Goal: Task Accomplishment & Management: Manage account settings

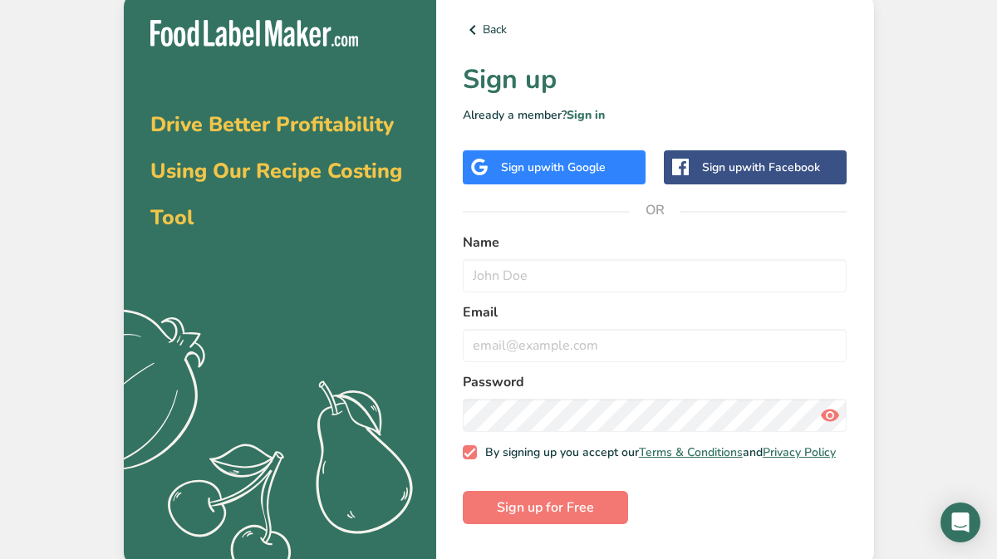
click at [541, 179] on div "Sign up with Google" at bounding box center [554, 167] width 183 height 34
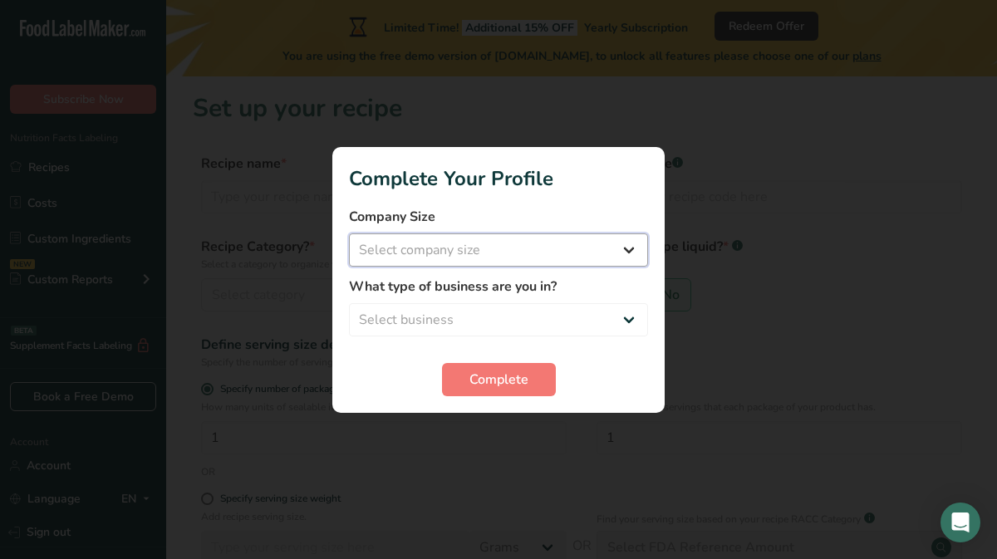
click at [631, 247] on select "Select company size Fewer than 10 Employees 10 to 50 Employees 51 to 500 Employ…" at bounding box center [498, 250] width 299 height 33
select select "1"
click at [349, 234] on select "Select company size Fewer than 10 Employees 10 to 50 Employees 51 to 500 Employ…" at bounding box center [498, 250] width 299 height 33
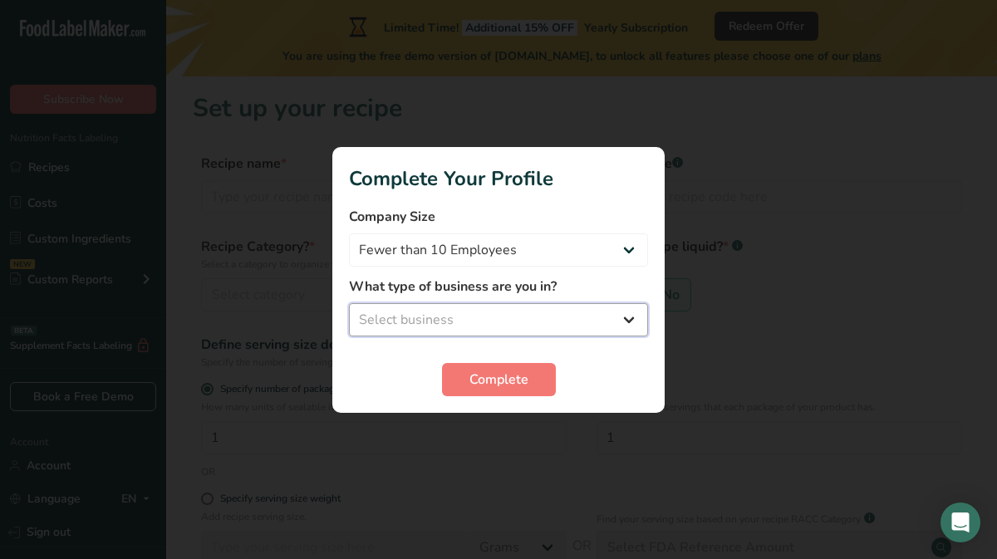
click at [599, 327] on select "Select business Packaged Food Manufacturer Restaurant & Cafe Bakery Meal Plans …" at bounding box center [498, 319] width 299 height 33
select select "1"
click at [349, 303] on select "Select business Packaged Food Manufacturer Restaurant & Cafe Bakery Meal Plans …" at bounding box center [498, 319] width 299 height 33
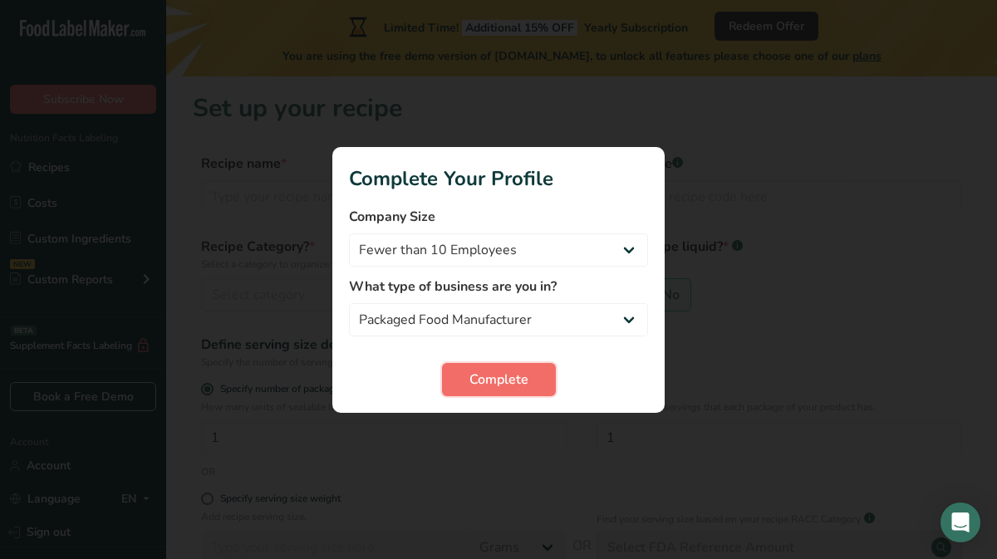
click at [529, 370] on button "Complete" at bounding box center [499, 379] width 114 height 33
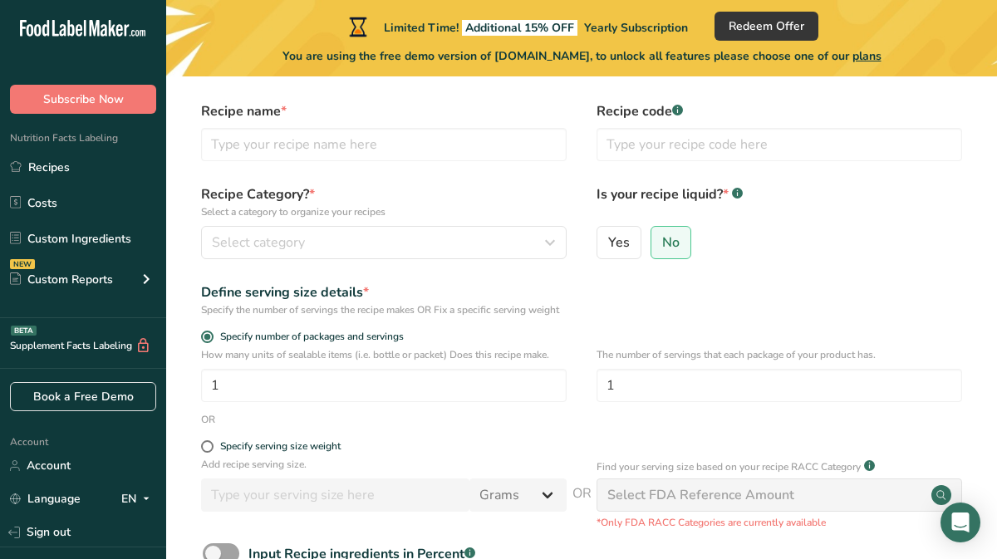
scroll to position [48, 0]
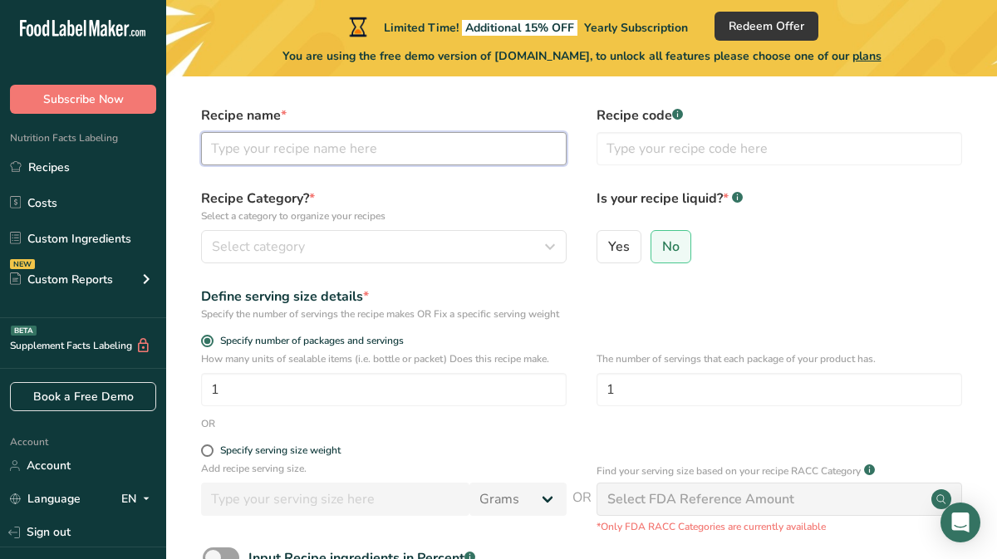
click at [386, 152] on input "text" at bounding box center [384, 148] width 366 height 33
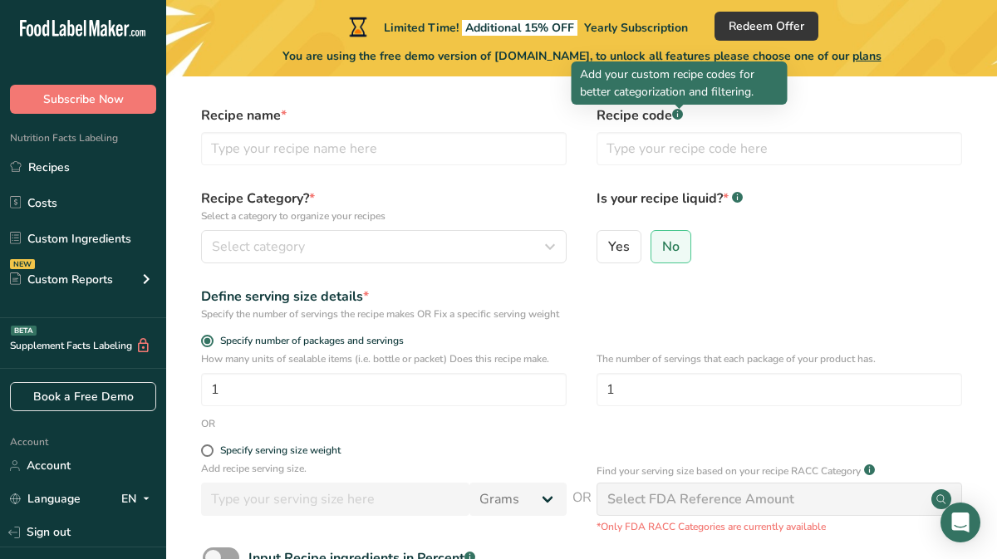
click at [678, 115] on icon at bounding box center [677, 115] width 1 height 4
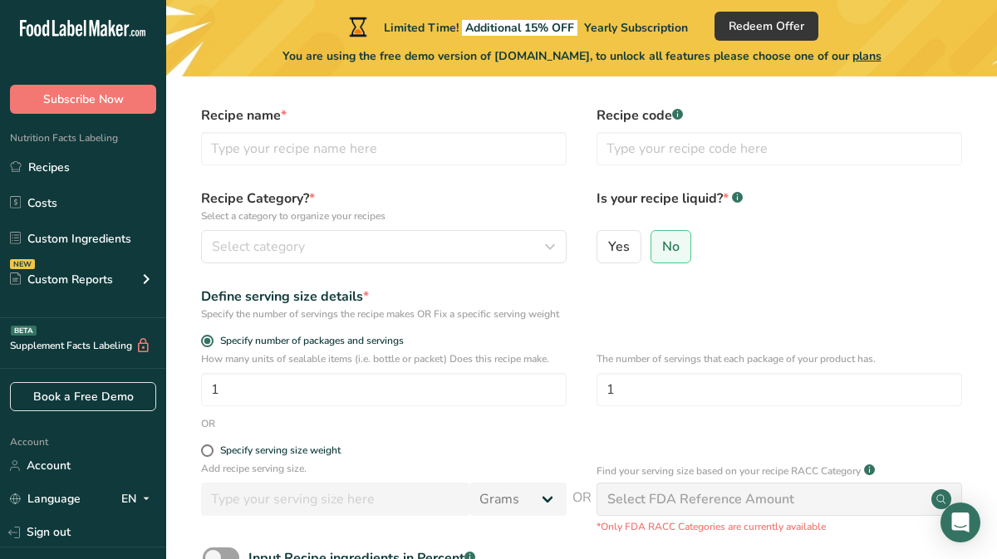
click at [682, 117] on rect at bounding box center [677, 114] width 11 height 11
click at [544, 146] on input "text" at bounding box center [384, 148] width 366 height 33
type input "Crab Cake"
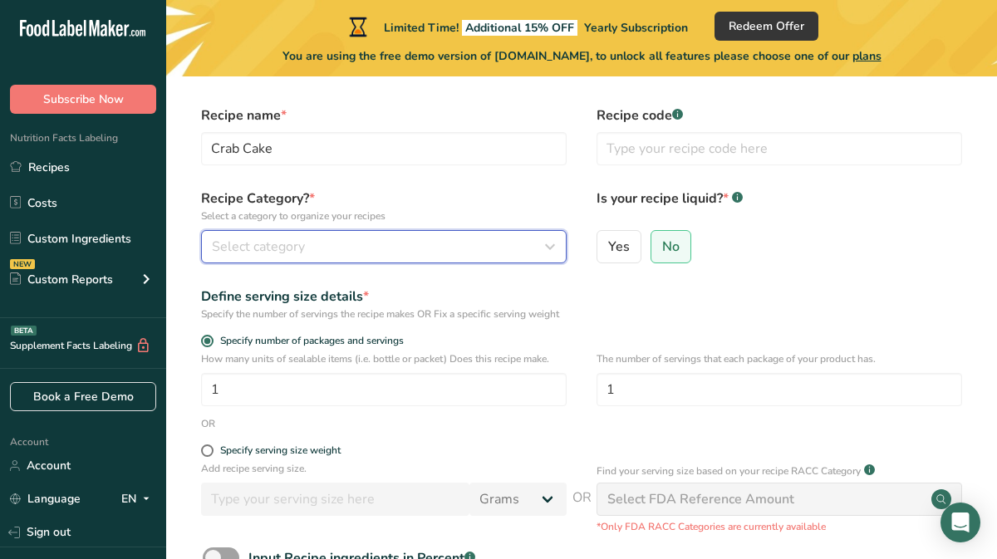
click at [496, 249] on div "Select category" at bounding box center [379, 247] width 334 height 20
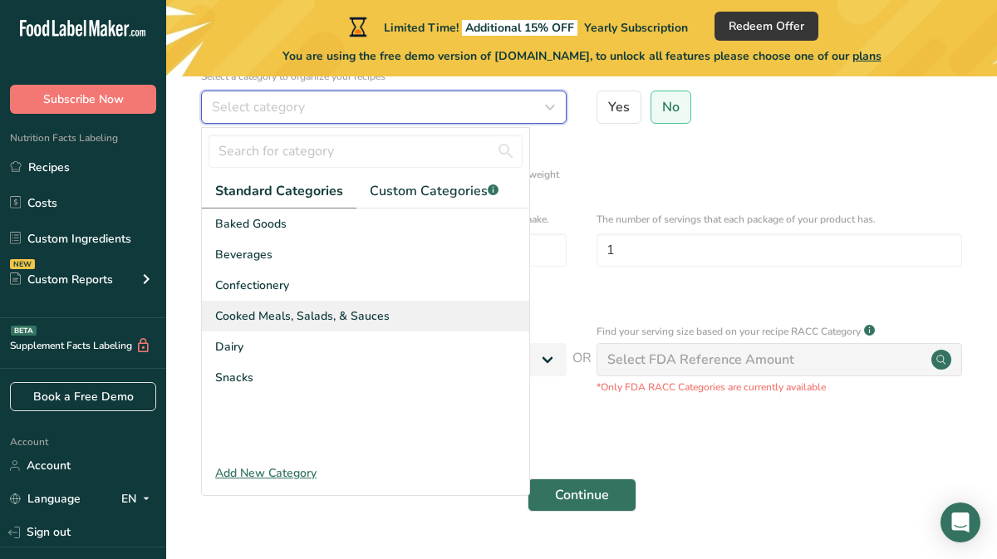
scroll to position [183, 0]
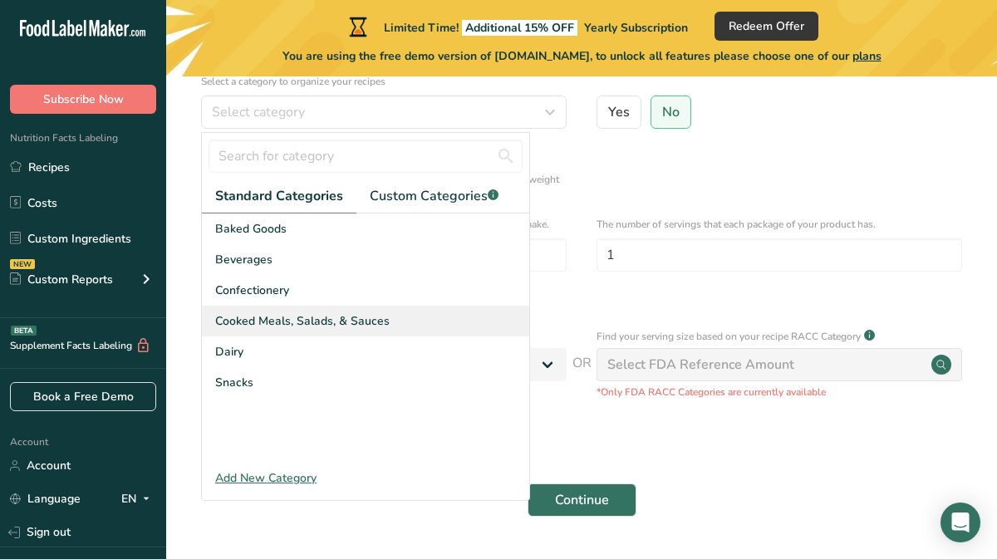
click at [284, 329] on div "Cooked Meals, Salads, & Sauces" at bounding box center [365, 321] width 327 height 31
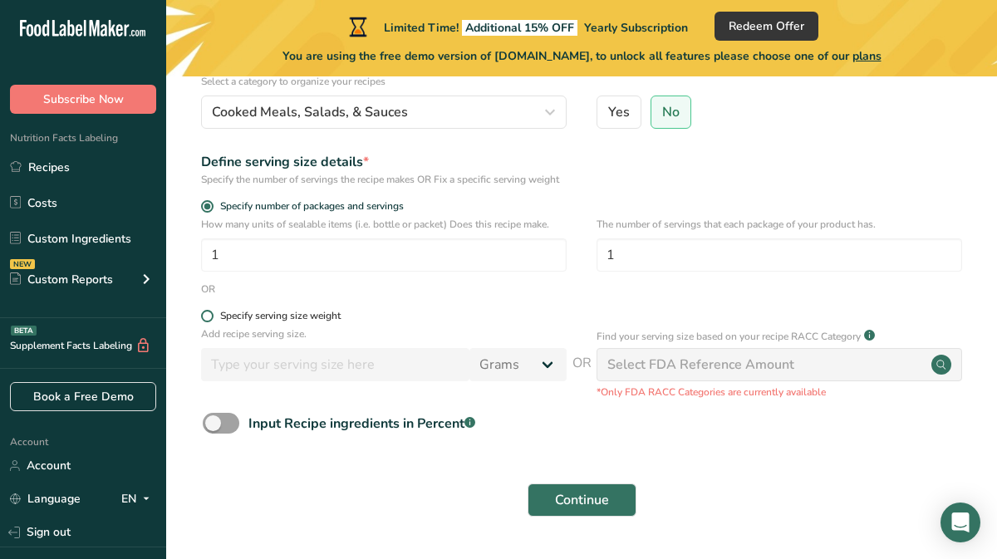
click at [209, 322] on span at bounding box center [207, 316] width 12 height 12
click at [209, 322] on input "Specify serving size weight" at bounding box center [206, 316] width 11 height 11
radio input "true"
radio input "false"
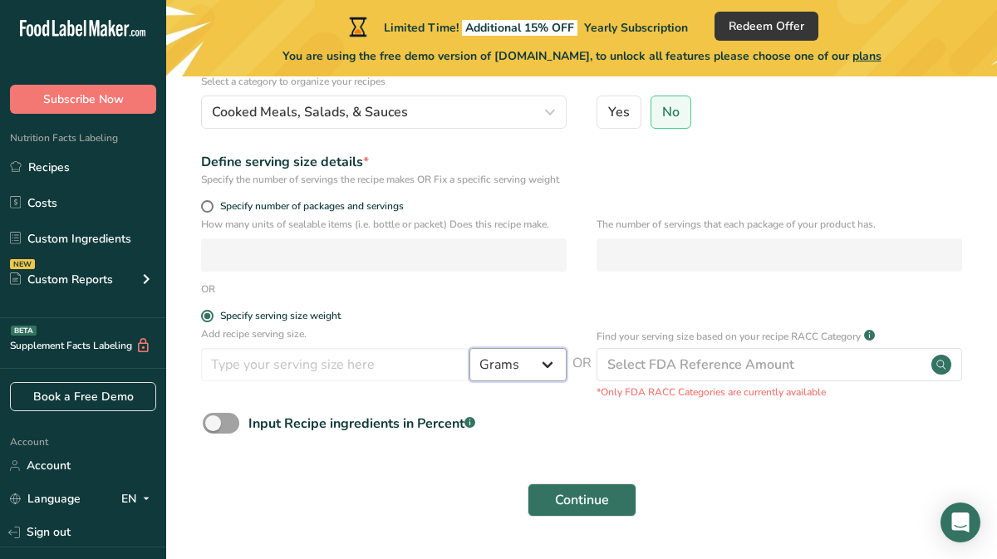
click at [527, 382] on select "Grams kg mg mcg lb oz l mL fl oz tbsp tsp cup qt gallon" at bounding box center [518, 364] width 97 height 33
select select "5"
click at [470, 363] on select "Grams kg mg mcg lb oz l mL fl oz tbsp tsp cup qt gallon" at bounding box center [518, 364] width 97 height 33
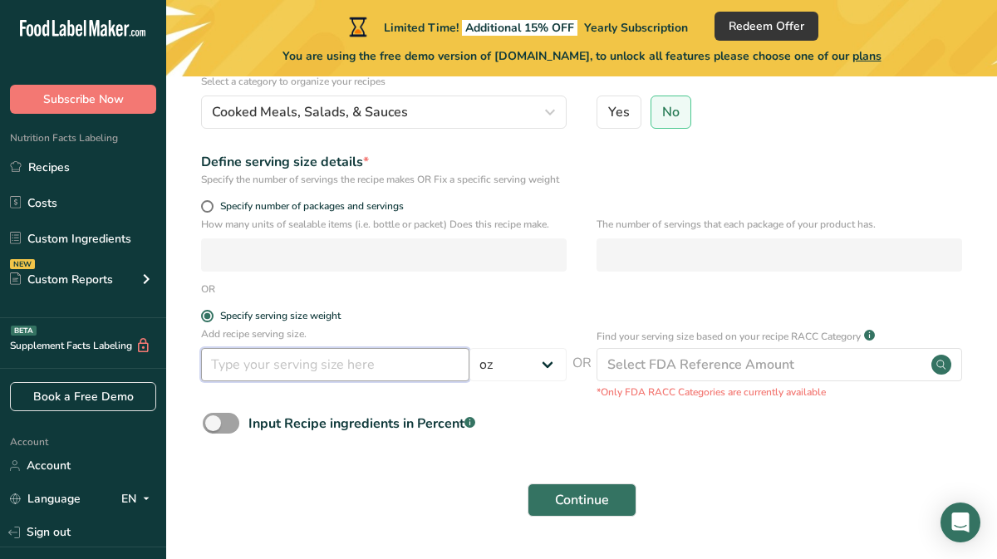
click at [406, 374] on input "number" at bounding box center [335, 364] width 268 height 33
type input "5"
click at [213, 213] on span at bounding box center [207, 206] width 12 height 12
click at [212, 212] on input "Specify number of packages and servings" at bounding box center [206, 206] width 11 height 11
radio input "true"
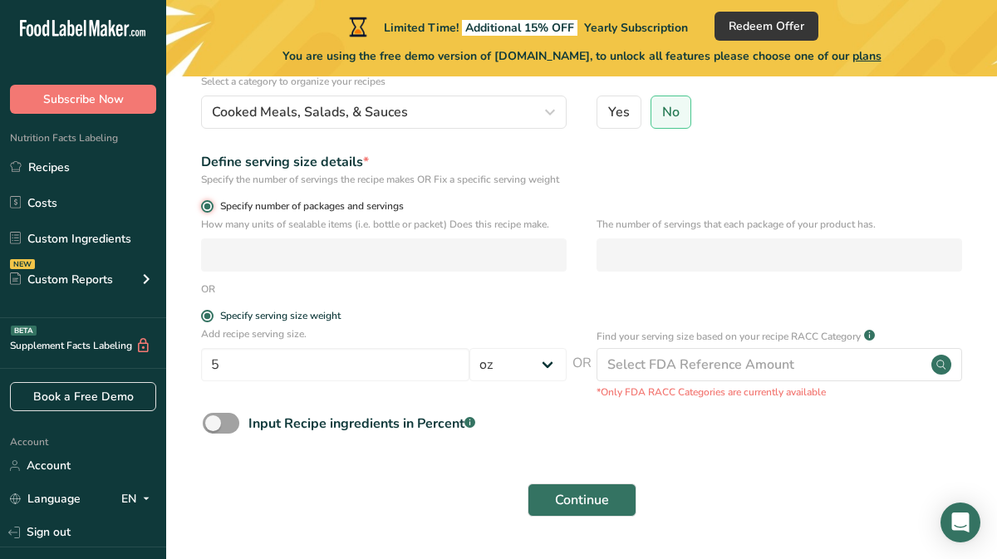
radio input "false"
select select "0"
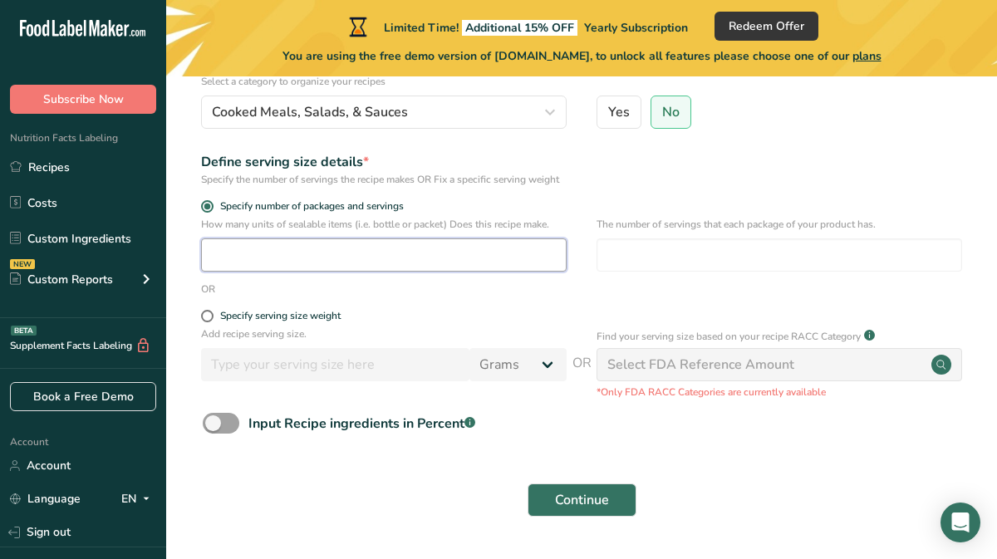
click at [246, 272] on input "number" at bounding box center [384, 255] width 366 height 33
type input "1"
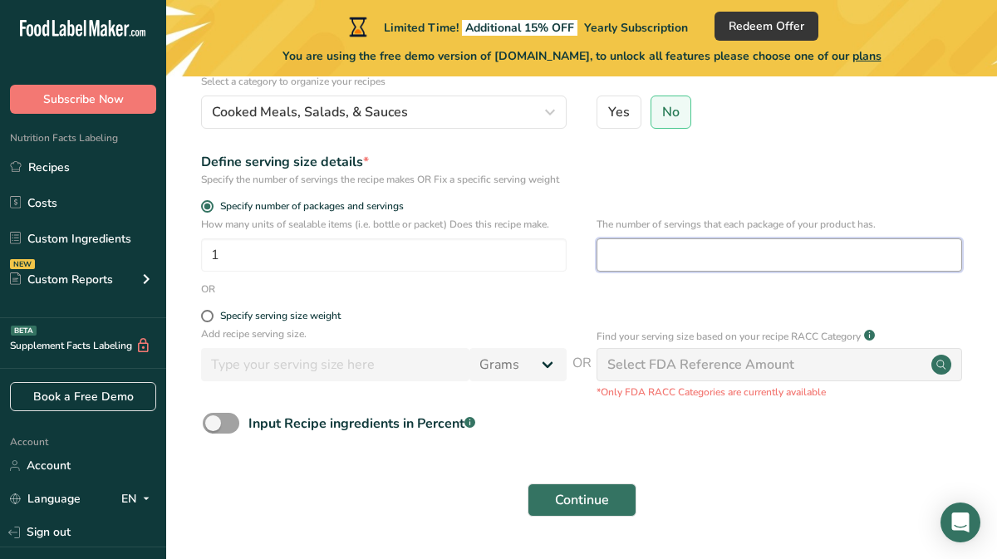
click at [625, 272] on input "number" at bounding box center [780, 255] width 366 height 33
type input "1"
click at [204, 322] on span at bounding box center [207, 316] width 12 height 12
click at [204, 322] on input "Specify serving size weight" at bounding box center [206, 316] width 11 height 11
radio input "true"
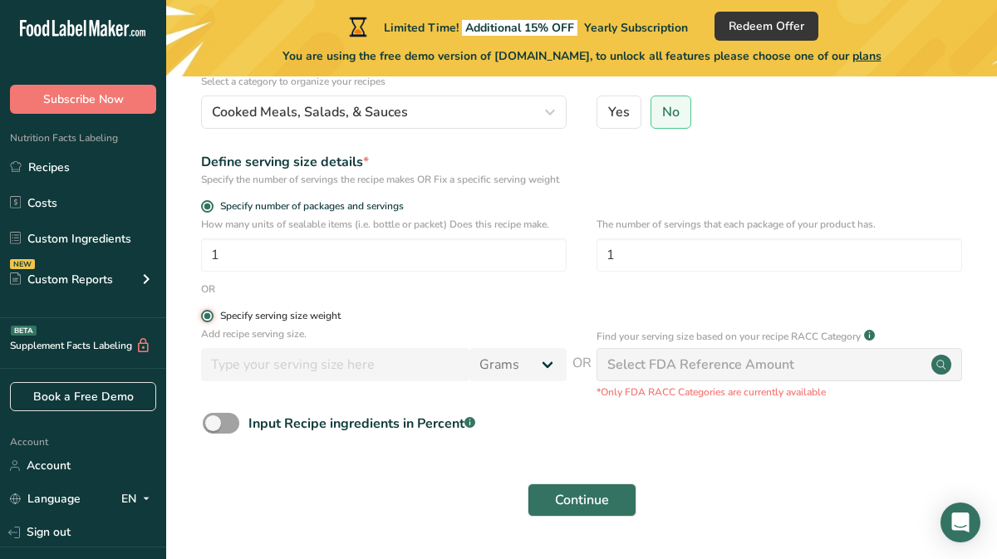
radio input "false"
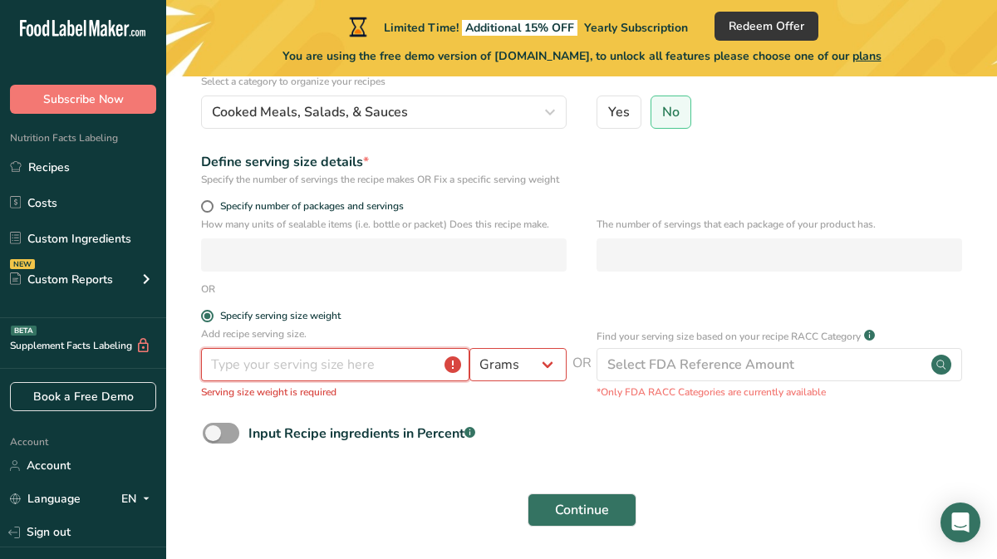
click at [245, 382] on input "number" at bounding box center [335, 364] width 268 height 33
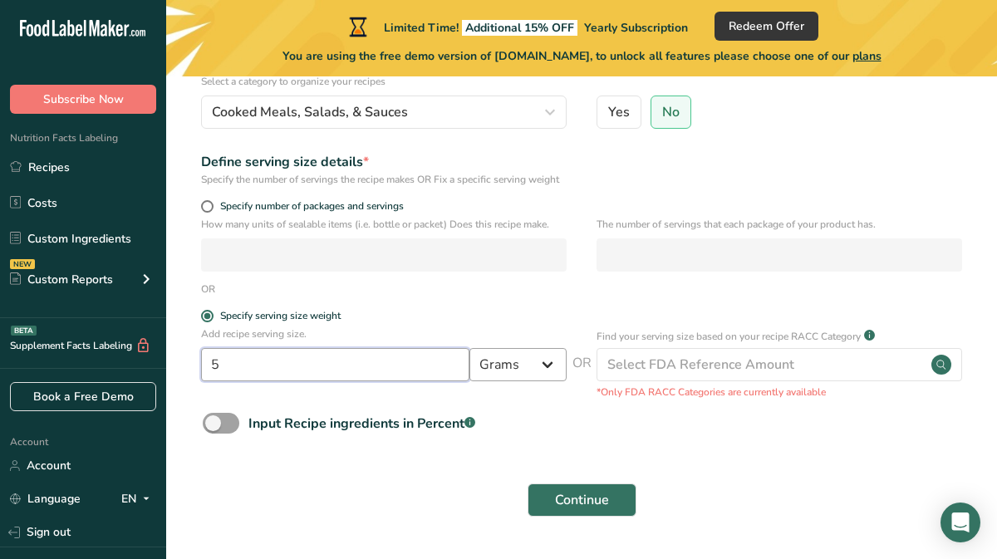
type input "5"
click at [497, 382] on select "Grams kg mg mcg lb oz l mL fl oz tbsp tsp cup qt gallon" at bounding box center [518, 364] width 97 height 33
select select "5"
click at [470, 363] on select "Grams kg mg mcg lb oz l mL fl oz tbsp tsp cup qt gallon" at bounding box center [518, 364] width 97 height 33
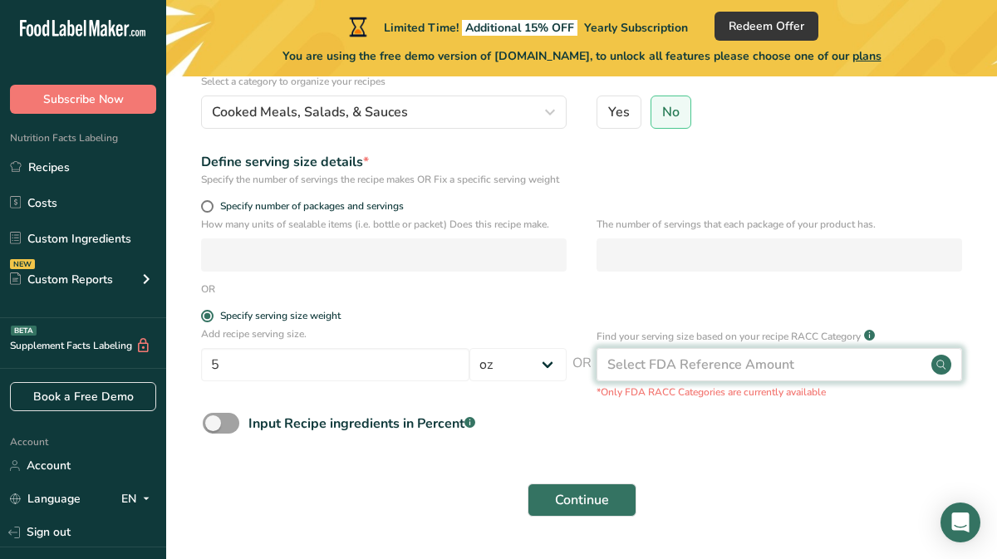
click at [651, 375] on div "Select FDA Reference Amount" at bounding box center [701, 365] width 187 height 20
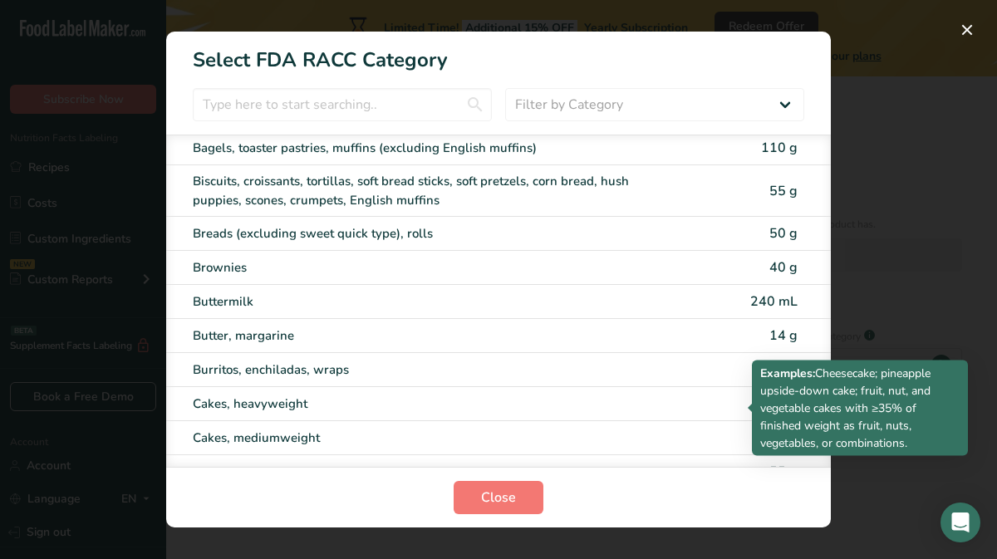
scroll to position [0, 0]
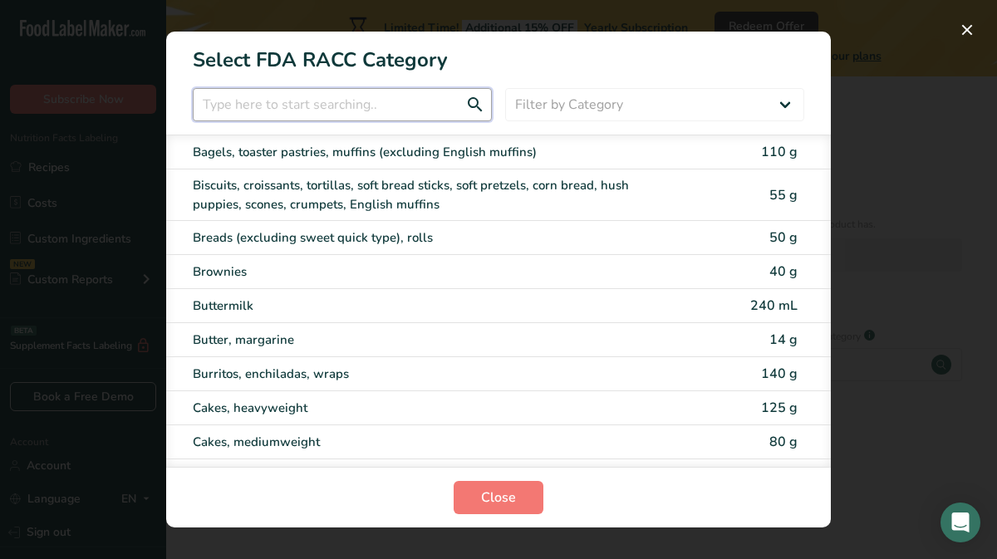
click at [394, 117] on input "RACC Category Selection Modal" at bounding box center [342, 104] width 299 height 33
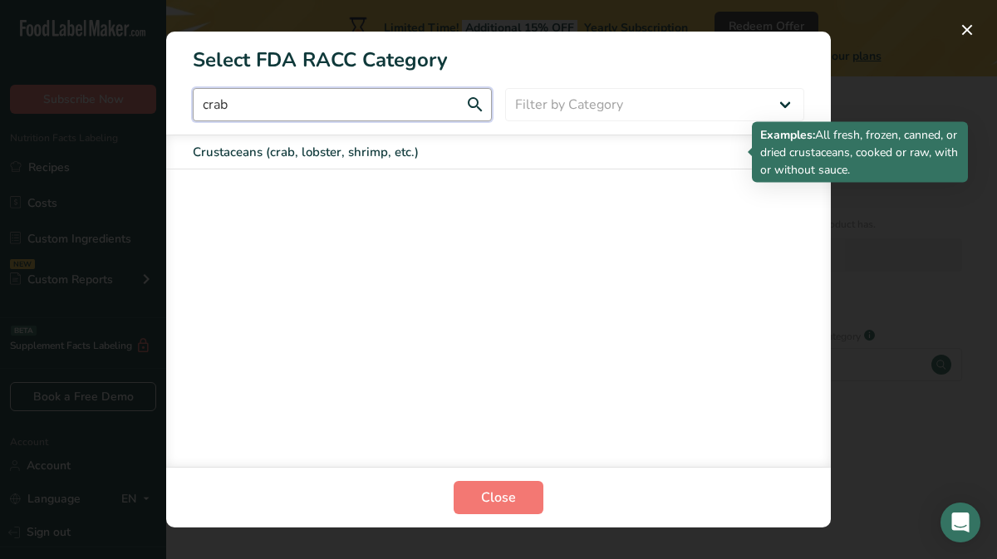
type input "crab"
click at [411, 149] on div "Crustaceans (crab, lobster, shrimp, etc.)" at bounding box center [429, 152] width 472 height 19
type input "85"
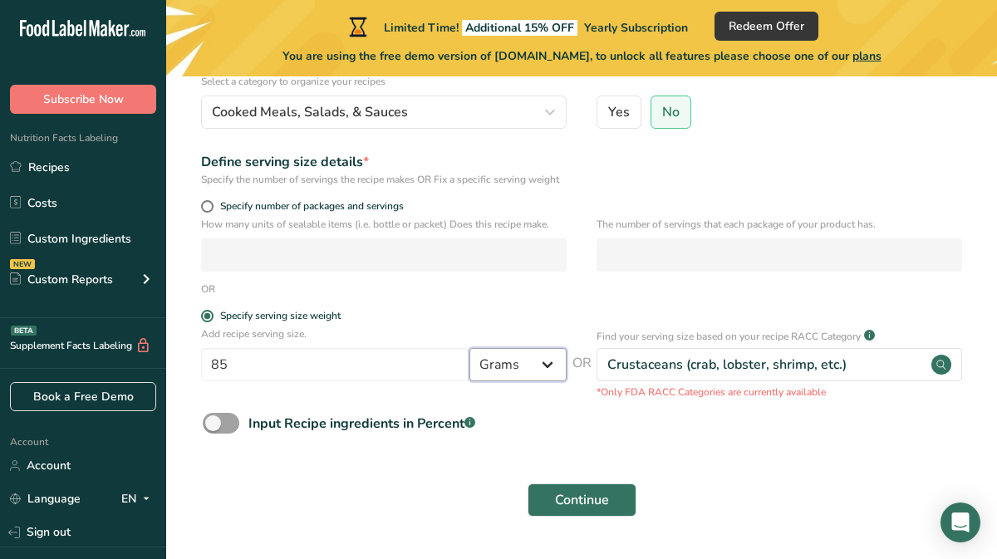
click at [531, 381] on select "Grams kg mg mcg lb oz l mL fl oz tbsp tsp cup qt gallon" at bounding box center [518, 364] width 97 height 33
select select "5"
click at [470, 363] on select "Grams kg mg mcg lb oz l mL fl oz tbsp tsp cup qt gallon" at bounding box center [518, 364] width 97 height 33
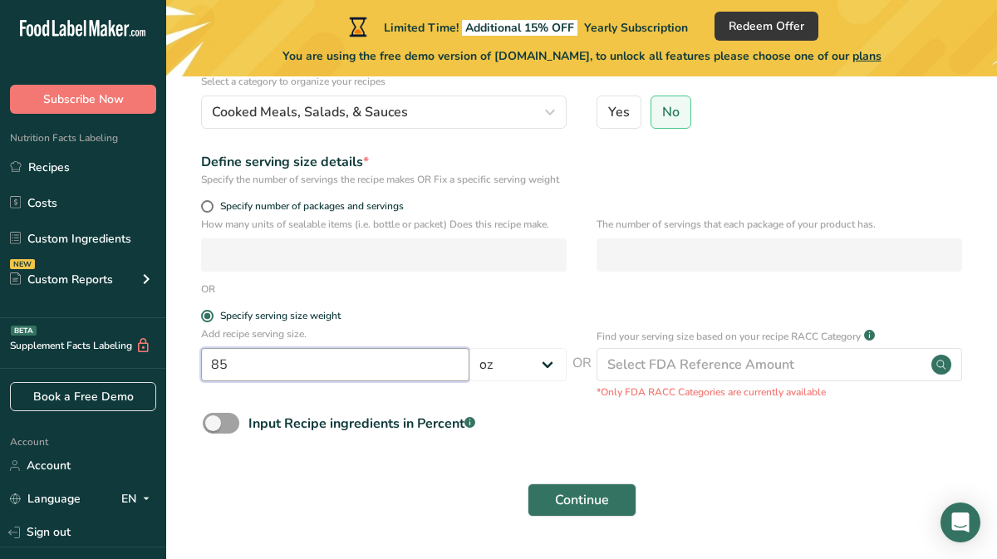
drag, startPoint x: 239, startPoint y: 372, endPoint x: 190, endPoint y: 387, distance: 50.5
click at [190, 387] on section "Set up your recipe Recipe name * Crab Cake Recipe code .a-a{fill:#347362;}.b-a{…" at bounding box center [581, 224] width 831 height 660
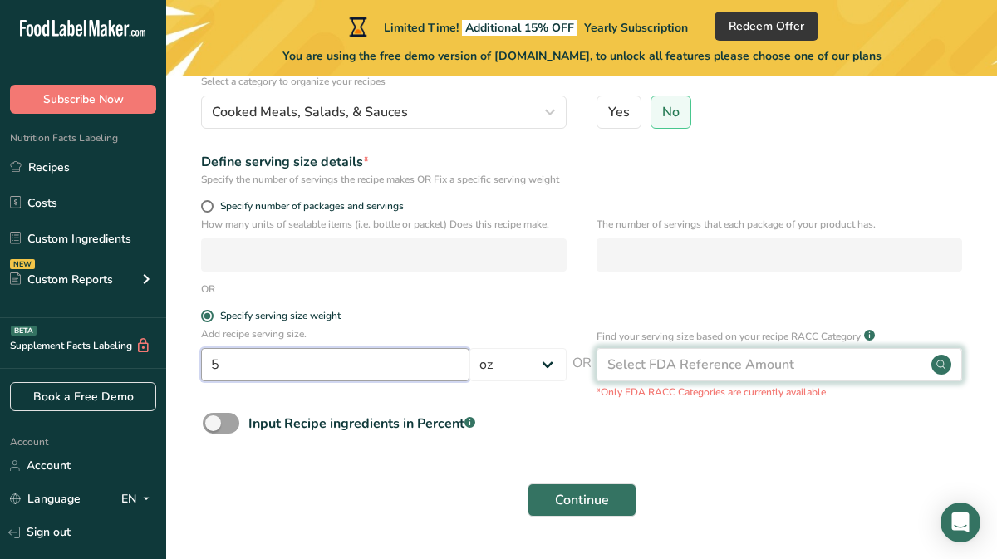
type input "5"
click at [706, 375] on div "Select FDA Reference Amount" at bounding box center [701, 365] width 187 height 20
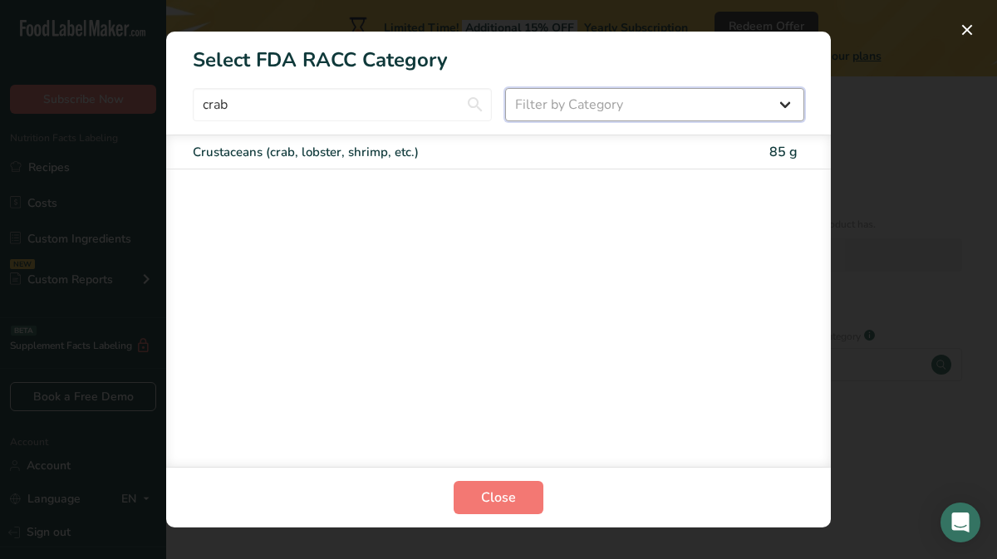
click at [642, 95] on select "Filter by Category All Bakery products Beverages Cereals and other grain produc…" at bounding box center [654, 104] width 299 height 33
select select "13"
click at [505, 88] on select "Filter by Category All Bakery products Beverages Cereals and other grain produc…" at bounding box center [654, 104] width 299 height 33
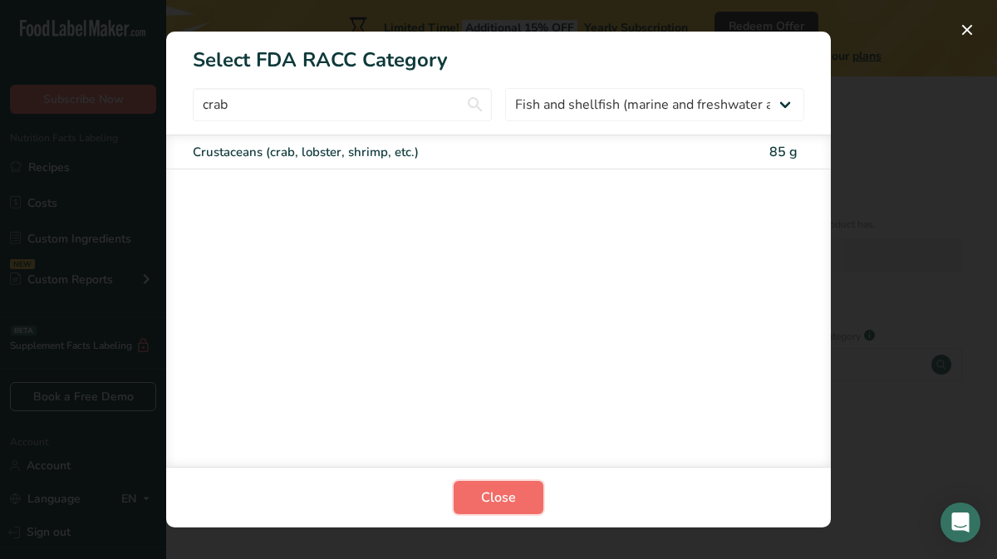
click at [507, 495] on span "Close" at bounding box center [498, 498] width 35 height 20
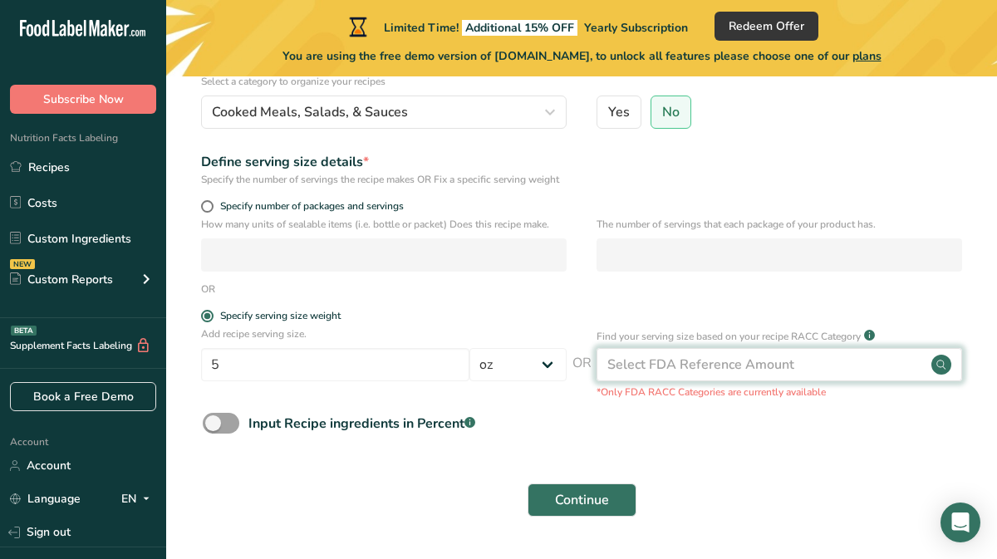
click at [652, 375] on div "Select FDA Reference Amount" at bounding box center [701, 365] width 187 height 20
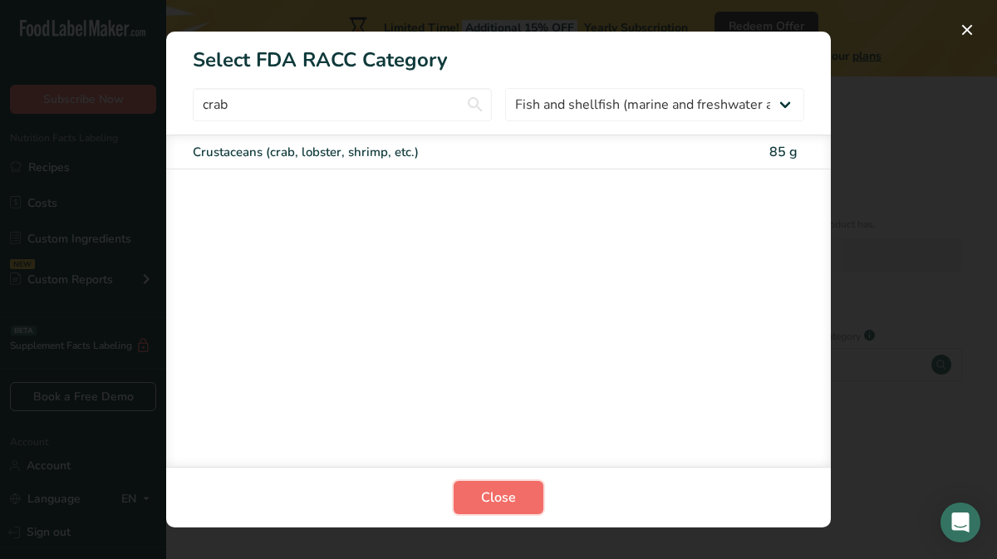
click at [531, 495] on button "Close" at bounding box center [499, 497] width 90 height 33
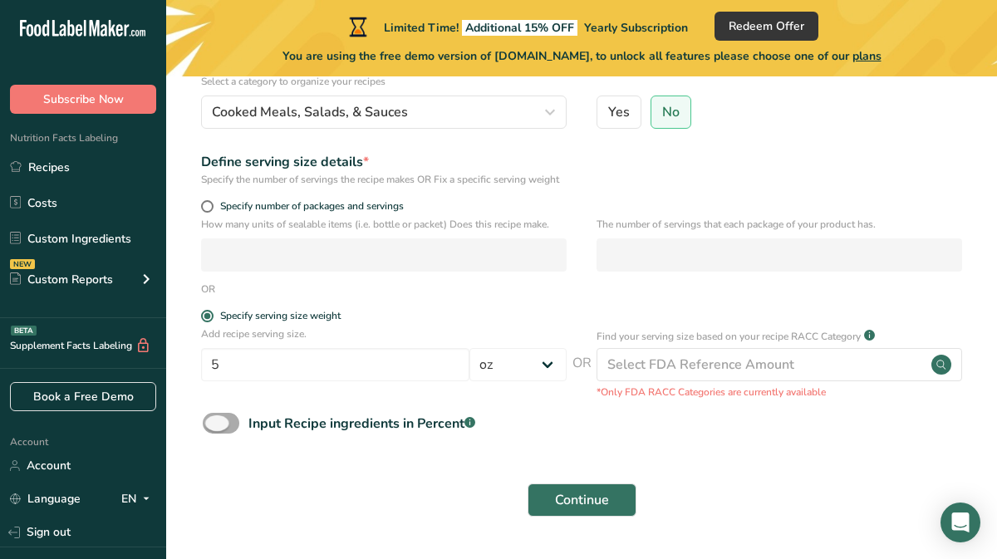
click at [236, 434] on span at bounding box center [221, 423] width 37 height 21
click at [214, 429] on input "Input Recipe ingredients in Percent .a-a{fill:#347362;}.b-a{fill:#fff;}" at bounding box center [208, 423] width 11 height 11
checkbox input "true"
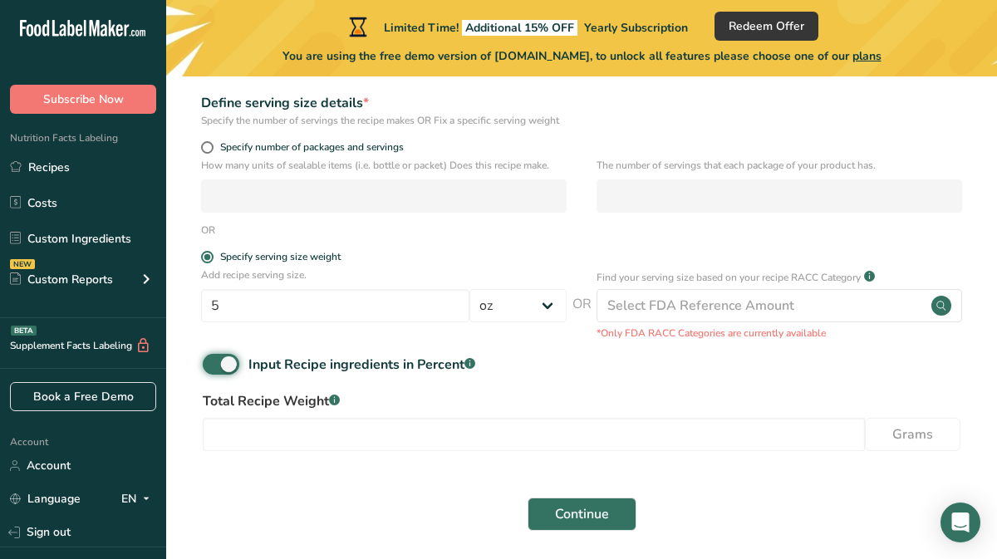
scroll to position [244, 0]
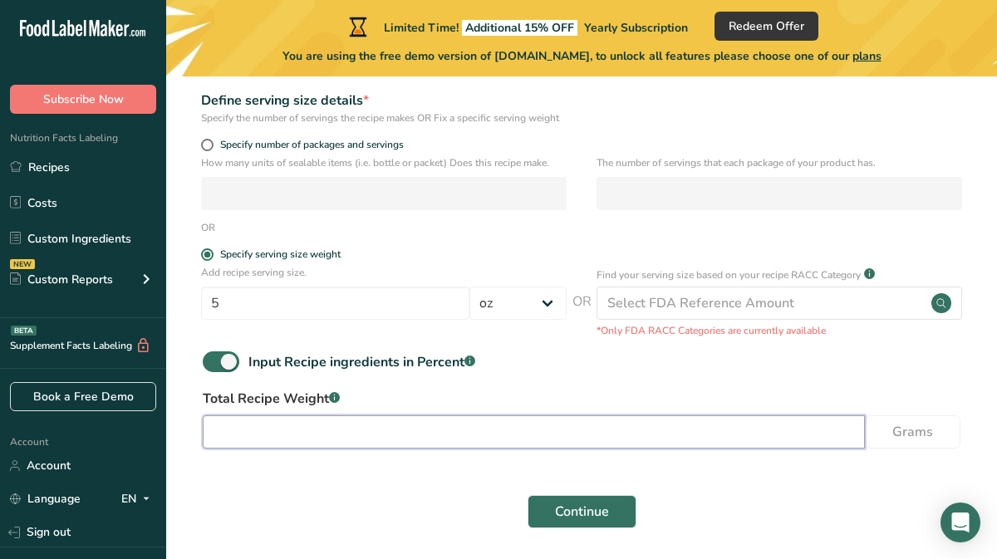
click at [357, 449] on input "number" at bounding box center [534, 432] width 662 height 33
type input "5"
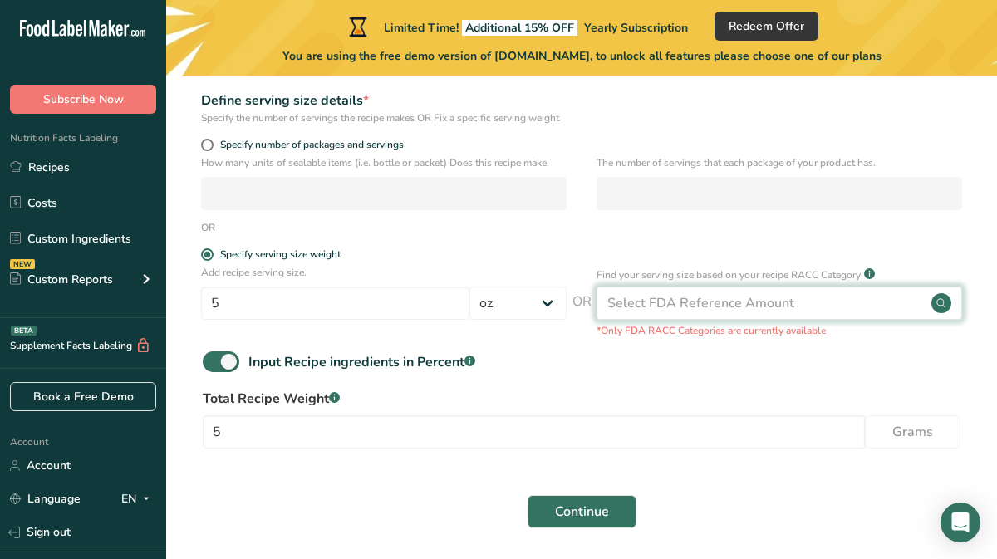
click at [727, 313] on div "Select FDA Reference Amount" at bounding box center [701, 303] width 187 height 20
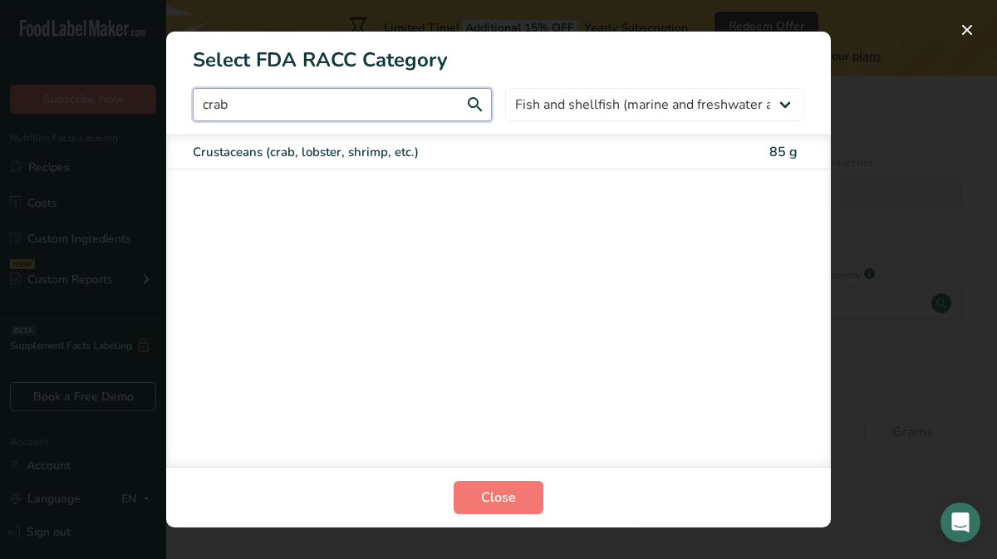
click at [426, 106] on input "crab" at bounding box center [342, 104] width 299 height 33
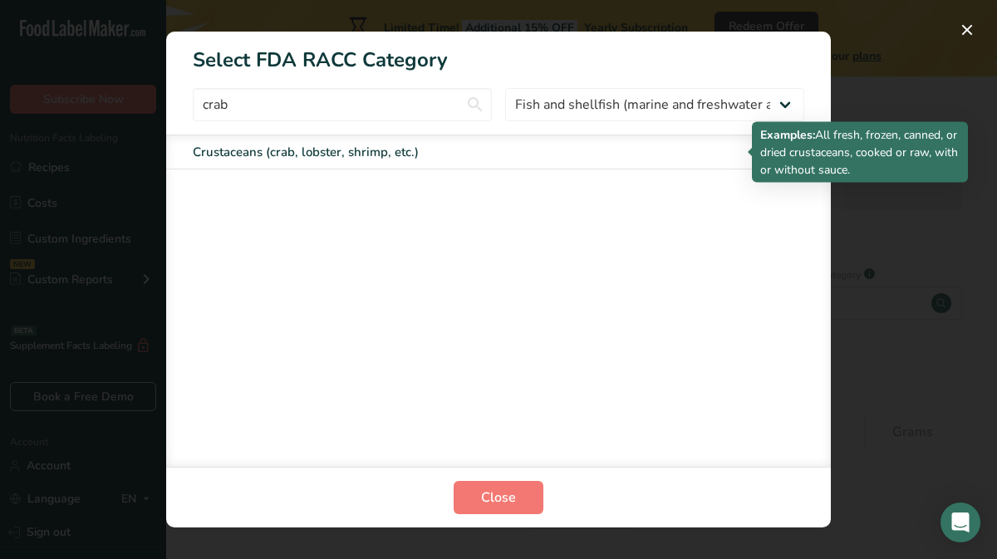
click at [561, 151] on div "Crustaceans (crab, lobster, shrimp, etc.)" at bounding box center [429, 152] width 472 height 19
type input "85"
select select "0"
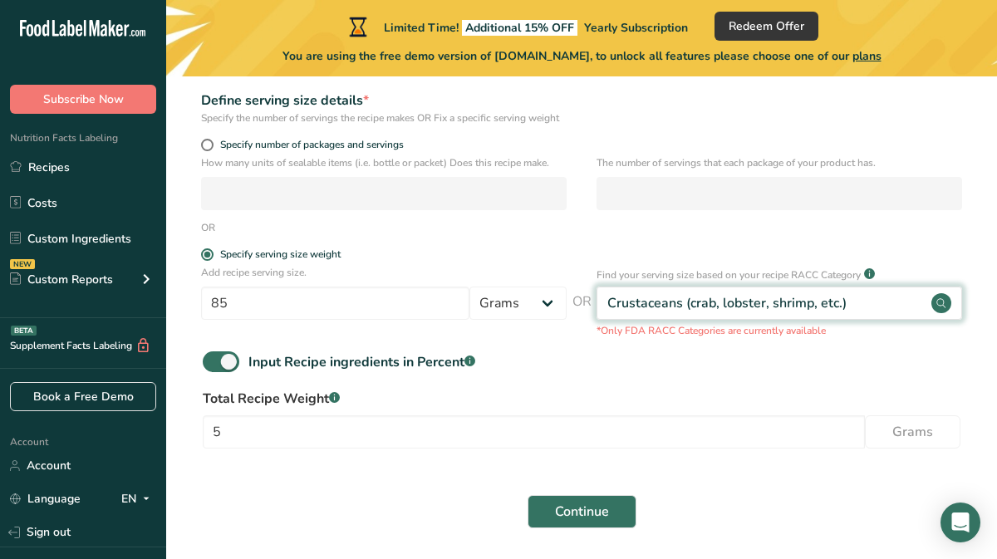
click at [678, 320] on div "Crustaceans (crab, lobster, shrimp, etc.)" at bounding box center [780, 303] width 366 height 33
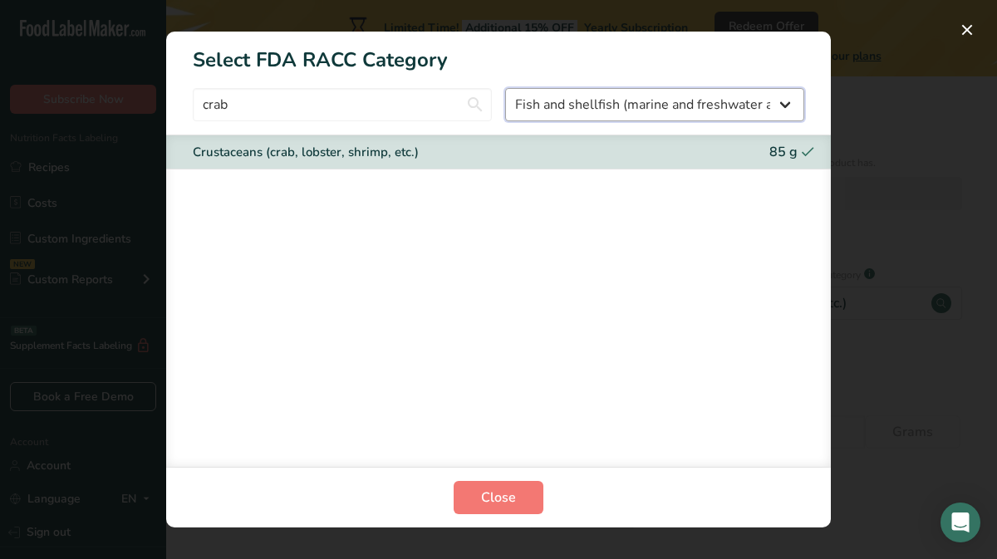
click at [786, 96] on select "All Bakery products Beverages Cereals and other grain products Dairy products a…" at bounding box center [654, 104] width 299 height 33
select select "RACC Category Selection Modal"
click at [505, 88] on select "All Bakery products Beverages Cereals and other grain products Dairy products a…" at bounding box center [654, 104] width 299 height 33
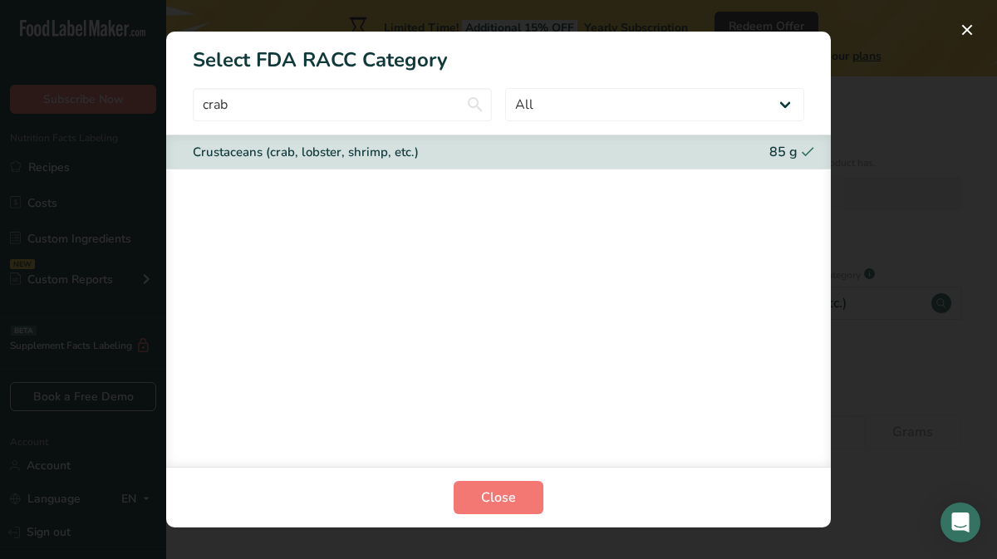
click at [668, 151] on div "Crustaceans (crab, lobster, shrimp, etc.)" at bounding box center [470, 152] width 555 height 19
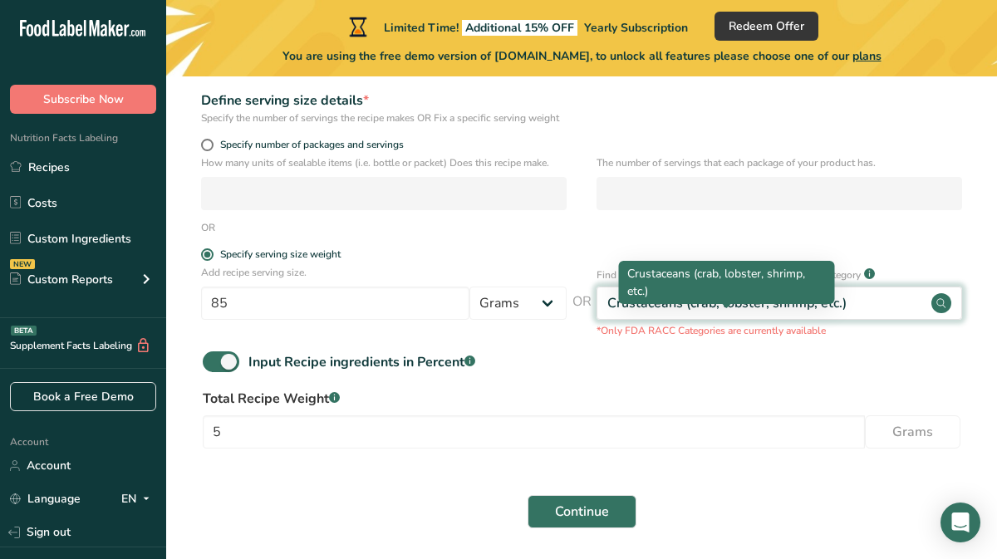
click at [756, 313] on div "Crustaceans (crab, lobster, shrimp, etc.)" at bounding box center [727, 303] width 239 height 20
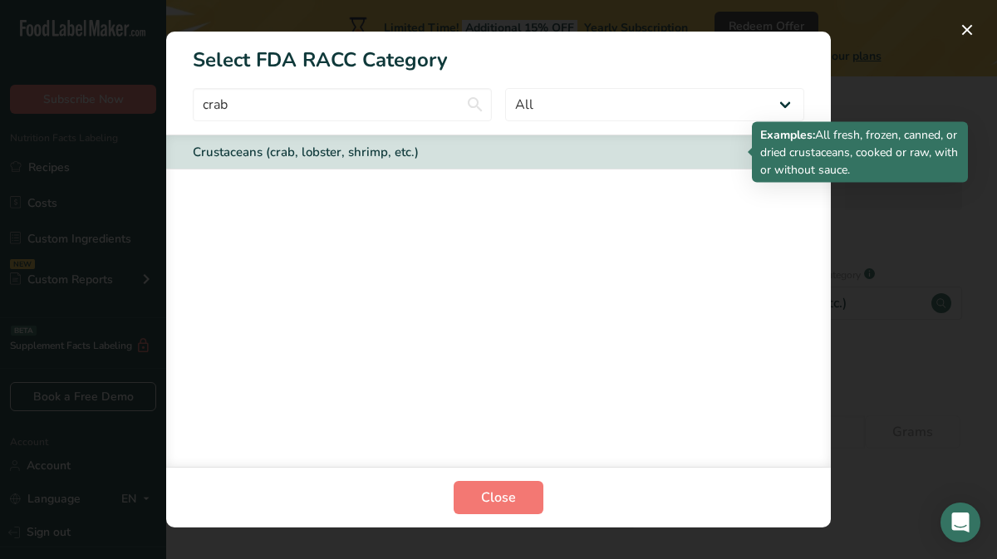
click at [287, 160] on div "Crustaceans (crab, lobster, shrimp, etc.)" at bounding box center [429, 152] width 472 height 19
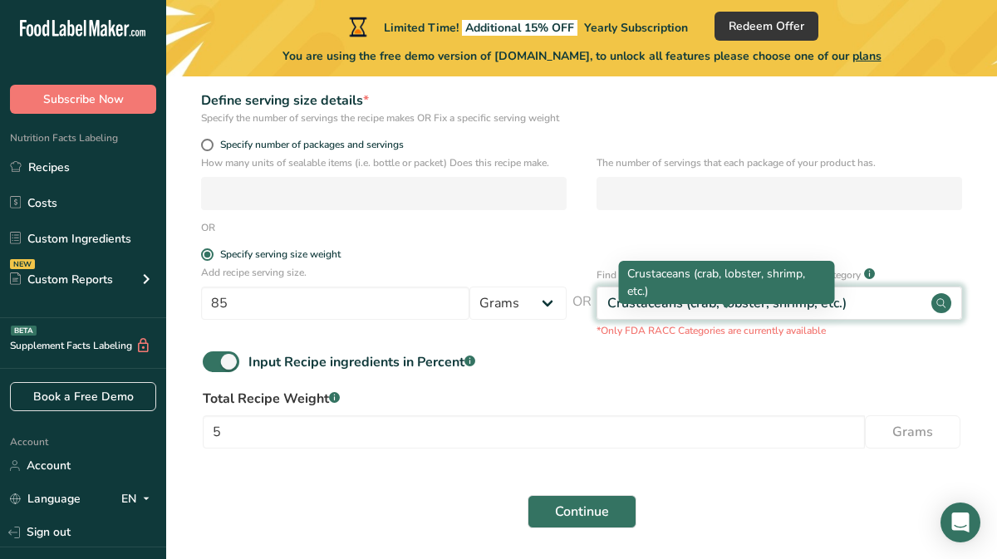
click at [721, 313] on div "Crustaceans (crab, lobster, shrimp, etc.)" at bounding box center [727, 303] width 239 height 20
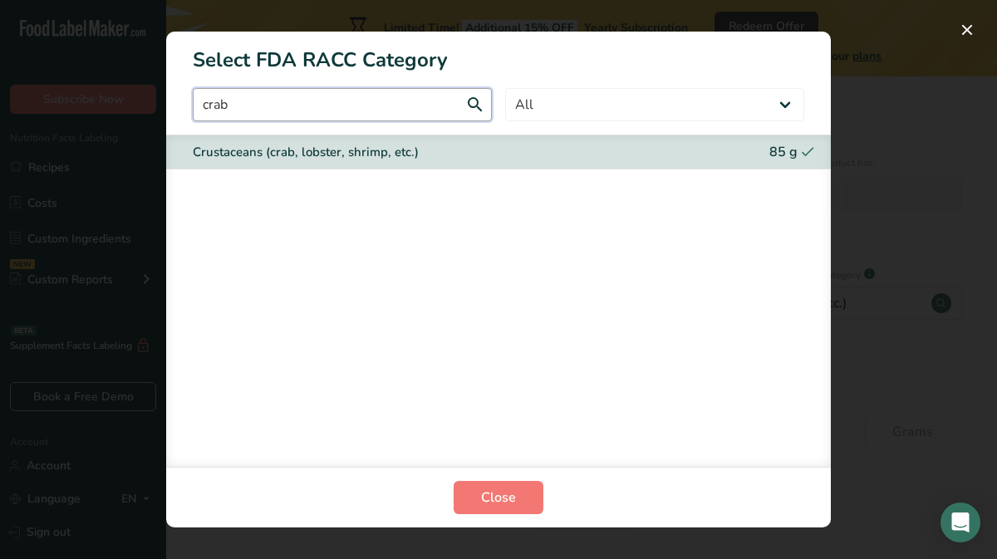
click at [434, 116] on input "crab" at bounding box center [342, 104] width 299 height 33
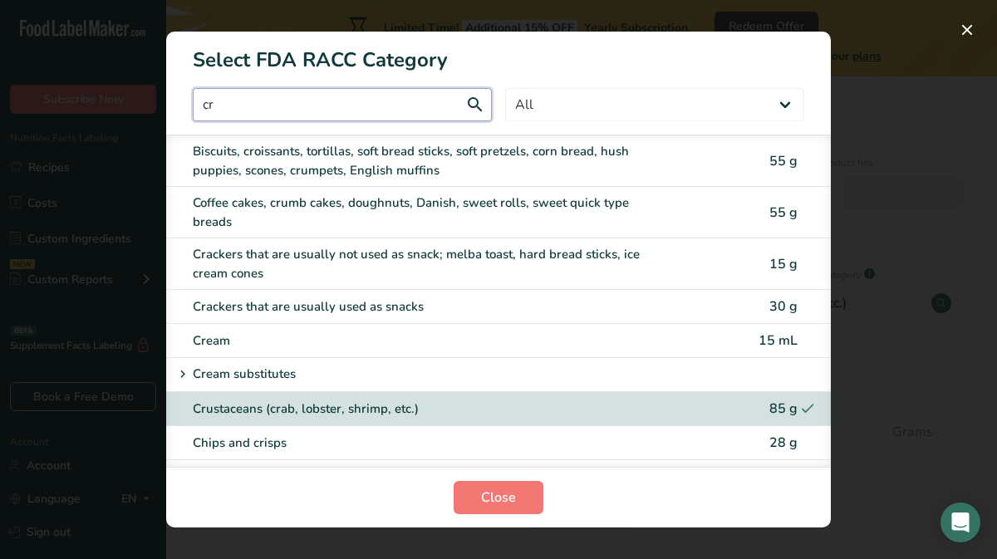
type input "c"
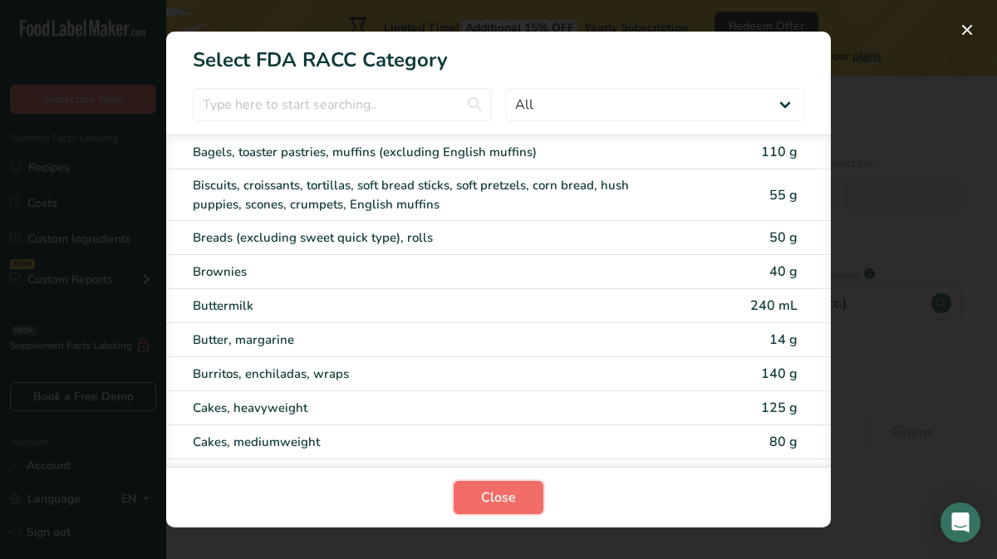
click at [508, 501] on span "Close" at bounding box center [498, 498] width 35 height 20
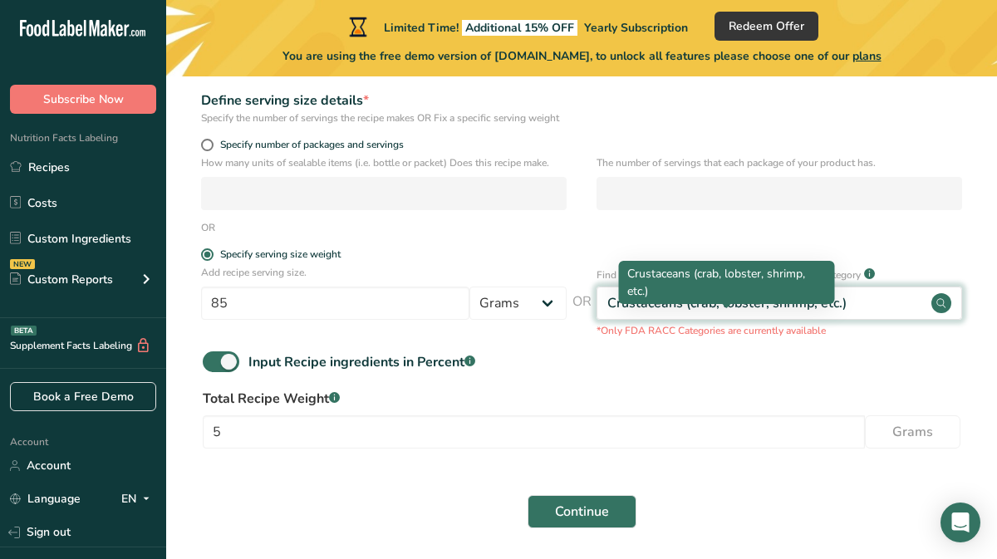
click at [643, 313] on div "Crustaceans (crab, lobster, shrimp, etc.)" at bounding box center [727, 303] width 239 height 20
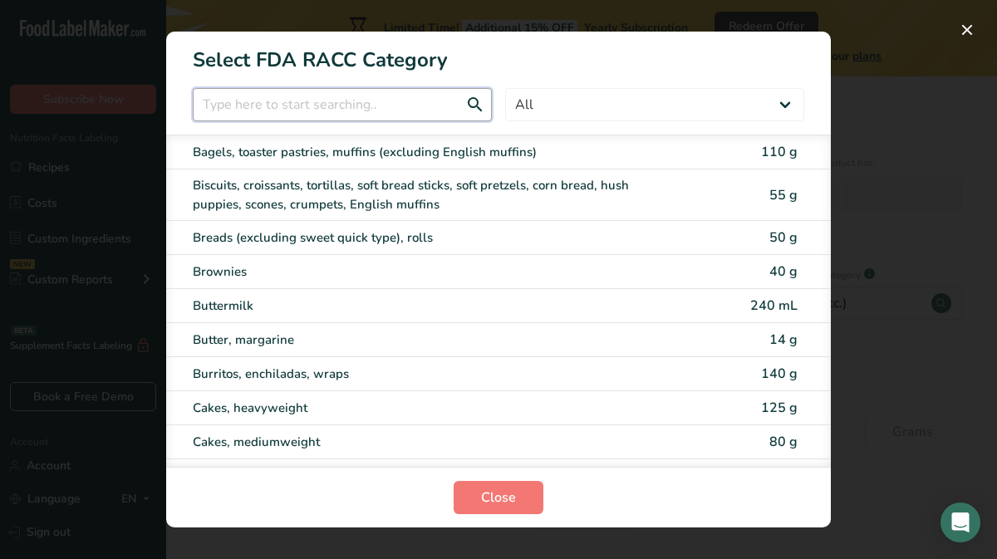
click at [401, 107] on input "RACC Category Selection Modal" at bounding box center [342, 104] width 299 height 33
click at [401, 106] on input "RACC Category Selection Modal" at bounding box center [342, 104] width 299 height 33
click at [400, 105] on input "RACC Category Selection Modal" at bounding box center [342, 104] width 299 height 33
click at [401, 105] on input "RACC Category Selection Modal" at bounding box center [342, 104] width 299 height 33
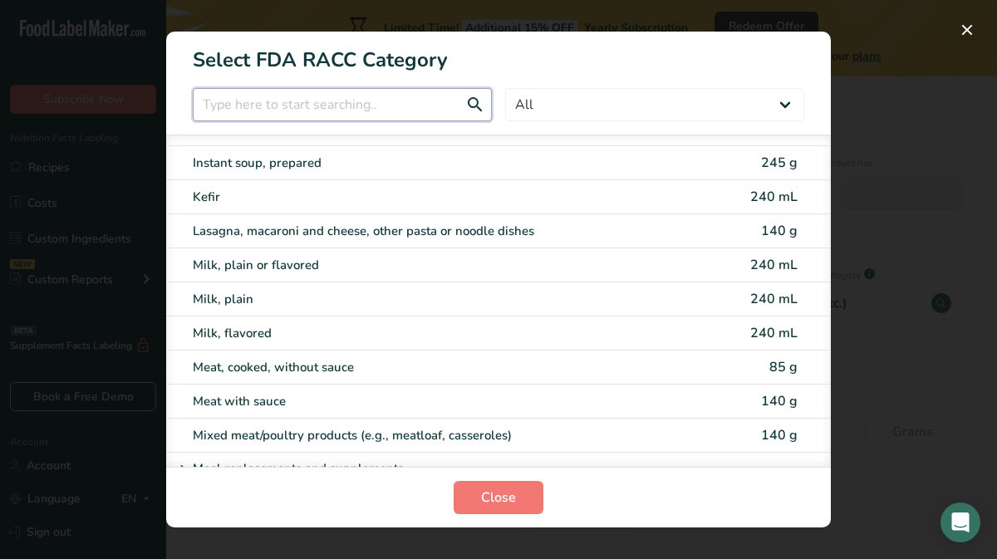
scroll to position [1952, 0]
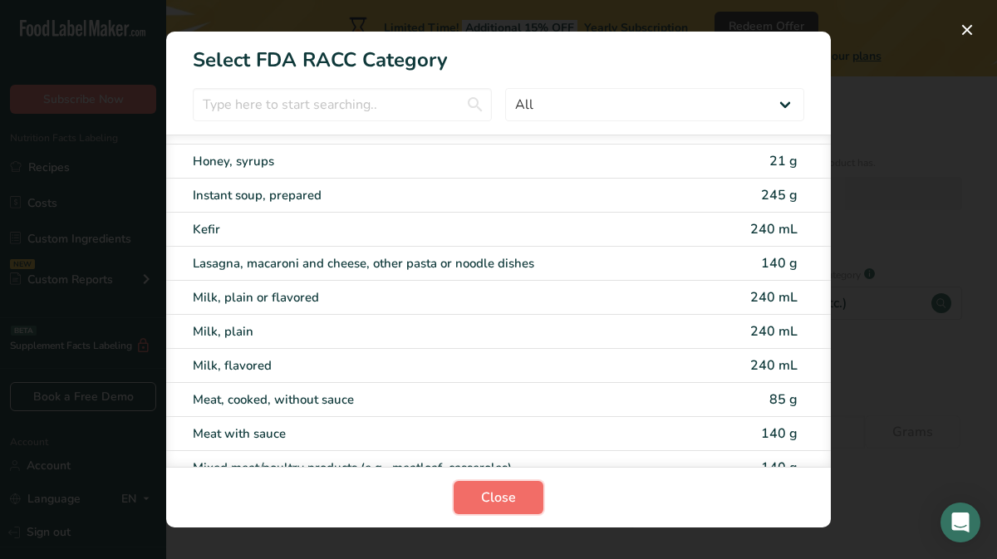
click at [498, 489] on span "Close" at bounding box center [498, 498] width 35 height 20
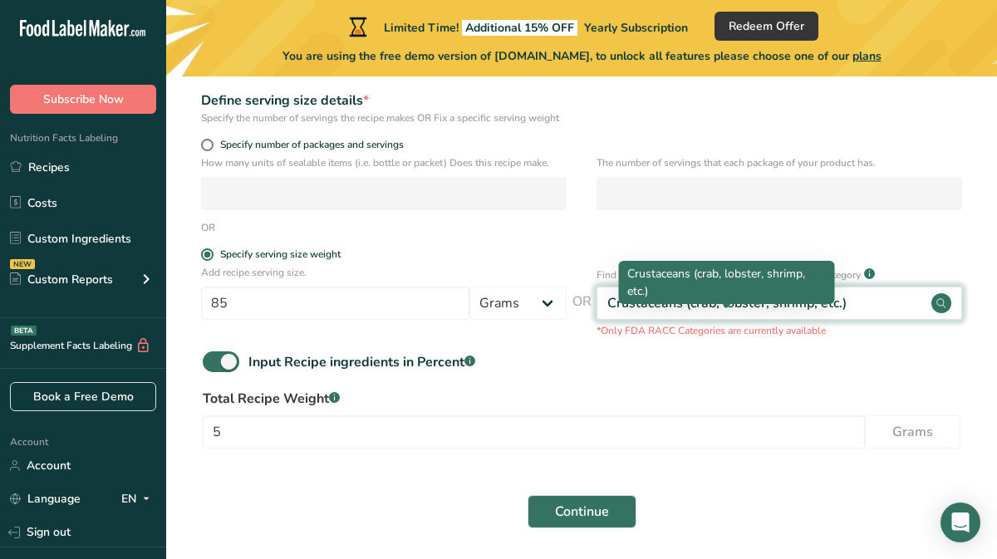
click at [641, 313] on div "Crustaceans (crab, lobster, shrimp, etc.)" at bounding box center [727, 303] width 239 height 20
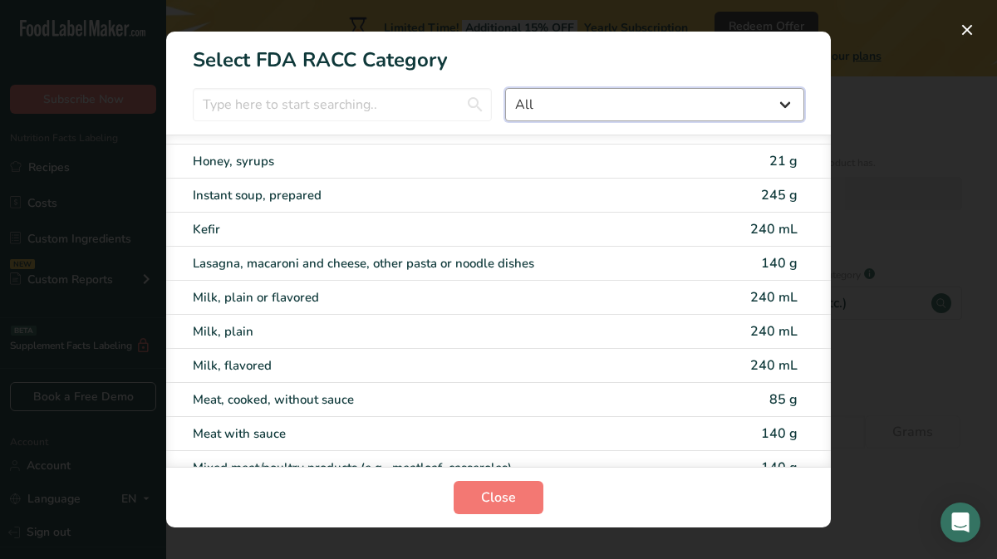
click at [778, 101] on select "All Bakery products Beverages Cereals and other grain products Dairy products a…" at bounding box center [654, 104] width 299 height 33
click at [505, 88] on select "All Bakery products Beverages Cereals and other grain products Dairy products a…" at bounding box center [654, 104] width 299 height 33
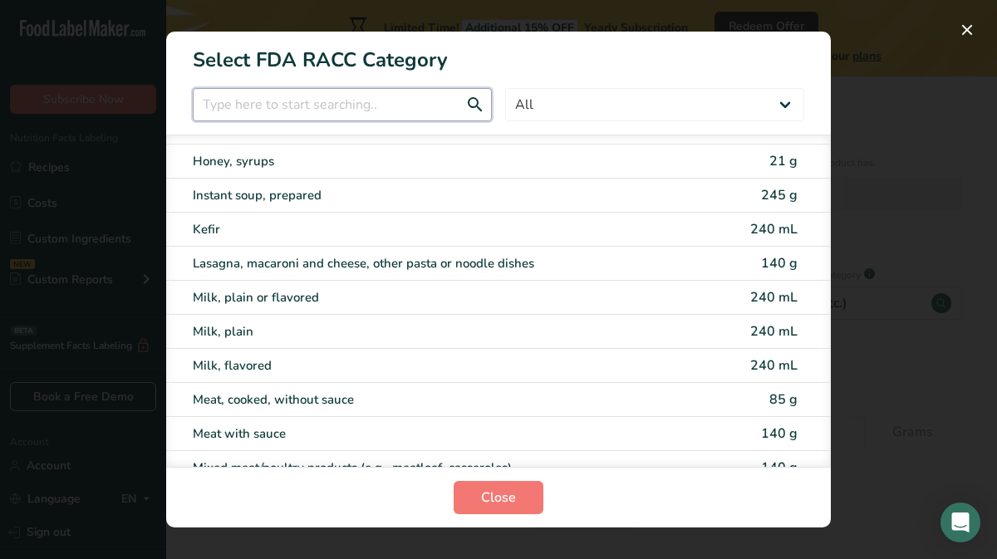
click at [271, 118] on input "RACC Category Selection Modal" at bounding box center [342, 104] width 299 height 33
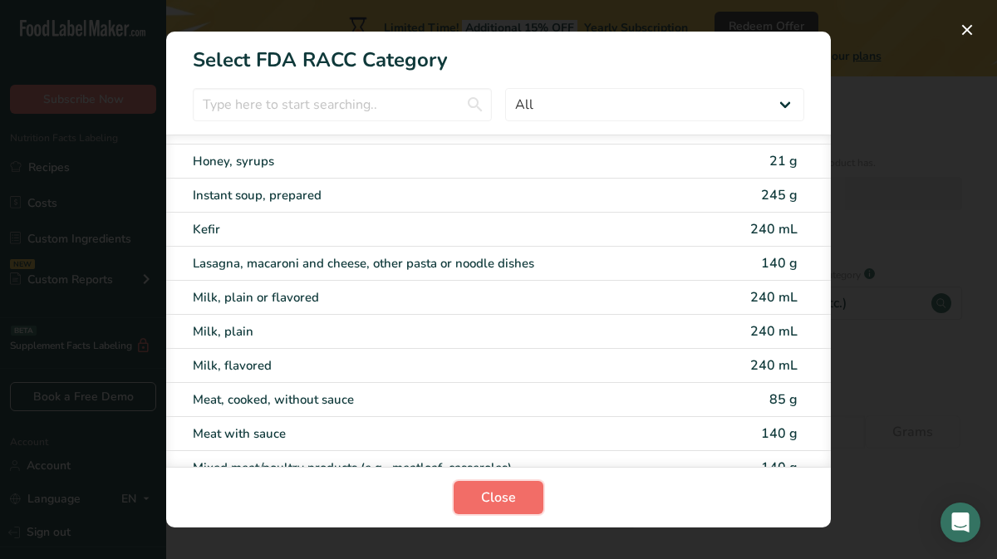
click at [518, 500] on button "Close" at bounding box center [499, 497] width 90 height 33
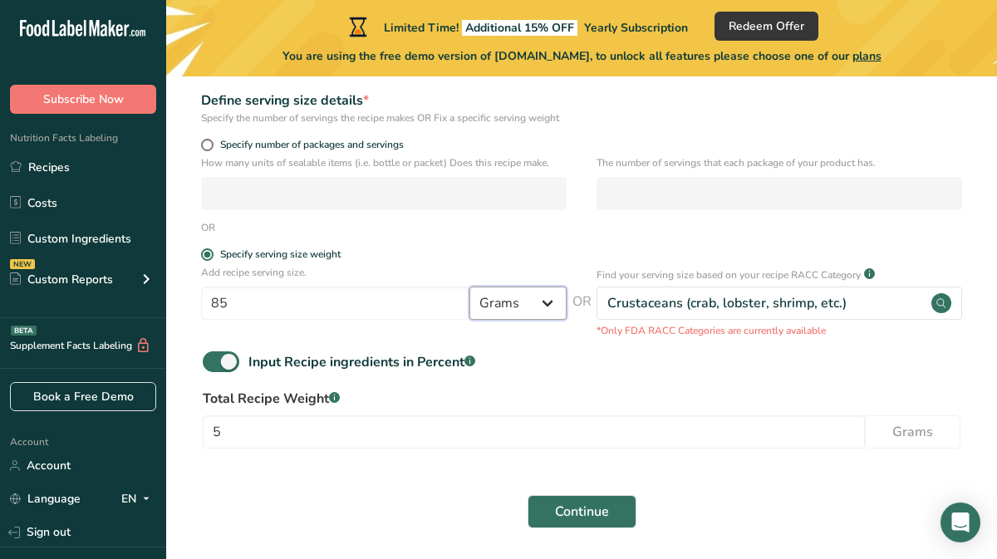
click at [511, 320] on select "Grams kg mg mcg lb oz l mL fl oz tbsp tsp cup qt gallon" at bounding box center [518, 303] width 97 height 33
select select "5"
click at [470, 302] on select "Grams kg mg mcg lb oz l mL fl oz tbsp tsp cup qt gallon" at bounding box center [518, 303] width 97 height 33
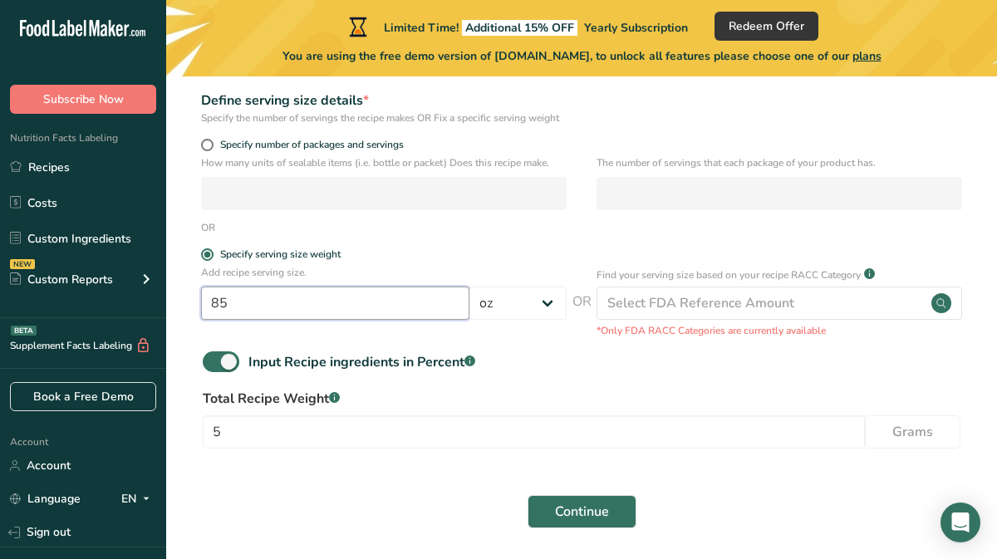
drag, startPoint x: 235, startPoint y: 324, endPoint x: 194, endPoint y: 323, distance: 40.7
click at [194, 323] on div "Add recipe serving size. 85 Grams kg mg mcg lb oz l mL fl oz tbsp tsp cup qt ga…" at bounding box center [582, 301] width 778 height 73
type input "5"
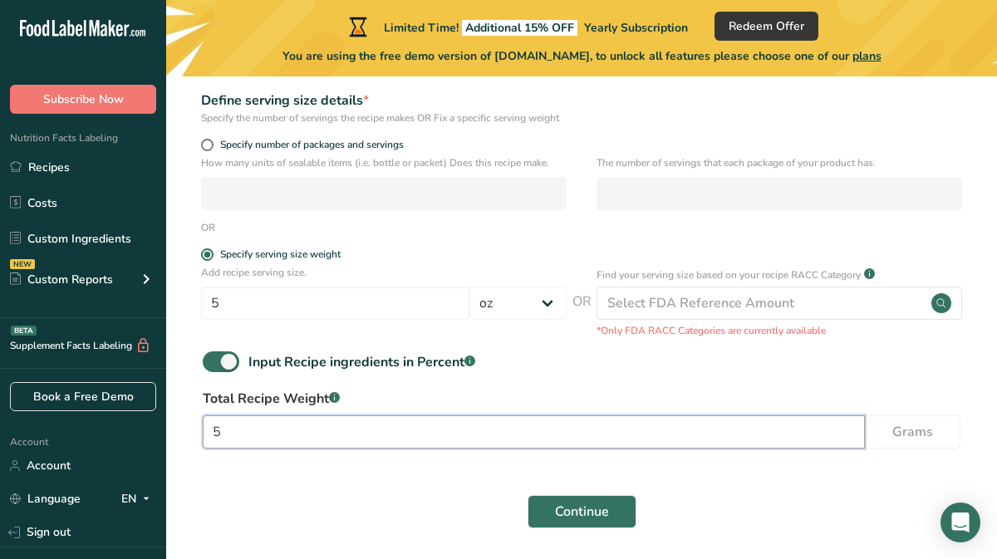
click at [303, 449] on input "5" at bounding box center [534, 432] width 662 height 33
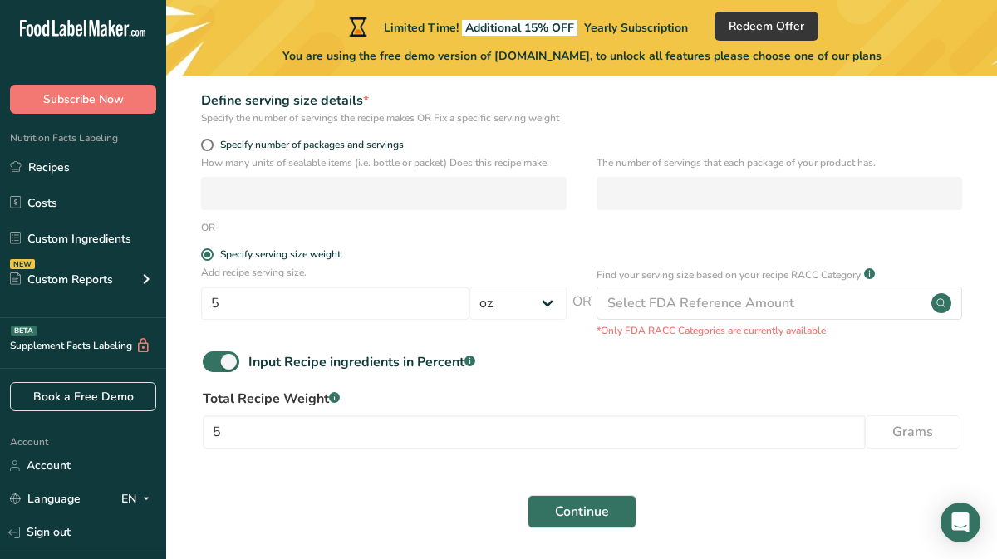
scroll to position [318, 0]
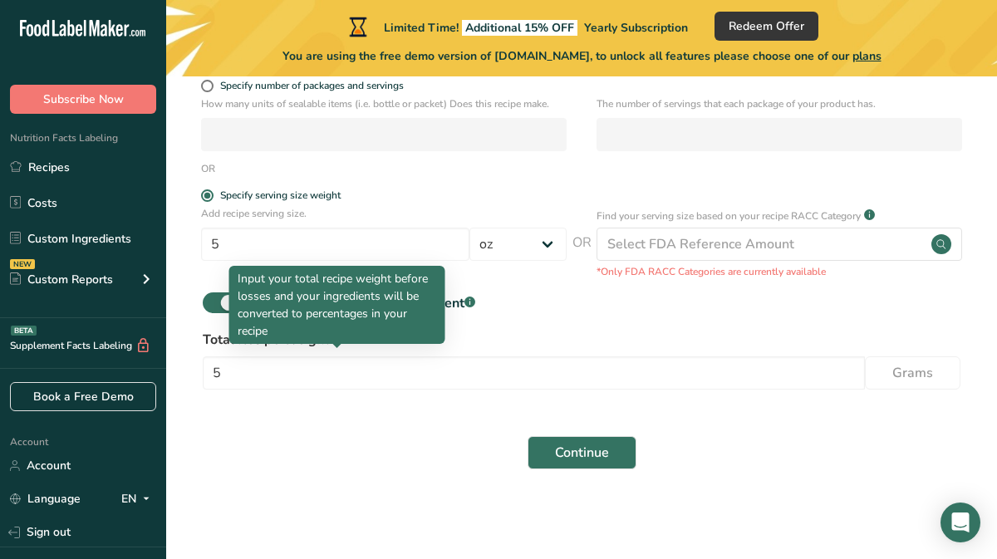
click at [338, 338] on rect at bounding box center [334, 338] width 11 height 11
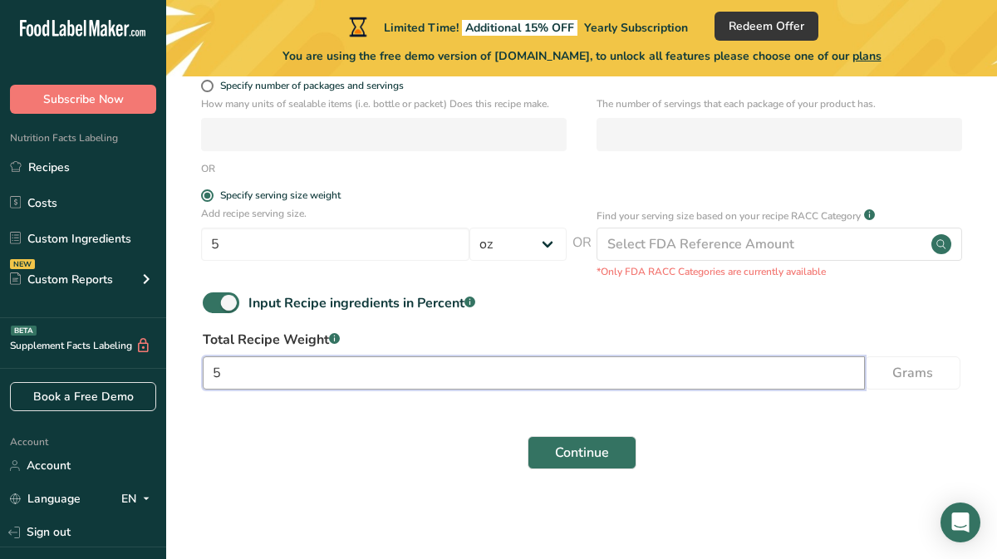
drag, startPoint x: 239, startPoint y: 372, endPoint x: 187, endPoint y: 372, distance: 51.5
click at [187, 372] on section "Set up your recipe Recipe name * Crab Cake Recipe code .a-a{fill:#347362;}.b-a{…" at bounding box center [581, 139] width 831 height 733
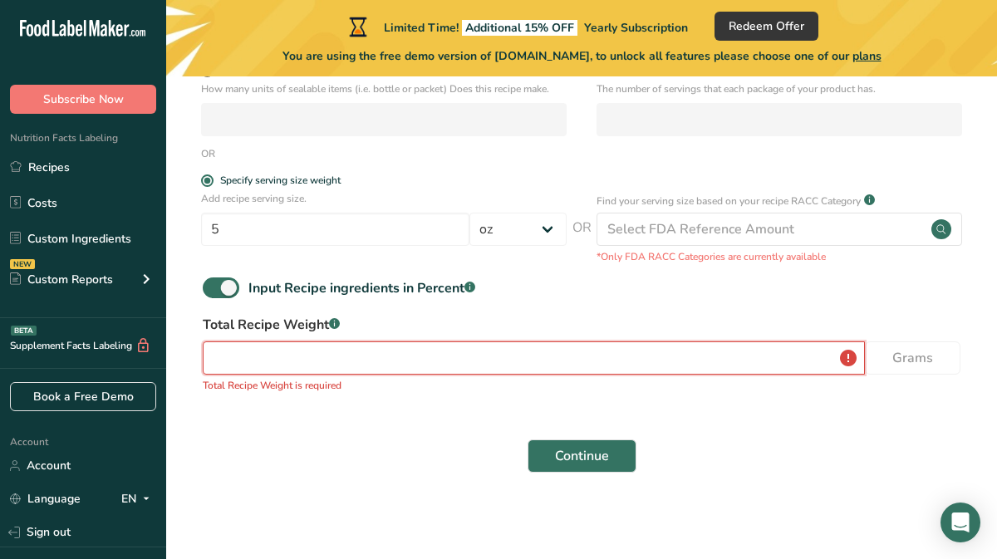
type input "5"
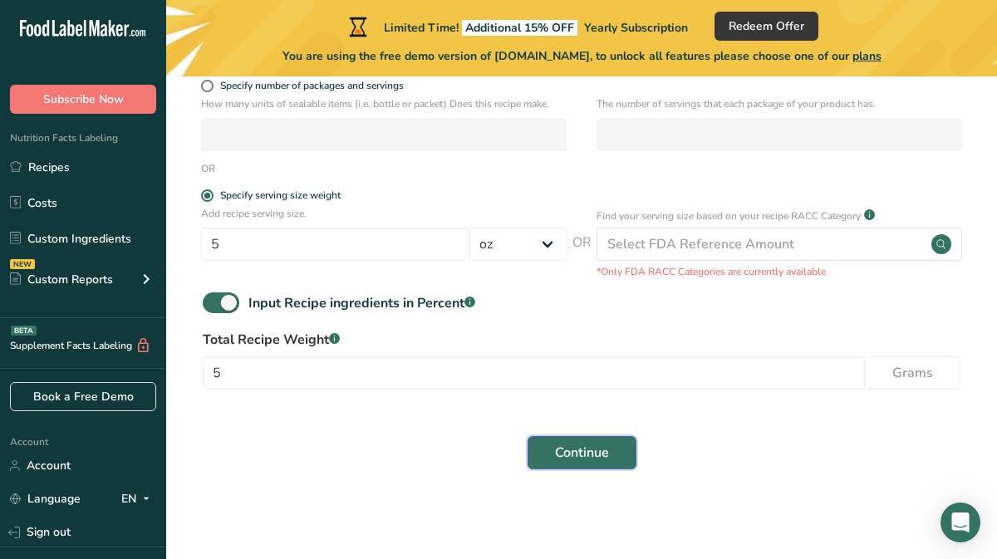
click at [581, 455] on span "Continue" at bounding box center [582, 453] width 54 height 20
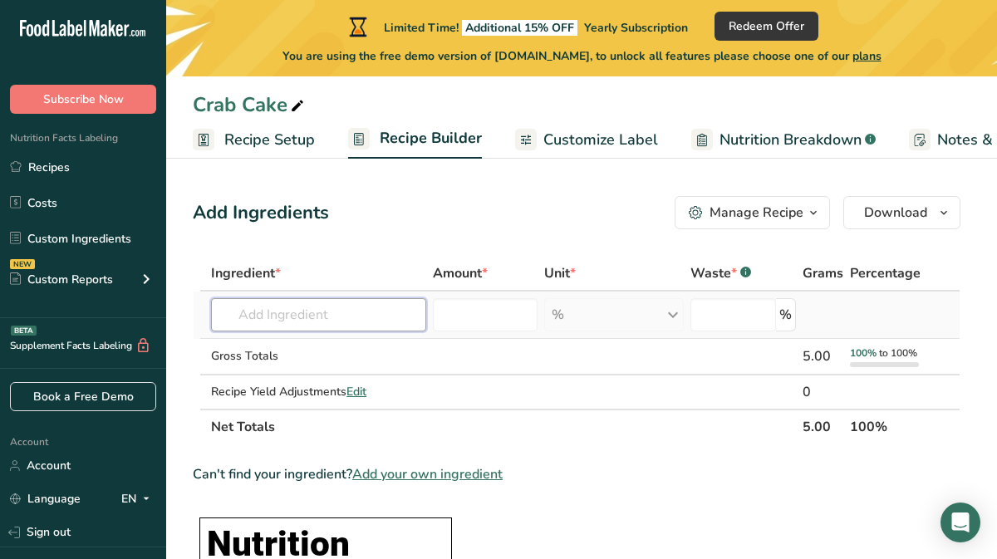
click at [302, 317] on input "text" at bounding box center [318, 314] width 214 height 33
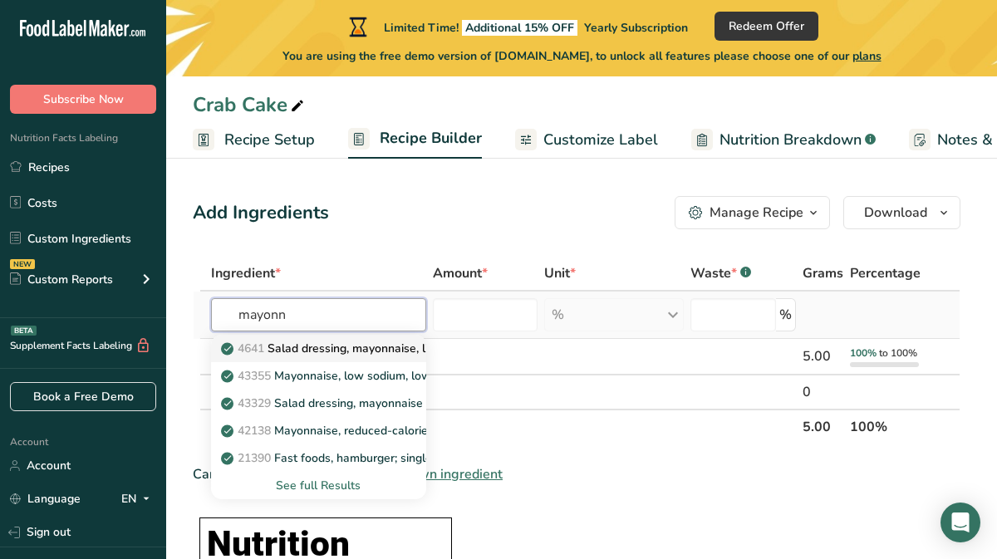
type input "mayonn"
click at [299, 349] on p "4641 Salad dressing, mayonnaise, light" at bounding box center [334, 348] width 221 height 17
type input "Salad dressing, mayonnaise, light"
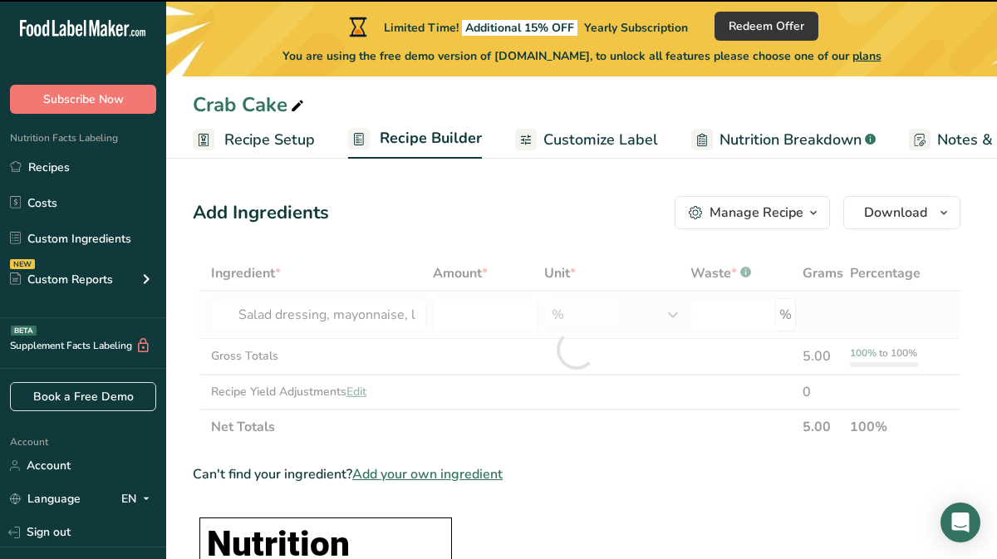
type input "0"
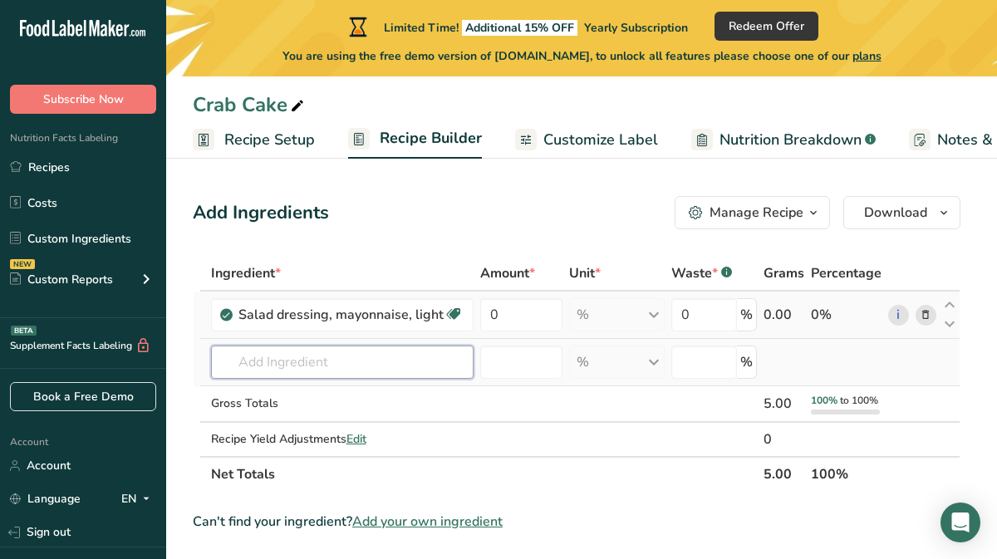
click at [300, 364] on input "text" at bounding box center [342, 362] width 263 height 33
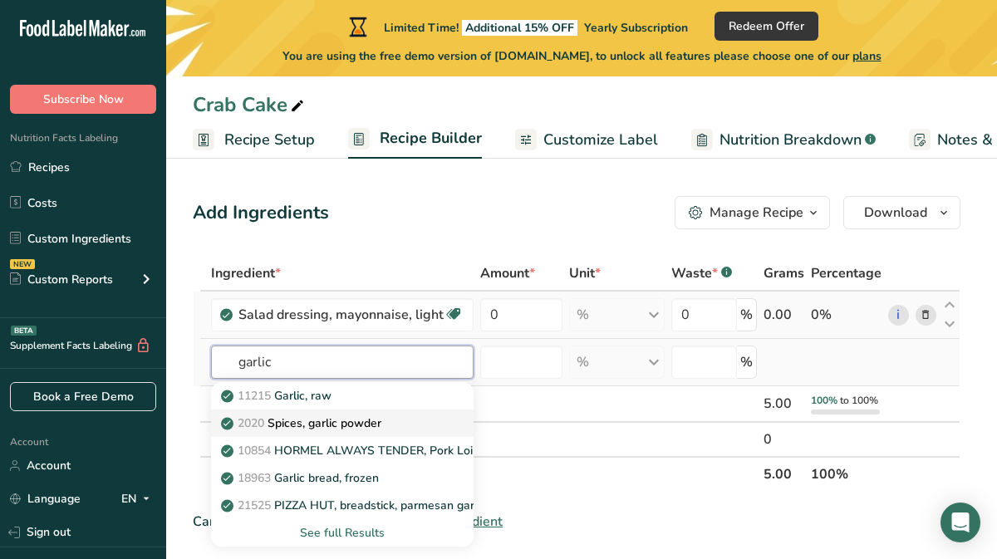
type input "garlic"
click at [313, 424] on p "2020 Spices, garlic powder" at bounding box center [302, 423] width 157 height 17
type input "Spices, garlic powder"
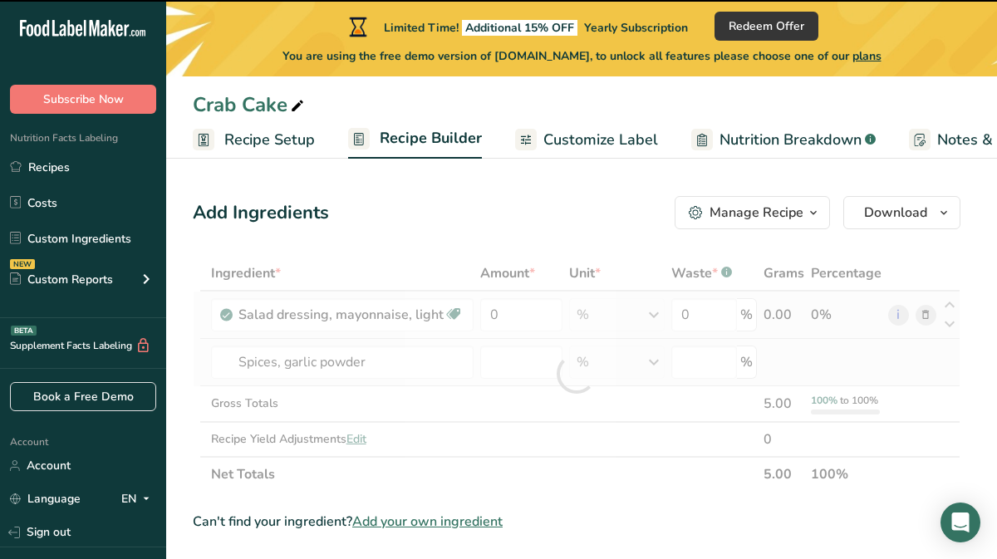
type input "0"
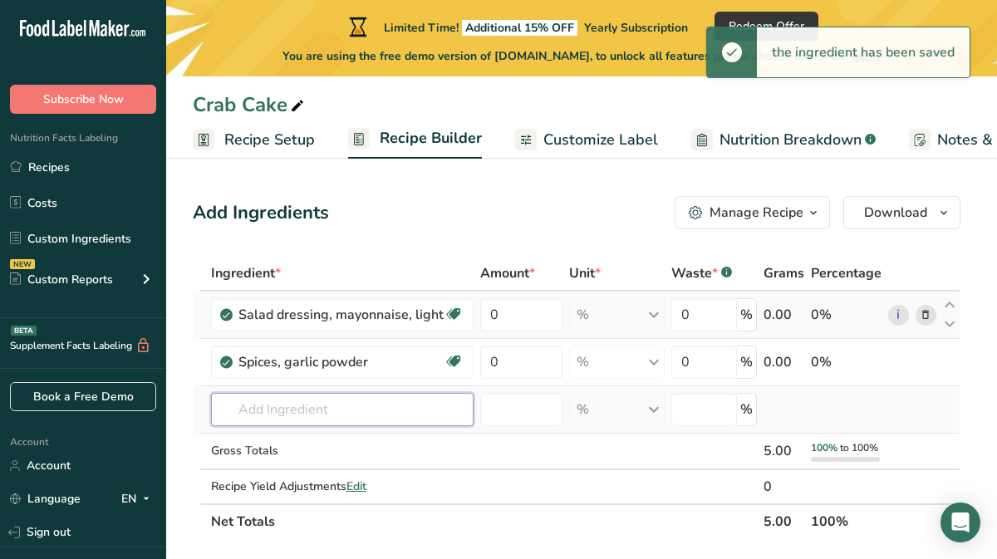
click at [304, 413] on input "text" at bounding box center [342, 409] width 263 height 33
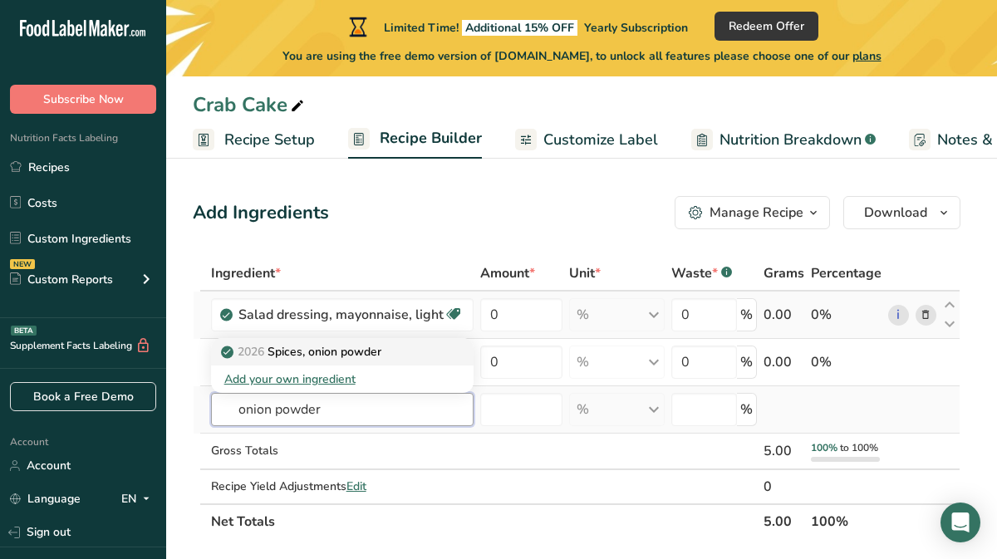
type input "onion powder"
click at [305, 353] on p "2026 Spices, onion powder" at bounding box center [302, 351] width 157 height 17
type input "Spices, onion powder"
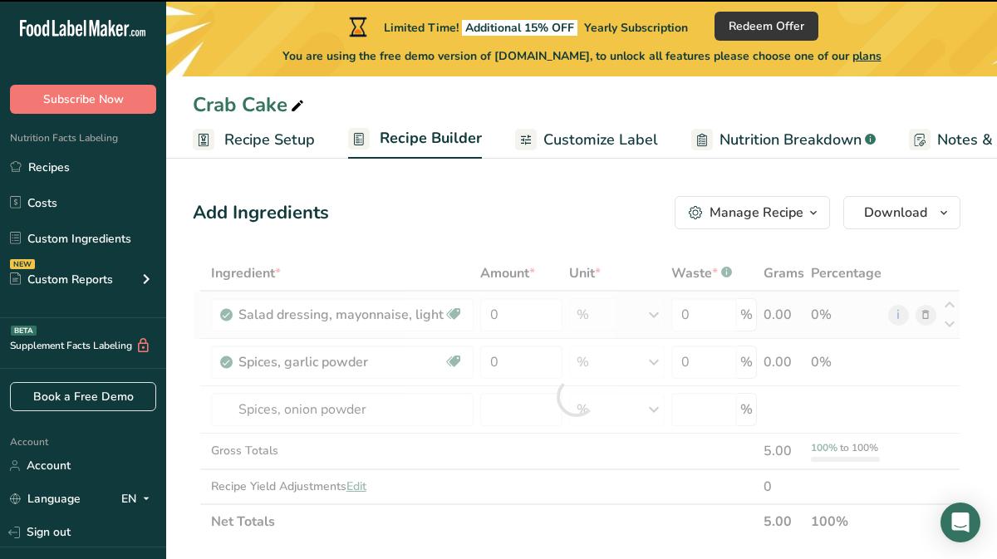
type input "0"
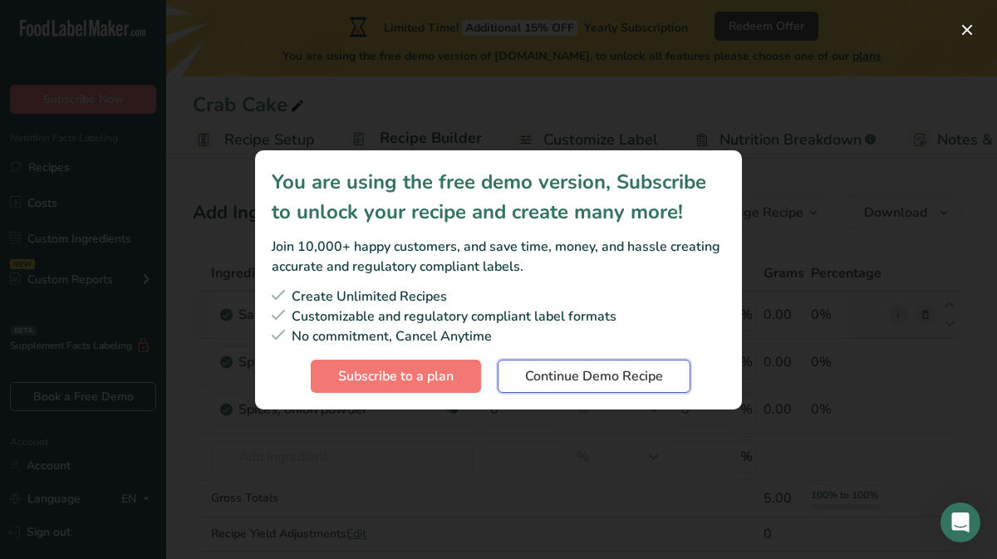
click at [535, 384] on span "Continue Demo Recipe" at bounding box center [594, 377] width 138 height 20
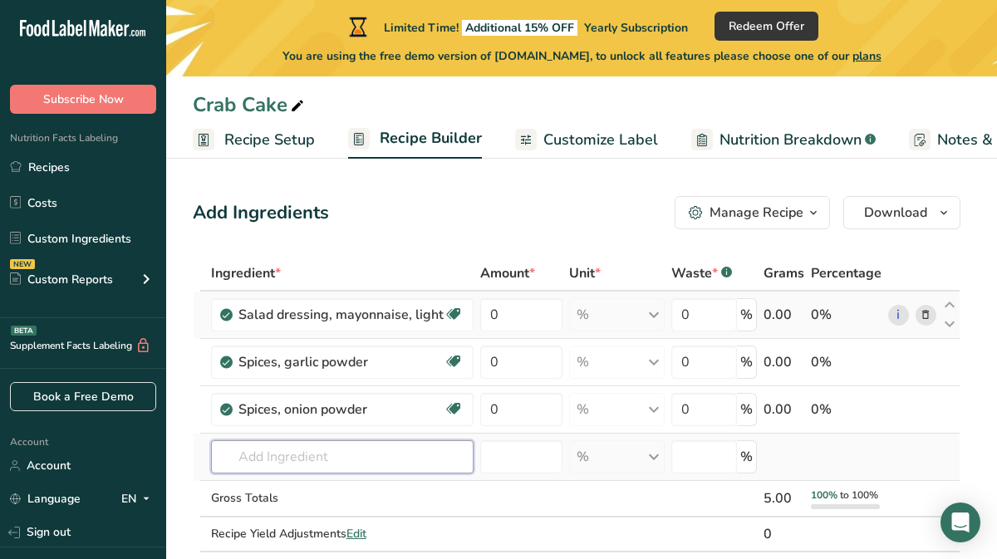
click at [434, 455] on input "text" at bounding box center [342, 457] width 263 height 33
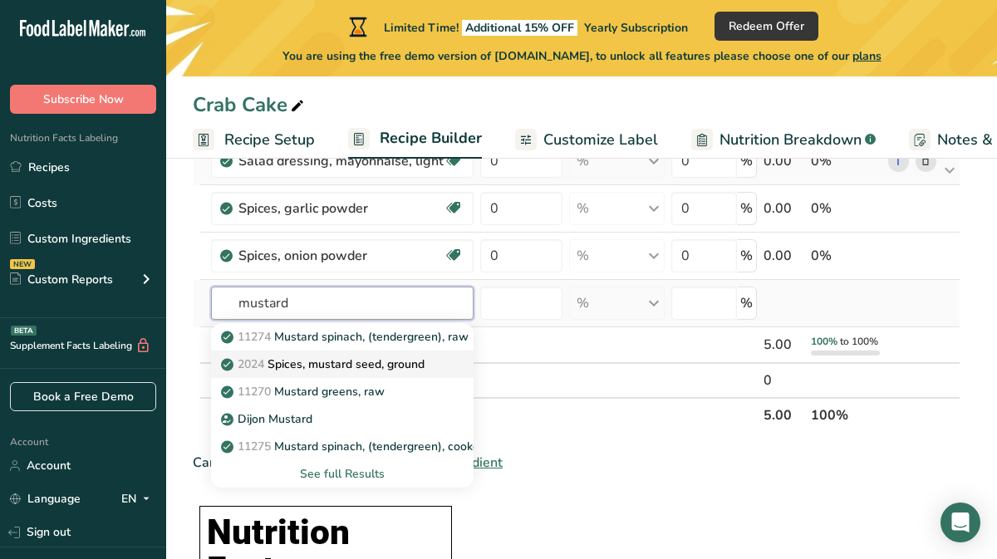
scroll to position [155, 0]
type input "mustard"
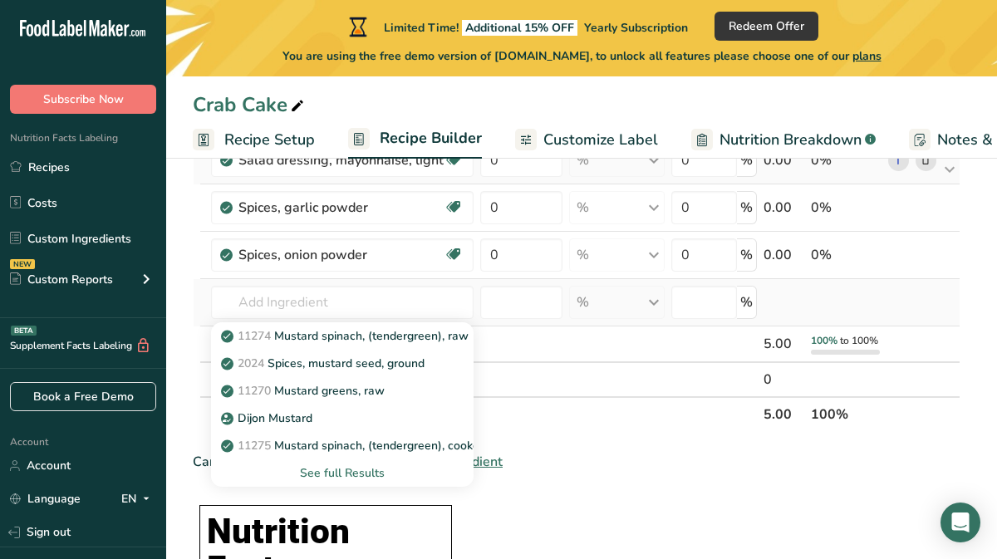
click at [377, 469] on div "See full Results" at bounding box center [342, 473] width 236 height 17
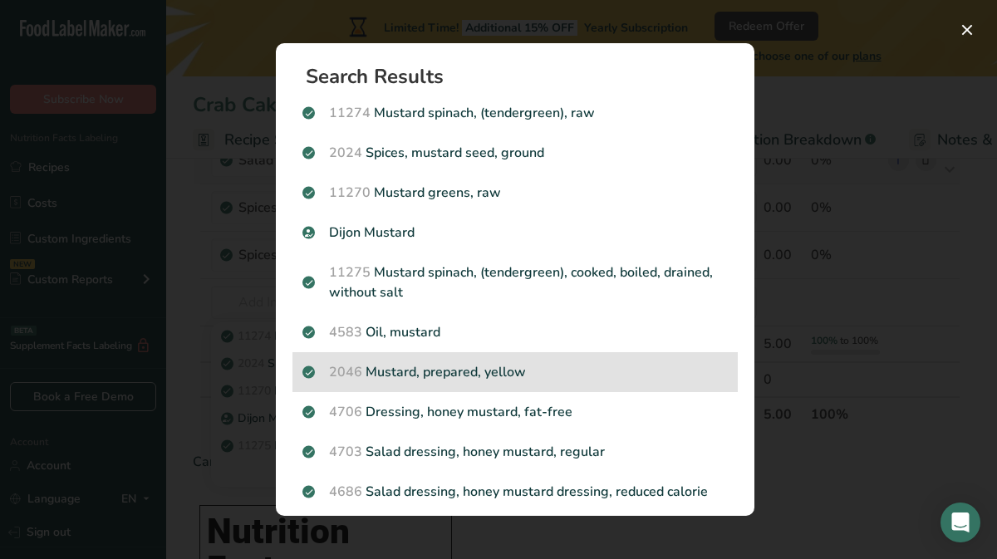
click at [395, 377] on p "2046 Mustard, prepared, yellow" at bounding box center [516, 372] width 426 height 20
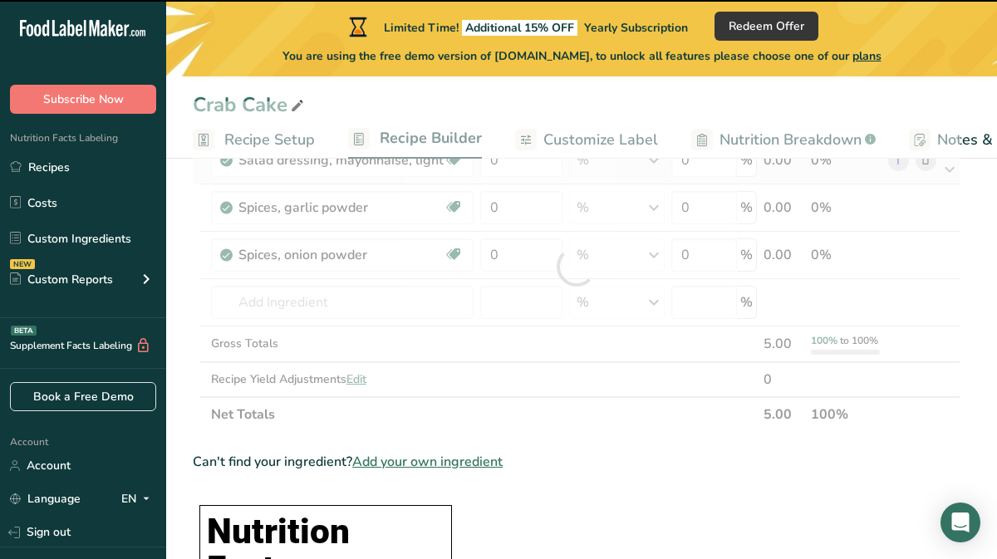
type input "0"
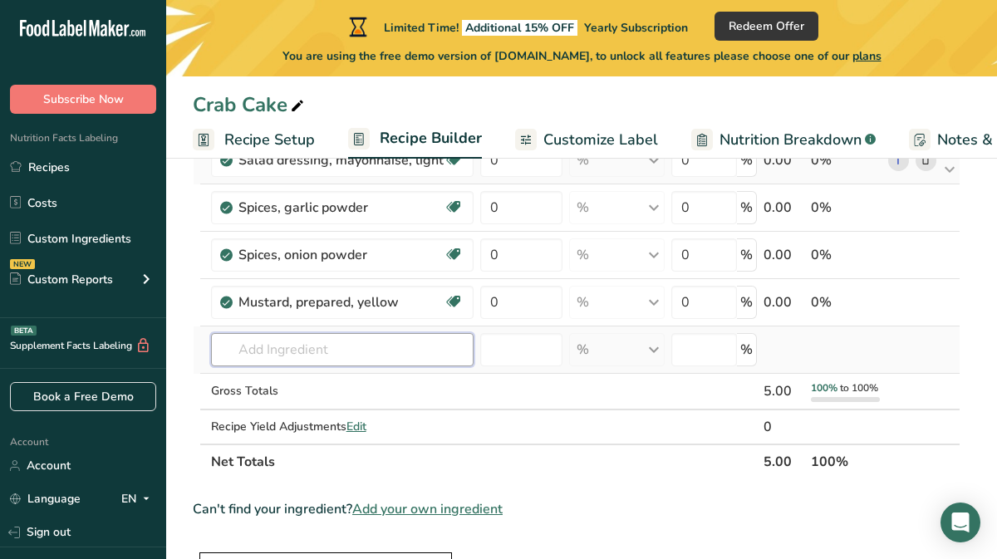
click at [389, 356] on input "text" at bounding box center [342, 349] width 263 height 33
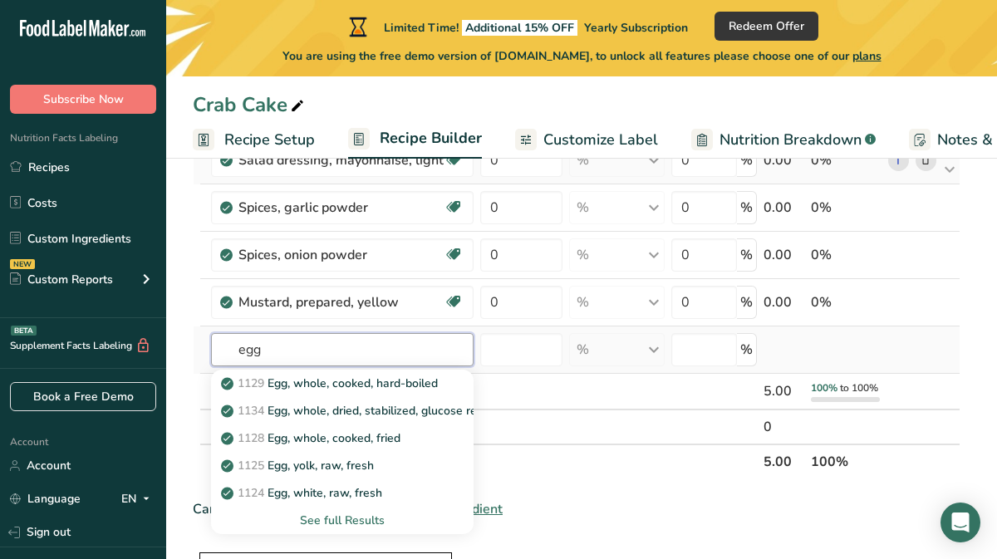
type input "egg"
click at [352, 520] on div "See full Results" at bounding box center [342, 520] width 236 height 17
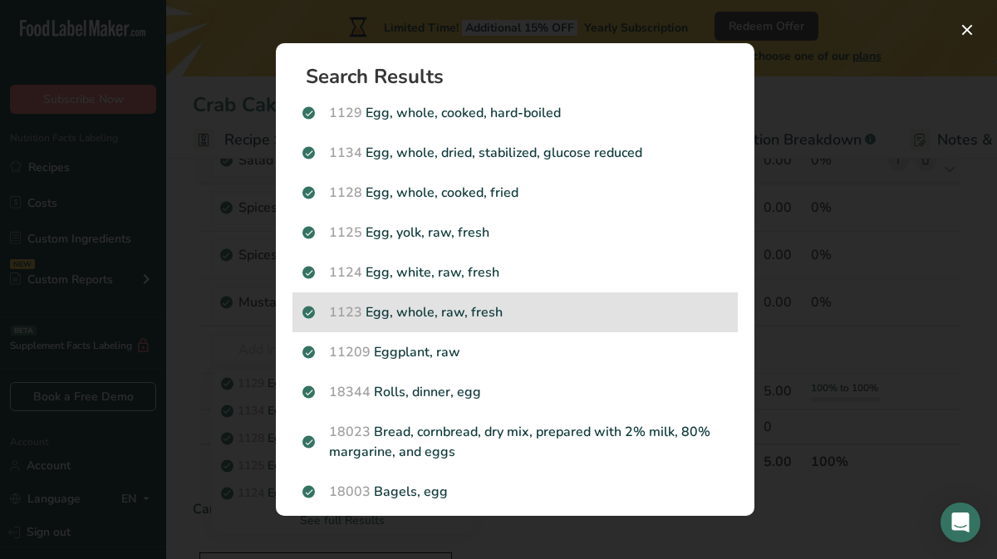
click at [391, 311] on p "1123 Egg, whole, raw, fresh" at bounding box center [516, 313] width 426 height 20
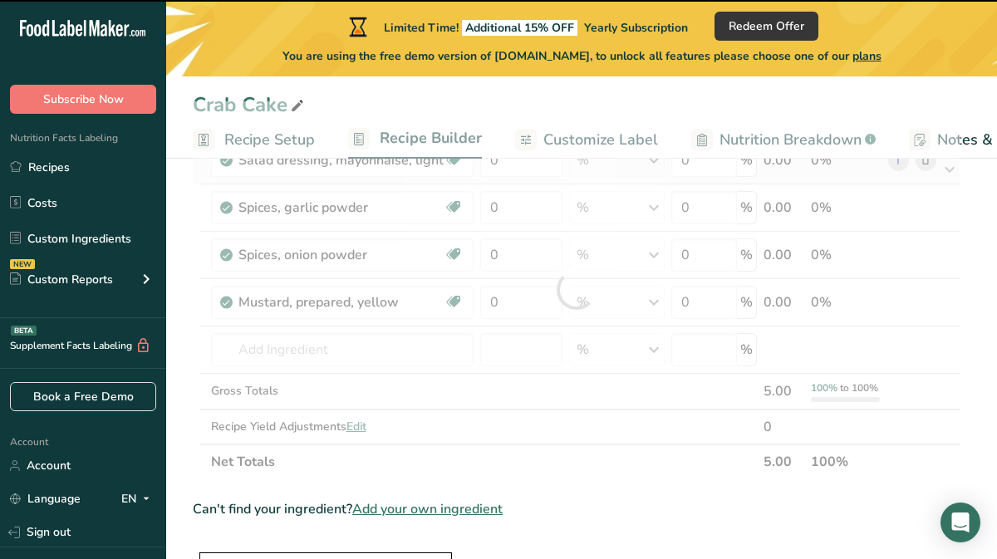
type input "0"
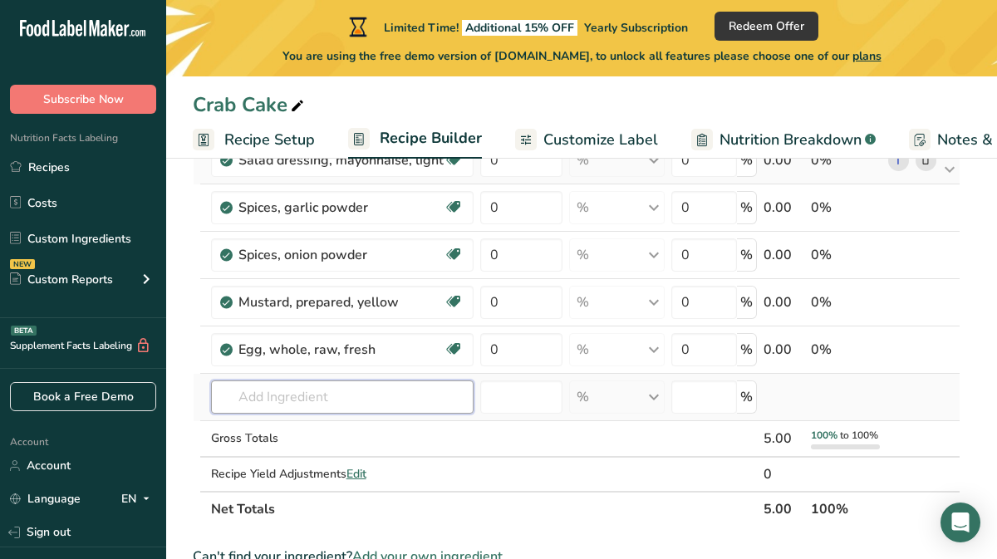
click at [379, 395] on input "text" at bounding box center [342, 397] width 263 height 33
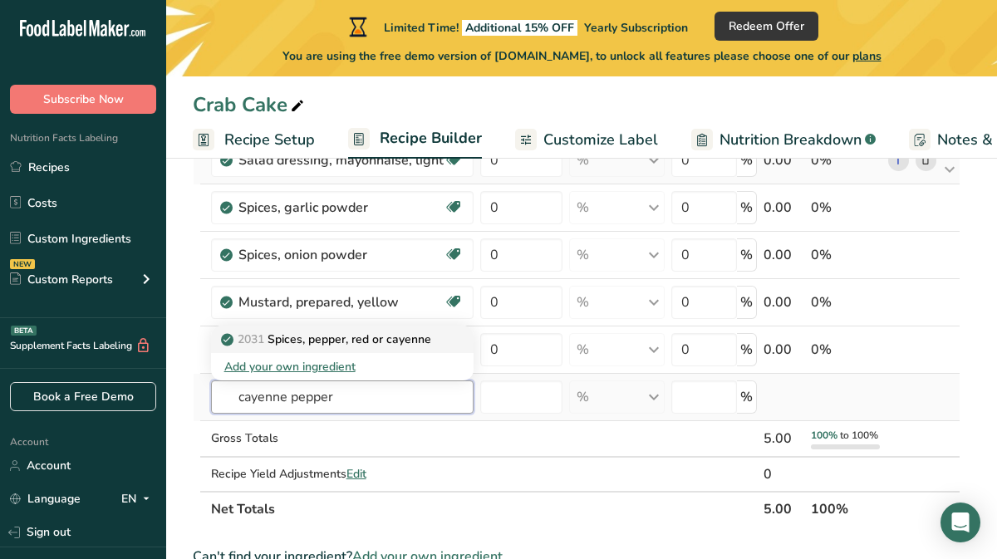
type input "cayenne pepper"
click at [351, 338] on p "2031 Spices, pepper, red or cayenne" at bounding box center [327, 339] width 207 height 17
type input "Spices, pepper, red or cayenne"
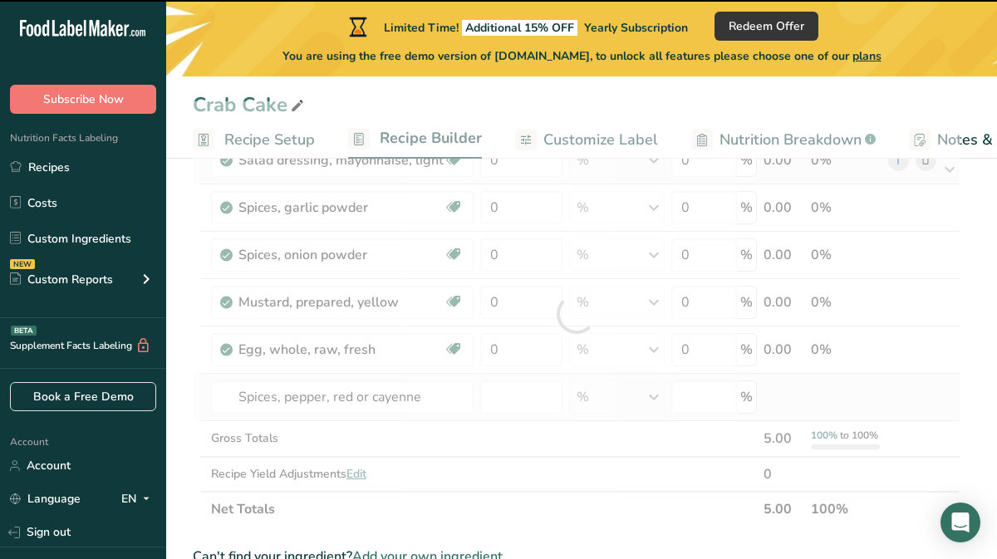
type input "0"
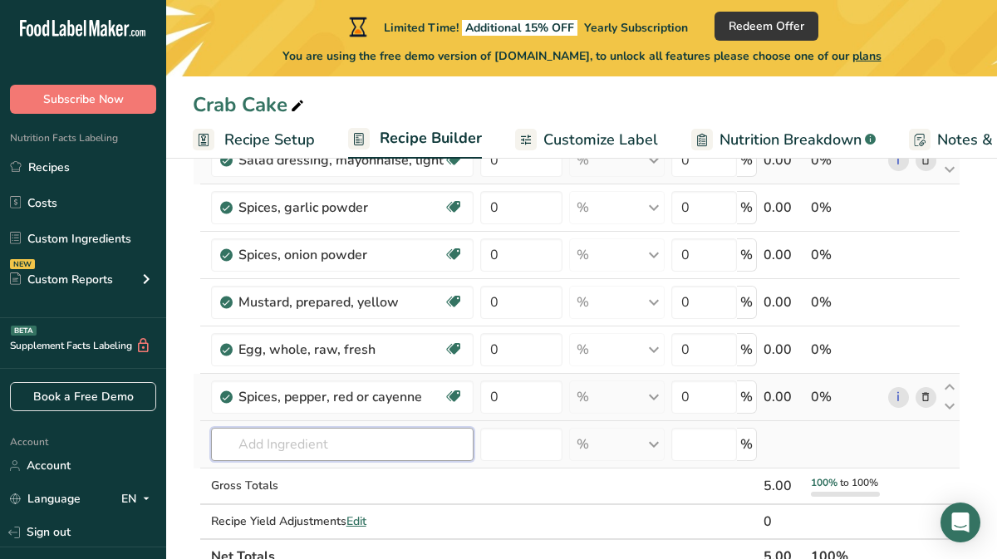
click at [363, 450] on input "text" at bounding box center [342, 444] width 263 height 33
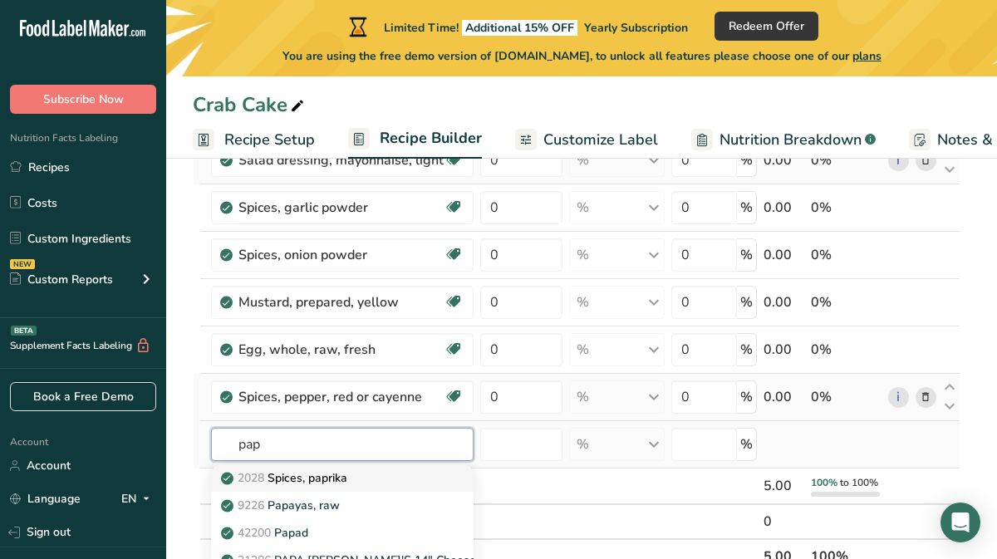
type input "pap"
click at [334, 476] on p "2028 Spices, paprika" at bounding box center [285, 478] width 123 height 17
type input "Spices, paprika"
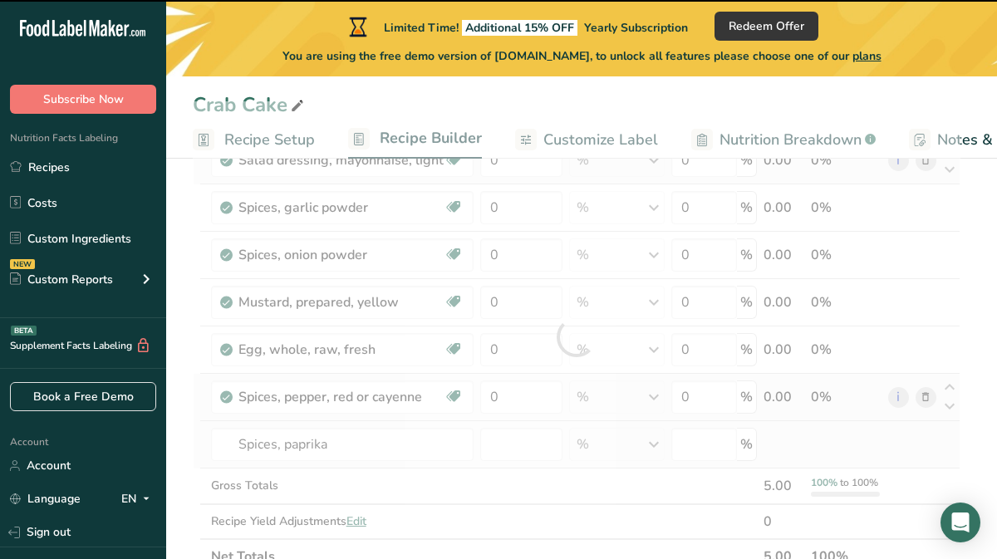
type input "0"
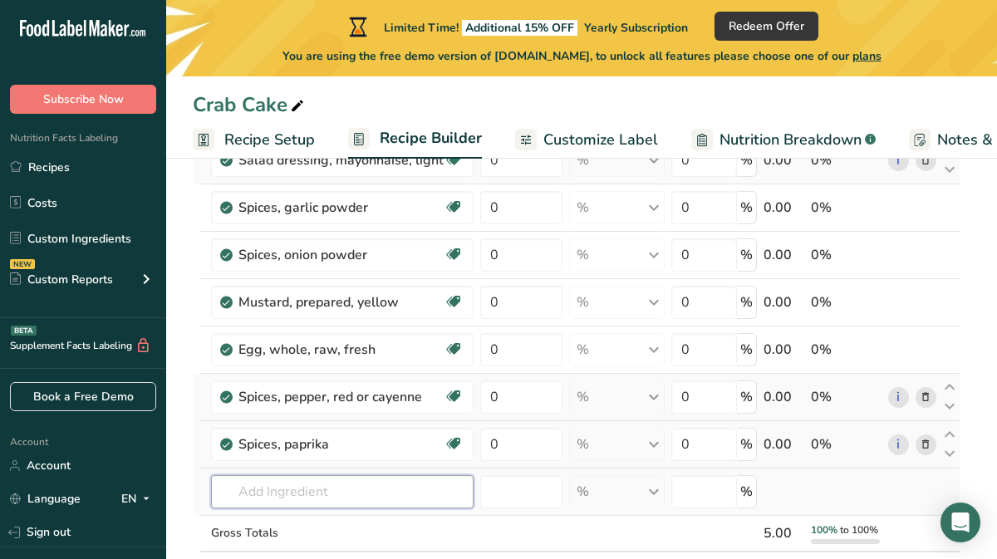
click at [332, 492] on input "text" at bounding box center [342, 491] width 263 height 33
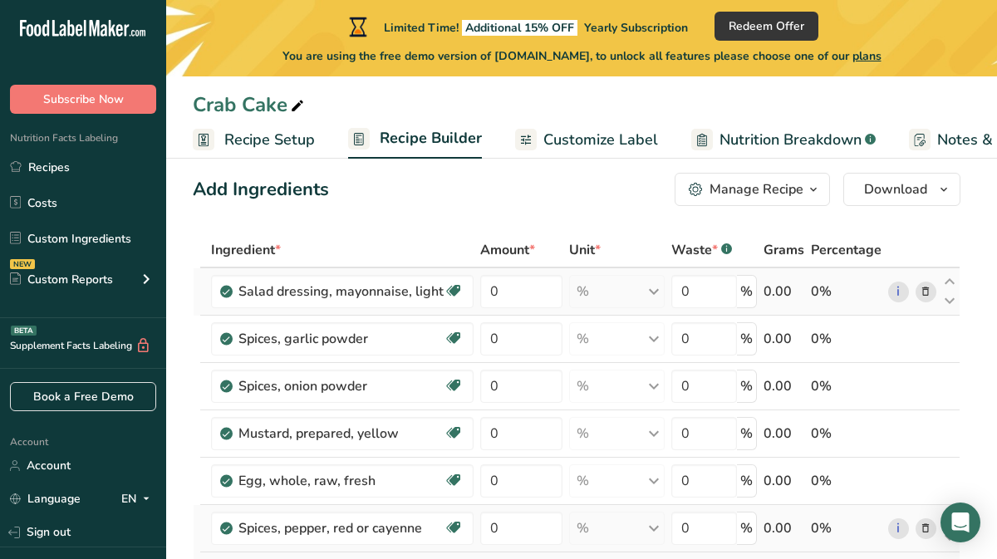
scroll to position [18, 0]
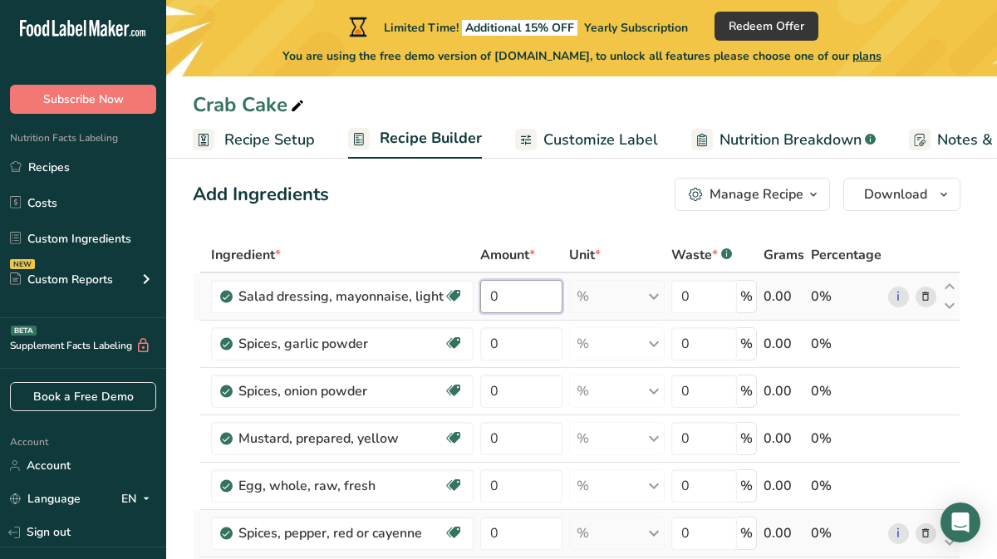
drag, startPoint x: 503, startPoint y: 295, endPoint x: 483, endPoint y: 295, distance: 19.9
click at [483, 295] on input "0" at bounding box center [521, 296] width 82 height 33
type input "3"
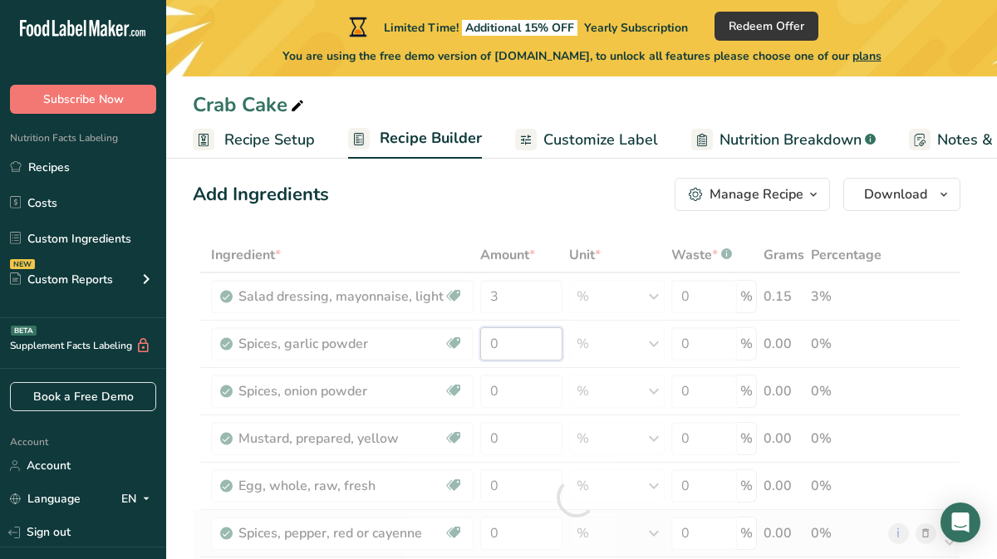
click at [492, 343] on div "Ingredient * Amount * Unit * Waste * .a-a{fill:#347362;}.b-a{fill:#fff;} Grams …" at bounding box center [577, 498] width 768 height 520
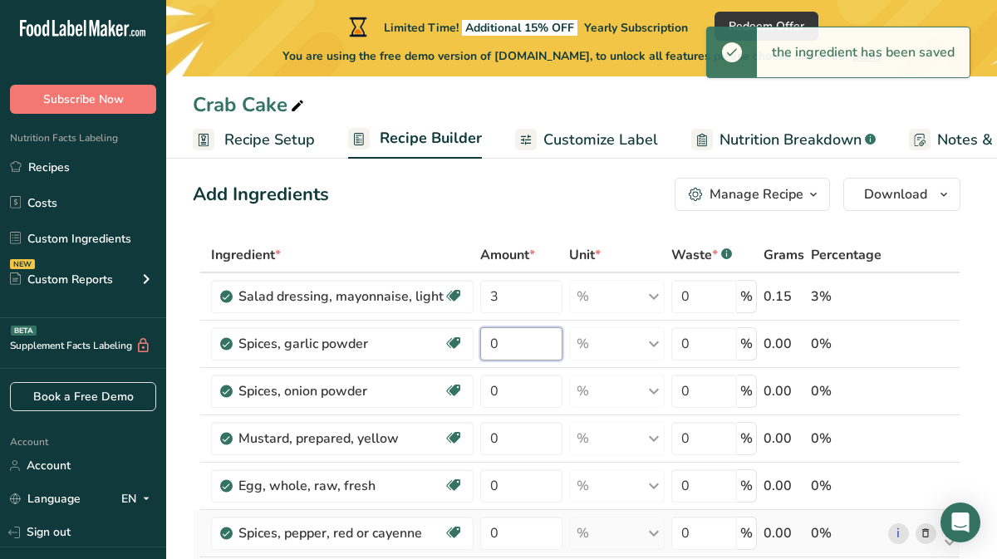
click at [492, 343] on input "0" at bounding box center [521, 343] width 82 height 33
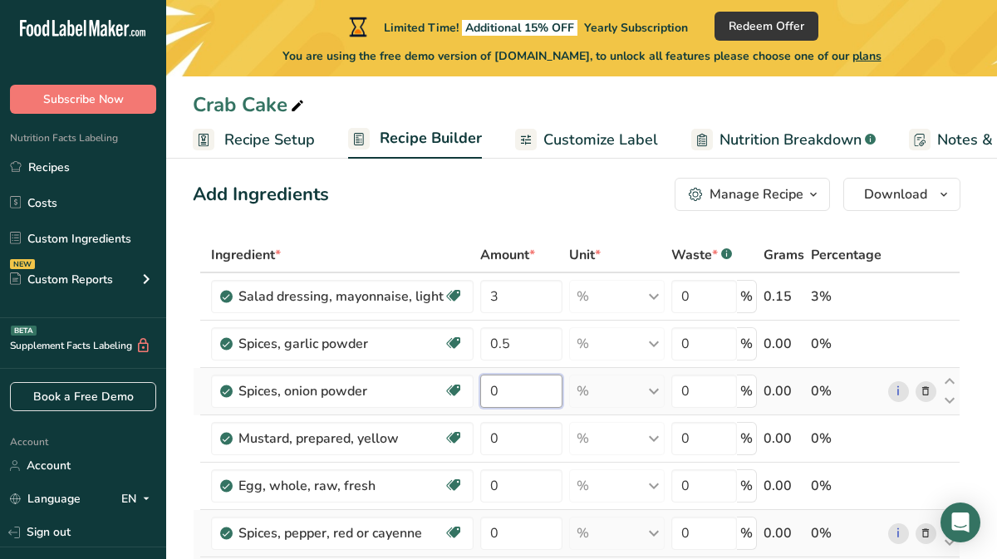
click at [503, 395] on div "Ingredient * Amount * Unit * Waste * .a-a{fill:#347362;}.b-a{fill:#fff;} Grams …" at bounding box center [577, 498] width 768 height 520
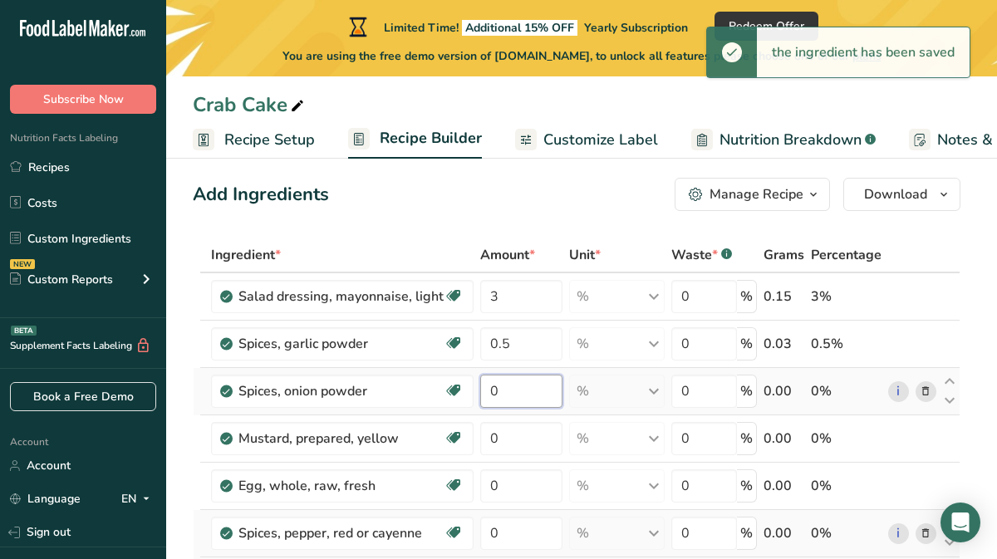
drag, startPoint x: 500, startPoint y: 391, endPoint x: 480, endPoint y: 391, distance: 19.1
click at [480, 391] on input "0" at bounding box center [521, 391] width 82 height 33
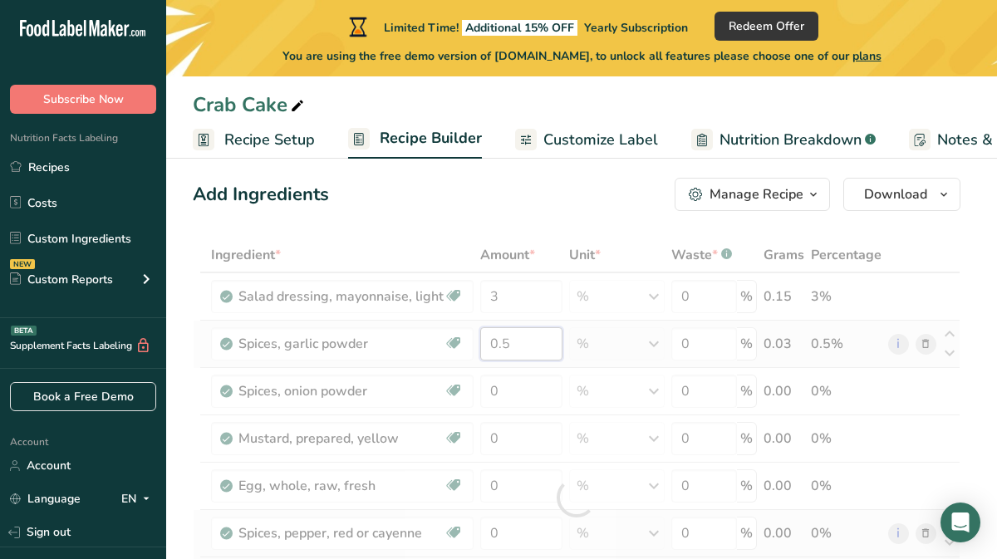
click at [499, 345] on div "Ingredient * Amount * Unit * Waste * .a-a{fill:#347362;}.b-a{fill:#fff;} Grams …" at bounding box center [577, 498] width 768 height 520
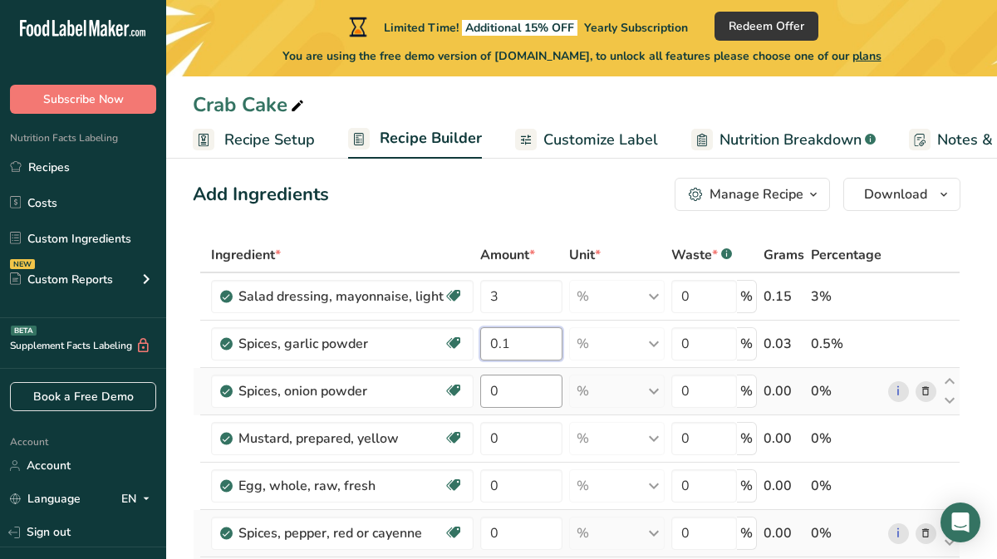
type input "0.1"
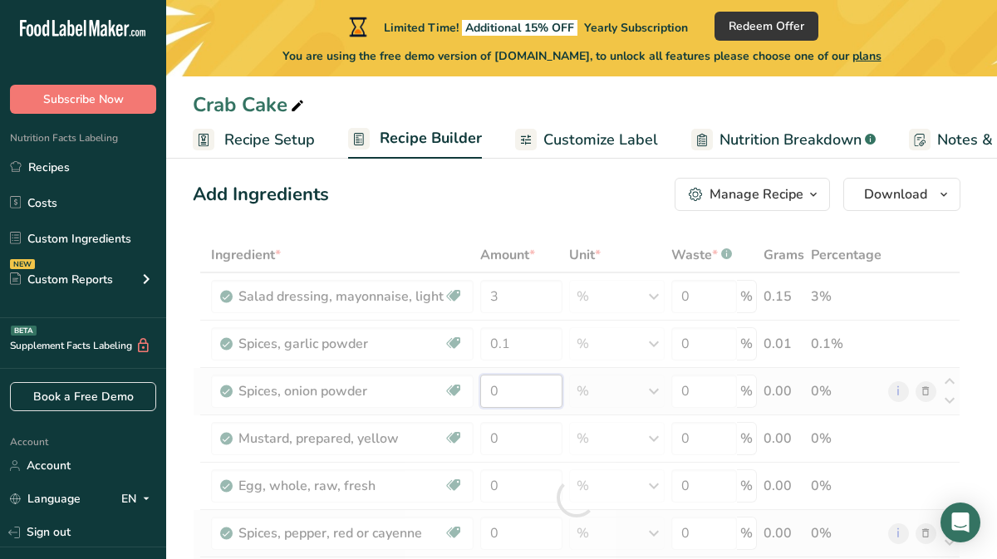
click at [510, 386] on div "Ingredient * Amount * Unit * Waste * .a-a{fill:#347362;}.b-a{fill:#fff;} Grams …" at bounding box center [577, 498] width 768 height 520
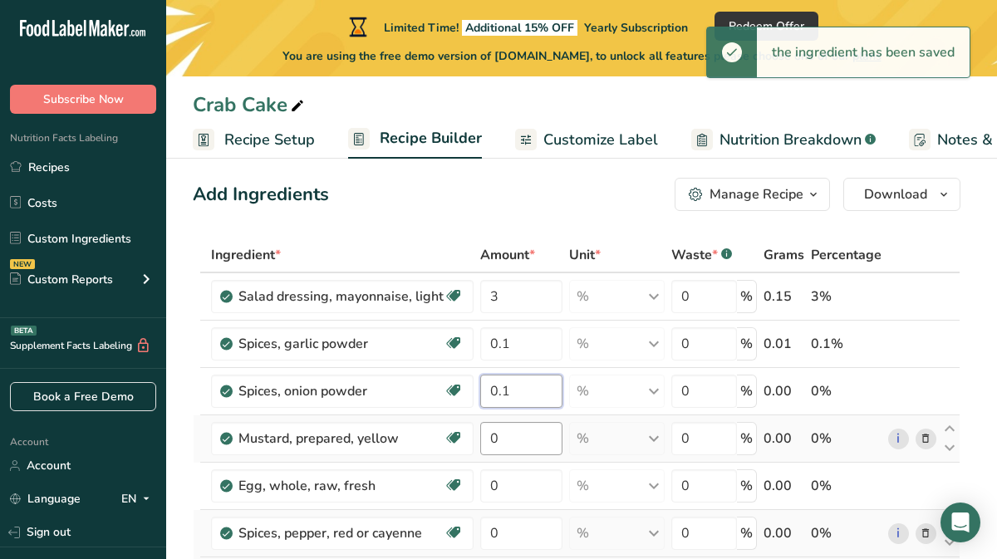
type input "0.1"
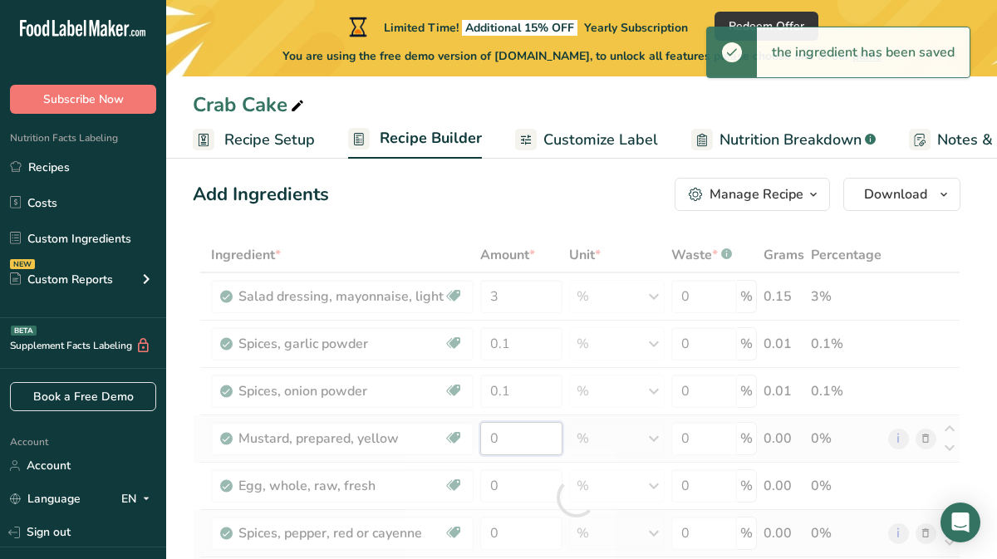
click at [510, 436] on div "Ingredient * Amount * Unit * Waste * .a-a{fill:#347362;}.b-a{fill:#fff;} Grams …" at bounding box center [577, 498] width 768 height 520
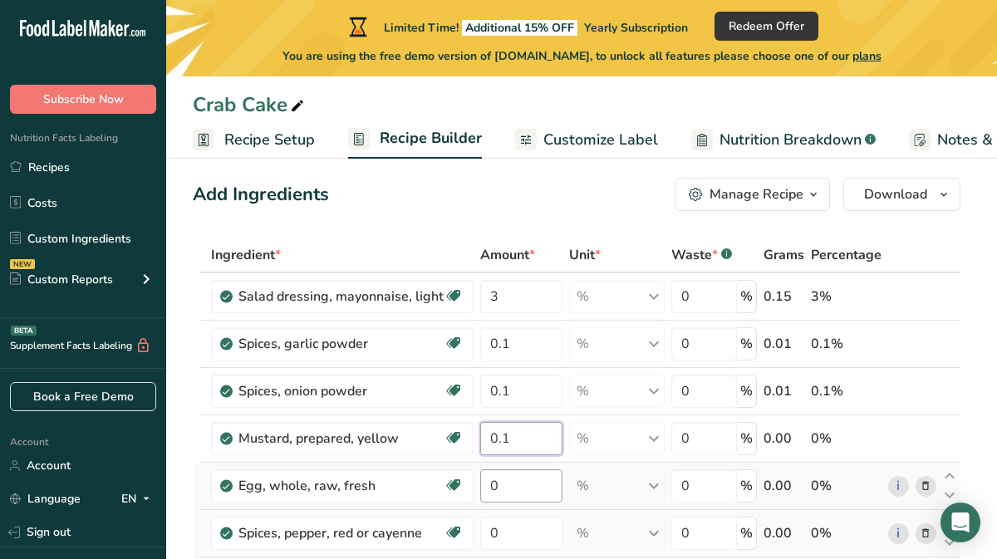
type input "0.1"
click at [508, 488] on div "Ingredient * Amount * Unit * Waste * .a-a{fill:#347362;}.b-a{fill:#fff;} Grams …" at bounding box center [577, 498] width 768 height 520
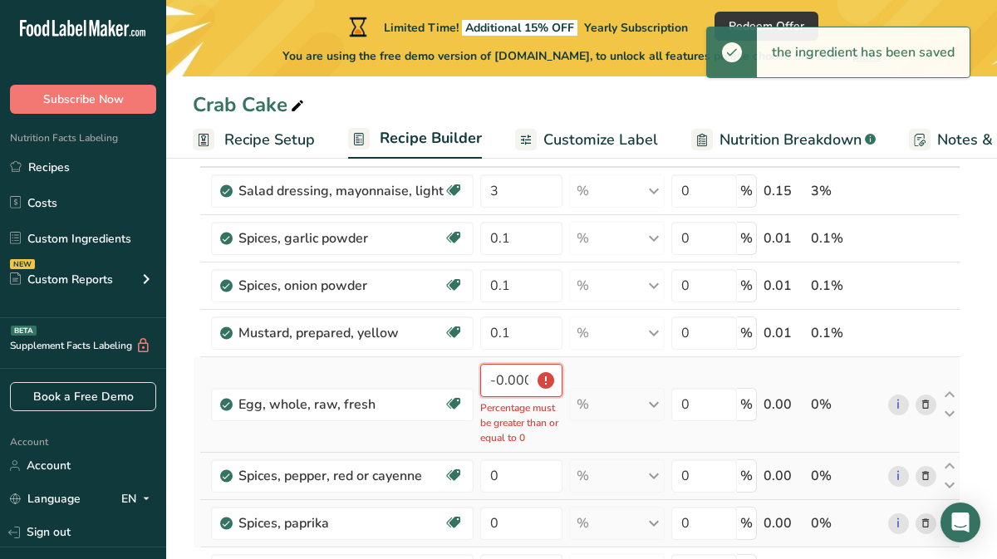
scroll to position [121, 0]
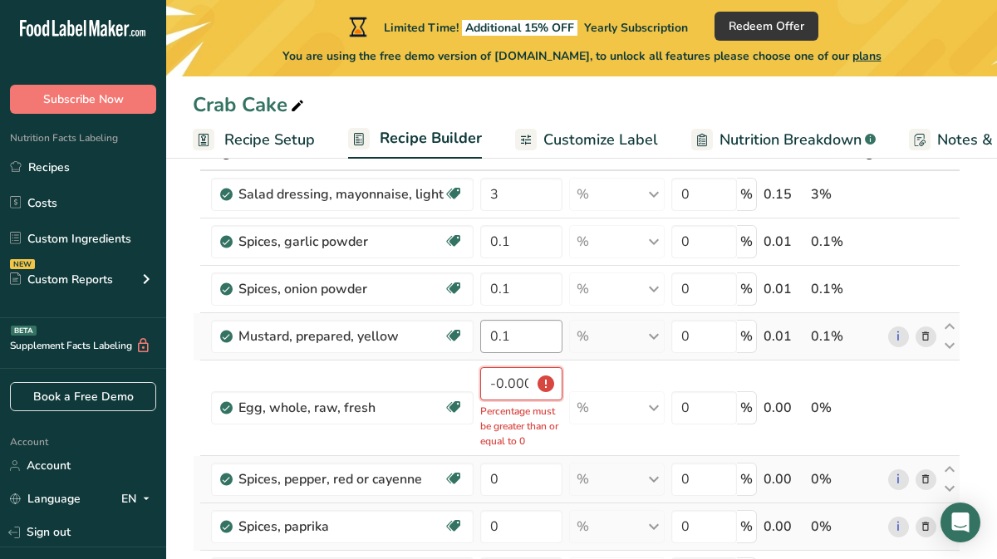
type input "-0.000004"
click at [525, 338] on input "0.1" at bounding box center [521, 336] width 82 height 33
drag, startPoint x: 525, startPoint y: 338, endPoint x: 469, endPoint y: 339, distance: 56.5
click at [469, 339] on tr "Mustard, prepared, yellow Dairy free Gluten free Vegan Vegetarian Soy free 0.1 …" at bounding box center [577, 336] width 766 height 47
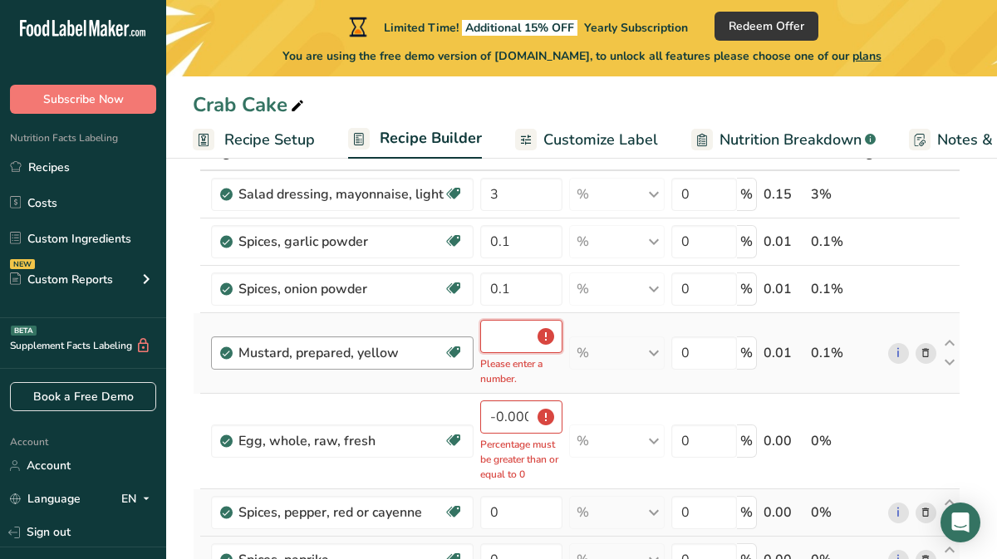
type input "0.1"
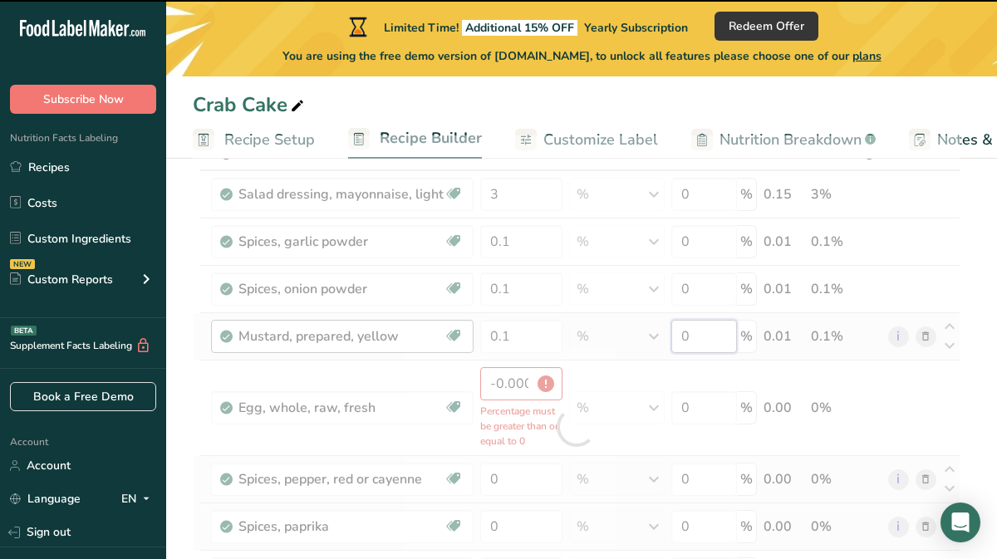
type input "0"
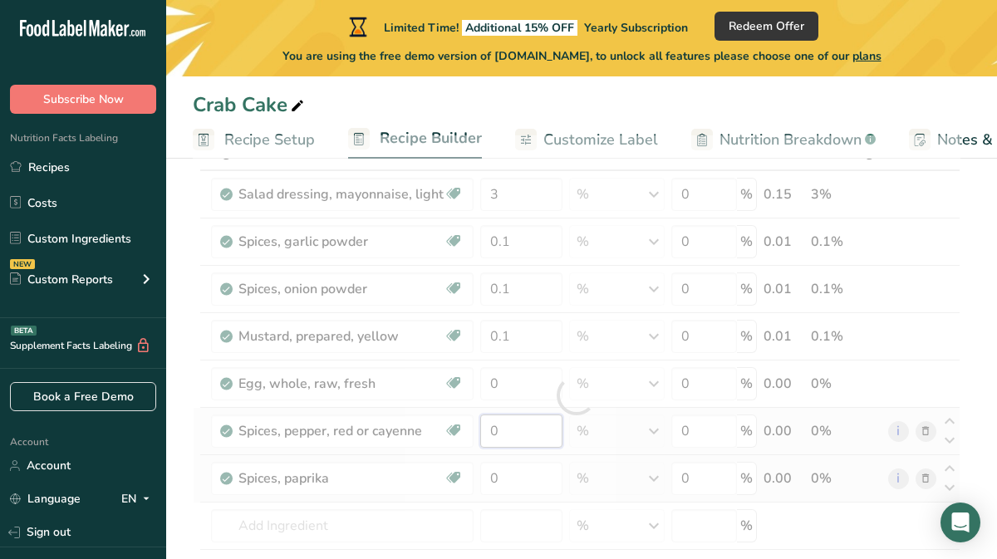
click at [510, 431] on div "Ingredient * Amount * Unit * Waste * .a-a{fill:#347362;}.b-a{fill:#fff;} Grams …" at bounding box center [577, 395] width 768 height 520
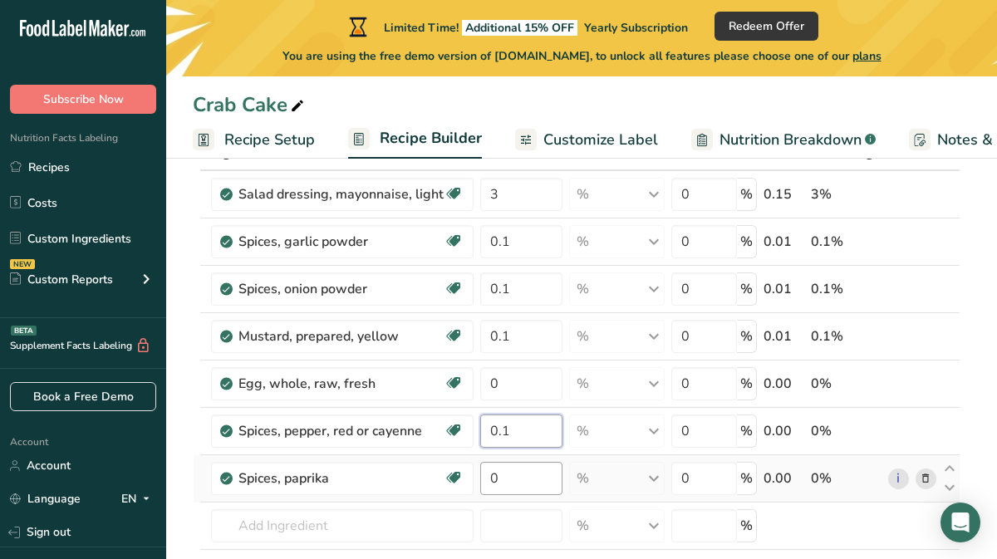
type input "0.1"
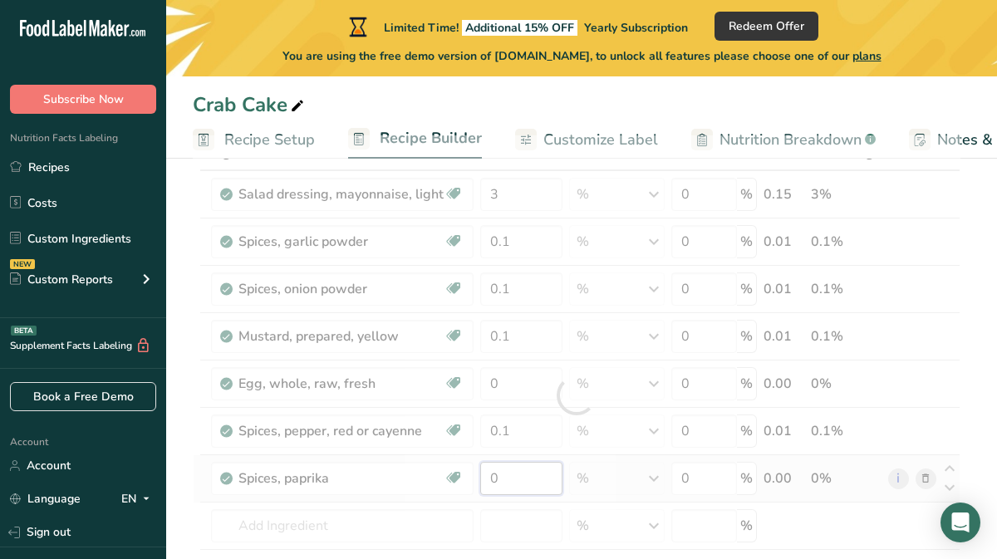
click at [506, 478] on div "Ingredient * Amount * Unit * Waste * .a-a{fill:#347362;}.b-a{fill:#fff;} Grams …" at bounding box center [577, 395] width 768 height 520
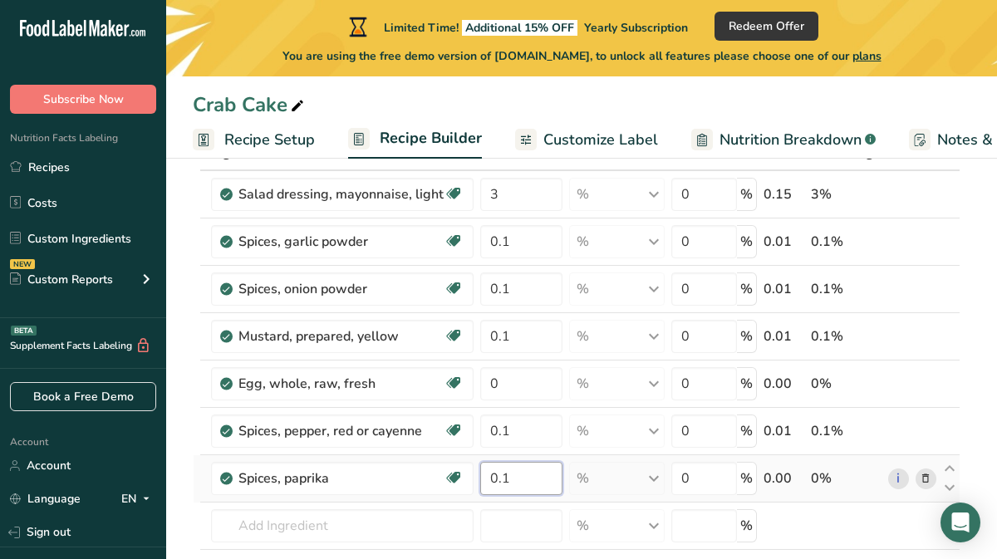
type input "0.1"
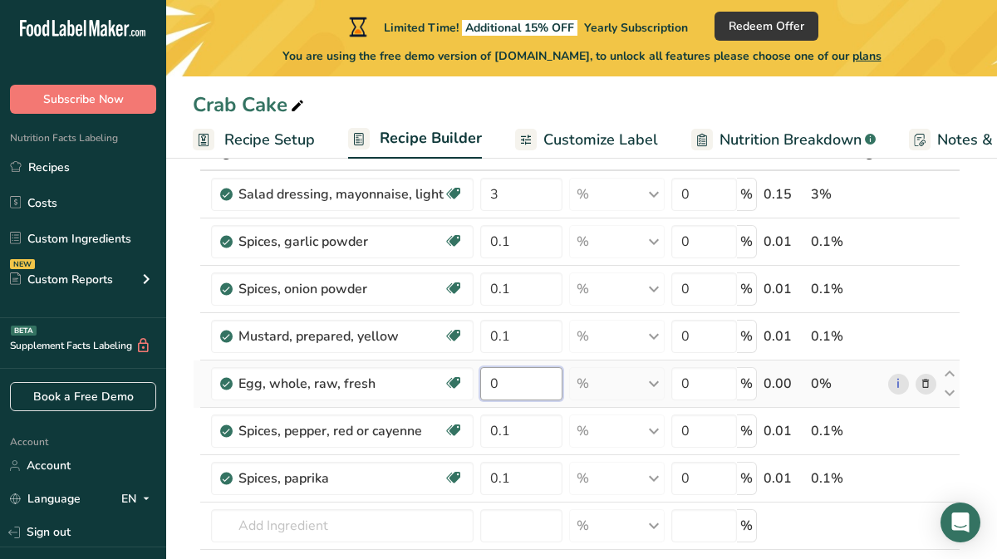
click at [497, 383] on div "Ingredient * Amount * Unit * Waste * .a-a{fill:#347362;}.b-a{fill:#fff;} Grams …" at bounding box center [577, 395] width 768 height 520
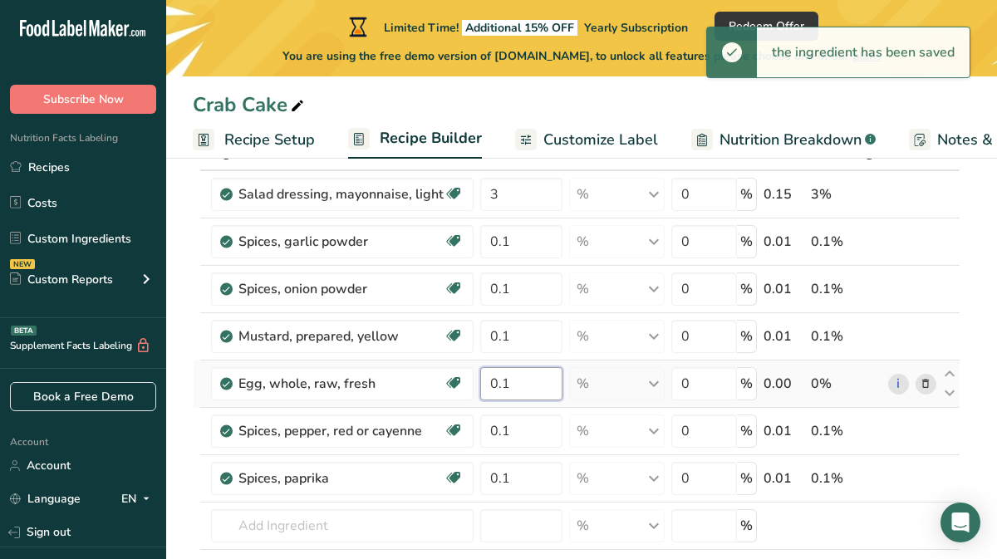
type input "0.1"
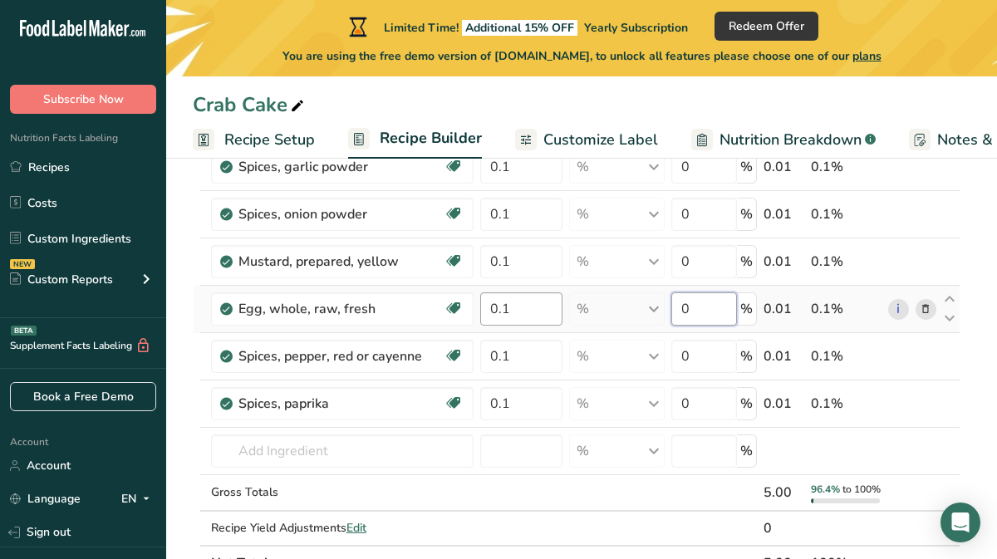
scroll to position [0, 0]
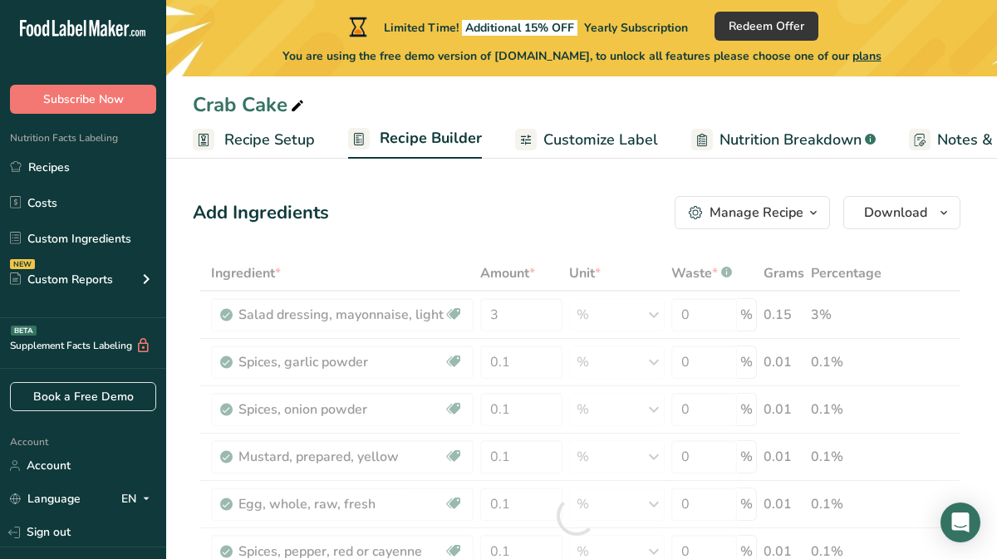
click at [249, 135] on span "Recipe Setup" at bounding box center [269, 140] width 91 height 22
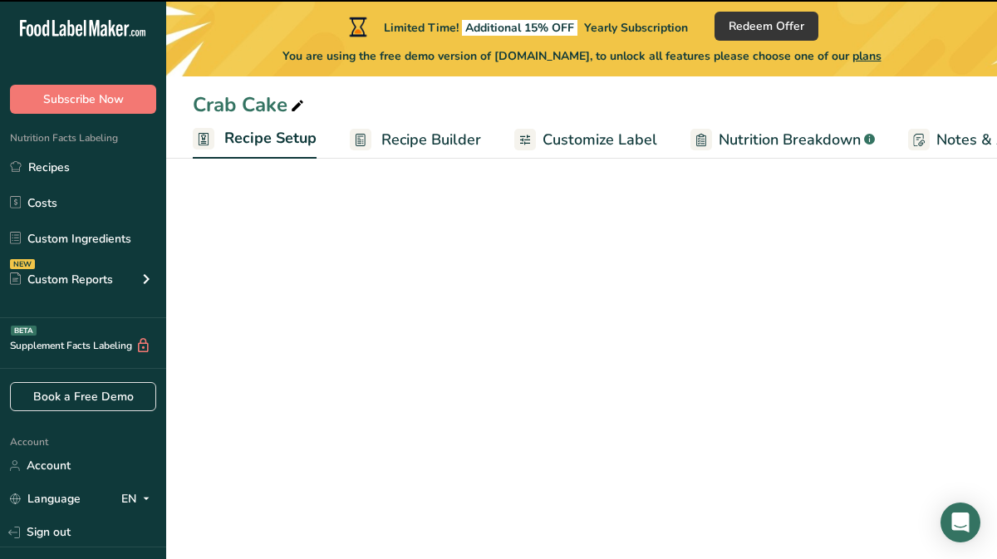
scroll to position [0, 6]
select select "5"
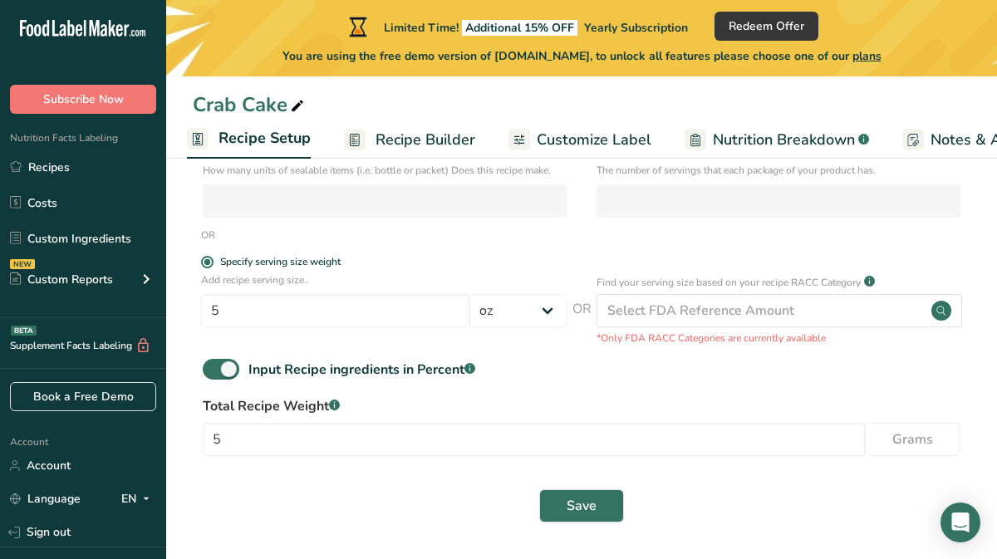
scroll to position [294, 0]
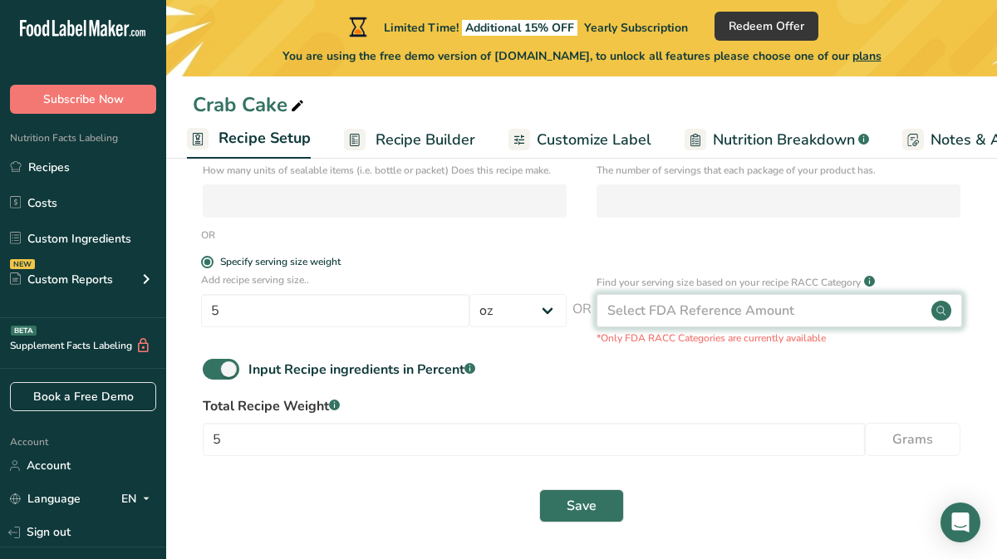
click at [662, 308] on div "Select FDA Reference Amount" at bounding box center [701, 311] width 187 height 20
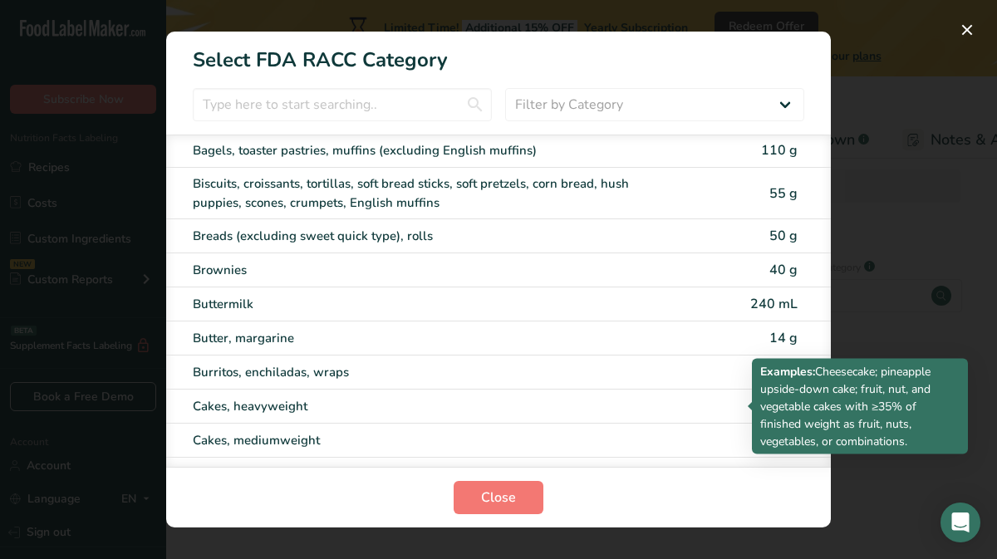
scroll to position [0, 0]
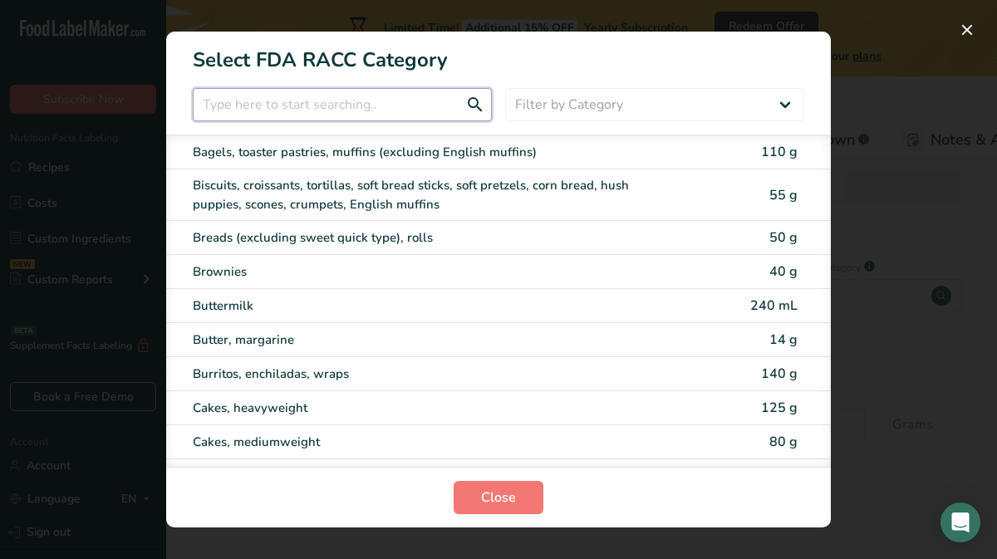
click at [416, 116] on input "RACC Category Selection Modal" at bounding box center [342, 104] width 299 height 33
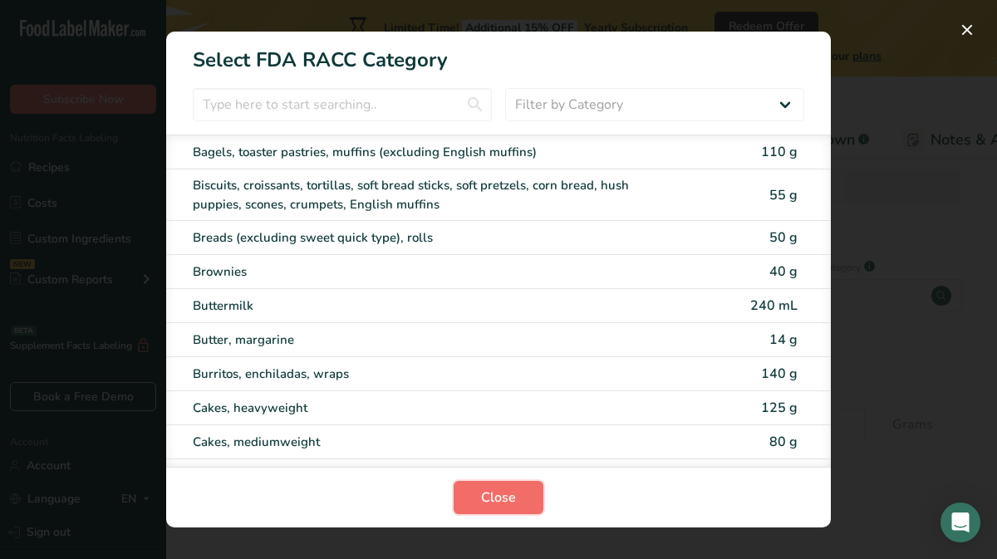
click at [504, 495] on span "Close" at bounding box center [498, 498] width 35 height 20
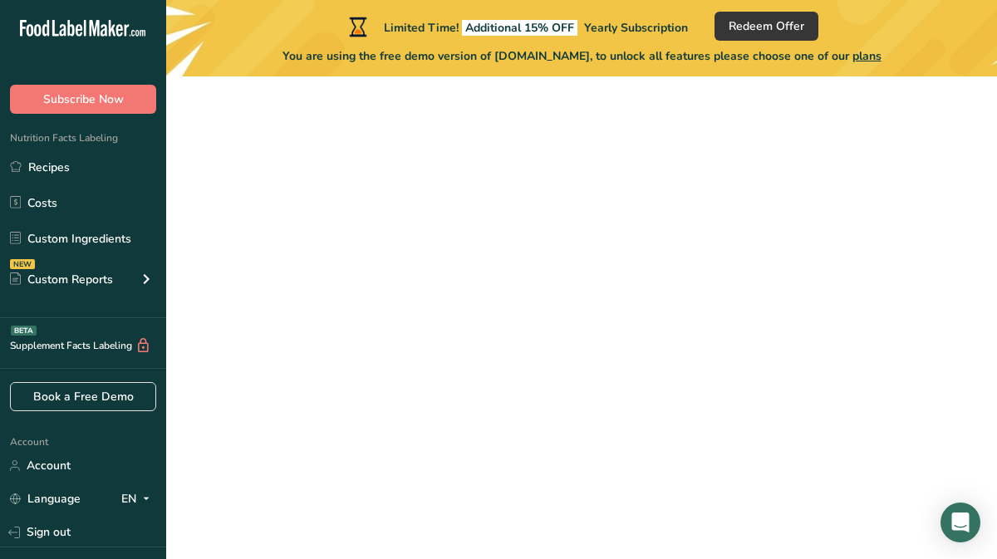
scroll to position [245, 0]
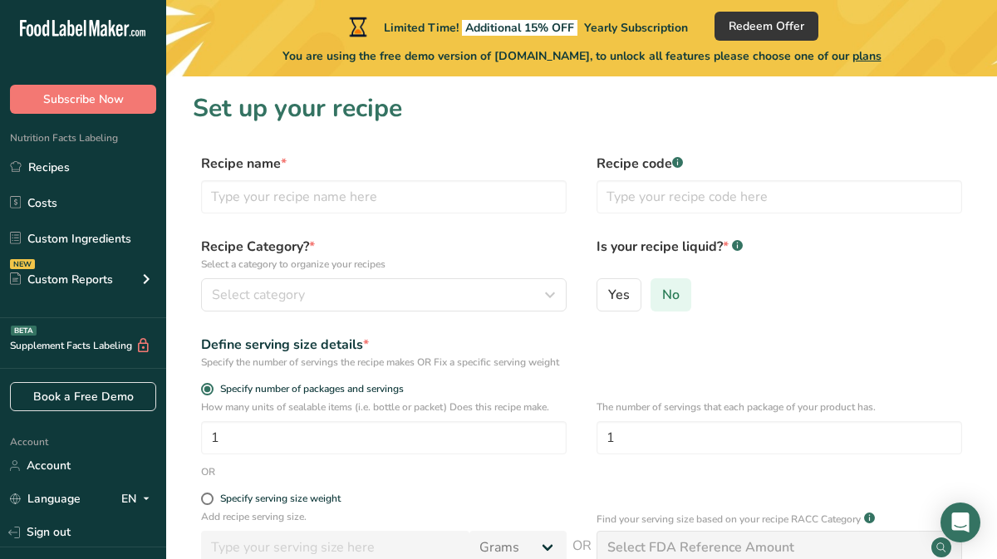
click at [665, 290] on span "No" at bounding box center [670, 295] width 17 height 17
click at [662, 290] on input "No" at bounding box center [657, 294] width 11 height 11
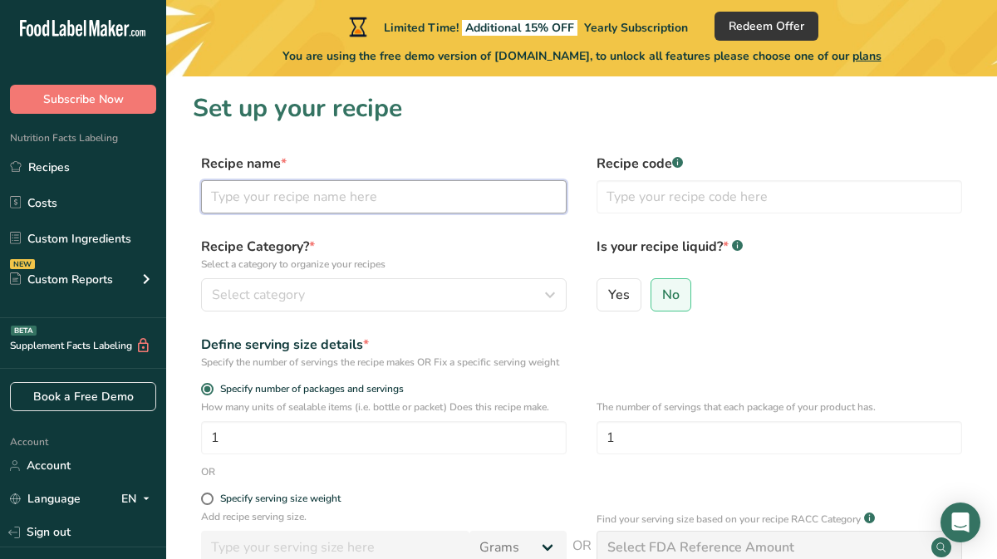
click at [383, 198] on input "text" at bounding box center [384, 196] width 366 height 33
type input "Crab Cake"
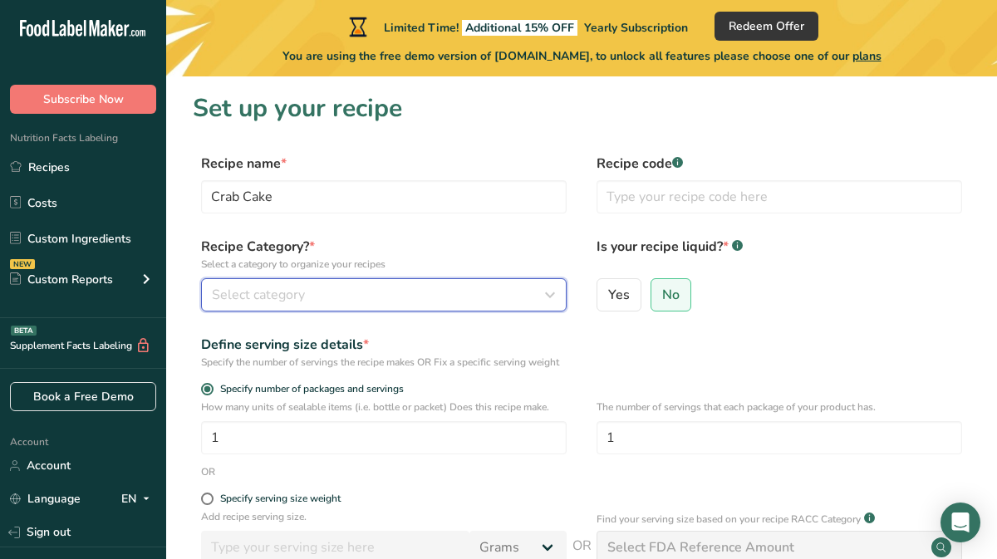
click at [366, 295] on div "Select category" at bounding box center [379, 295] width 334 height 20
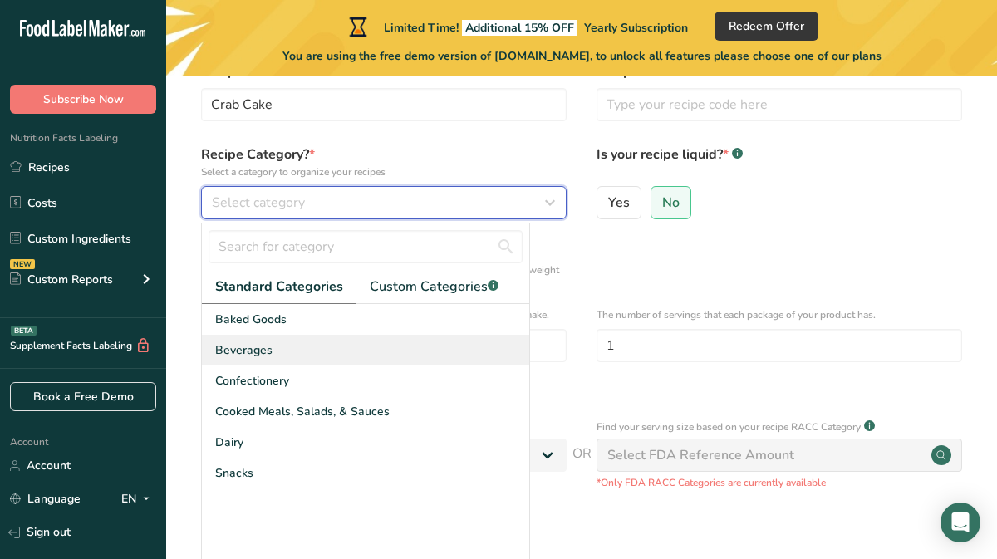
scroll to position [95, 0]
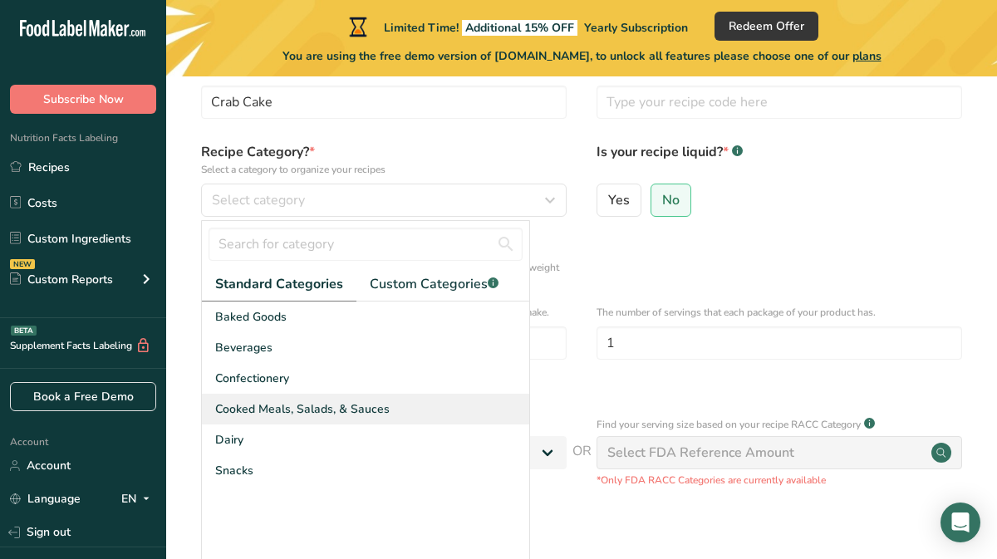
click at [359, 413] on span "Cooked Meals, Salads, & Sauces" at bounding box center [302, 409] width 175 height 17
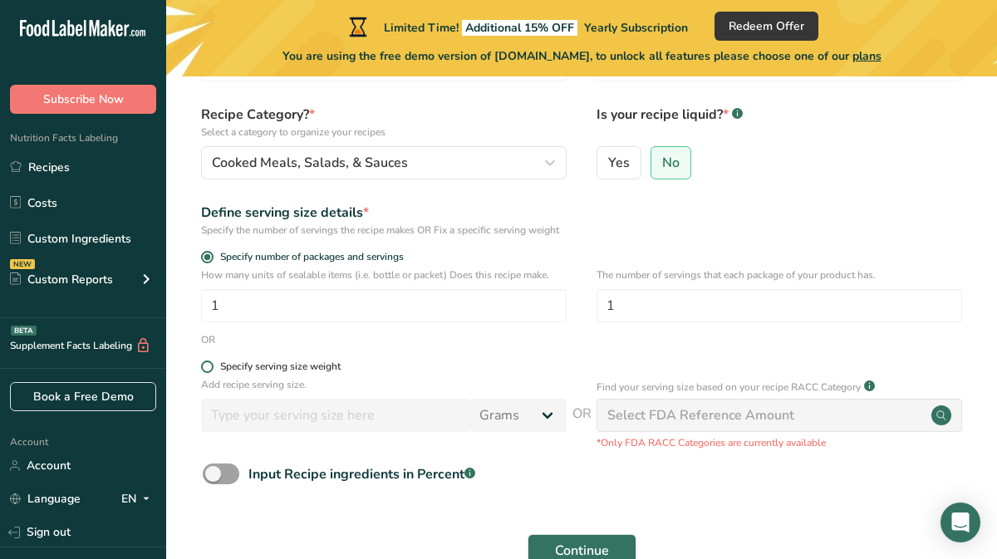
scroll to position [140, 0]
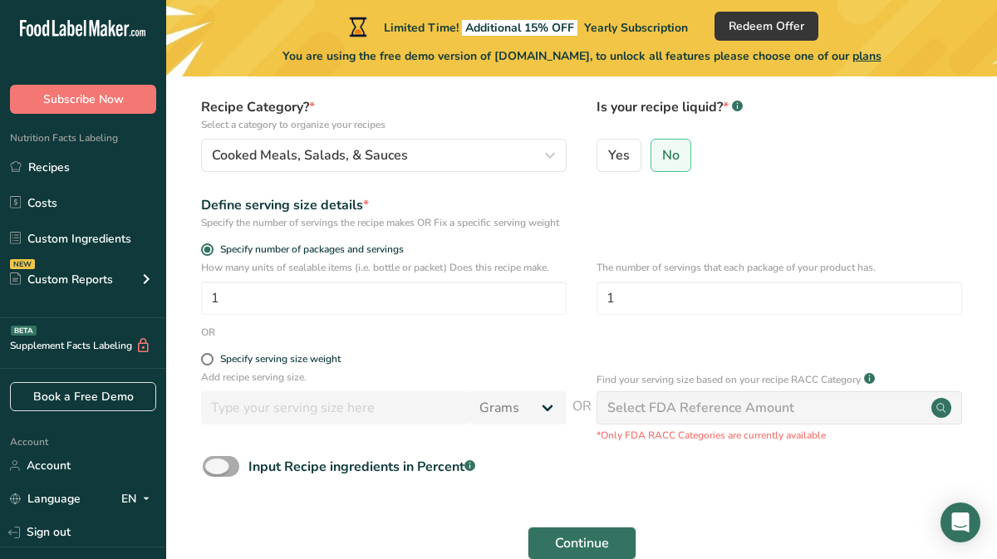
click at [224, 477] on span at bounding box center [221, 466] width 37 height 21
click at [214, 472] on input "Input Recipe ingredients in Percent .a-a{fill:#347362;}.b-a{fill:#fff;}" at bounding box center [208, 466] width 11 height 11
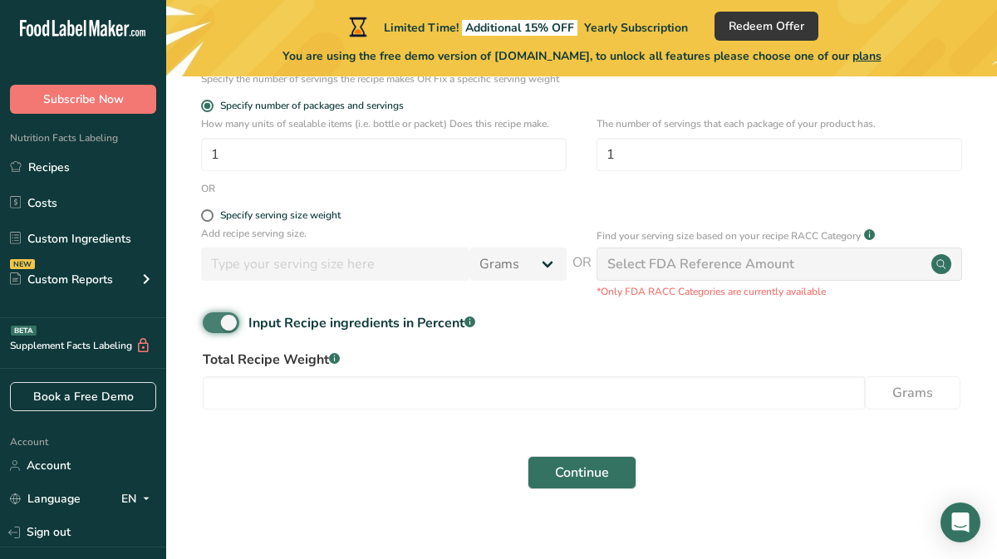
scroll to position [303, 0]
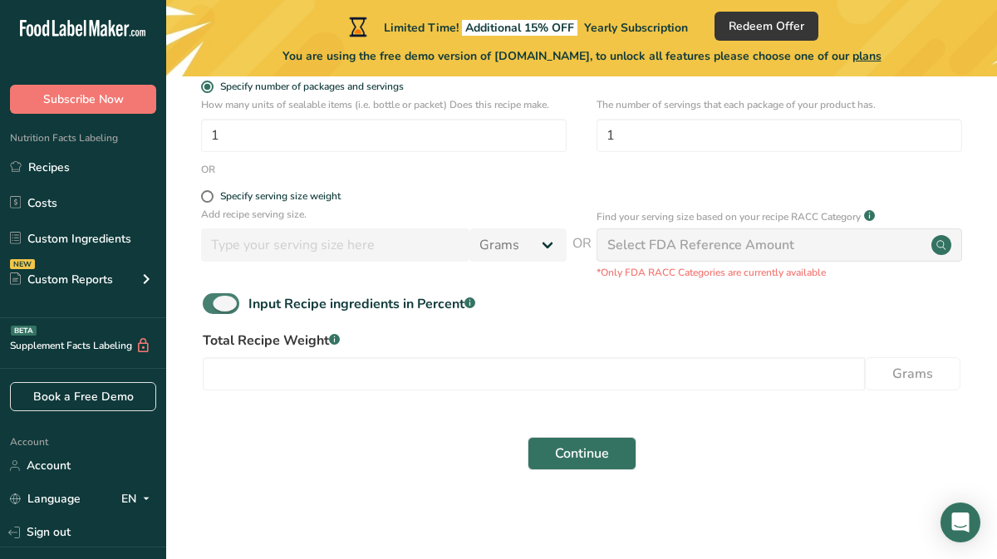
click at [229, 314] on span at bounding box center [221, 303] width 37 height 21
click at [214, 309] on input "Input Recipe ingredients in Percent .a-a{fill:#347362;}.b-a{fill:#fff;}" at bounding box center [208, 303] width 11 height 11
checkbox input "false"
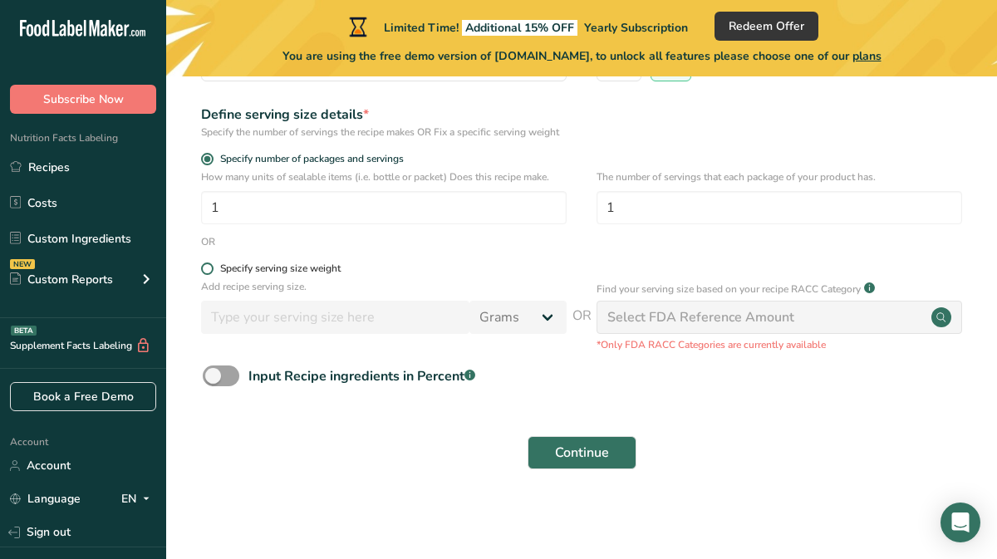
click at [298, 274] on div "Specify serving size weight" at bounding box center [280, 269] width 121 height 12
click at [212, 274] on input "Specify serving size weight" at bounding box center [206, 268] width 11 height 11
radio input "true"
radio input "false"
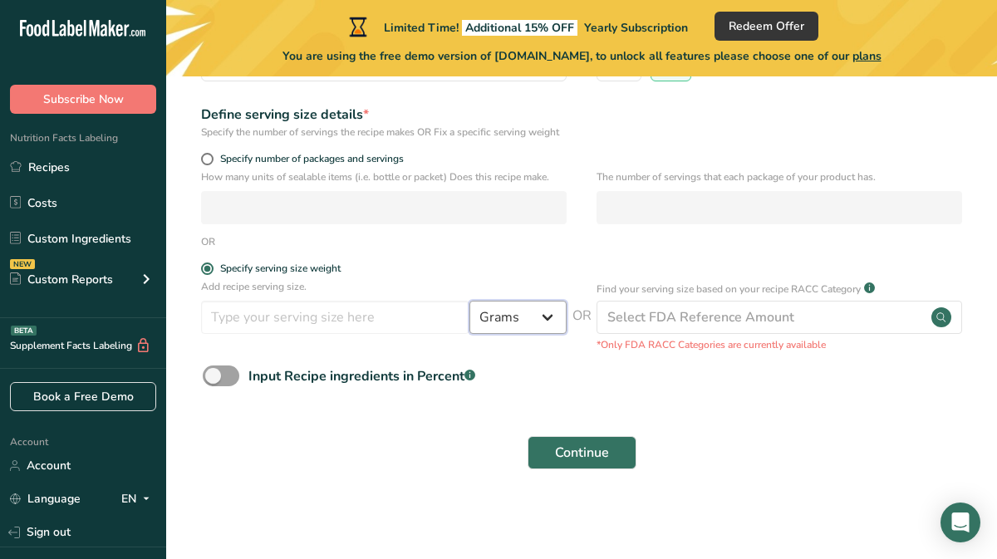
click at [492, 327] on select "Grams kg mg mcg lb oz l mL fl oz tbsp tsp cup qt gallon" at bounding box center [518, 317] width 97 height 33
select select "5"
click at [470, 301] on select "Grams kg mg mcg lb oz l mL fl oz tbsp tsp cup qt gallon" at bounding box center [518, 317] width 97 height 33
click at [357, 322] on input "number" at bounding box center [335, 317] width 268 height 33
type input "5"
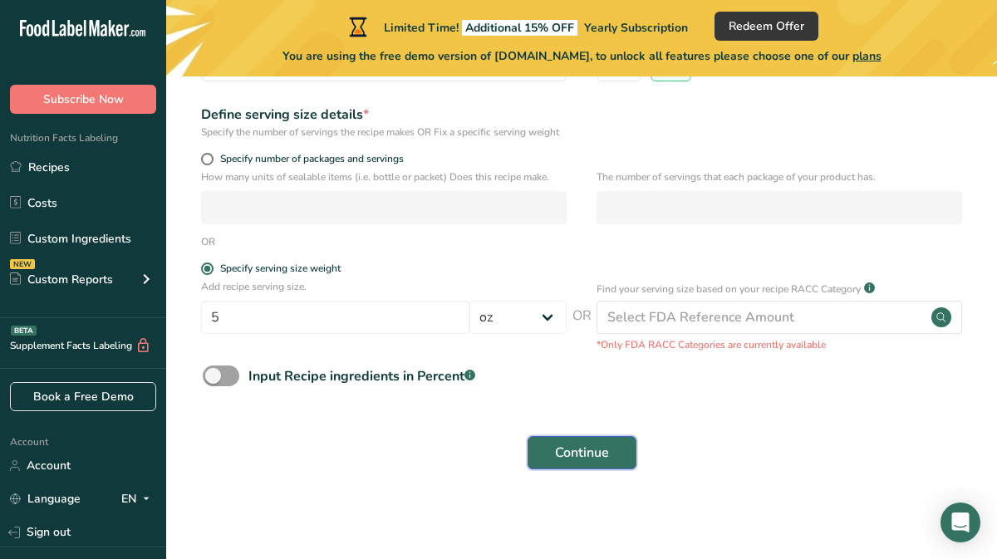
click at [566, 455] on span "Continue" at bounding box center [582, 453] width 54 height 20
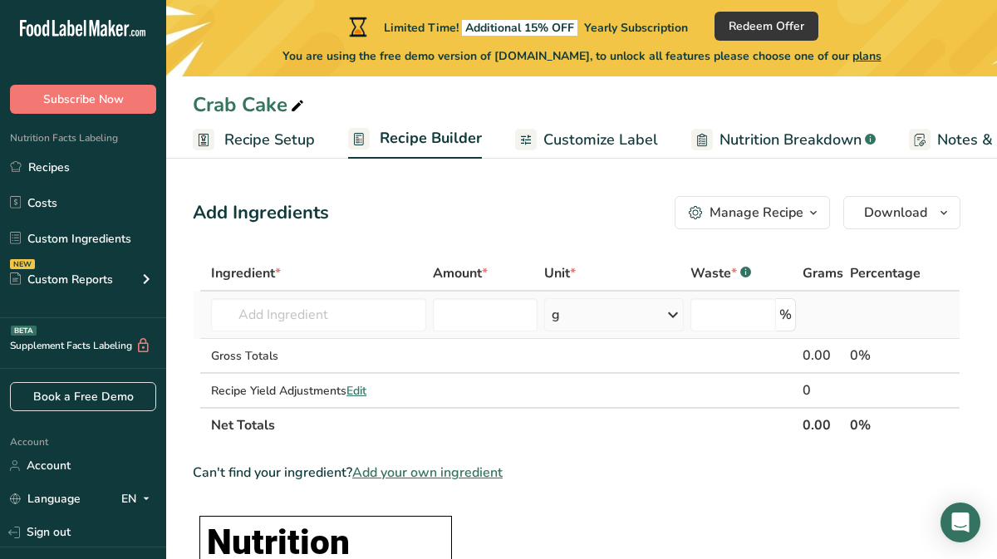
click at [629, 321] on div "g" at bounding box center [614, 314] width 140 height 33
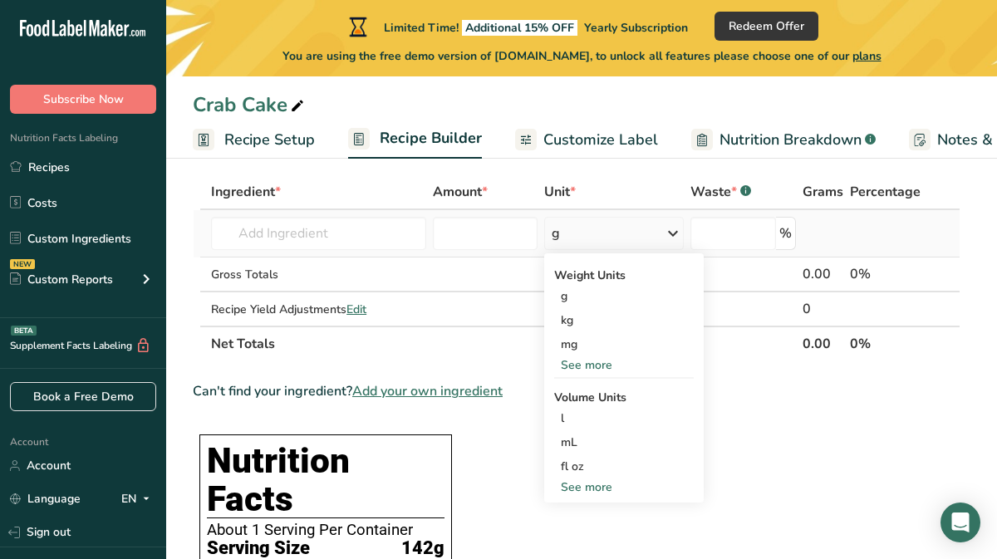
scroll to position [87, 0]
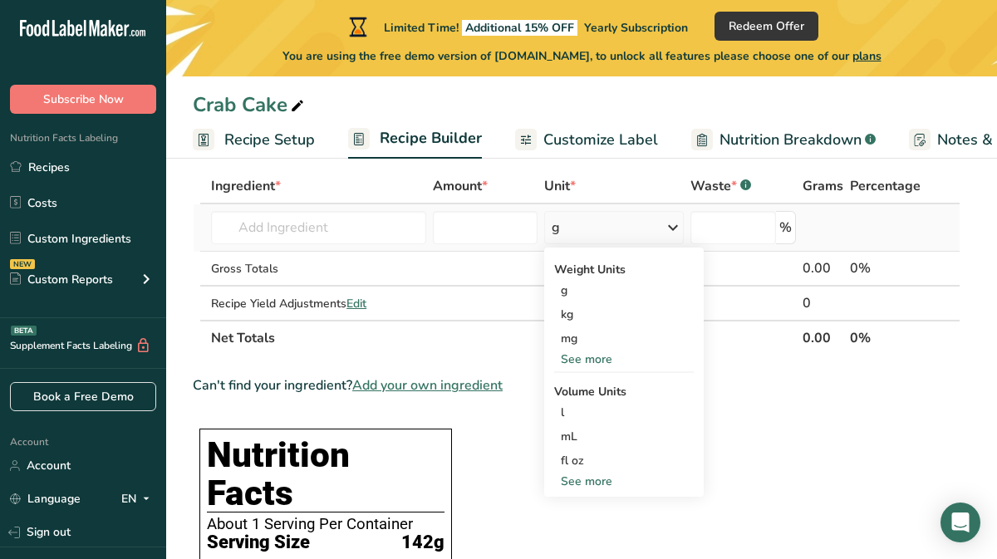
click at [602, 484] on div "See more" at bounding box center [624, 481] width 140 height 17
click at [377, 229] on input "text" at bounding box center [318, 227] width 214 height 33
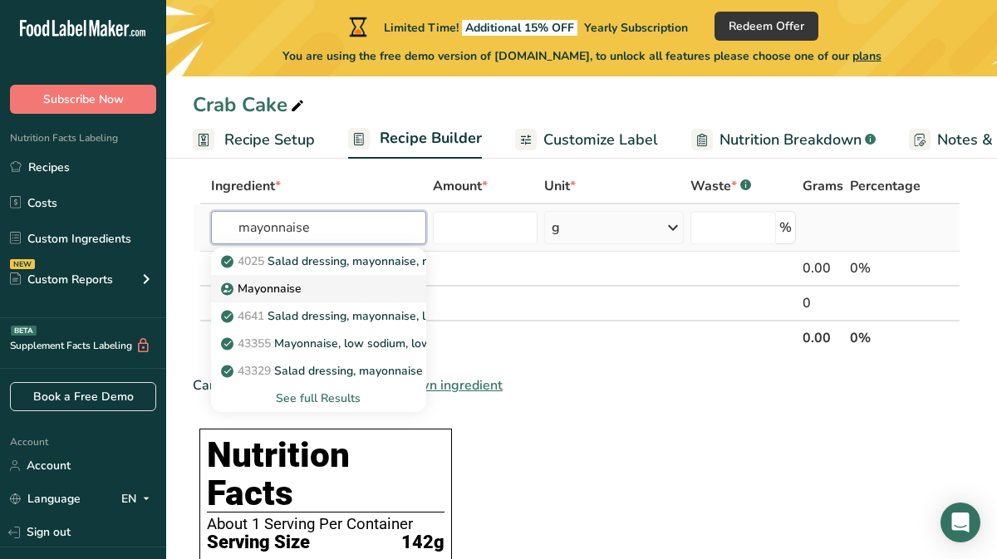
type input "mayonnaise"
click at [289, 284] on p "Mayonnaise" at bounding box center [262, 288] width 77 height 17
type input "Mayonnaise"
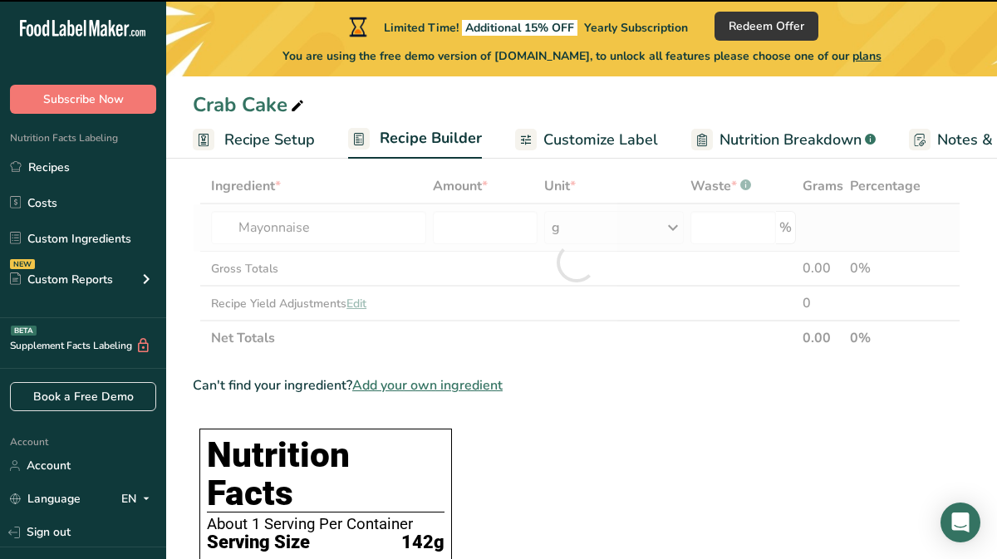
type input "0"
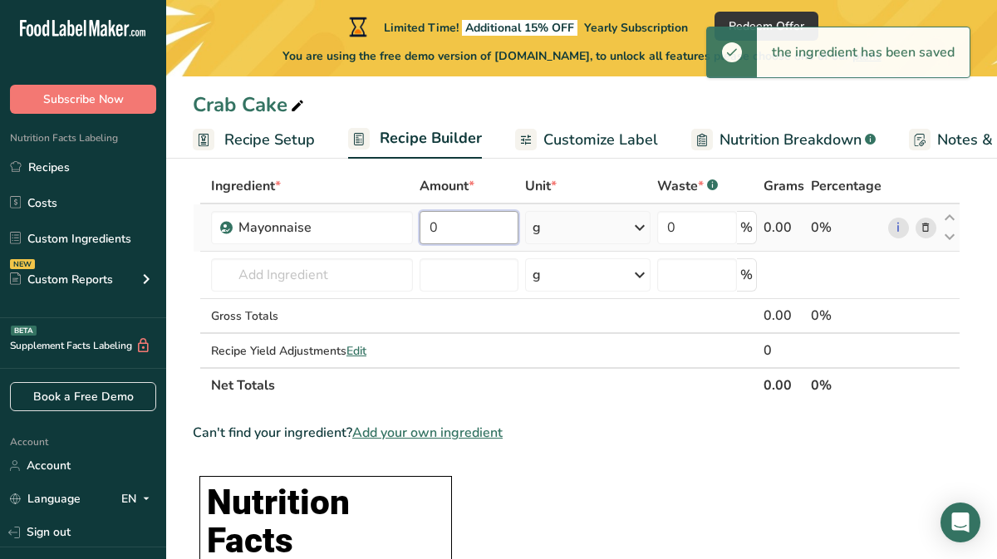
click at [469, 231] on input "0" at bounding box center [469, 227] width 98 height 33
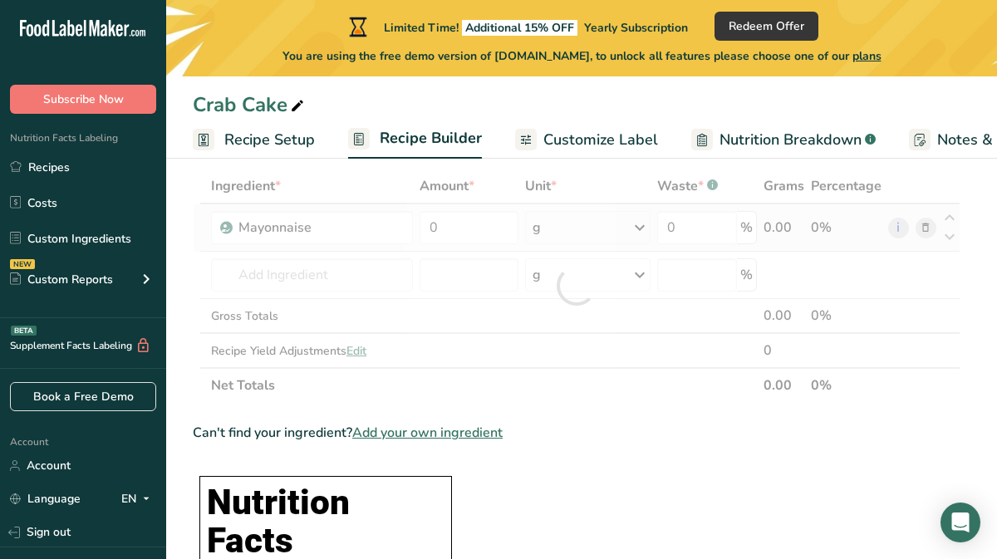
click at [582, 229] on div "Ingredient * Amount * Unit * Waste * .a-a{fill:#347362;}.b-a{fill:#fff;} Grams …" at bounding box center [577, 286] width 768 height 234
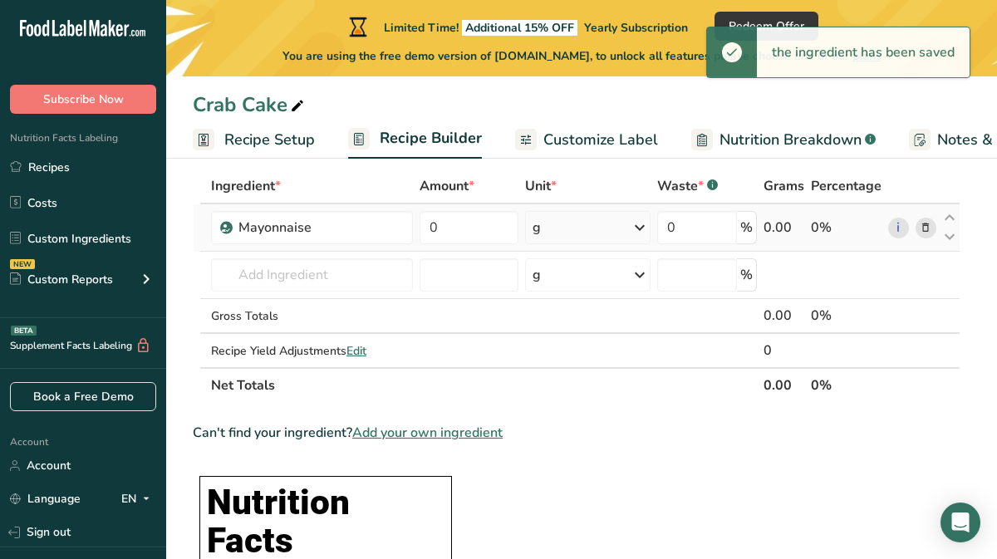
click at [642, 228] on icon at bounding box center [640, 228] width 20 height 30
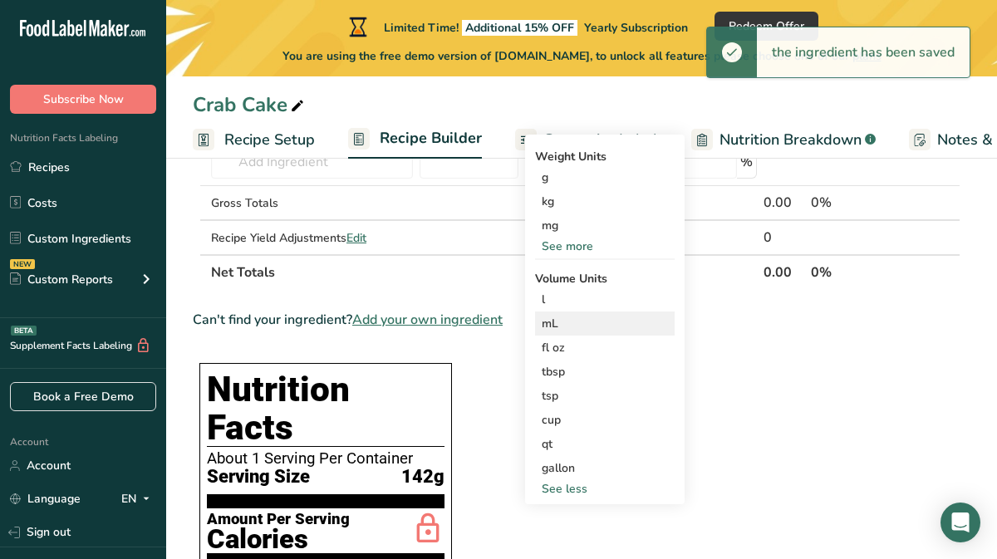
scroll to position [210, 0]
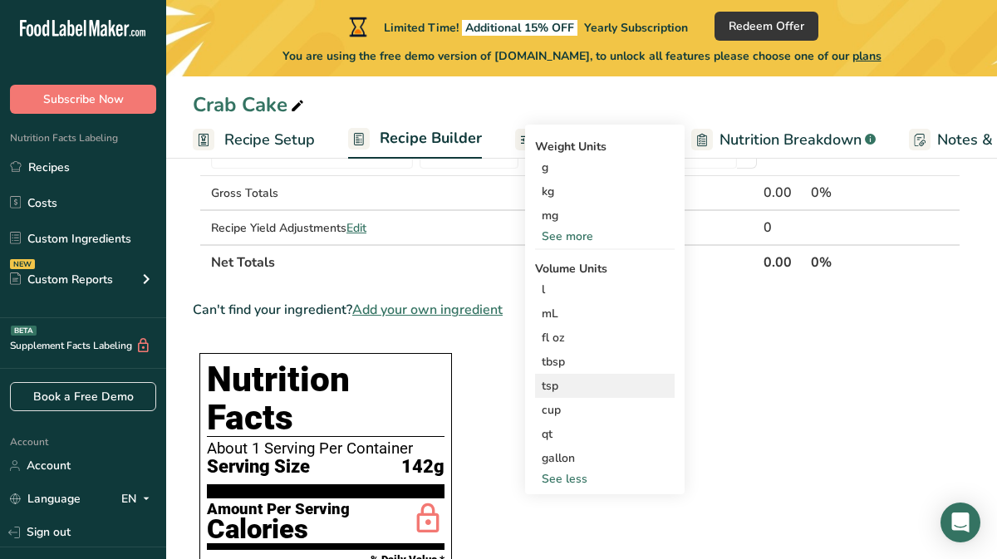
click at [559, 388] on div "tsp" at bounding box center [605, 385] width 126 height 17
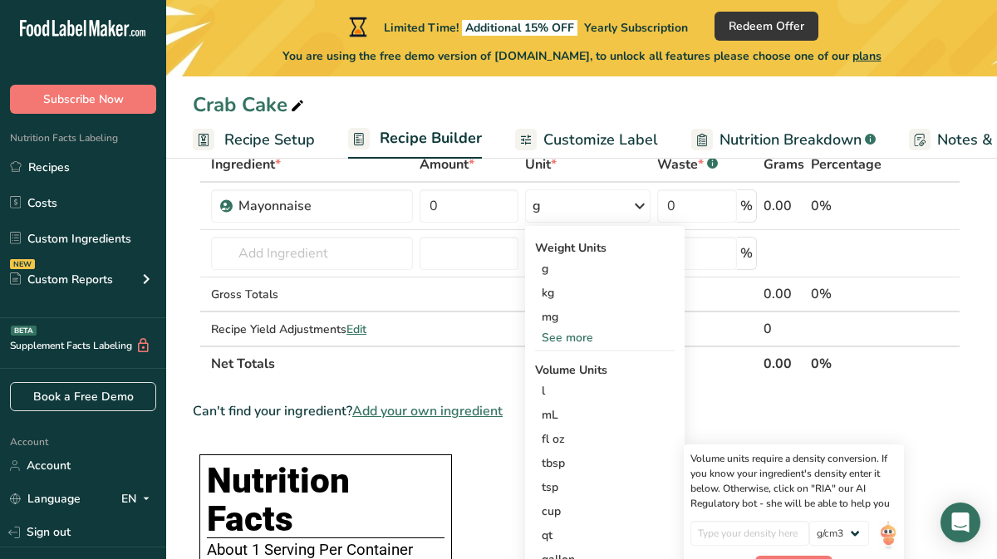
scroll to position [94, 0]
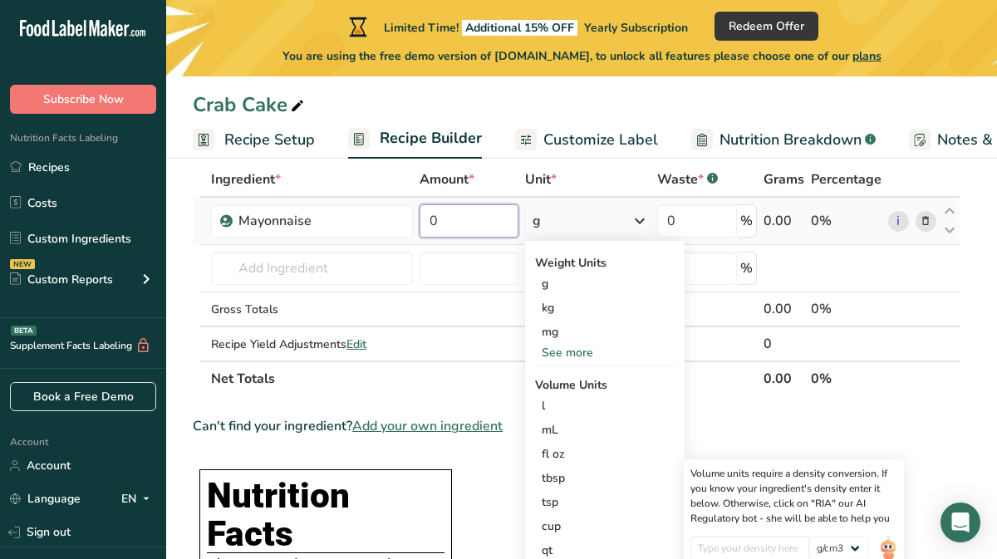
click at [445, 222] on input "0" at bounding box center [469, 220] width 98 height 33
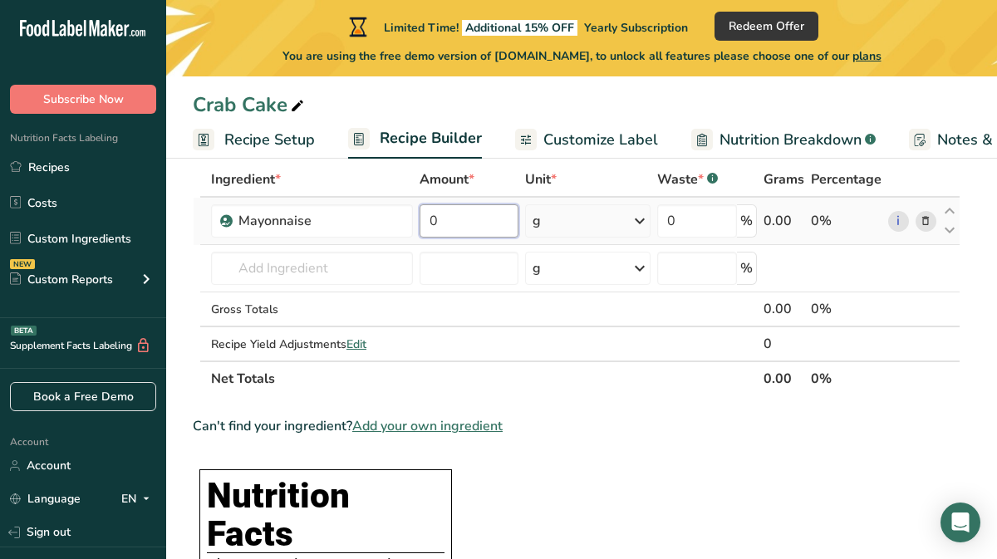
drag, startPoint x: 445, startPoint y: 222, endPoint x: 428, endPoint y: 222, distance: 16.6
click at [430, 222] on input "0" at bounding box center [469, 220] width 98 height 33
type input "1"
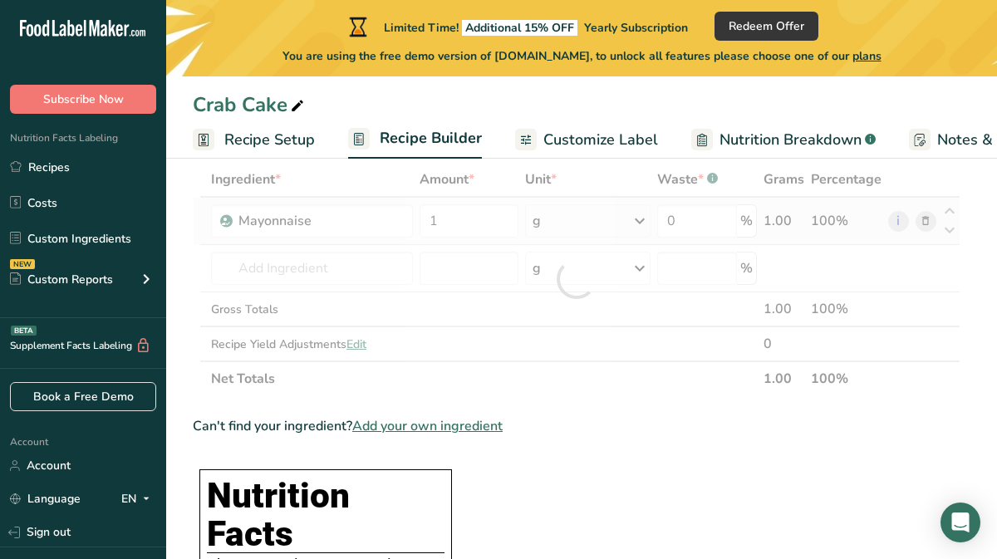
click at [581, 217] on div "Ingredient * Amount * Unit * Waste * .a-a{fill:#347362;}.b-a{fill:#fff;} Grams …" at bounding box center [577, 279] width 768 height 234
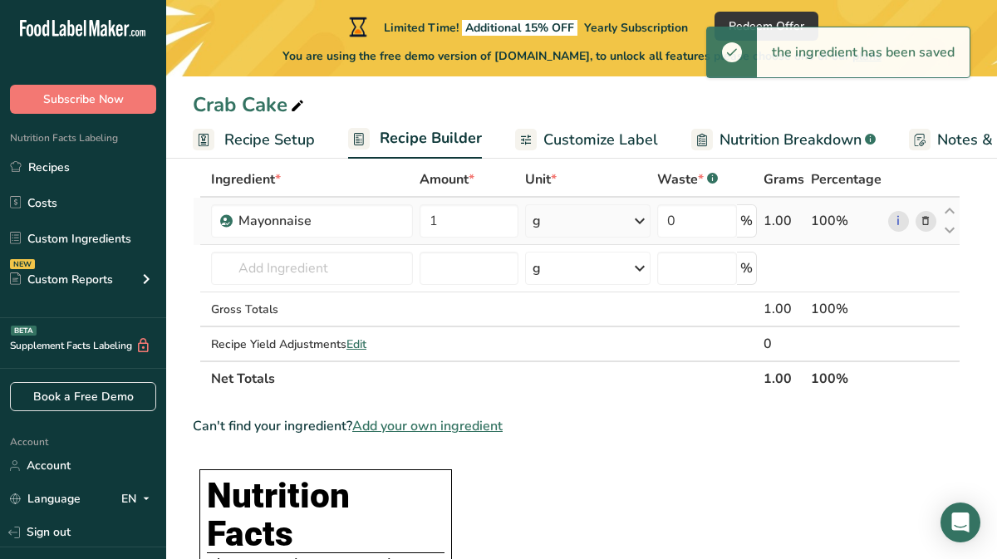
click at [641, 220] on icon at bounding box center [640, 221] width 20 height 30
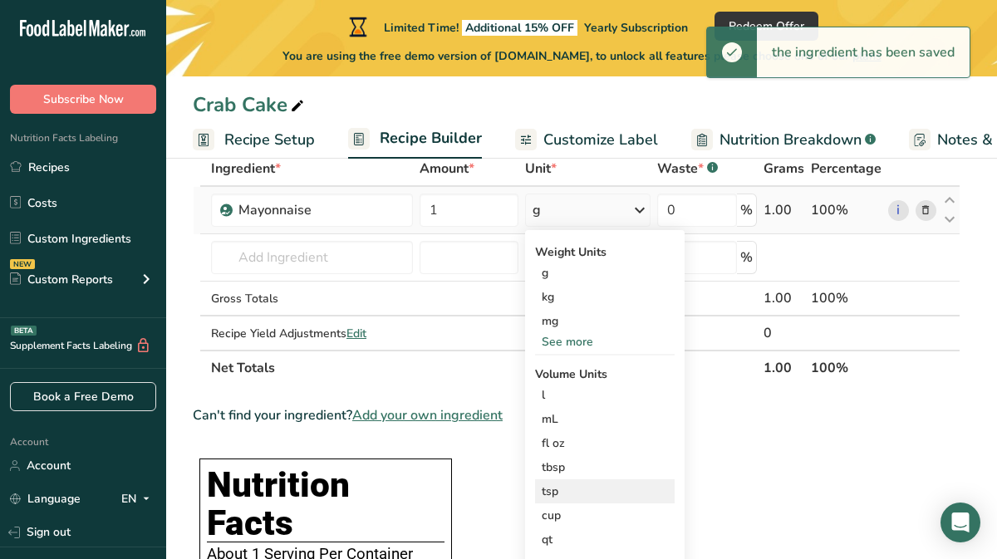
scroll to position [110, 0]
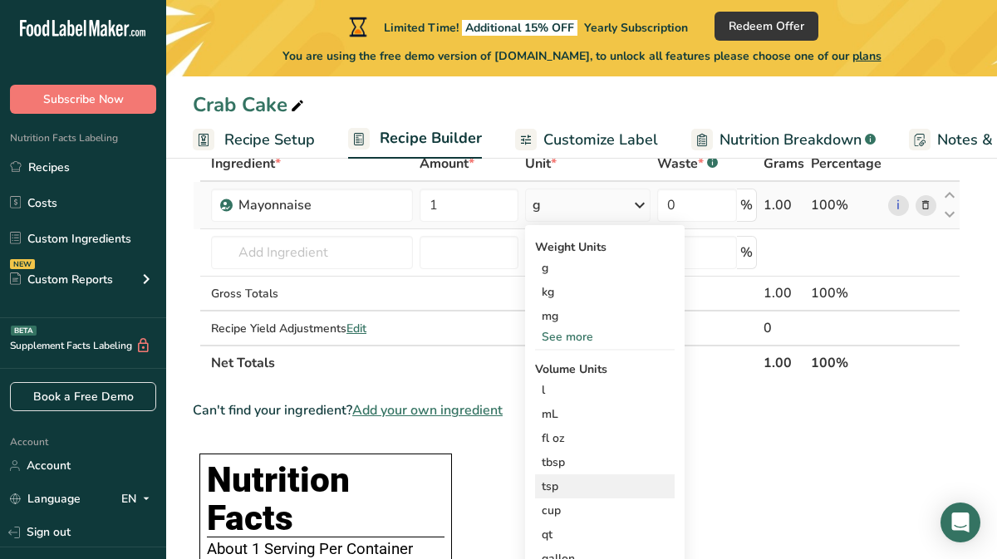
click at [554, 486] on div "tsp" at bounding box center [605, 486] width 126 height 17
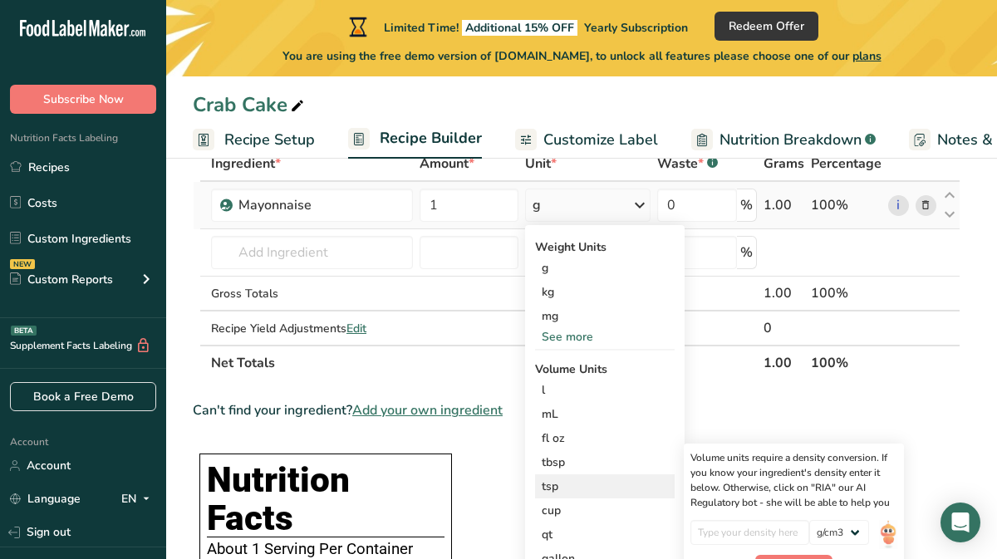
click at [554, 486] on div "tsp" at bounding box center [605, 486] width 126 height 17
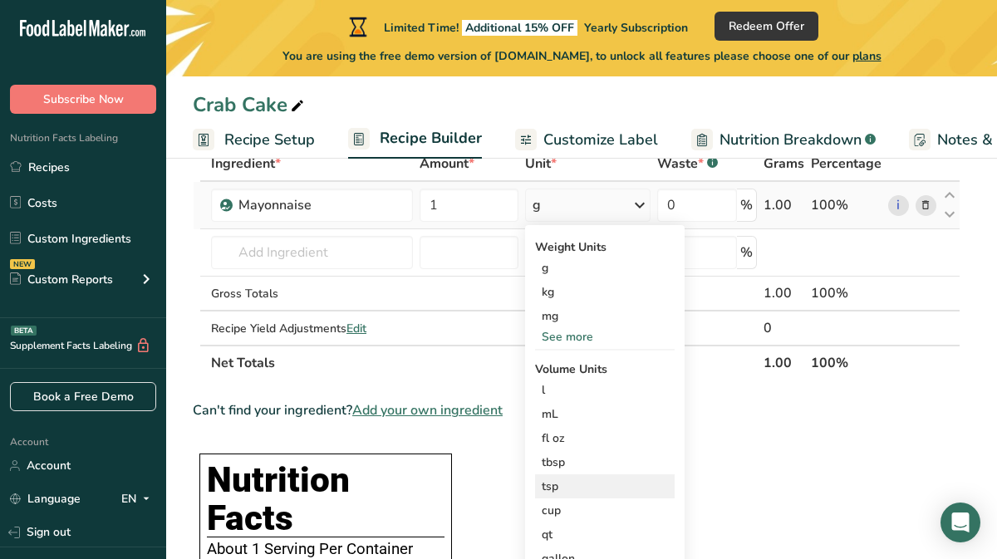
click at [554, 486] on div "tsp" at bounding box center [605, 486] width 126 height 17
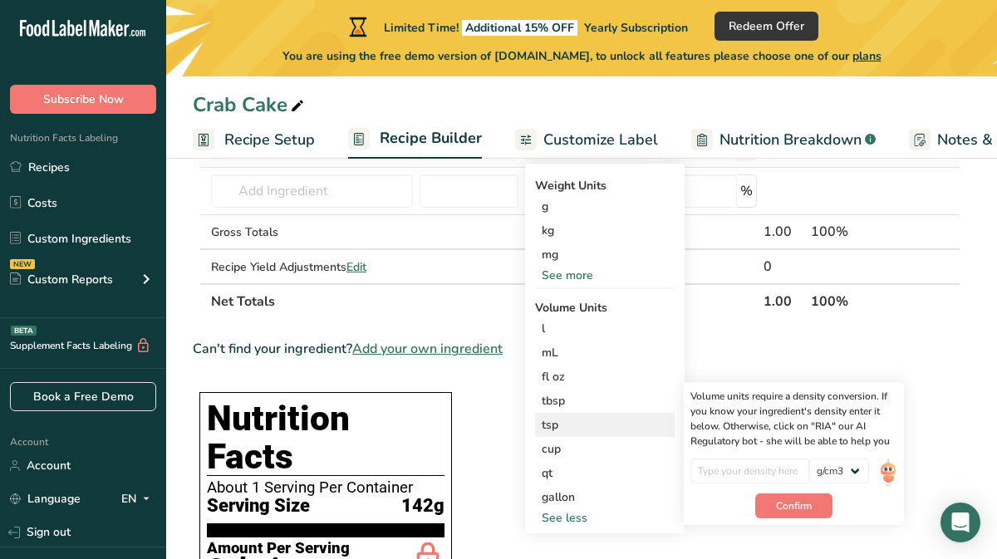
scroll to position [172, 0]
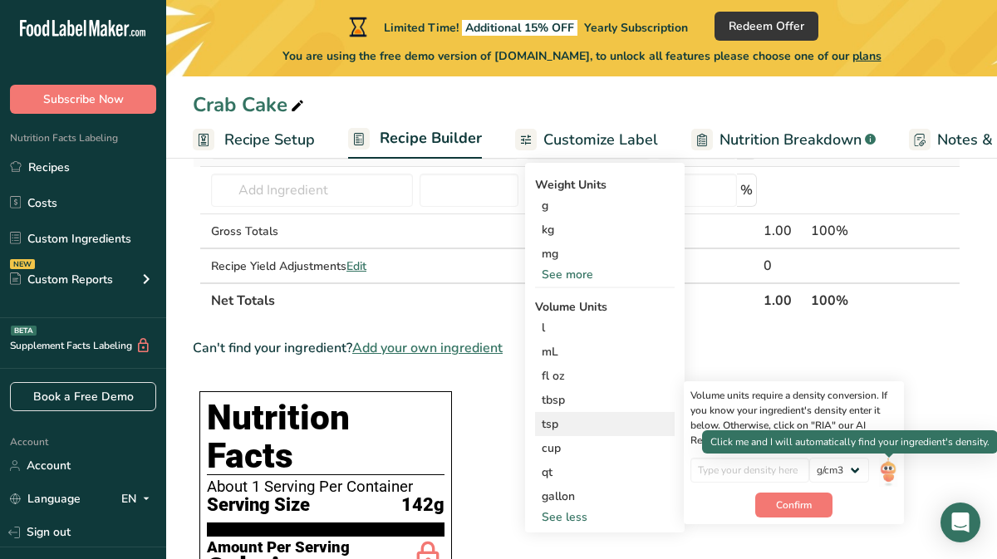
click at [889, 472] on img at bounding box center [888, 472] width 18 height 29
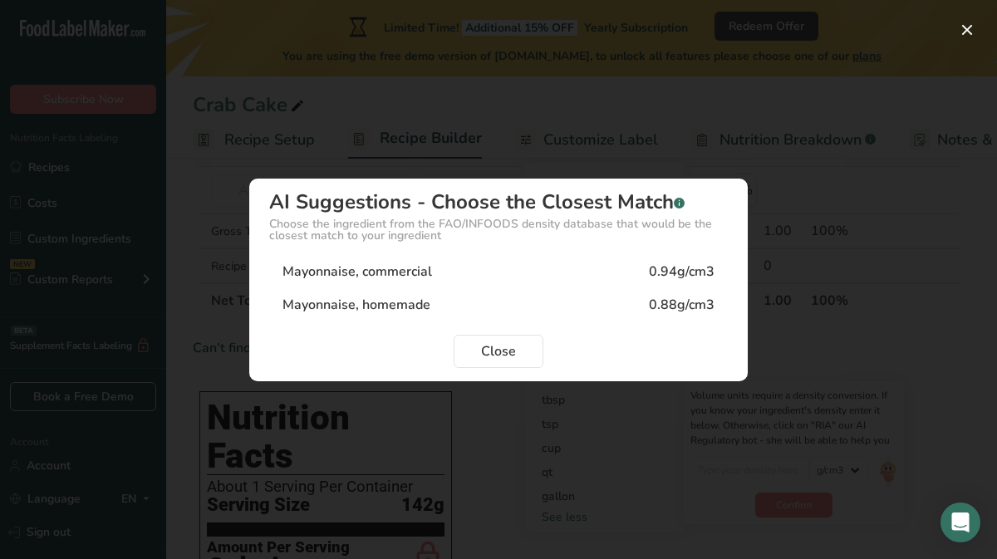
click at [346, 272] on div "Mayonnaise, commercial" at bounding box center [358, 272] width 150 height 20
type input "0.94"
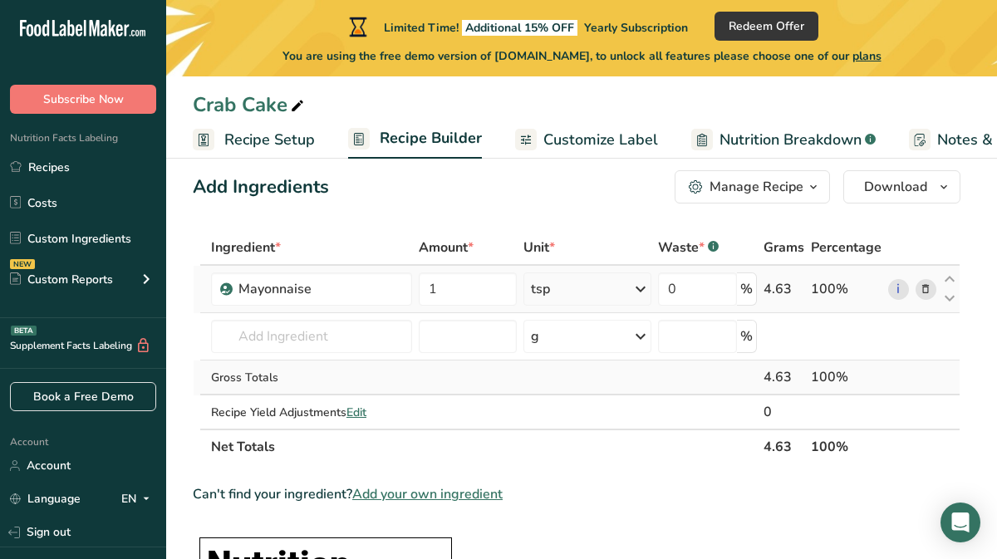
scroll to position [22, 0]
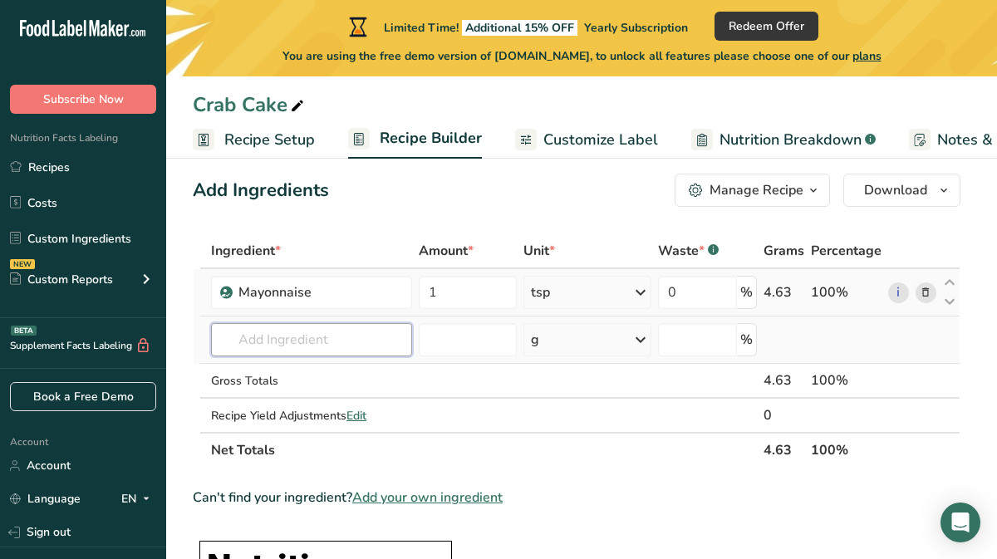
click at [376, 341] on input "text" at bounding box center [311, 339] width 201 height 33
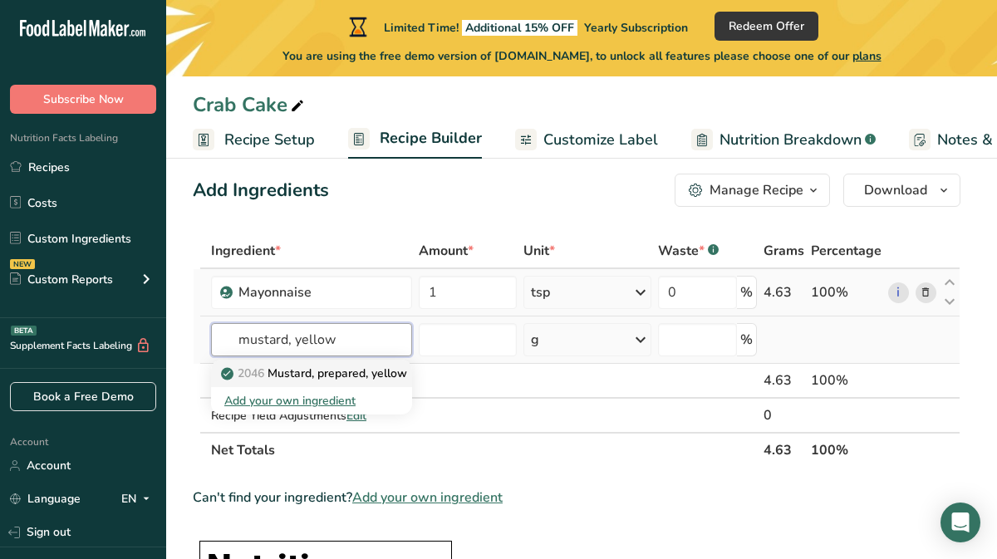
type input "mustard, yellow"
click at [327, 373] on p "2046 [PERSON_NAME], prepared, yellow" at bounding box center [315, 373] width 183 height 17
type input "Mustard, prepared, yellow"
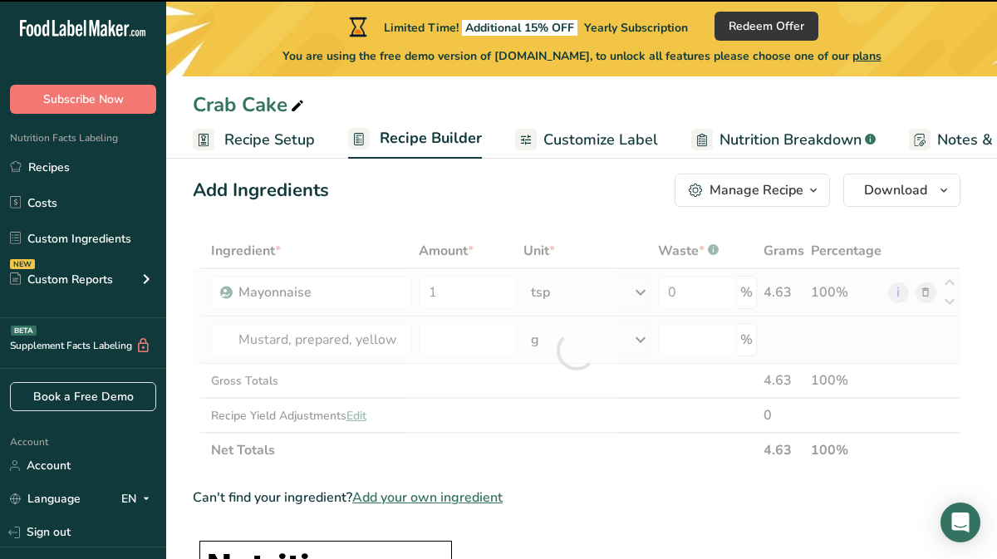
type input "0"
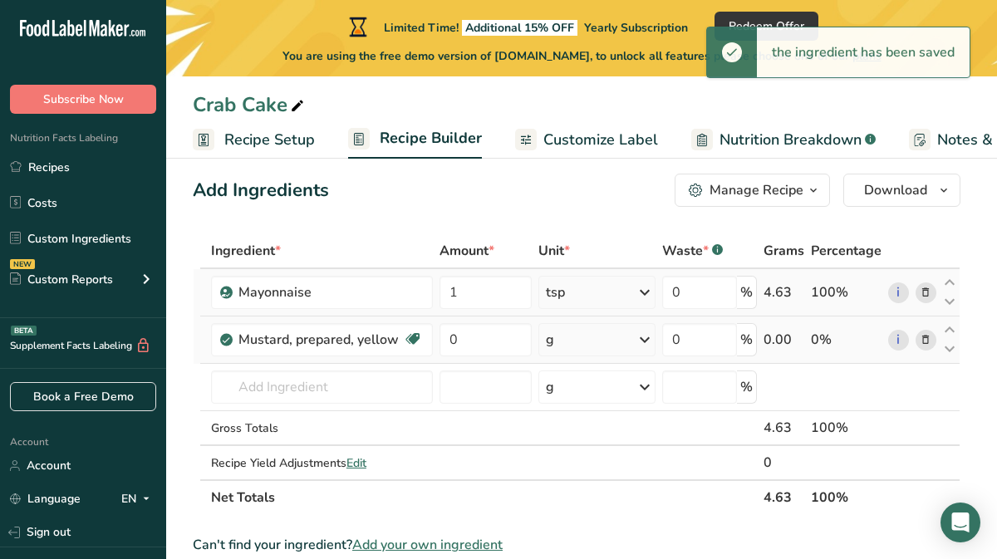
click at [648, 342] on icon at bounding box center [645, 340] width 20 height 30
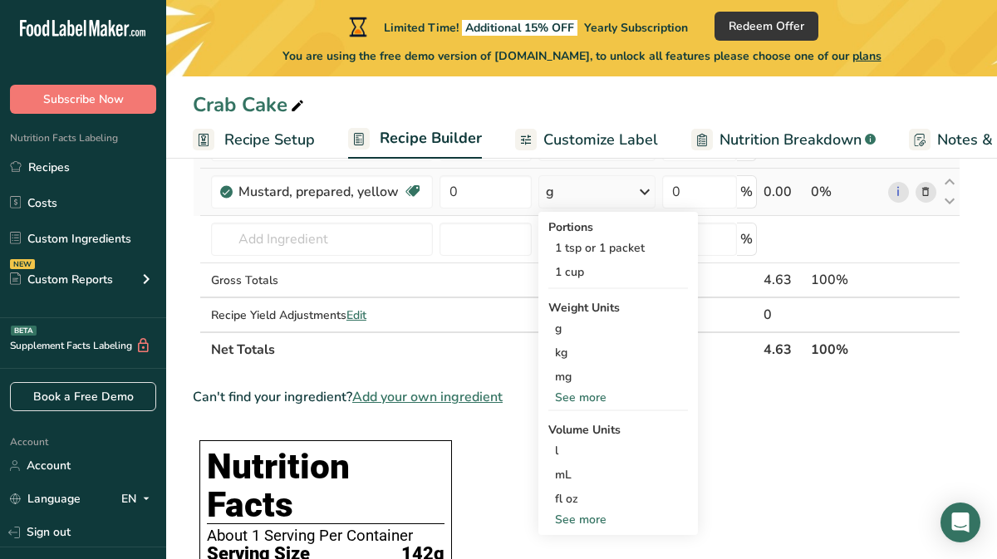
scroll to position [194, 0]
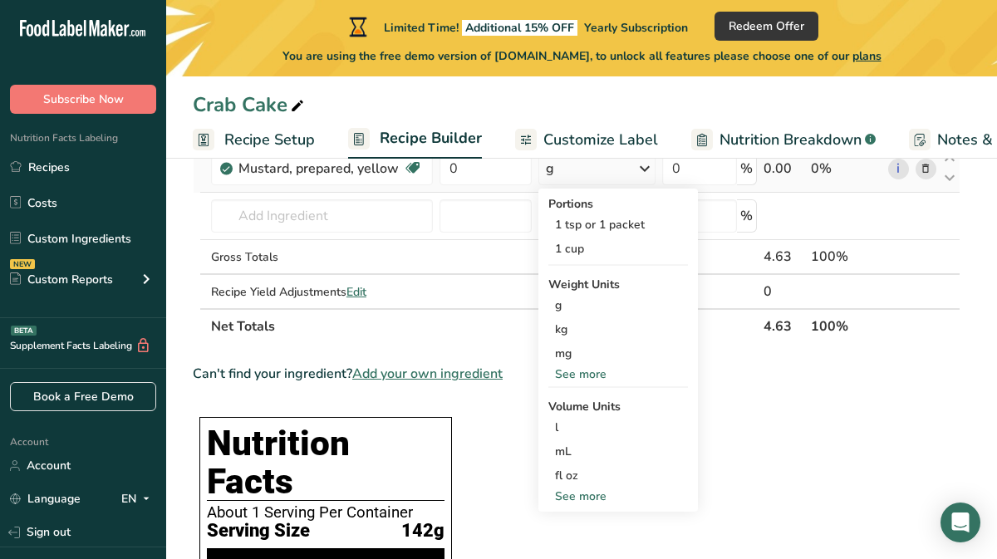
click at [604, 495] on div "See more" at bounding box center [619, 496] width 140 height 17
select select "22"
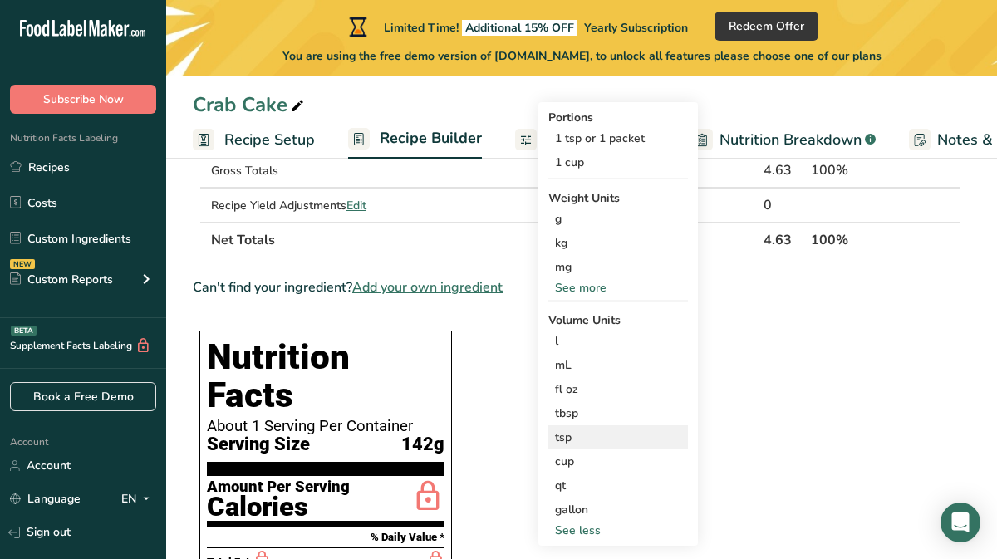
scroll to position [282, 0]
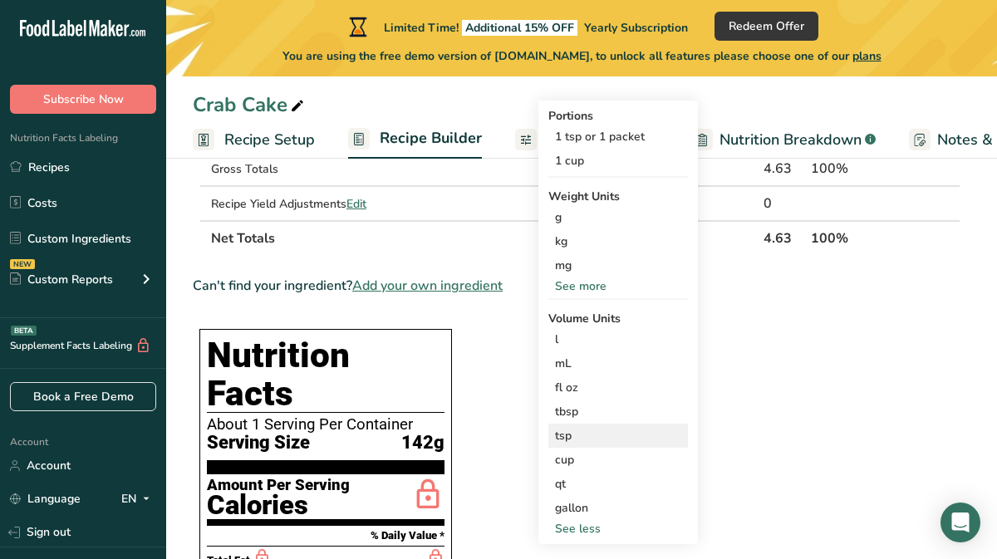
click at [573, 439] on div "tsp" at bounding box center [618, 435] width 126 height 17
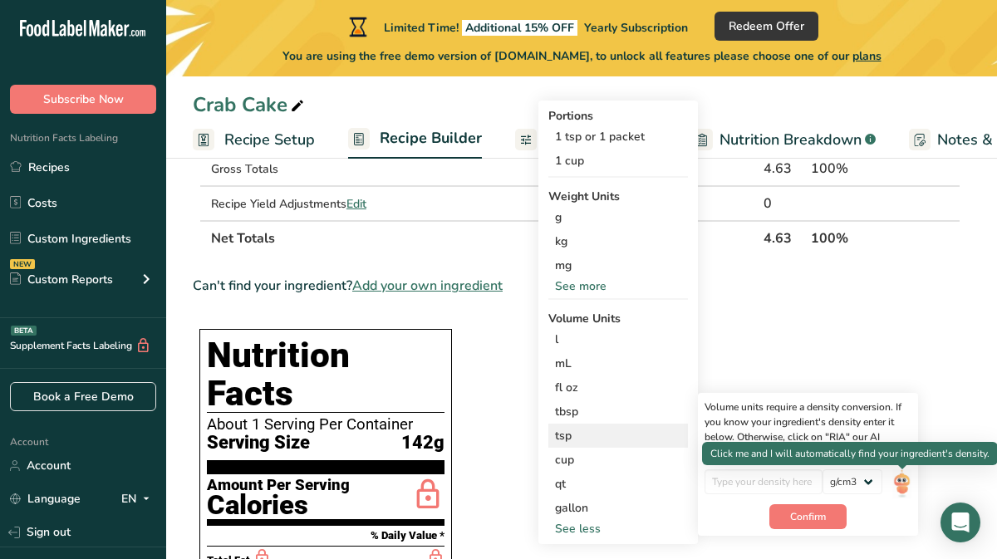
click at [905, 485] on img at bounding box center [902, 484] width 18 height 29
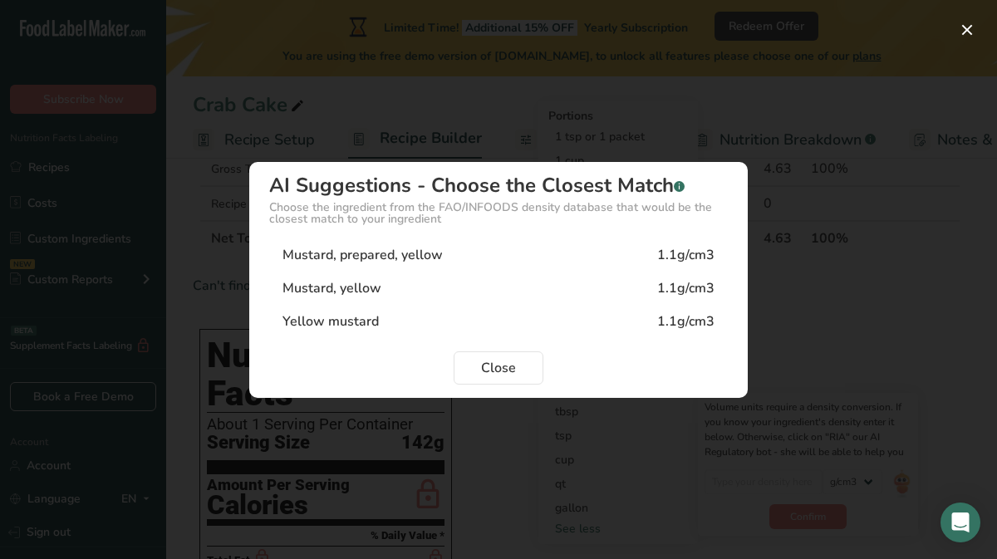
click at [385, 313] on div "Yellow mustard 1.1g/cm3" at bounding box center [498, 321] width 459 height 33
type input "1.1"
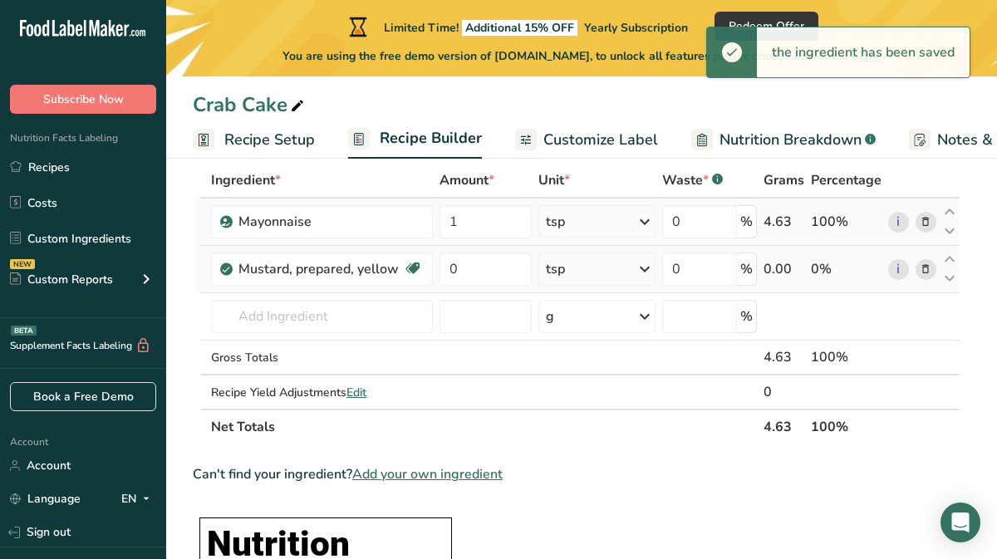
scroll to position [82, 0]
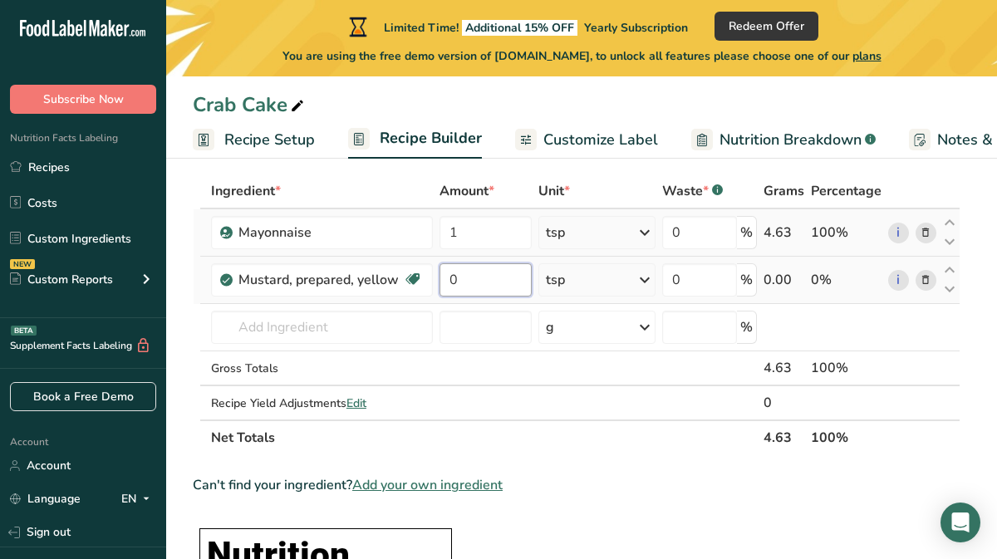
drag, startPoint x: 457, startPoint y: 280, endPoint x: 442, endPoint y: 280, distance: 15.0
click at [442, 280] on input "0" at bounding box center [486, 279] width 92 height 33
type input "0.25"
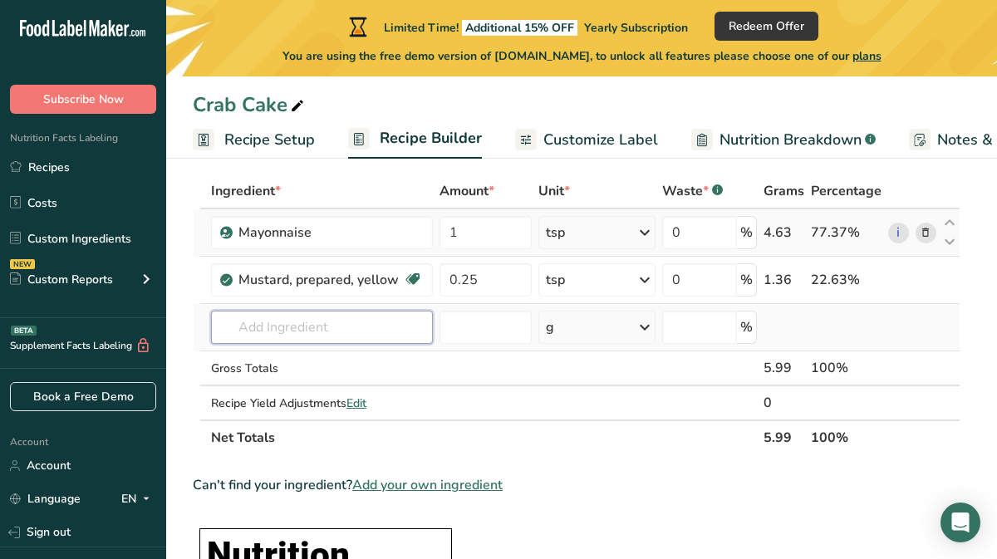
click at [367, 335] on input "text" at bounding box center [322, 327] width 222 height 33
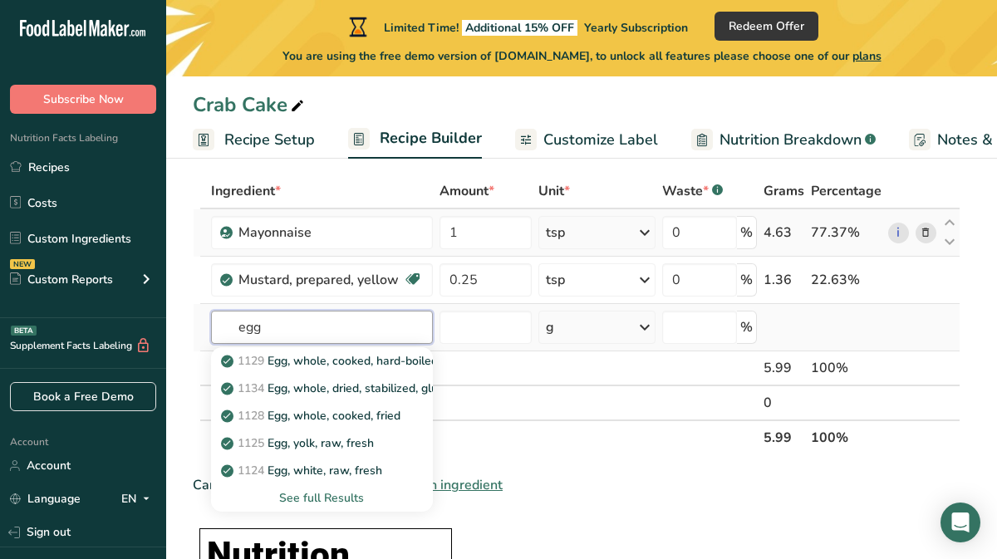
type input "egg"
click at [357, 498] on div "See full Results" at bounding box center [321, 498] width 195 height 17
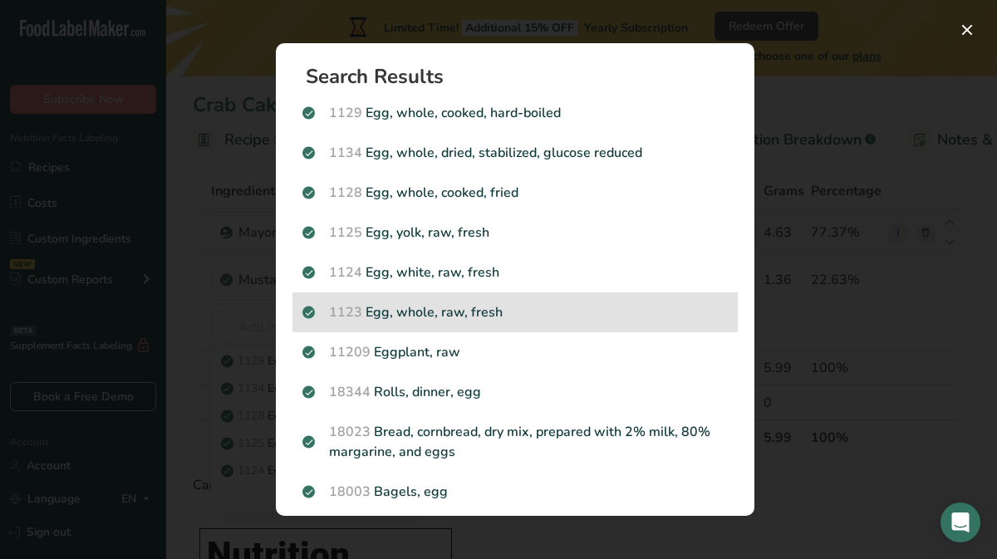
click at [416, 308] on p "1123 Egg, whole, raw, fresh" at bounding box center [516, 313] width 426 height 20
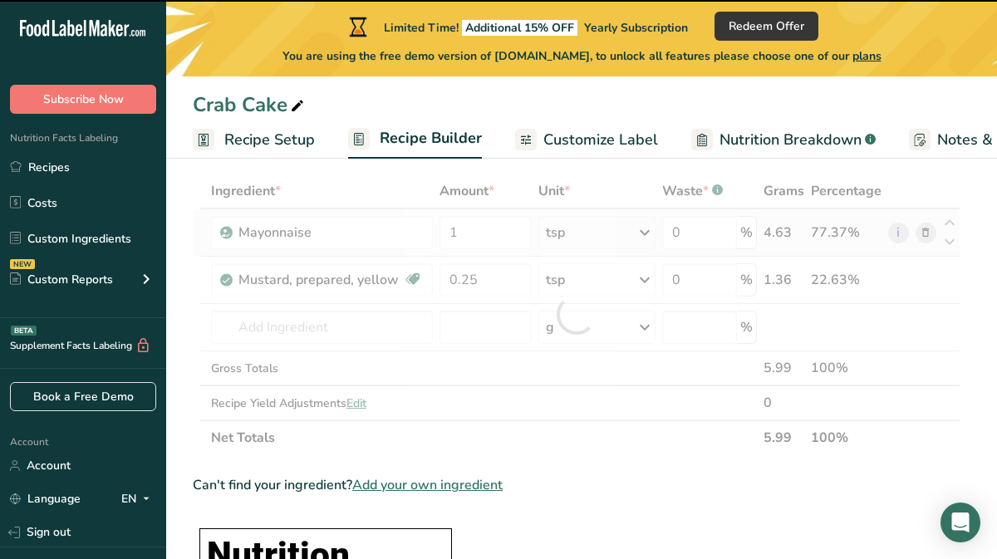
type input "0"
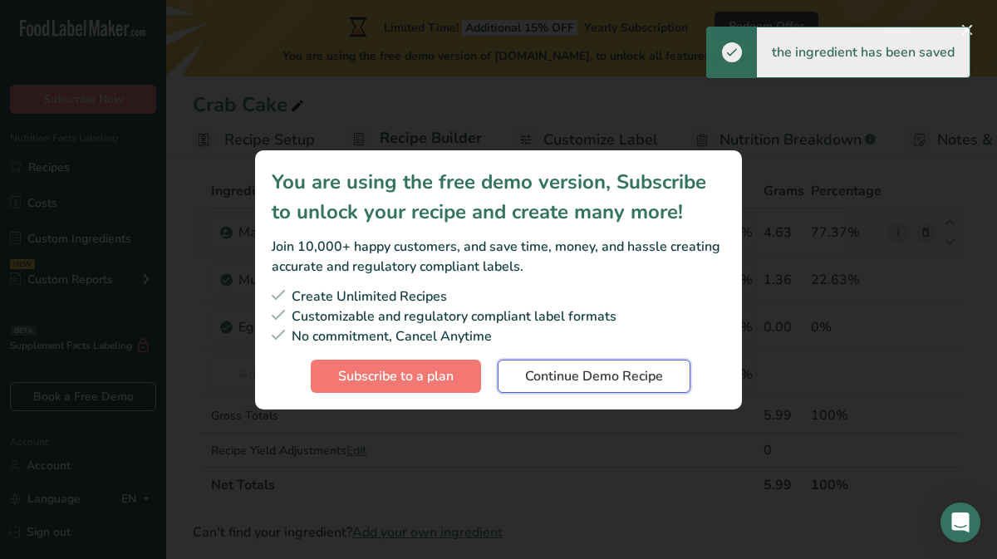
click at [569, 372] on span "Continue Demo Recipe" at bounding box center [594, 377] width 138 height 20
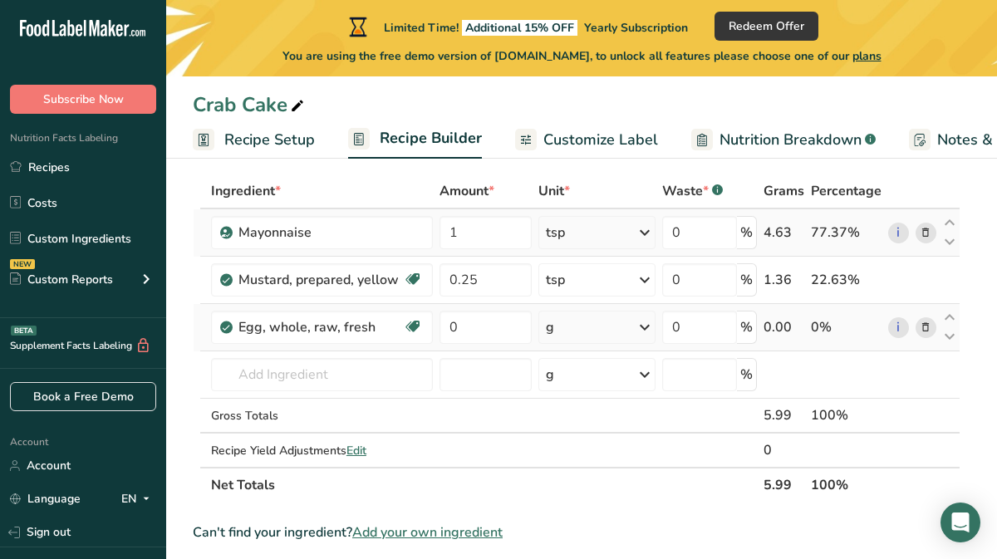
click at [571, 327] on div "g" at bounding box center [597, 327] width 117 height 33
click at [583, 455] on div "See more" at bounding box center [619, 452] width 140 height 17
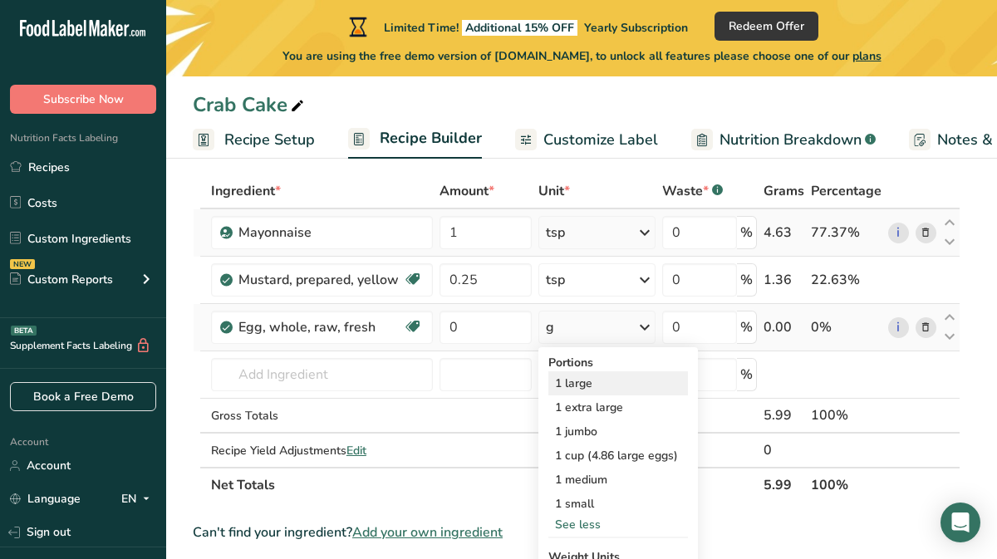
click at [569, 377] on div "1 large" at bounding box center [619, 384] width 140 height 24
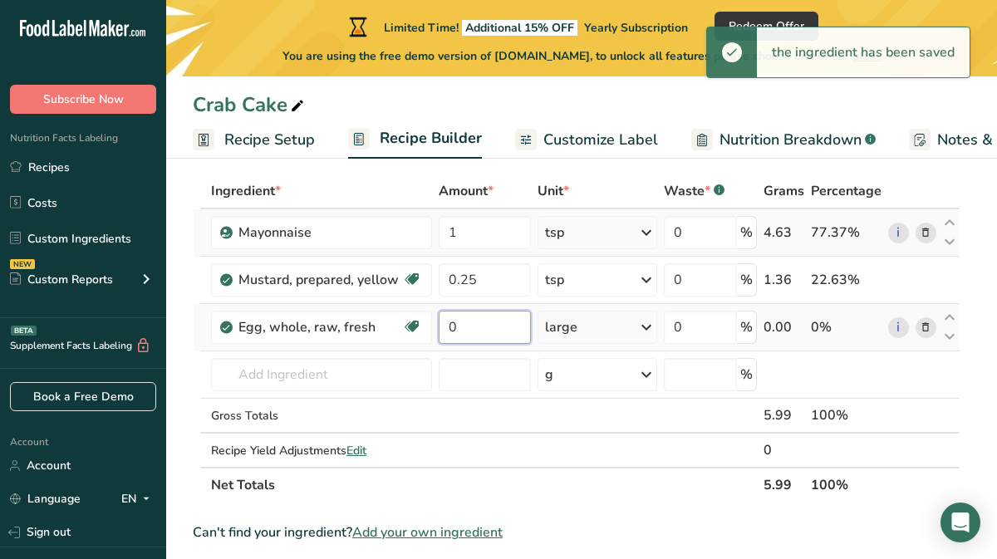
drag, startPoint x: 480, startPoint y: 328, endPoint x: 436, endPoint y: 327, distance: 44.1
click at [436, 327] on td "0" at bounding box center [485, 327] width 98 height 47
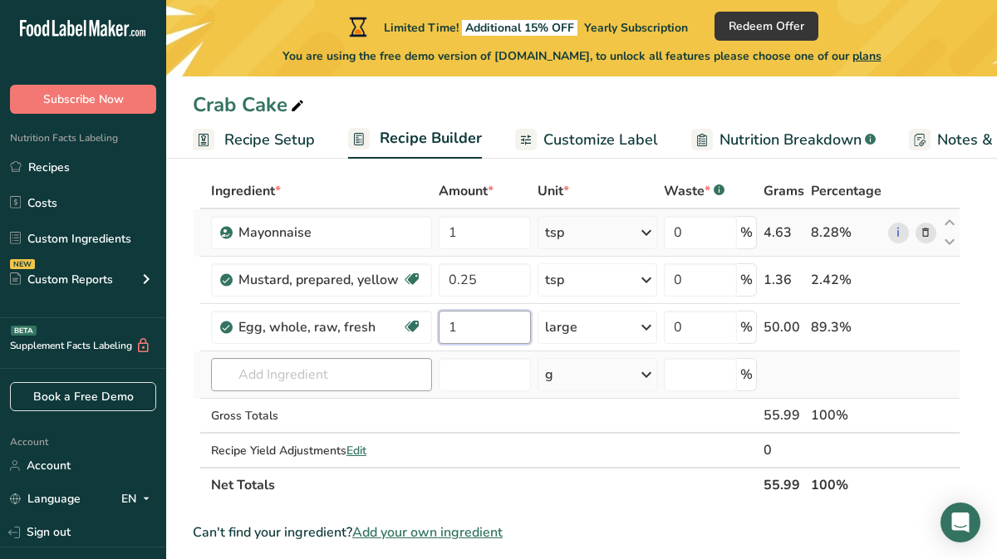
type input "1"
click at [396, 385] on div "Ingredient * Amount * Unit * Waste * .a-a{fill:#347362;}.b-a{fill:#fff;} Grams …" at bounding box center [577, 338] width 768 height 329
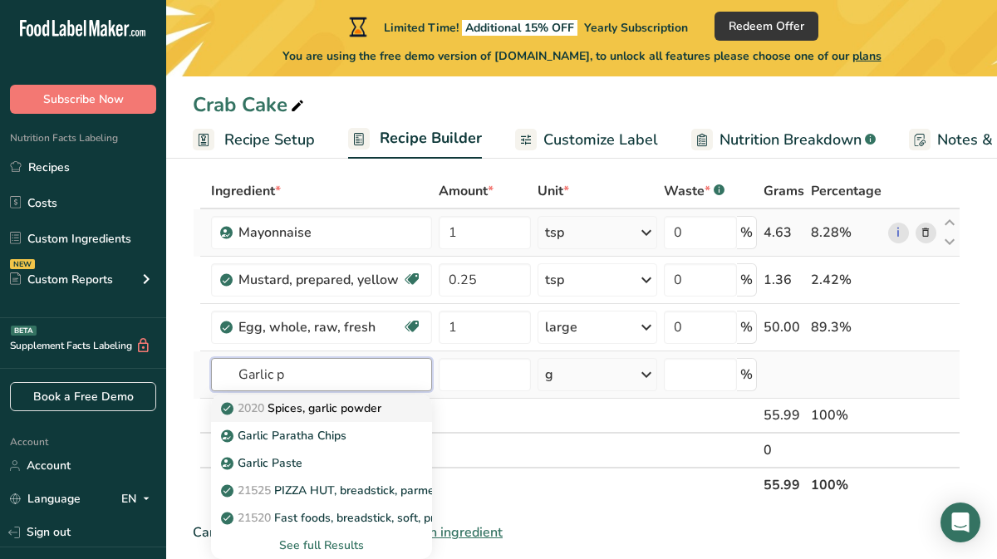
type input "Garlic p"
click at [366, 401] on p "2020 Spices, garlic powder" at bounding box center [302, 408] width 157 height 17
type input "Spices, garlic powder"
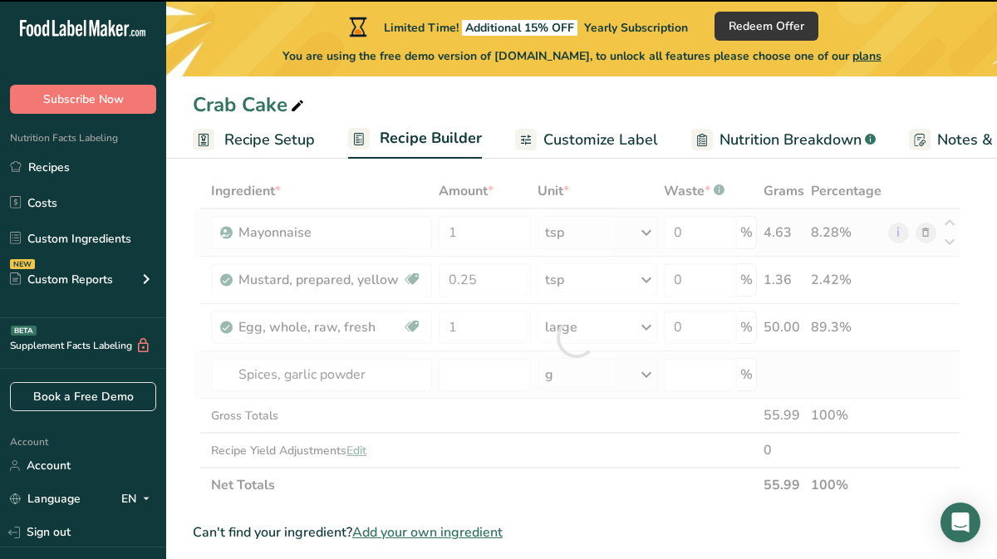
type input "0"
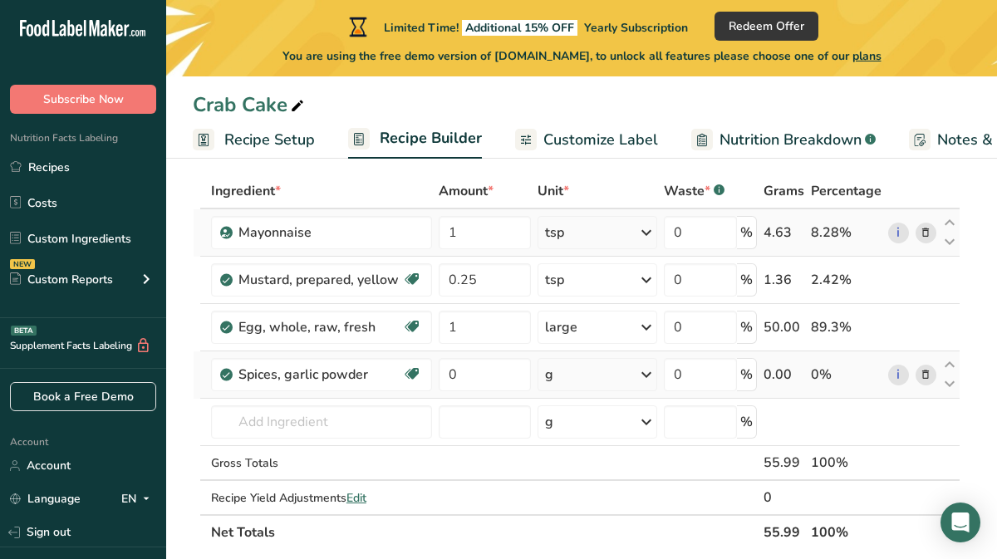
click at [645, 227] on icon at bounding box center [647, 233] width 20 height 30
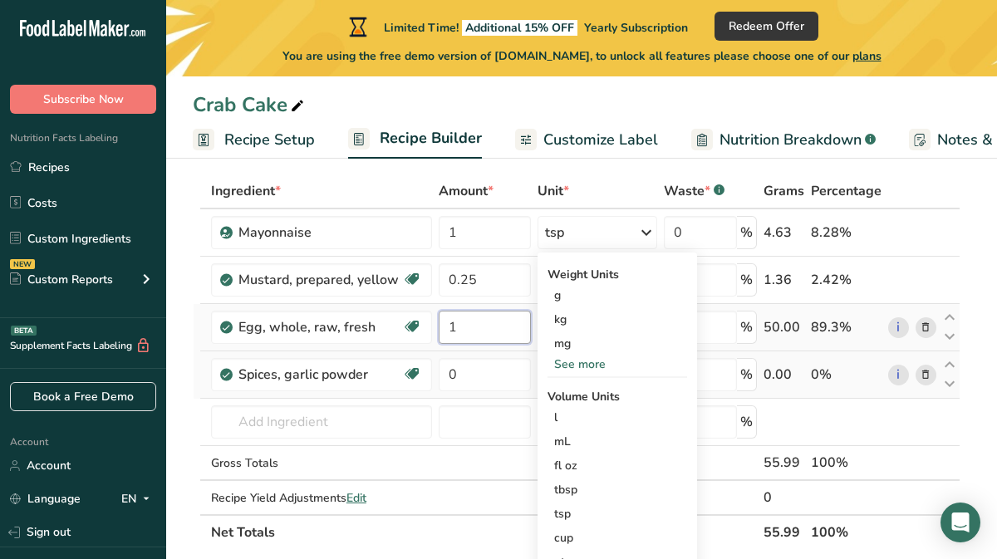
click at [476, 328] on input "1" at bounding box center [484, 327] width 91 height 33
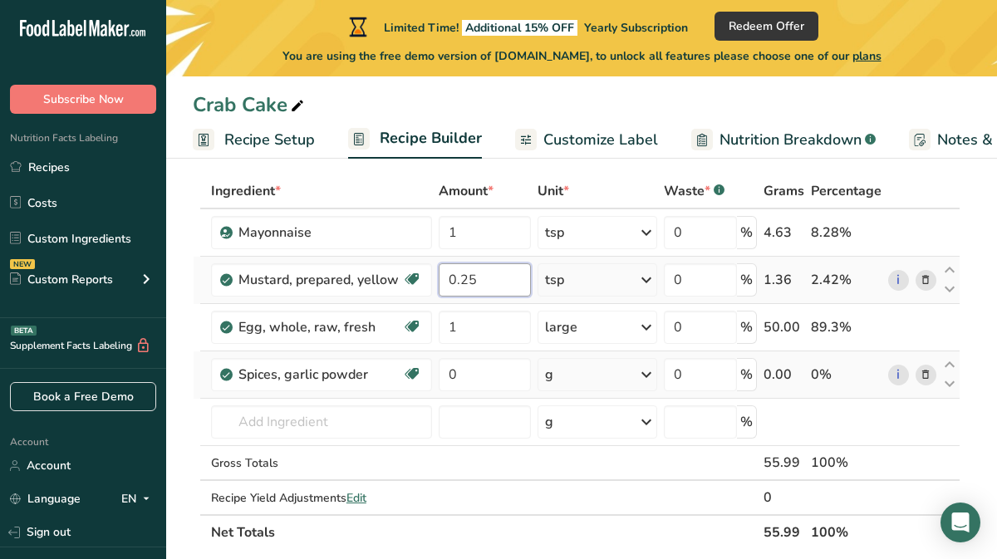
click at [478, 278] on div "Ingredient * Amount * Unit * Waste * .a-a{fill:#347362;}.b-a{fill:#fff;} Grams …" at bounding box center [577, 362] width 768 height 377
type input "0.1"
click at [475, 377] on div "Ingredient * Amount * Unit * Waste * .a-a{fill:#347362;}.b-a{fill:#fff;} Grams …" at bounding box center [577, 362] width 768 height 377
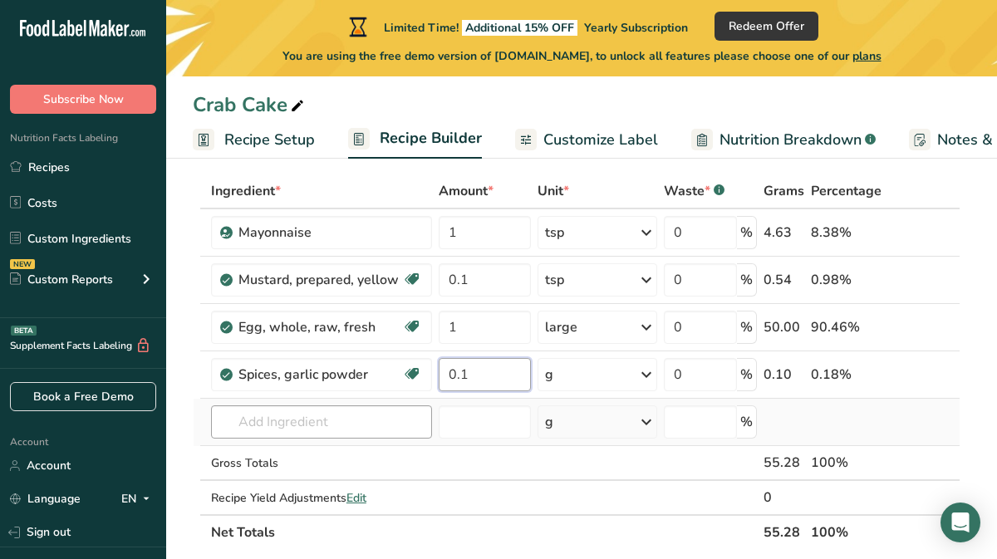
type input "0.1"
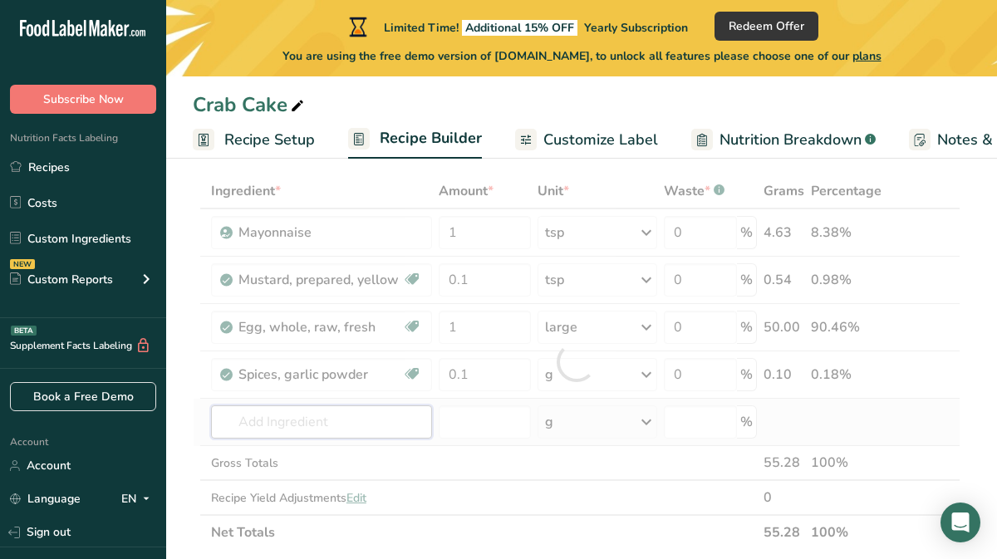
click at [377, 419] on div "Ingredient * Amount * Unit * Waste * .a-a{fill:#347362;}.b-a{fill:#fff;} Grams …" at bounding box center [577, 362] width 768 height 377
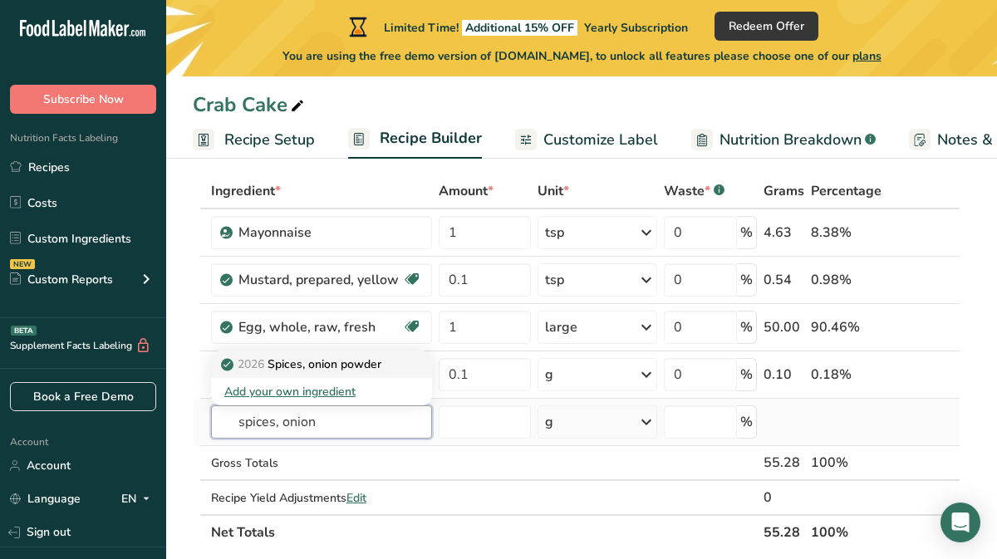
type input "spices, onion"
click at [379, 361] on p "2026 Spices, onion powder" at bounding box center [302, 364] width 157 height 17
type input "Spices, onion powder"
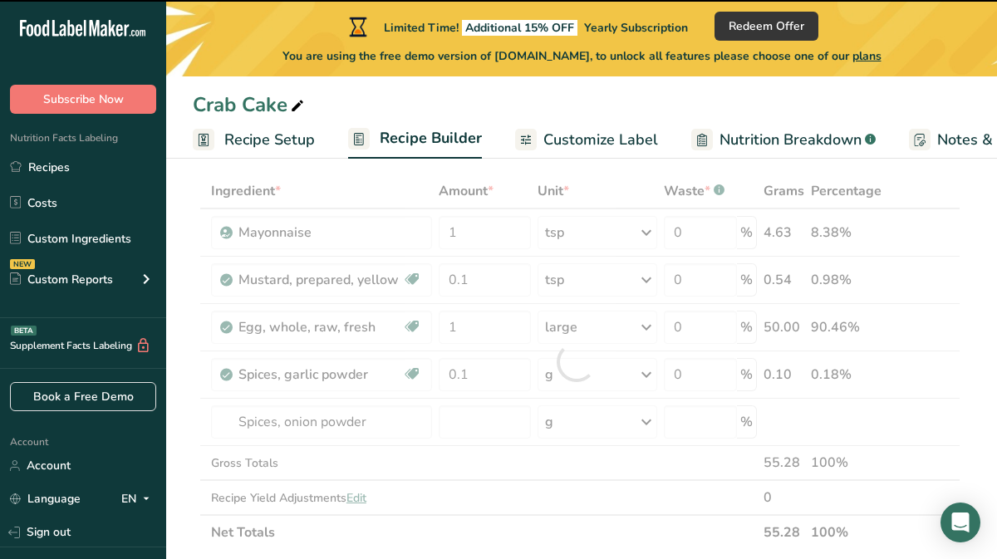
type input "0"
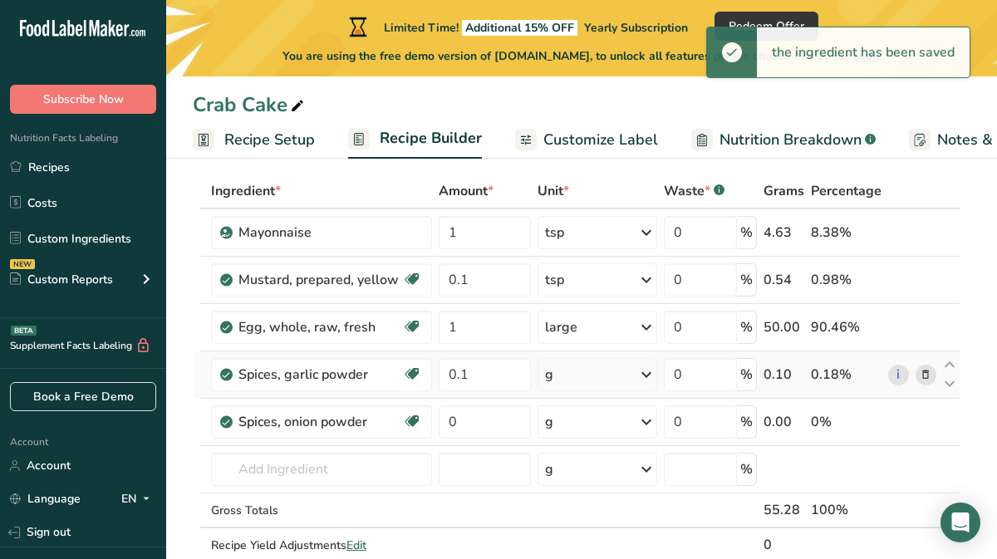
click at [588, 371] on div "g" at bounding box center [598, 374] width 120 height 33
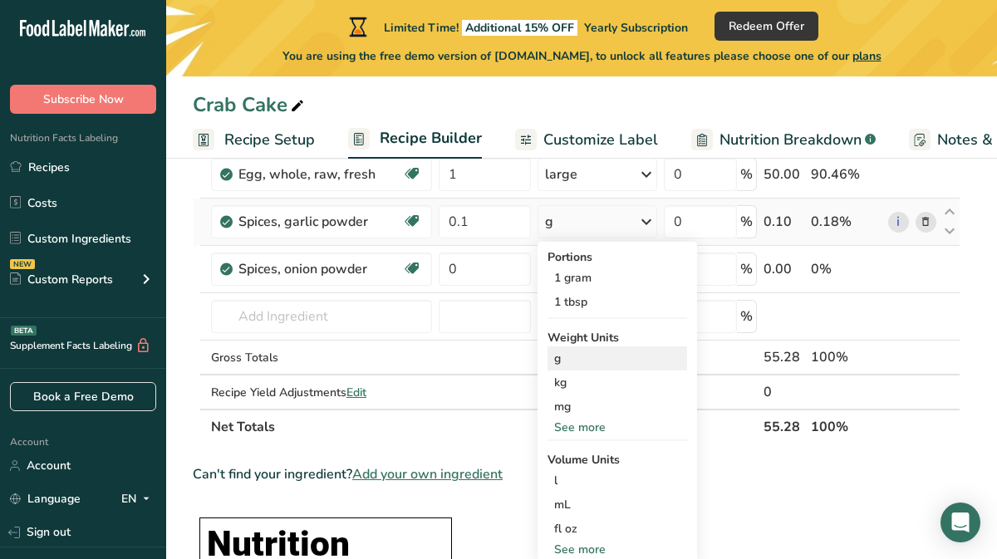
scroll to position [236, 0]
click at [578, 423] on div "See more" at bounding box center [618, 426] width 140 height 17
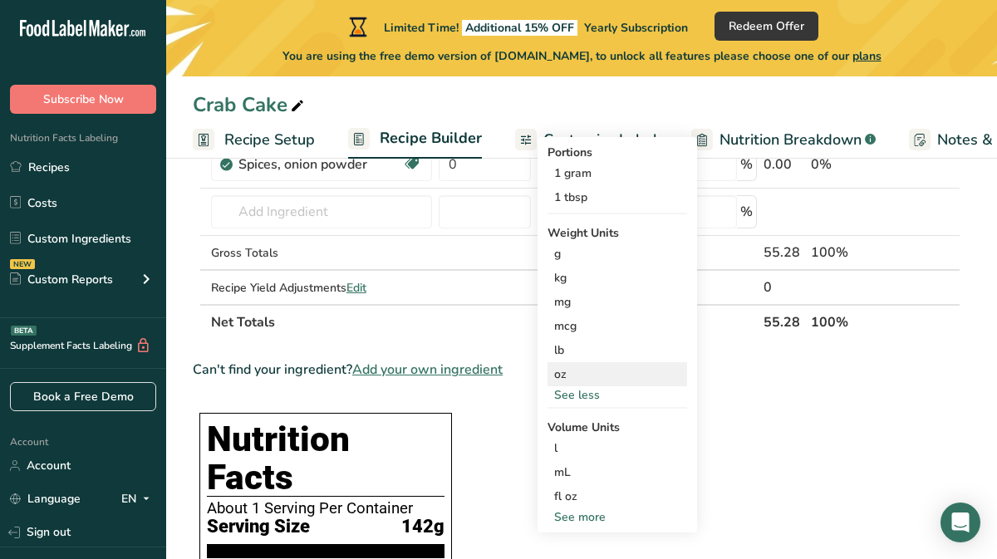
scroll to position [356, 0]
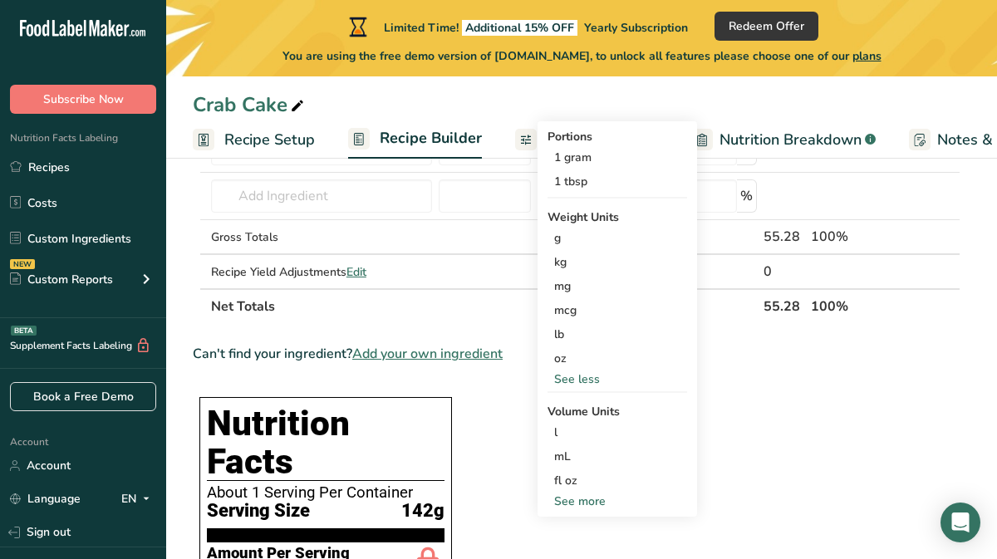
click at [576, 503] on div "See more" at bounding box center [618, 501] width 140 height 17
click at [572, 526] on div "tsp" at bounding box center [617, 528] width 126 height 17
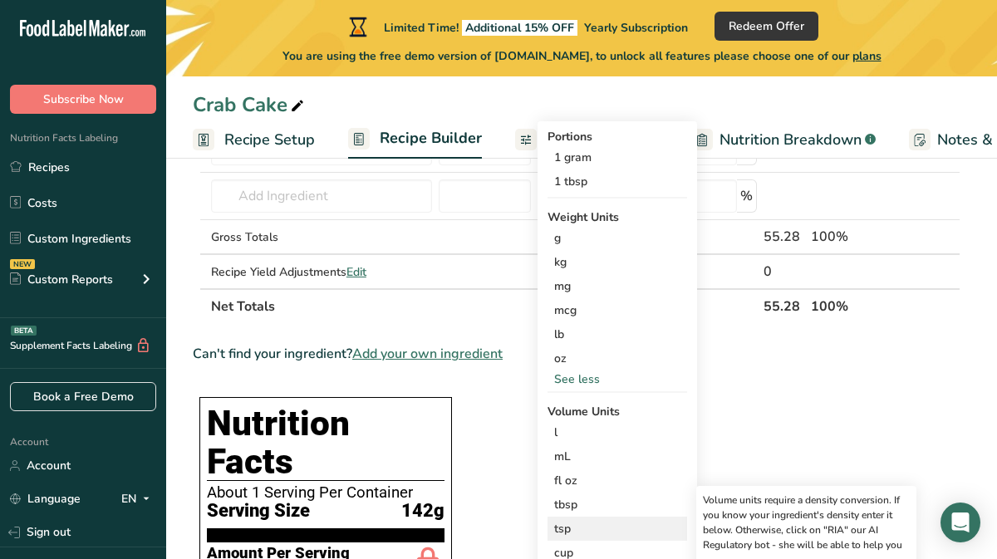
click at [564, 526] on div "tsp" at bounding box center [617, 528] width 126 height 17
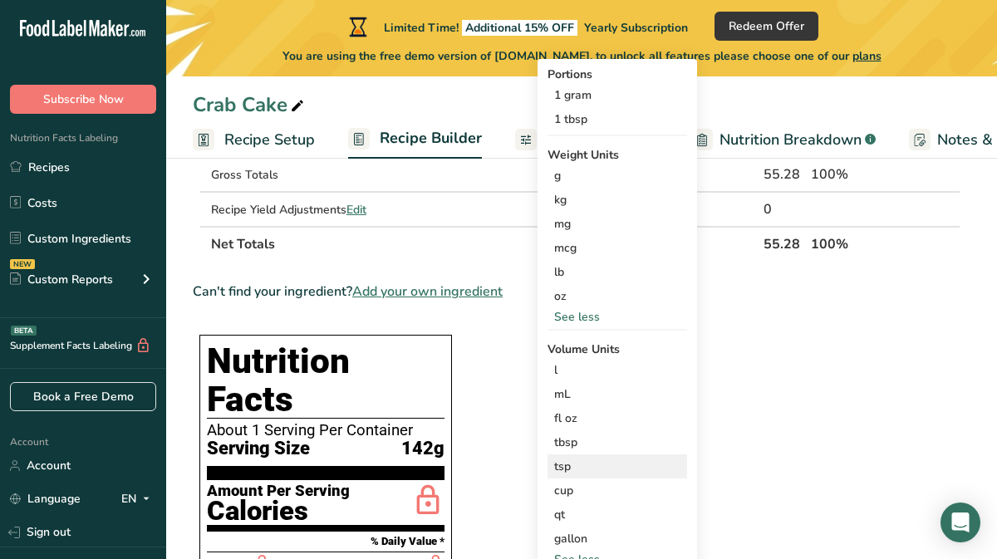
scroll to position [434, 0]
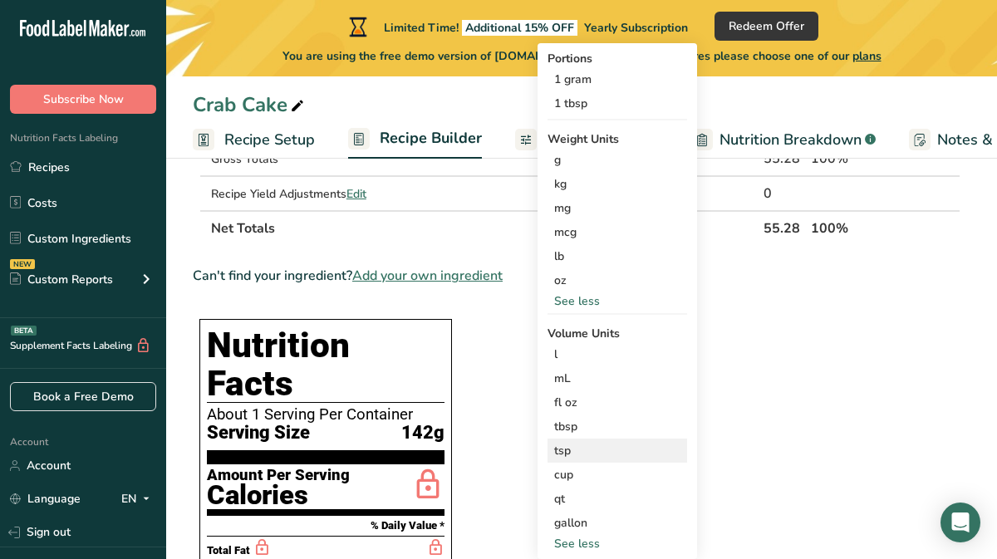
click at [564, 450] on div "tsp" at bounding box center [617, 450] width 126 height 17
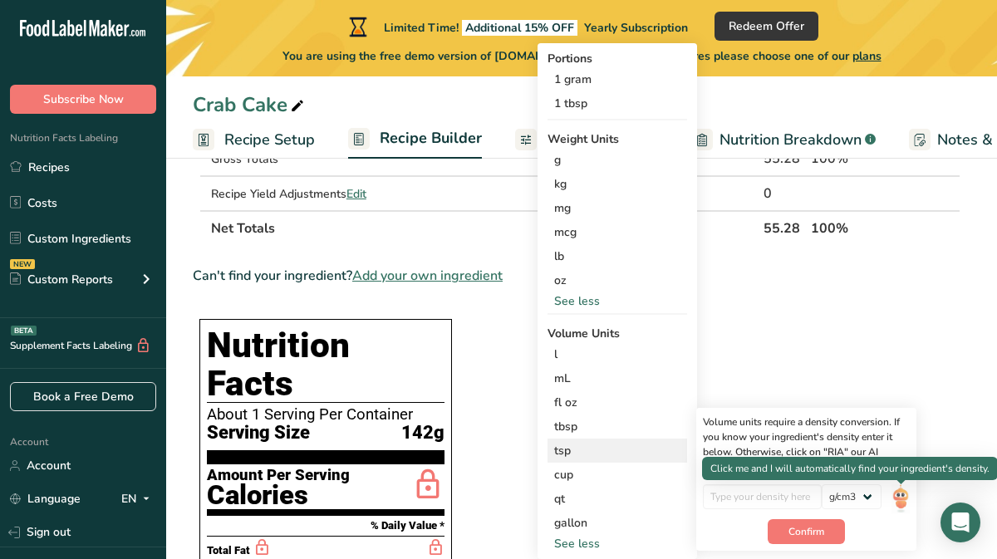
click at [902, 497] on img at bounding box center [901, 499] width 18 height 29
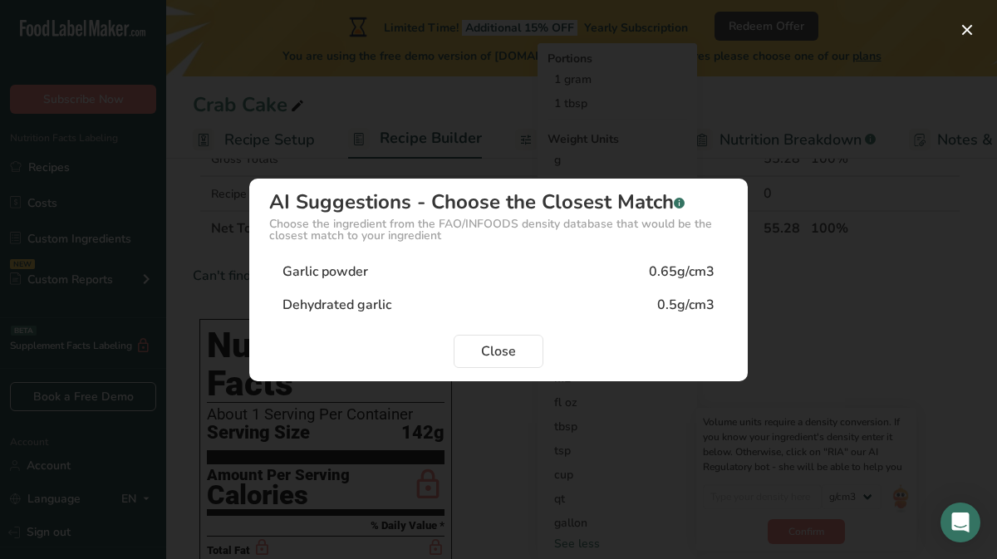
click at [344, 266] on div "Garlic powder" at bounding box center [326, 272] width 86 height 20
type input "0.65"
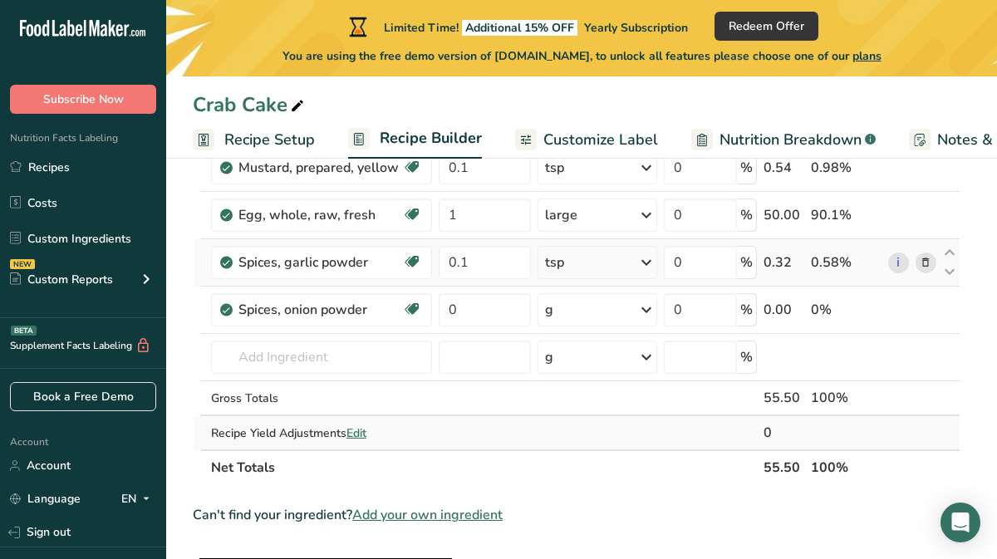
scroll to position [193, 0]
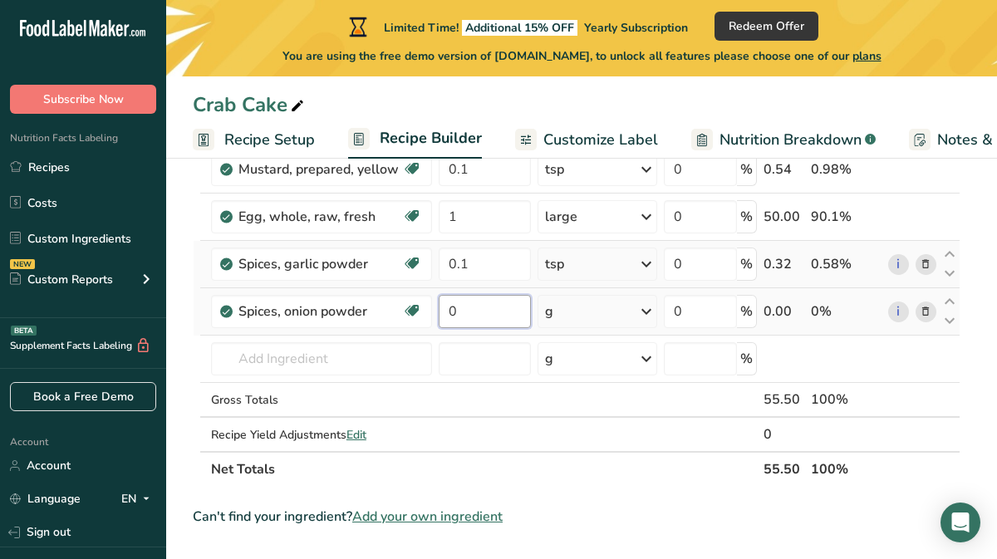
click at [489, 308] on input "0" at bounding box center [484, 311] width 91 height 33
type input "0.1"
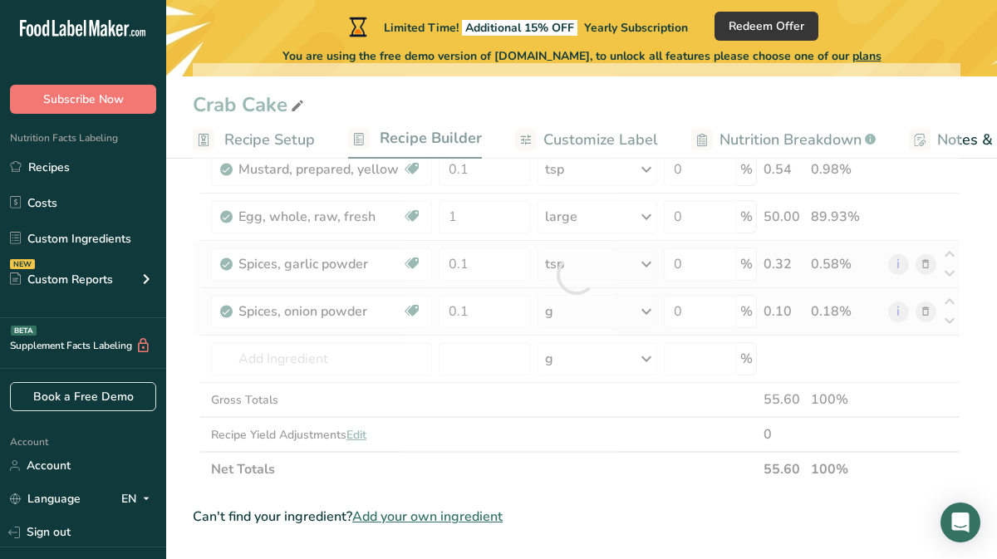
click at [597, 315] on div "Ingredient * Amount * Unit * Waste * .a-a{fill:#347362;}.b-a{fill:#fff;} Grams …" at bounding box center [577, 275] width 768 height 424
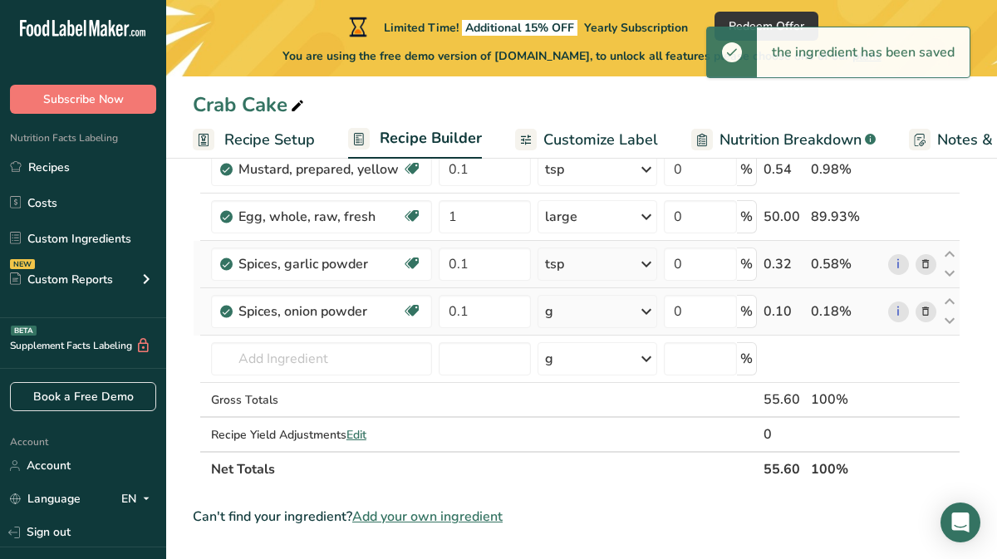
click at [652, 313] on icon at bounding box center [647, 312] width 20 height 30
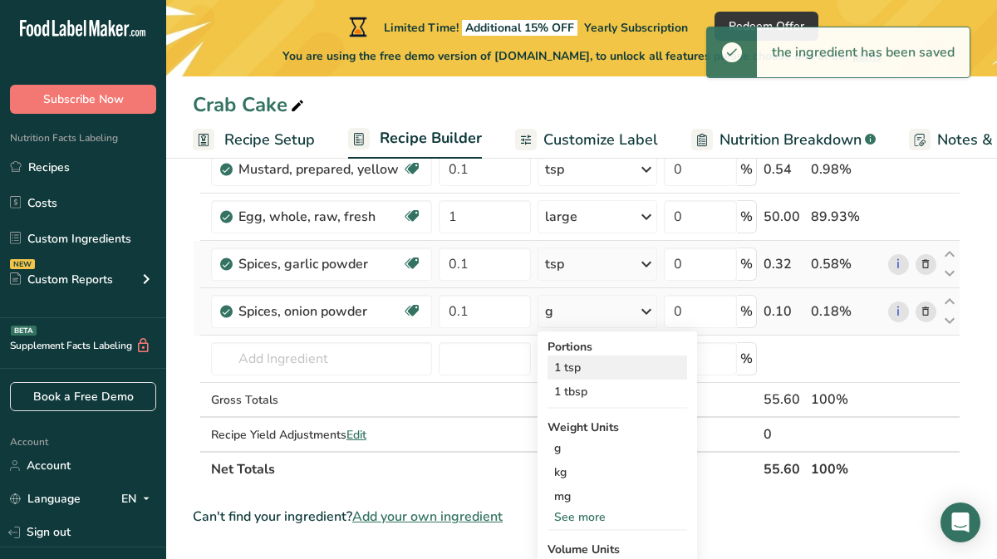
click at [596, 366] on div "1 tsp" at bounding box center [618, 368] width 140 height 24
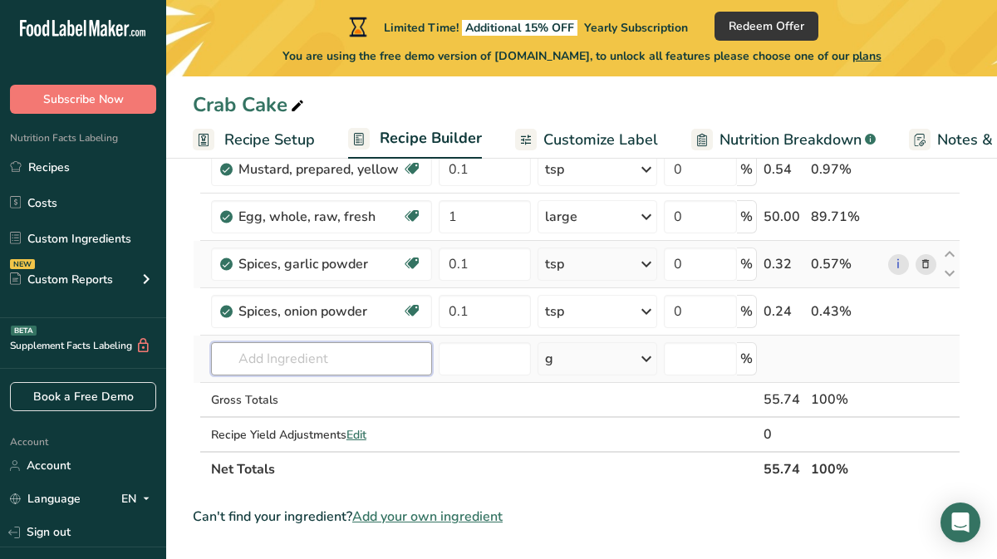
click at [391, 362] on input "text" at bounding box center [322, 358] width 222 height 33
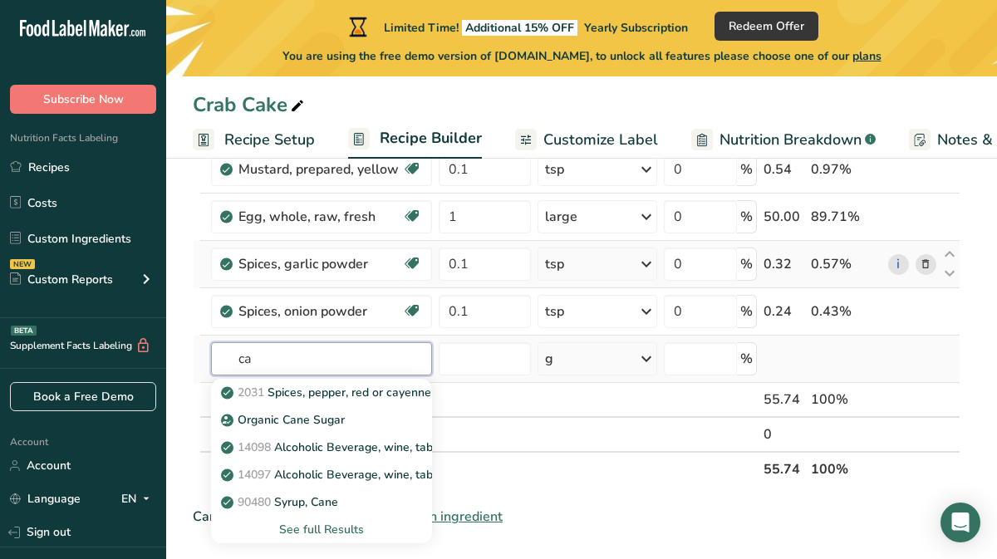
type input "c"
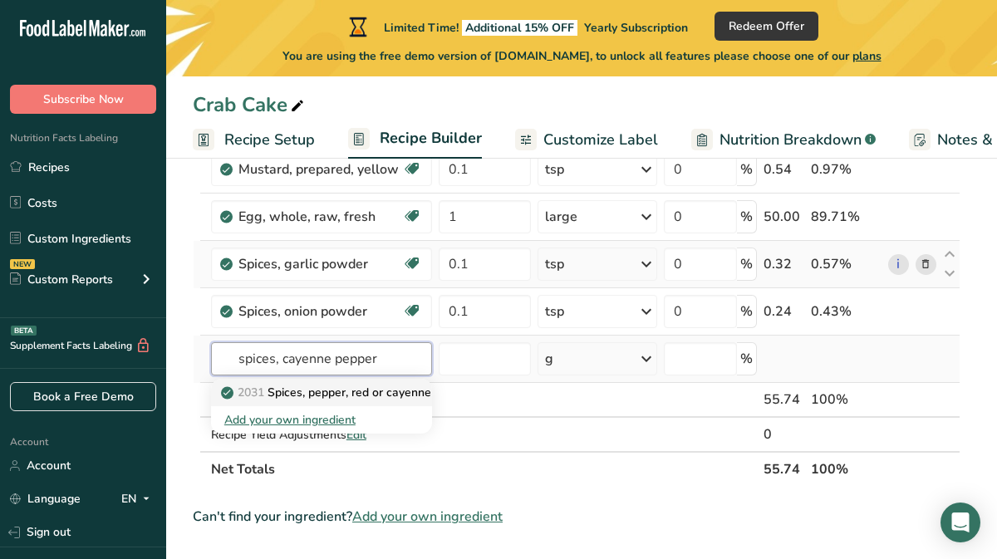
type input "spices, cayenne pepper"
click at [359, 393] on p "2031 Spices, pepper, red or cayenne" at bounding box center [327, 392] width 207 height 17
type input "Spices, pepper, red or cayenne"
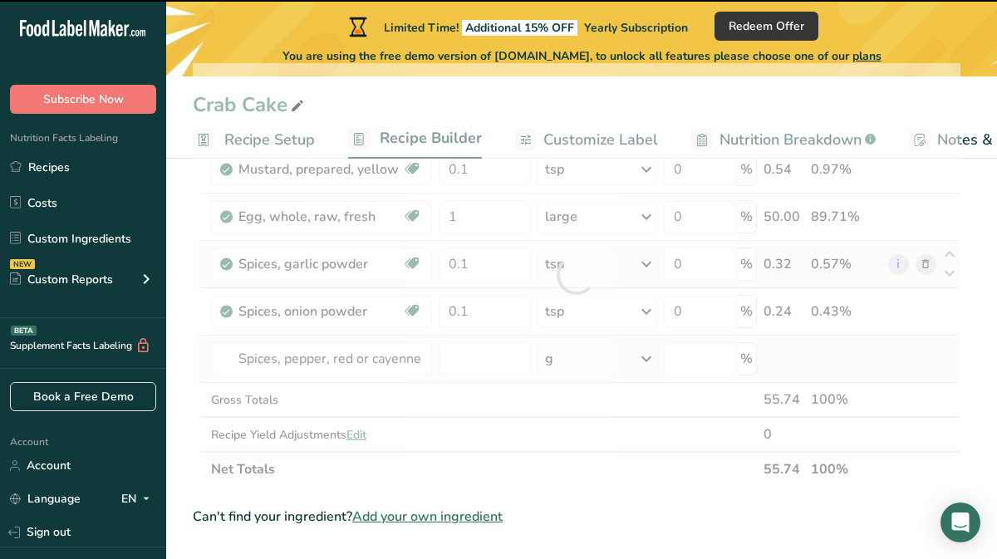
type input "0"
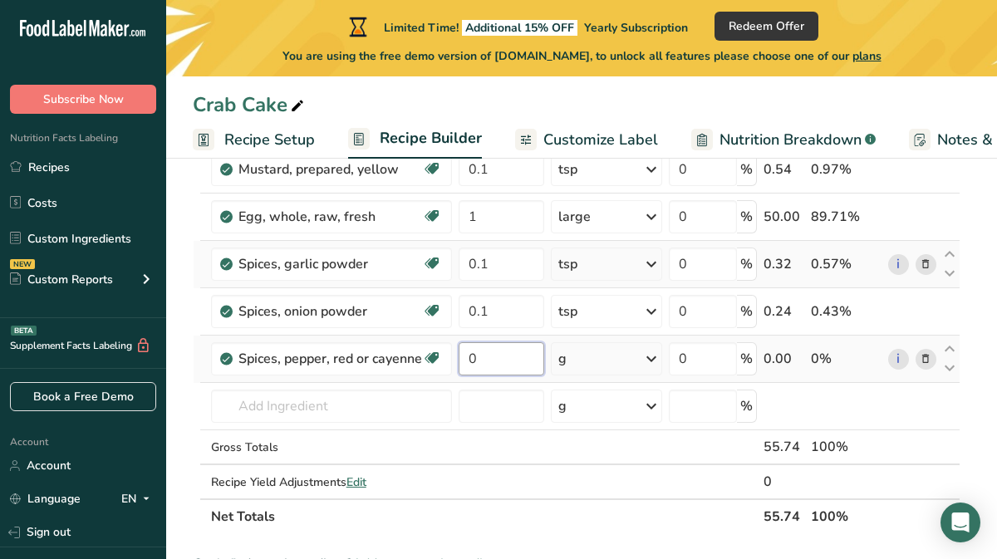
click at [486, 358] on input "0" at bounding box center [502, 358] width 86 height 33
type input "0.1"
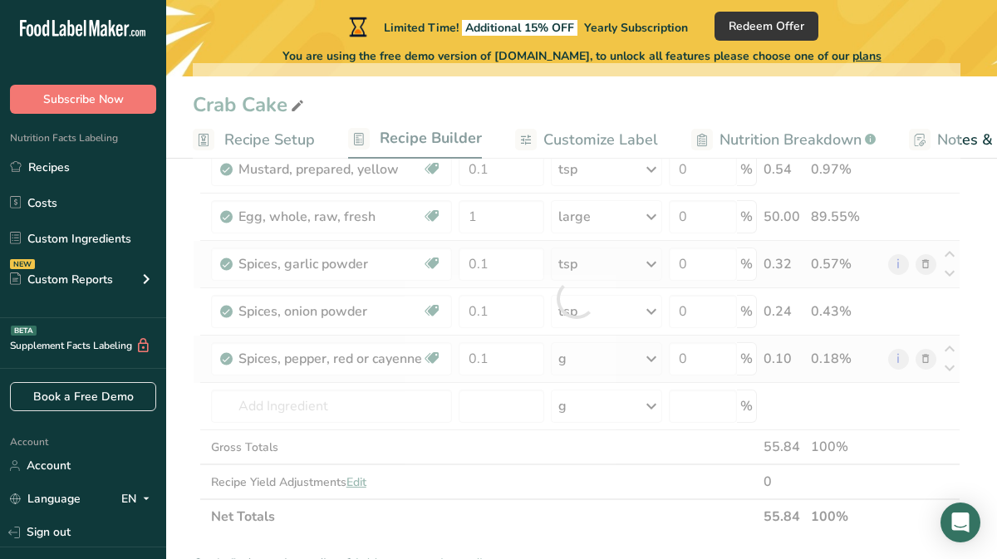
click at [653, 356] on div "Ingredient * Amount * Unit * Waste * .a-a{fill:#347362;}.b-a{fill:#fff;} Grams …" at bounding box center [577, 298] width 768 height 471
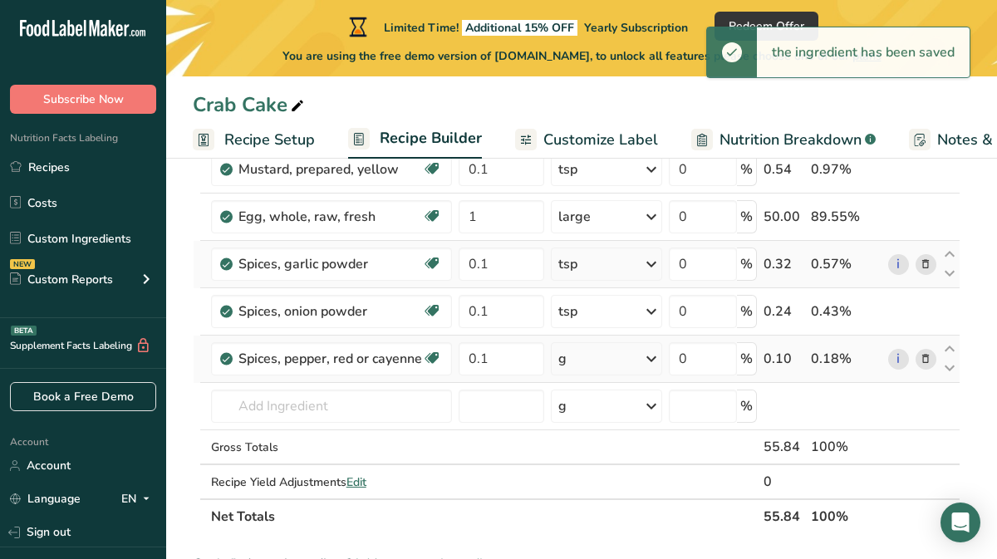
click at [653, 356] on icon at bounding box center [652, 359] width 20 height 30
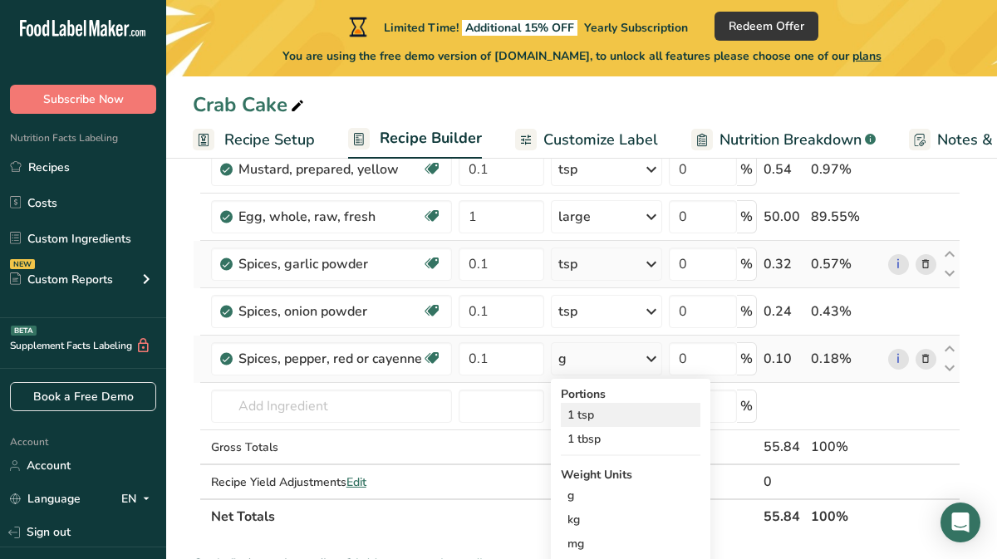
click at [604, 414] on div "1 tsp" at bounding box center [631, 415] width 140 height 24
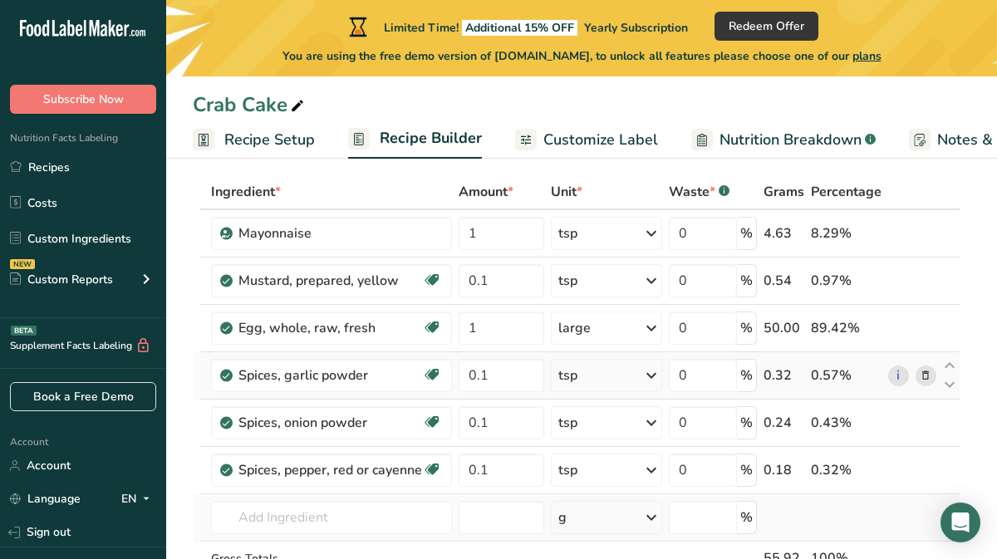
scroll to position [88, 0]
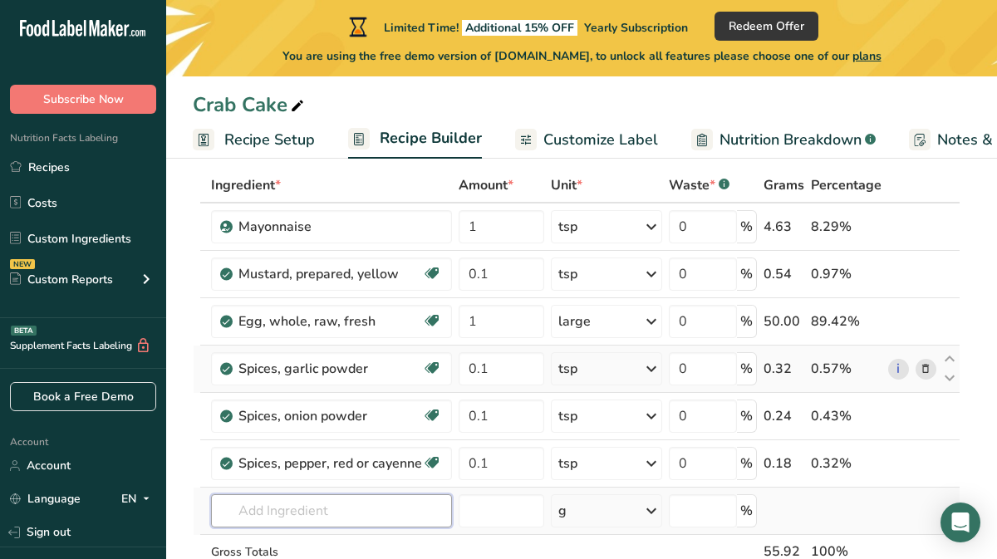
click at [278, 514] on input "text" at bounding box center [331, 511] width 241 height 33
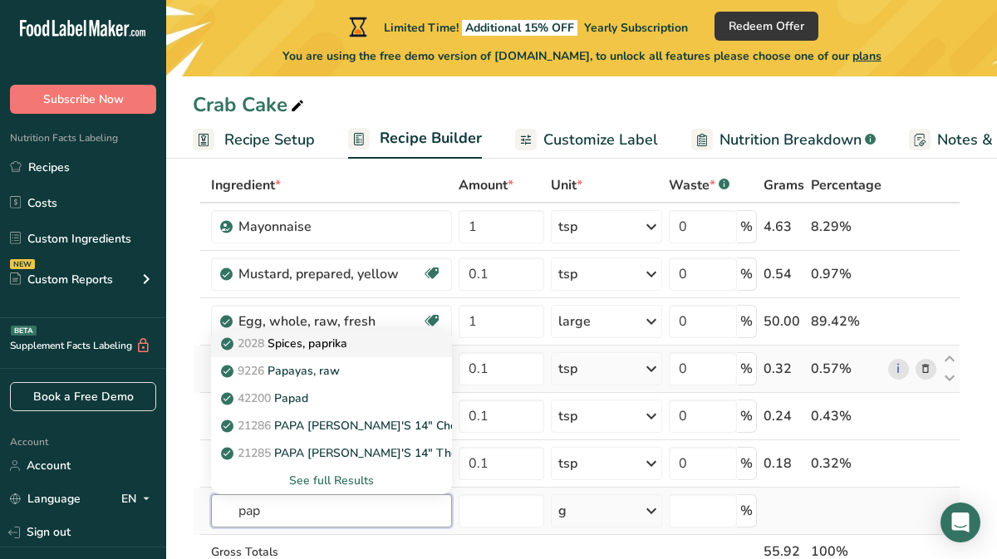
type input "pap"
click at [294, 342] on p "2028 Spices, paprika" at bounding box center [285, 343] width 123 height 17
type input "Spices, paprika"
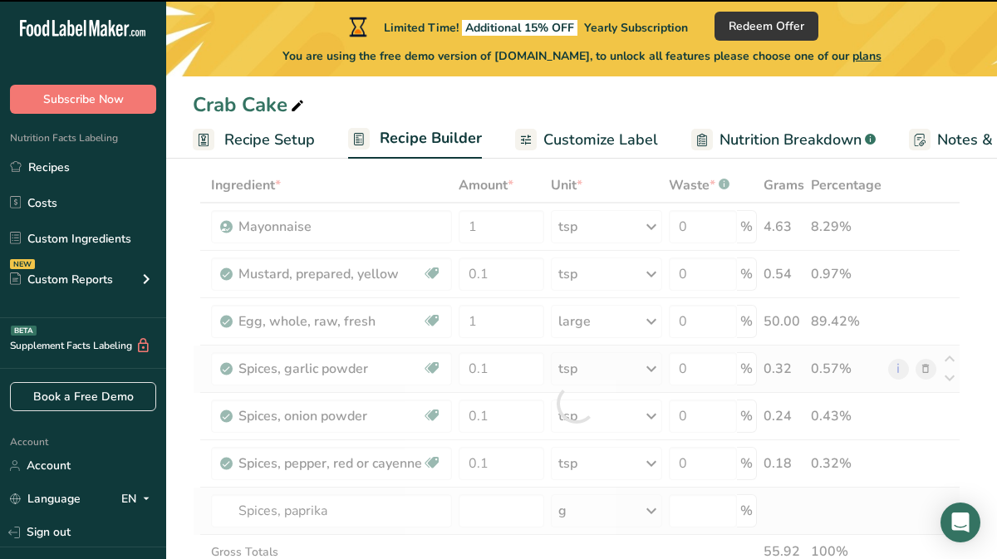
type input "0"
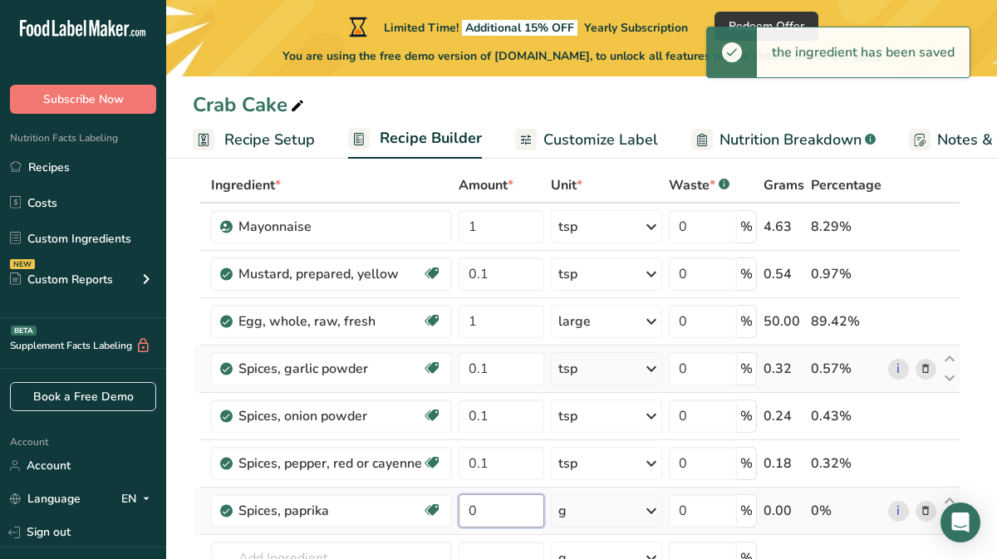
click at [497, 514] on input "0" at bounding box center [502, 511] width 86 height 33
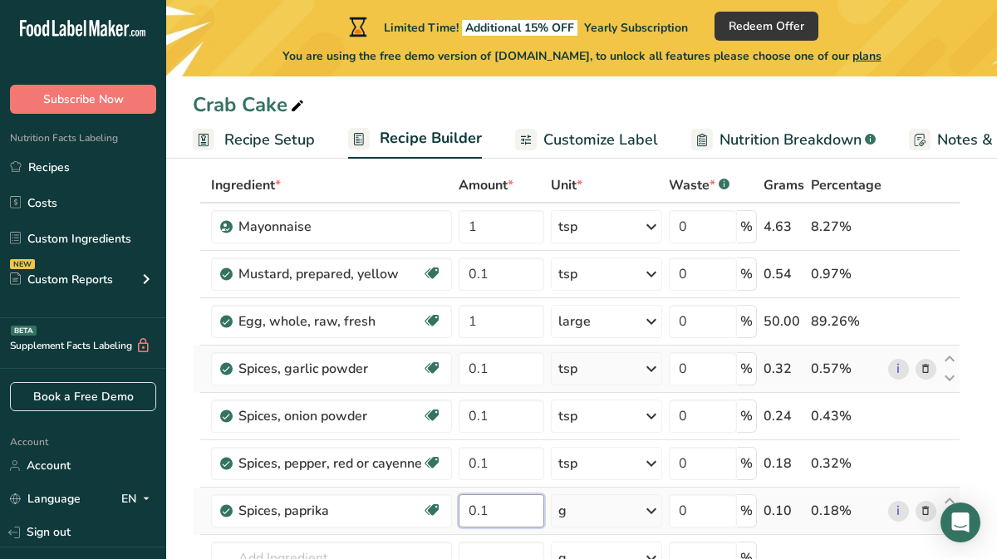
type input "0.1"
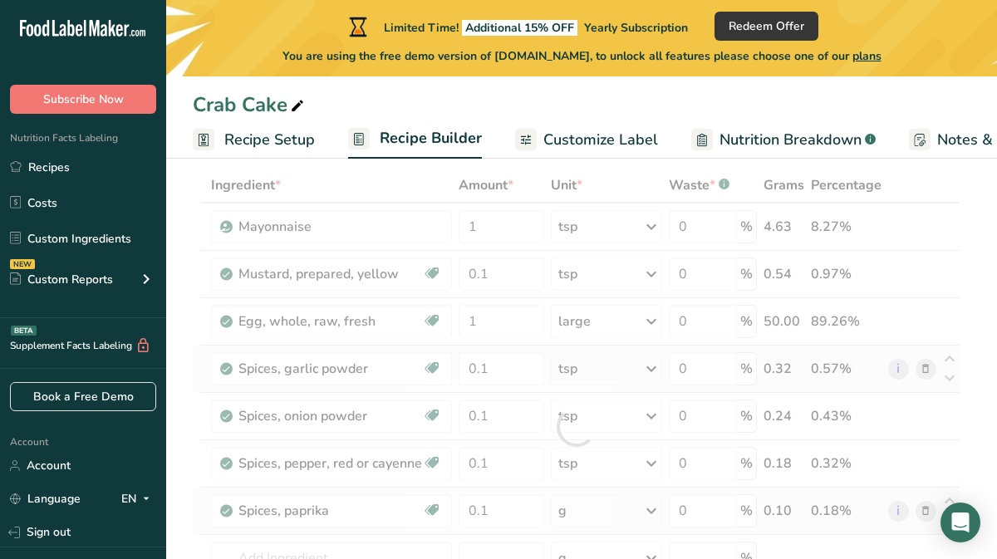
click at [652, 514] on div "Ingredient * Amount * Unit * Waste * .a-a{fill:#347362;}.b-a{fill:#fff;} Grams …" at bounding box center [577, 427] width 768 height 519
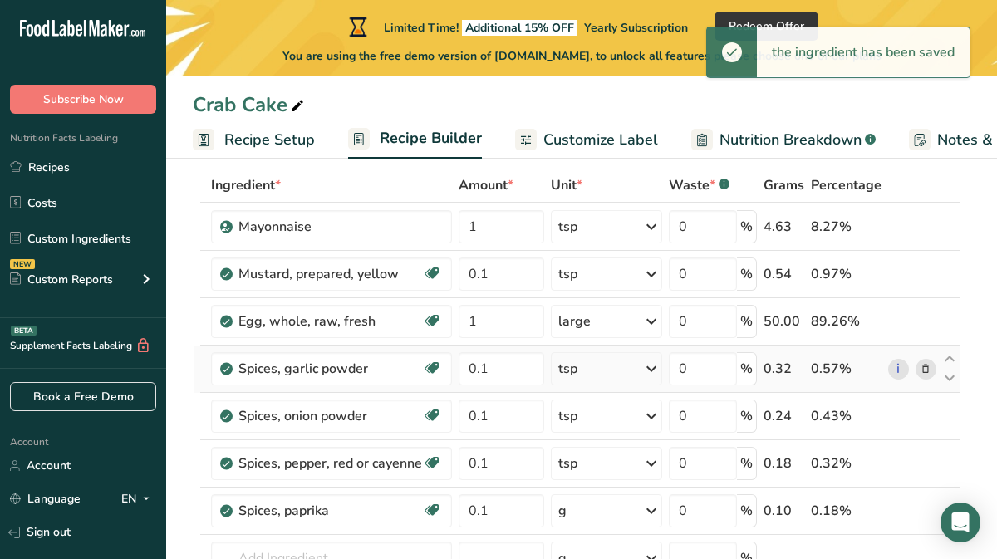
click at [652, 514] on icon at bounding box center [652, 511] width 20 height 30
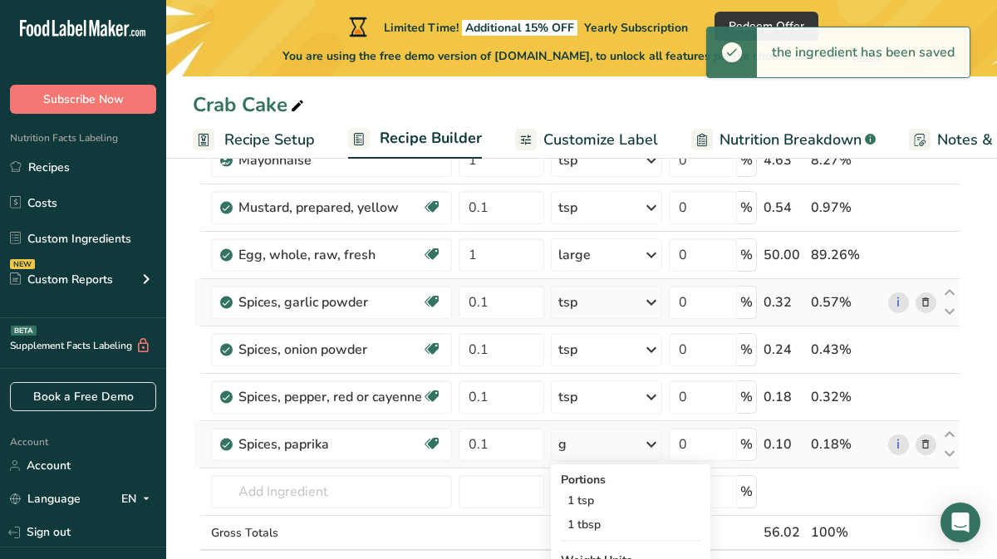
scroll to position [158, 0]
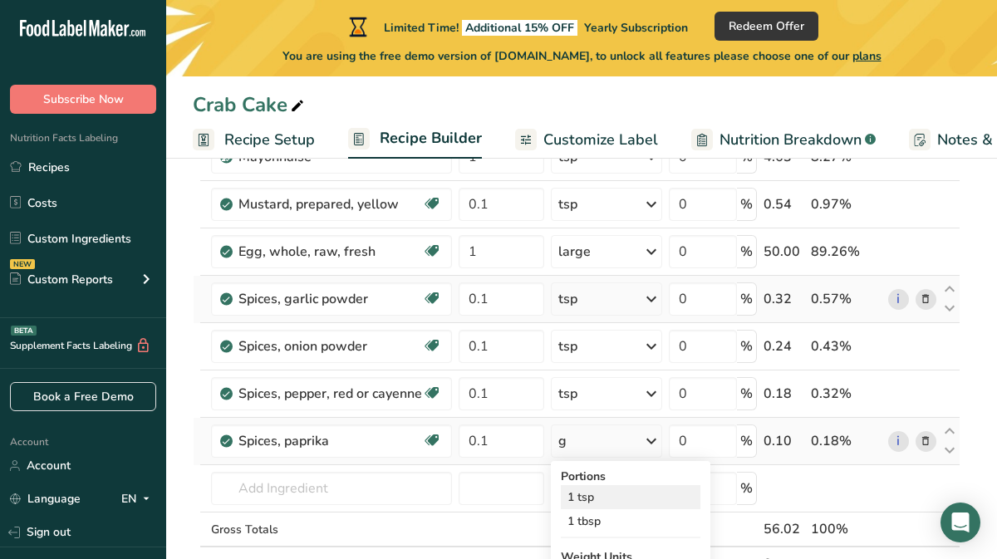
click at [603, 499] on div "1 tsp" at bounding box center [631, 497] width 140 height 24
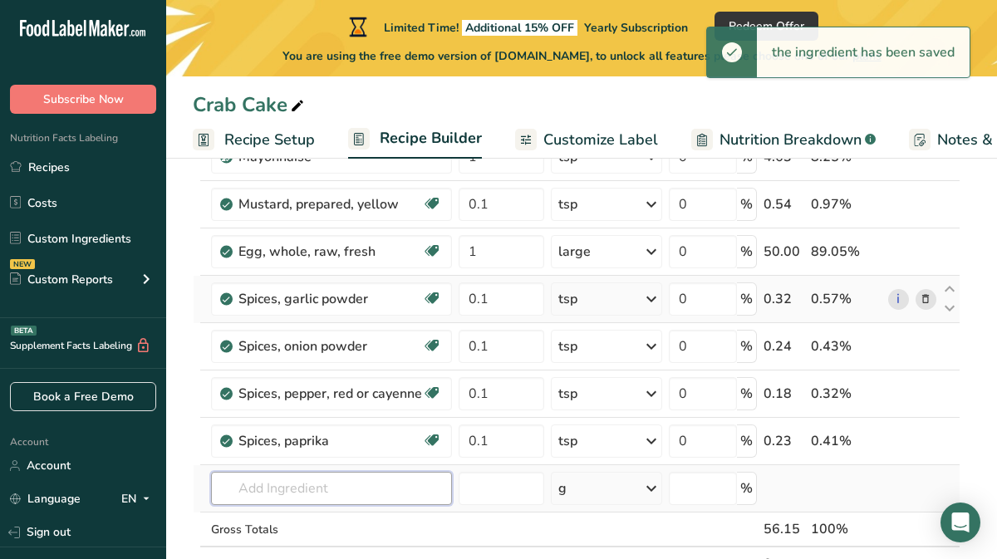
click at [417, 495] on input "text" at bounding box center [331, 488] width 241 height 33
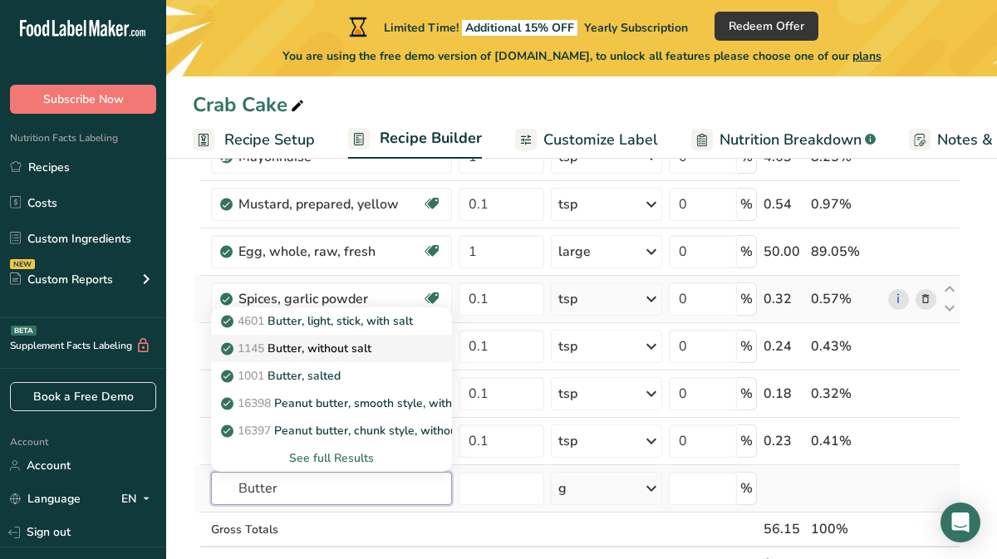
type input "Butter"
click at [363, 348] on p "1145 Butter, without salt" at bounding box center [297, 348] width 147 height 17
type input "Butter, without salt"
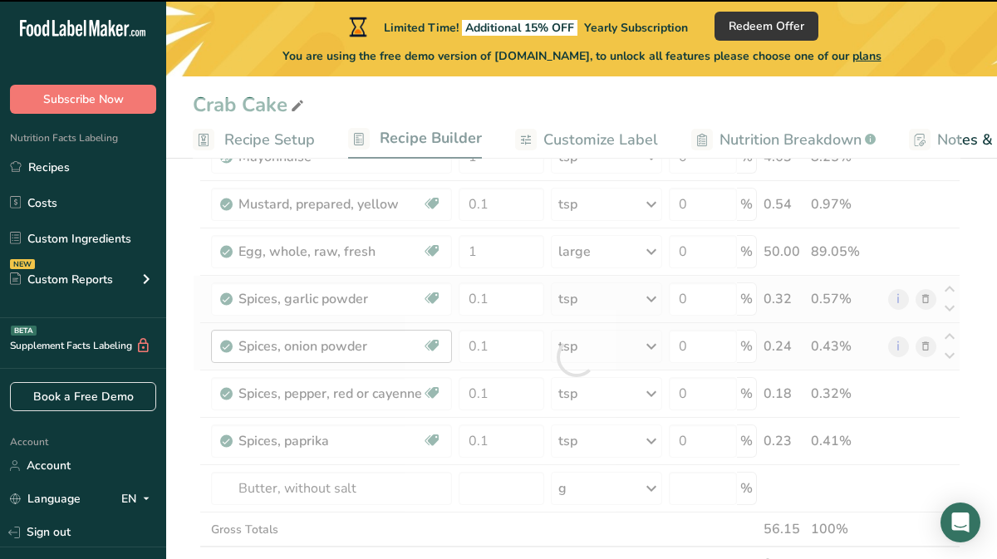
type input "0"
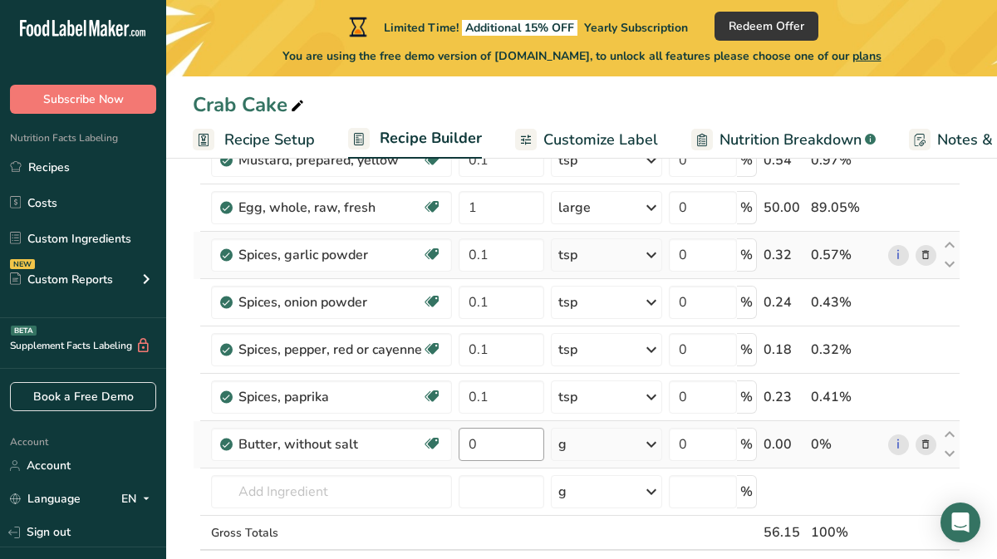
scroll to position [189, 0]
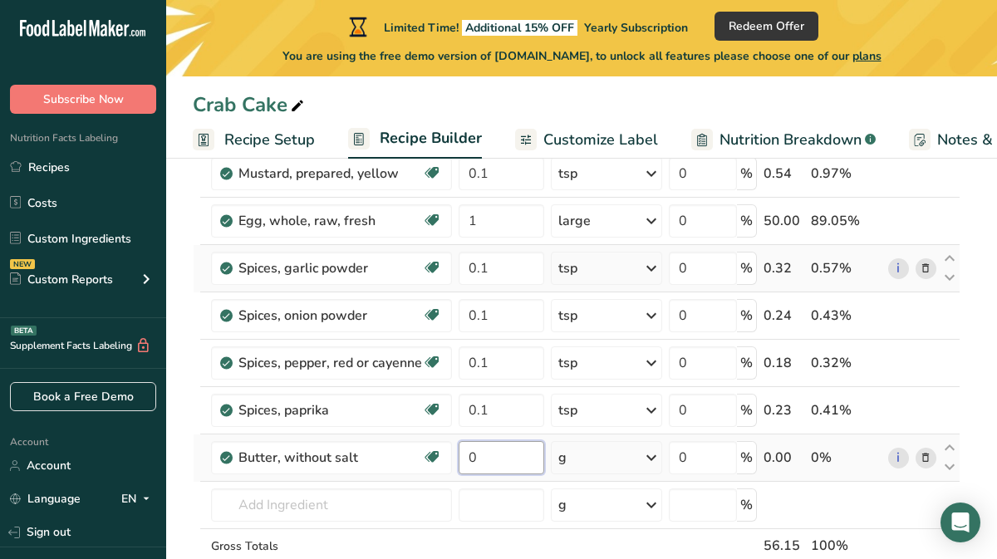
drag, startPoint x: 481, startPoint y: 459, endPoint x: 463, endPoint y: 460, distance: 18.3
click at [463, 460] on input "0" at bounding box center [502, 457] width 86 height 33
type input "1"
click at [656, 455] on div "Ingredient * Amount * Unit * Waste * .a-a{fill:#347362;}.b-a{fill:#fff;} Grams …" at bounding box center [577, 350] width 768 height 566
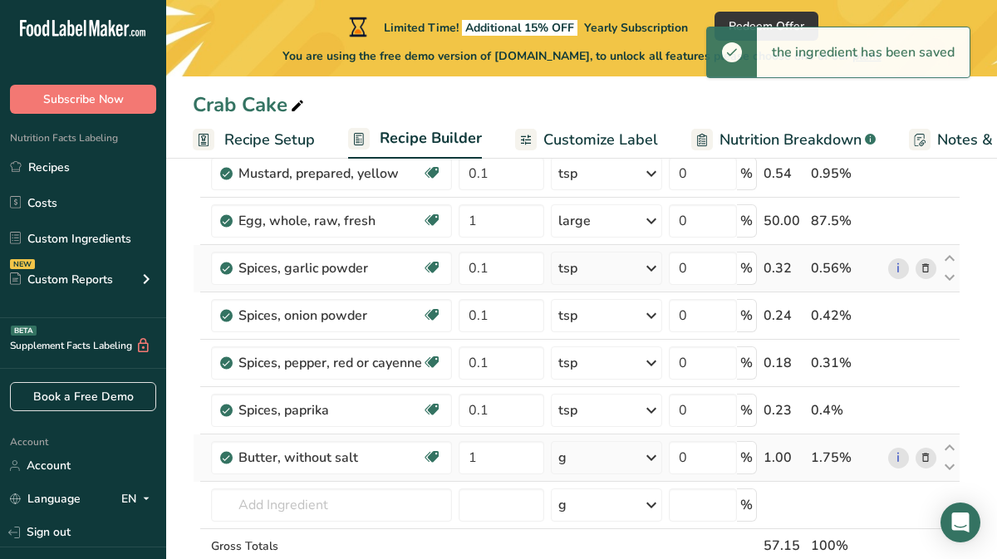
click at [651, 461] on icon at bounding box center [652, 458] width 20 height 30
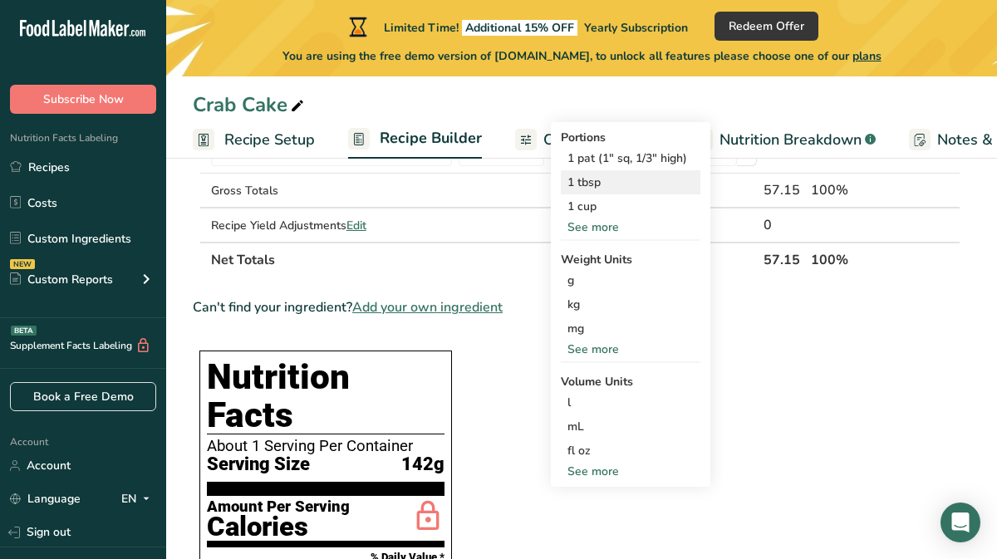
scroll to position [546, 0]
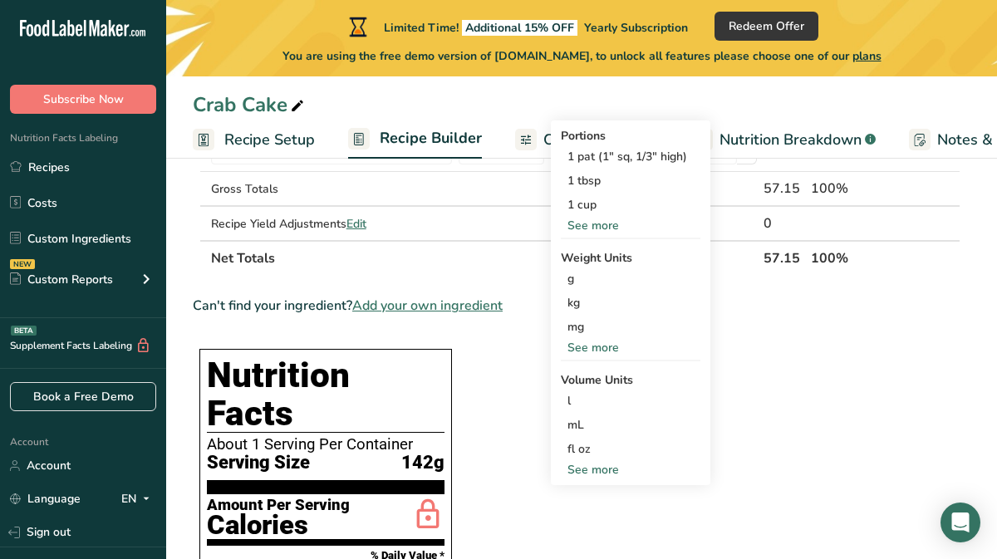
click at [602, 465] on div "See more" at bounding box center [631, 469] width 140 height 17
click at [583, 500] on div "tsp" at bounding box center [631, 497] width 126 height 17
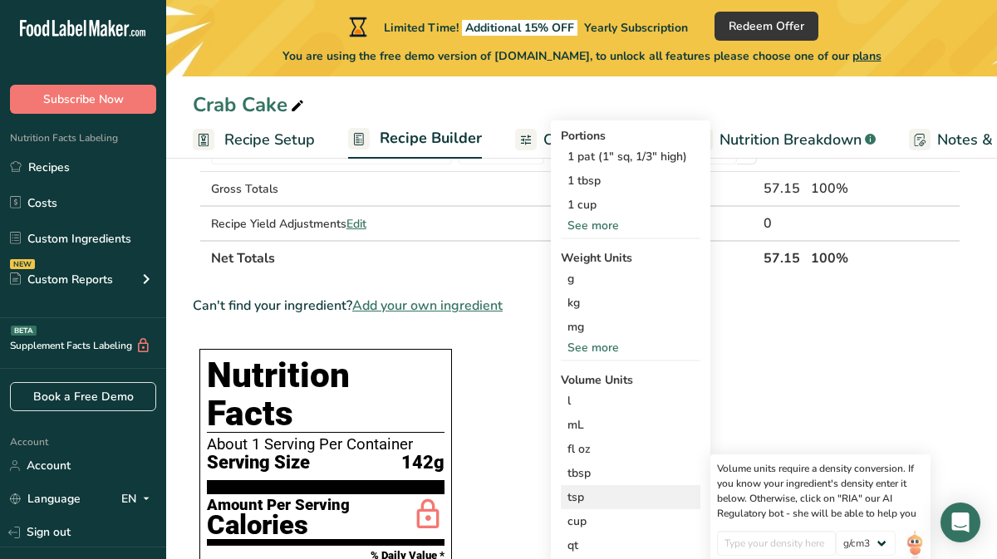
click at [579, 497] on div "tsp" at bounding box center [631, 497] width 126 height 17
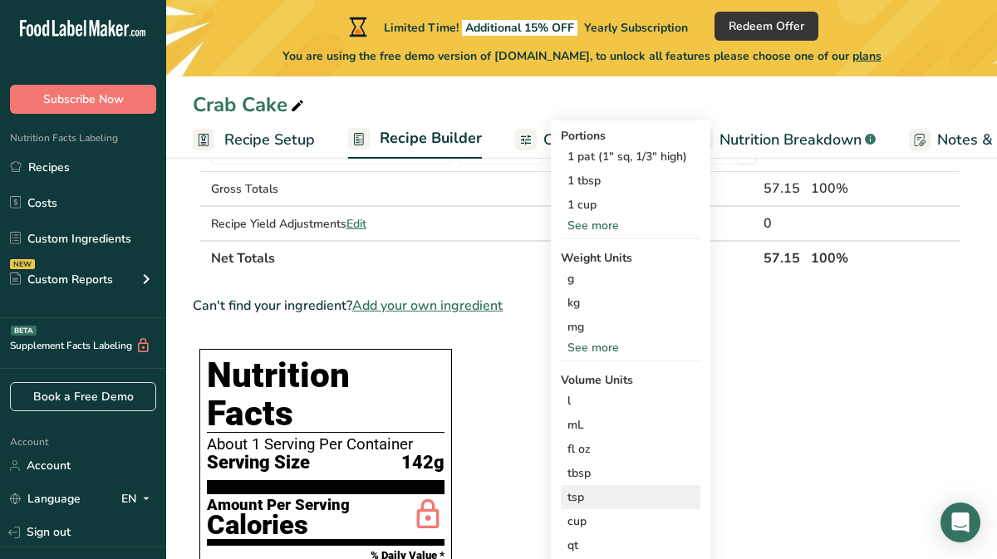
click at [579, 497] on div "tsp" at bounding box center [631, 497] width 126 height 17
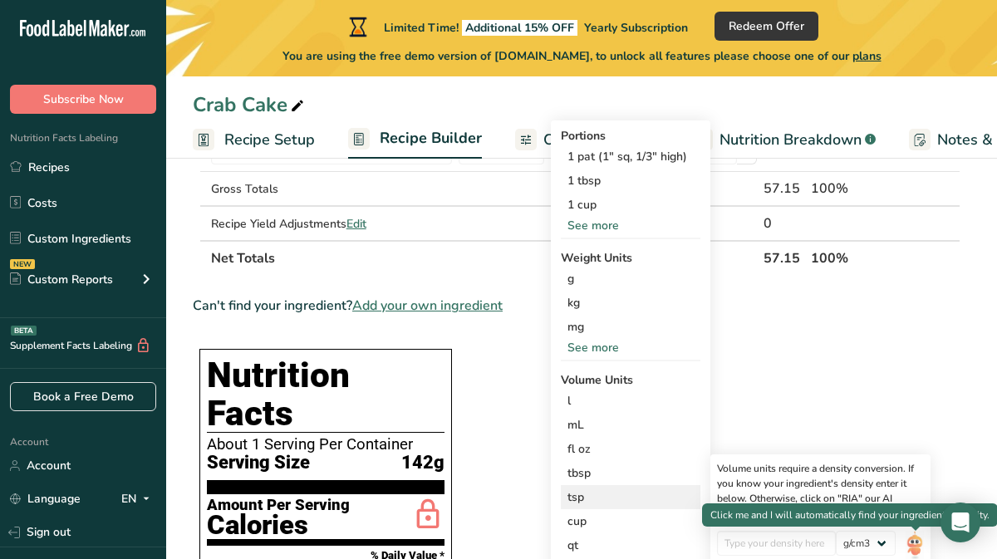
click at [916, 541] on img at bounding box center [915, 545] width 18 height 29
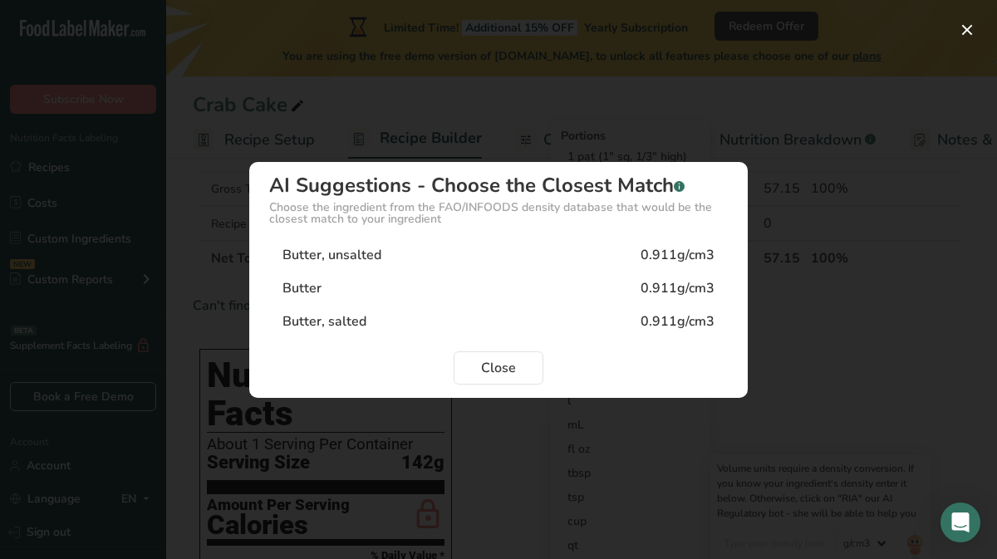
click at [372, 251] on div "Butter, unsalted" at bounding box center [332, 255] width 99 height 20
type input "0.911"
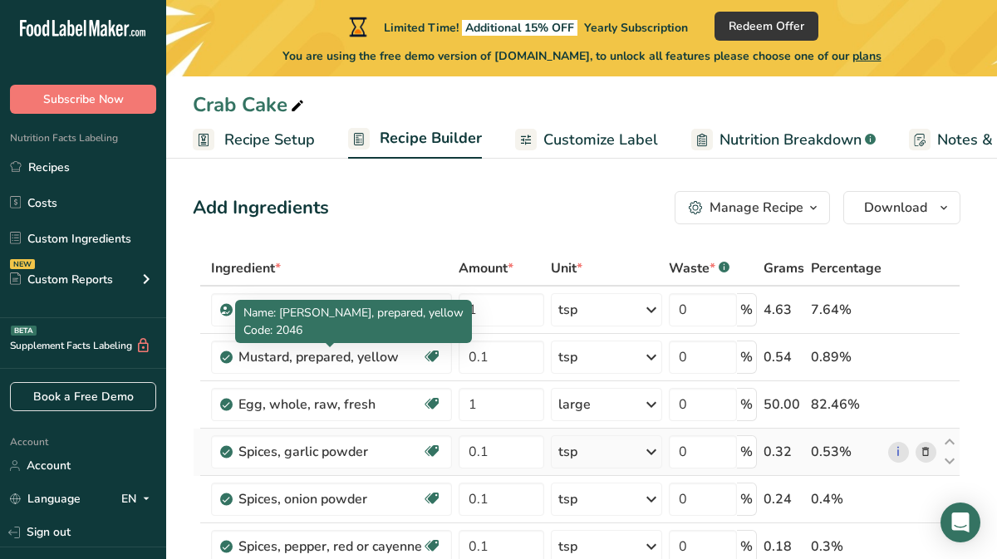
scroll to position [0, 0]
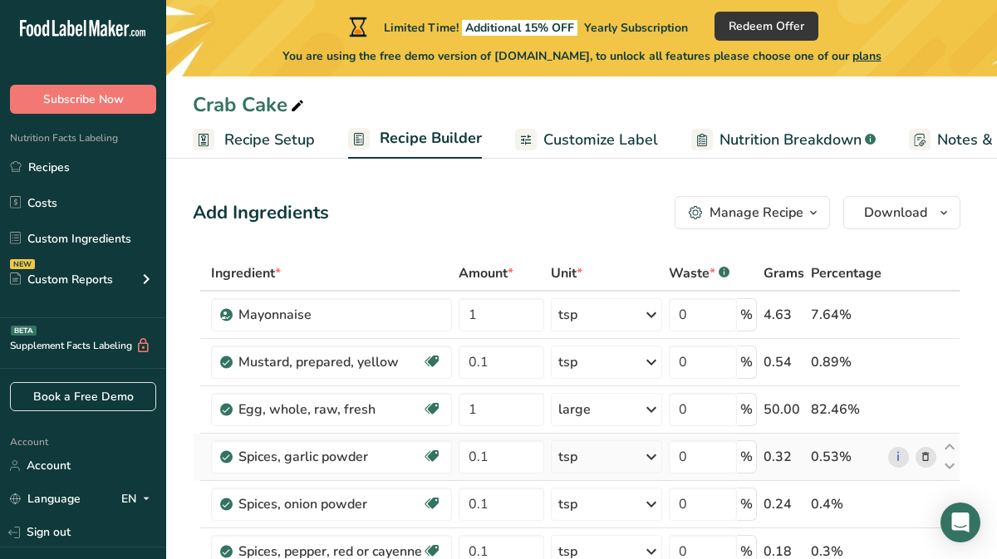
click at [805, 211] on span "button" at bounding box center [814, 213] width 20 height 20
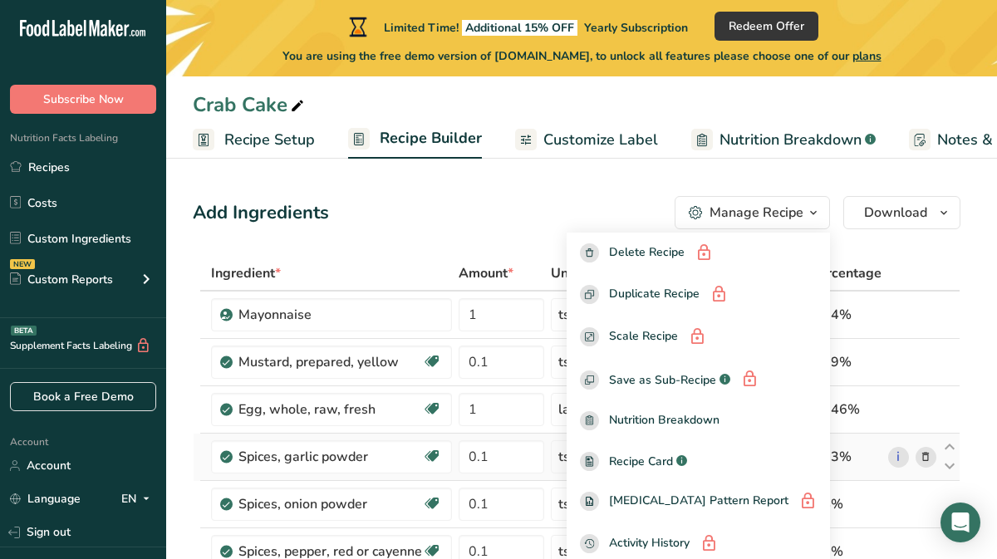
click at [533, 209] on div "Add Ingredients Manage Recipe Delete Recipe Duplicate Recipe Scale Recipe Save …" at bounding box center [577, 212] width 768 height 33
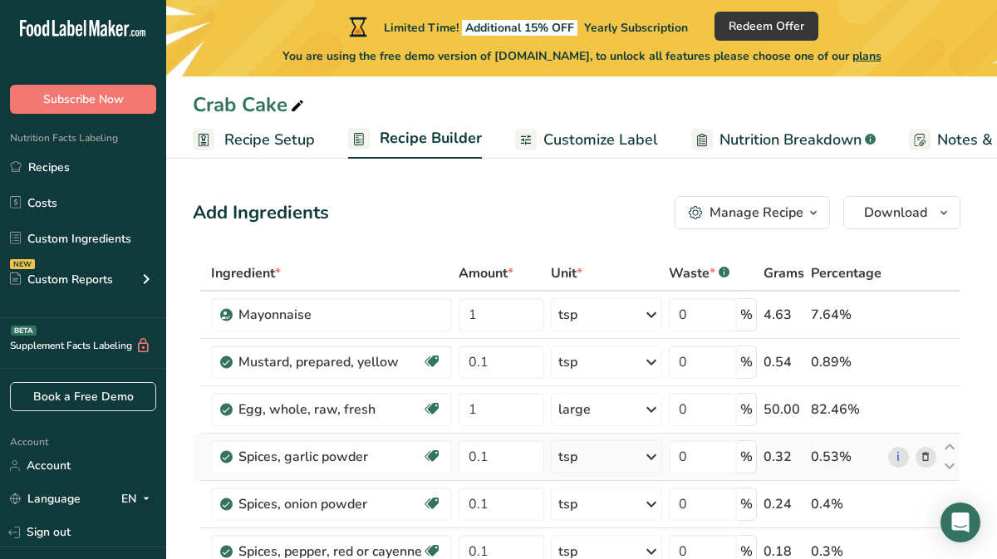
click at [267, 130] on span "Recipe Setup" at bounding box center [269, 140] width 91 height 22
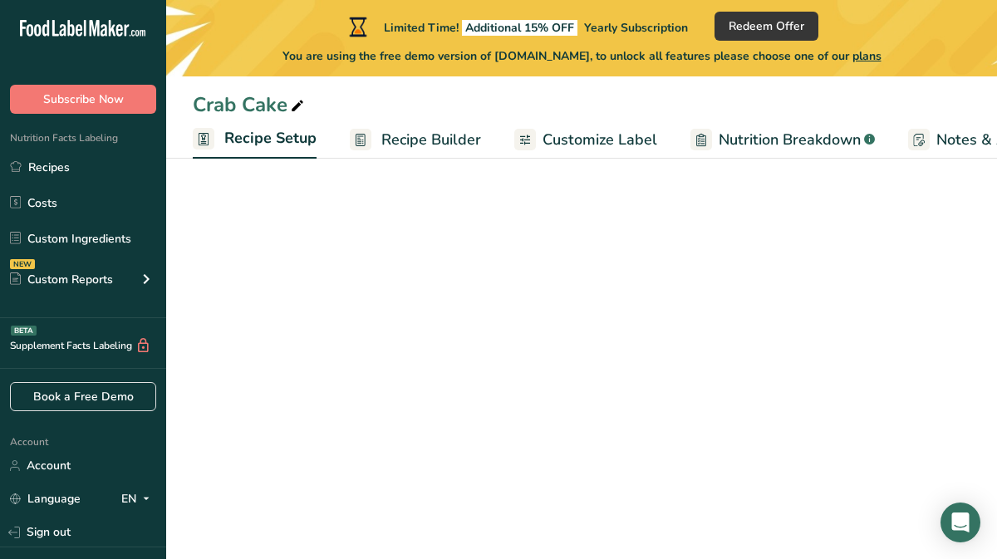
scroll to position [0, 6]
select select "5"
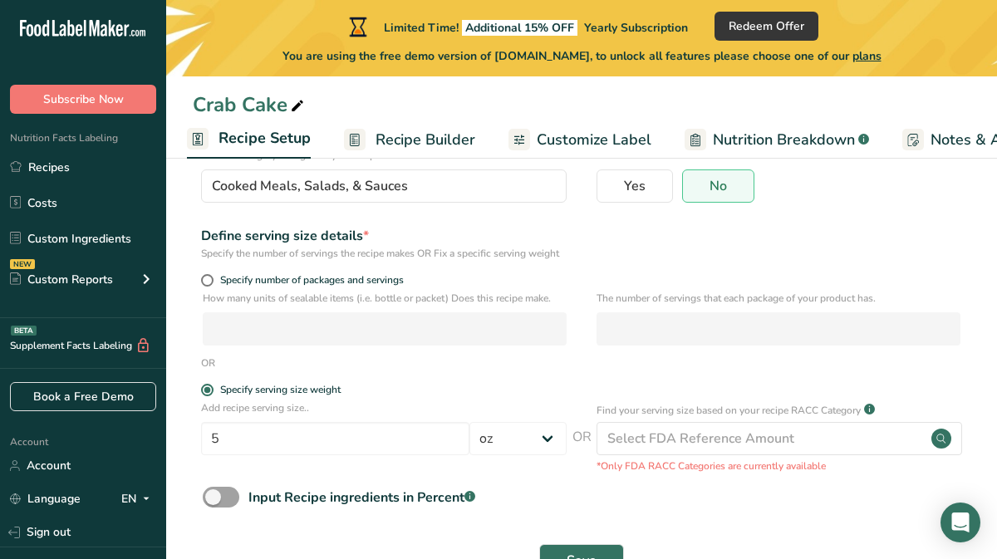
scroll to position [153, 0]
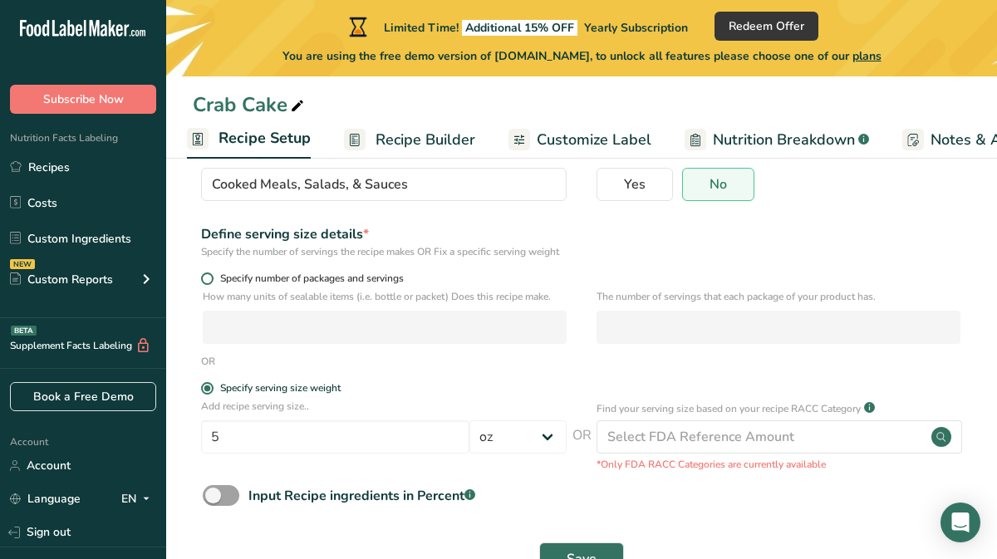
click at [209, 285] on span at bounding box center [207, 279] width 12 height 12
click at [209, 284] on input "Specify number of packages and servings" at bounding box center [206, 278] width 11 height 11
radio input "true"
radio input "false"
select select "0"
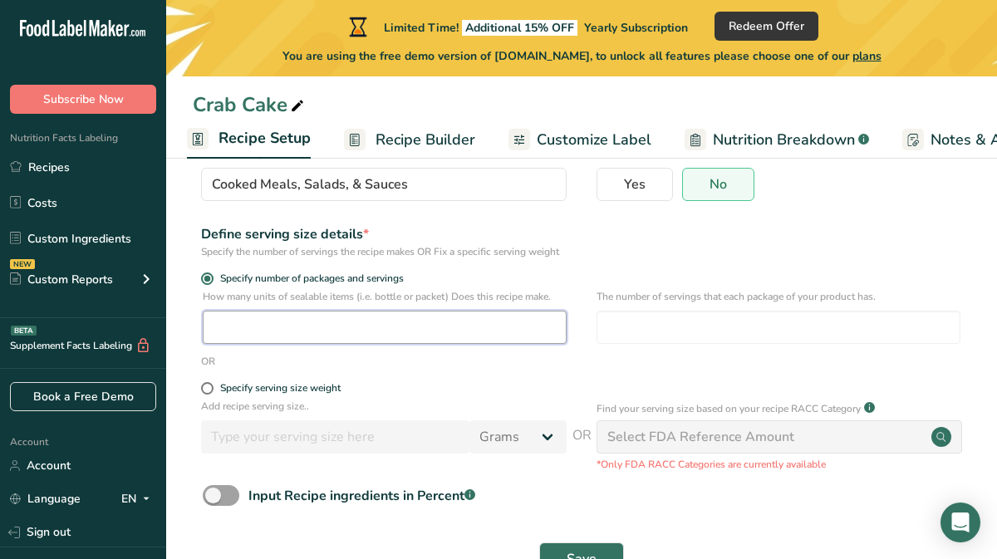
click at [236, 340] on input "number" at bounding box center [385, 327] width 364 height 33
type input "1"
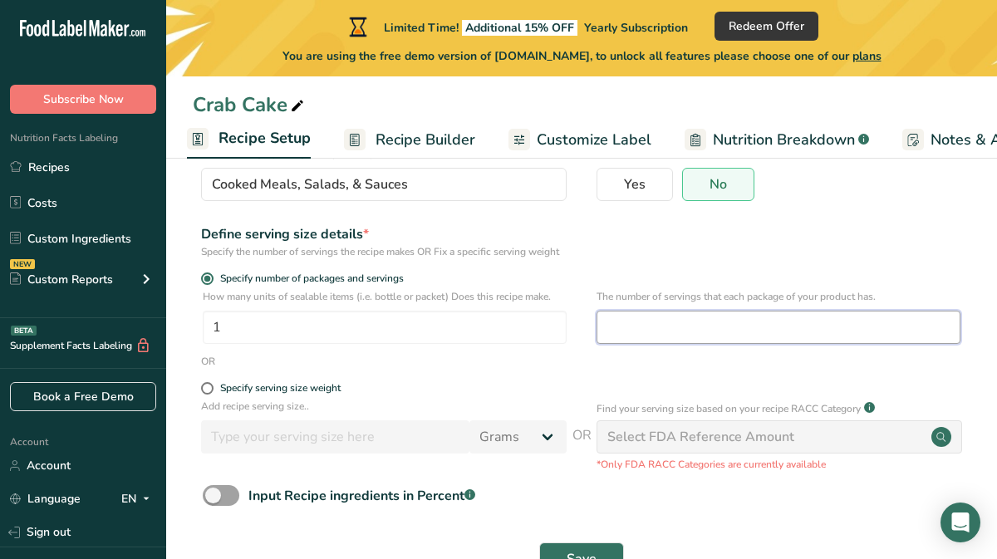
click at [657, 344] on input "number" at bounding box center [779, 327] width 364 height 33
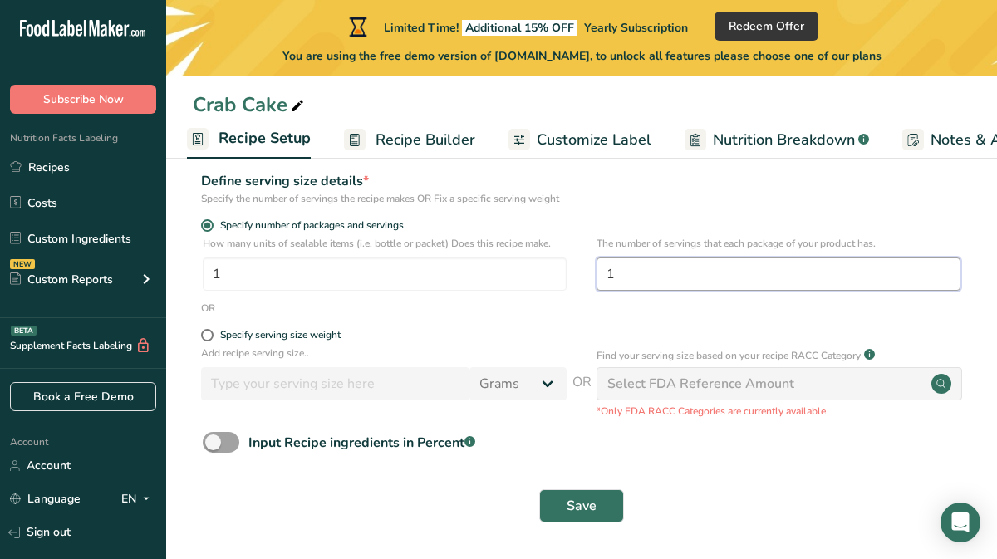
scroll to position [221, 0]
type input "1"
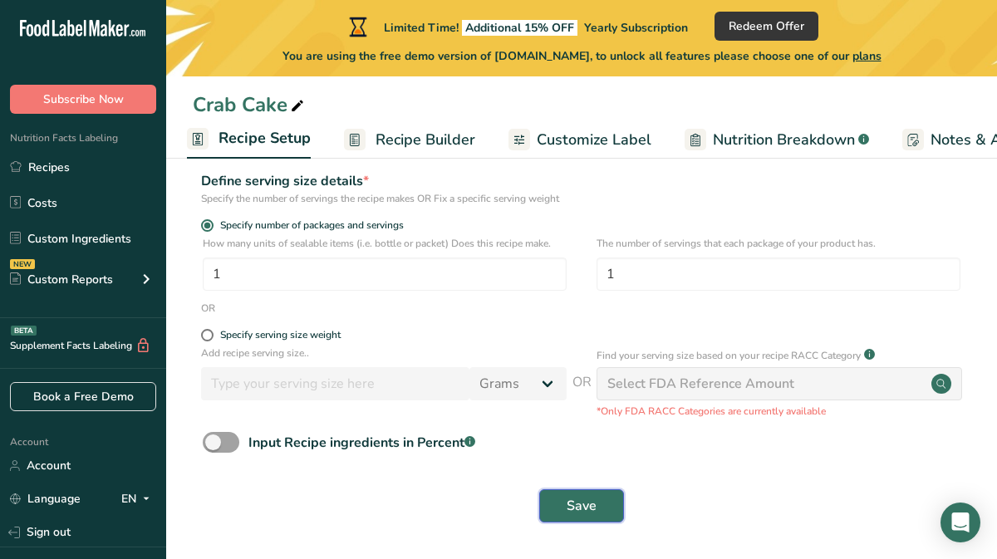
click at [583, 496] on span "Save" at bounding box center [582, 506] width 30 height 20
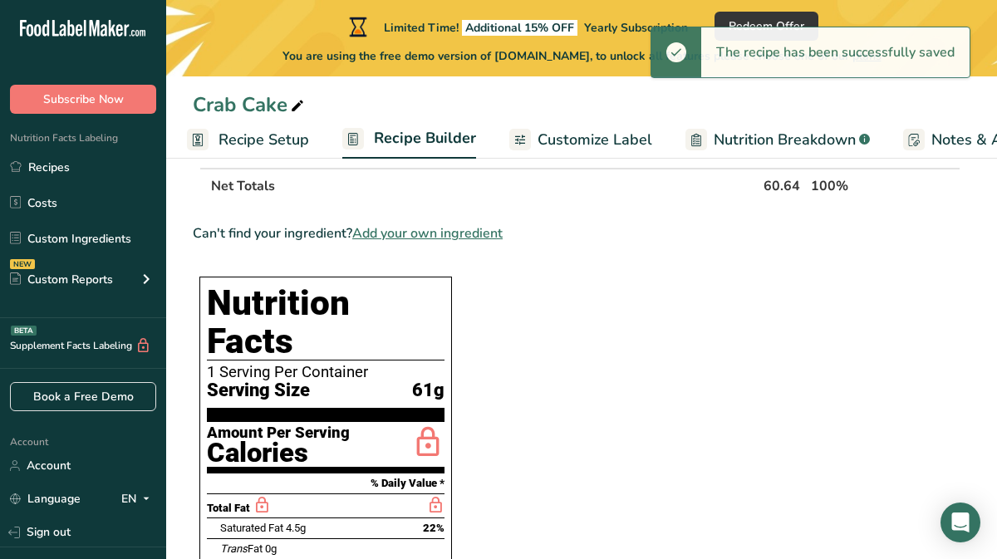
scroll to position [642, 0]
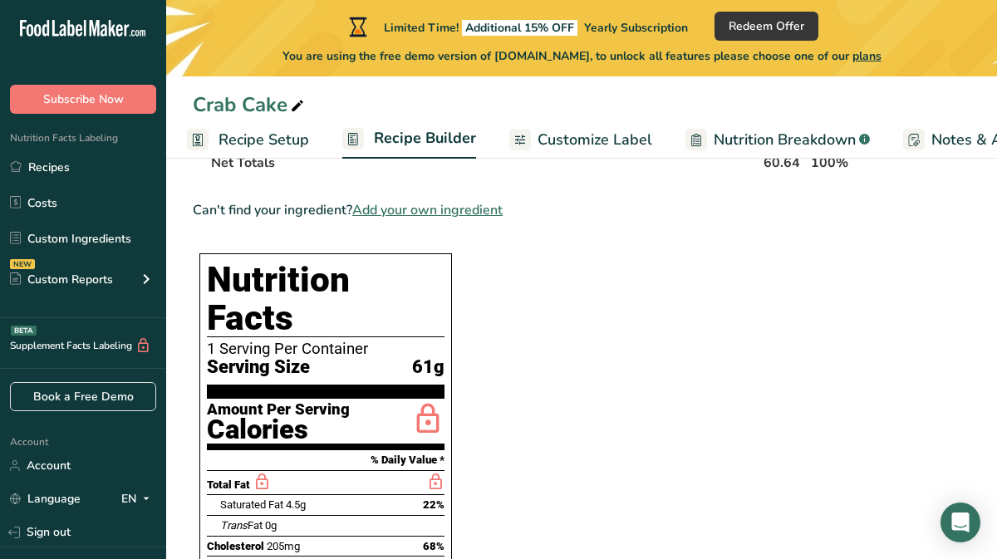
click at [431, 357] on span "61g" at bounding box center [428, 367] width 32 height 21
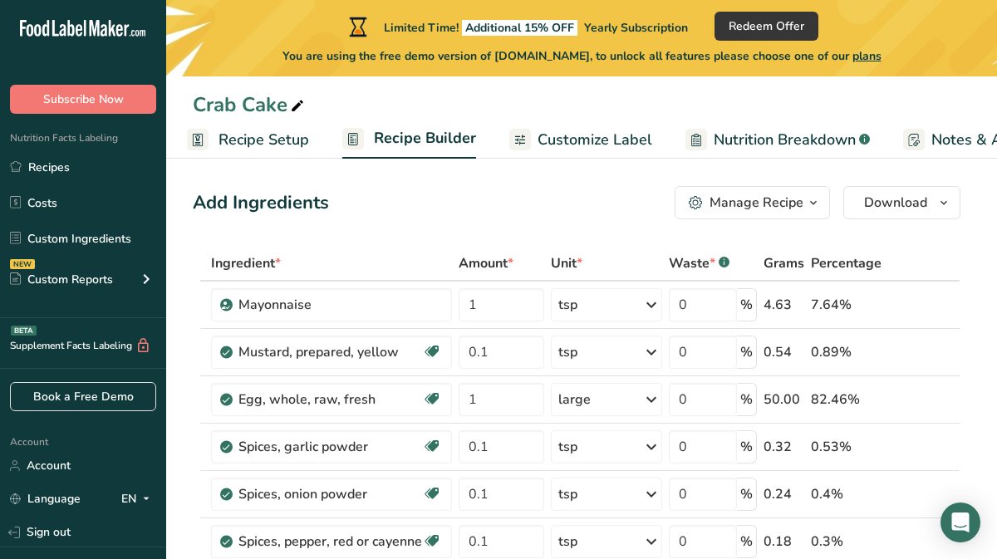
scroll to position [0, 0]
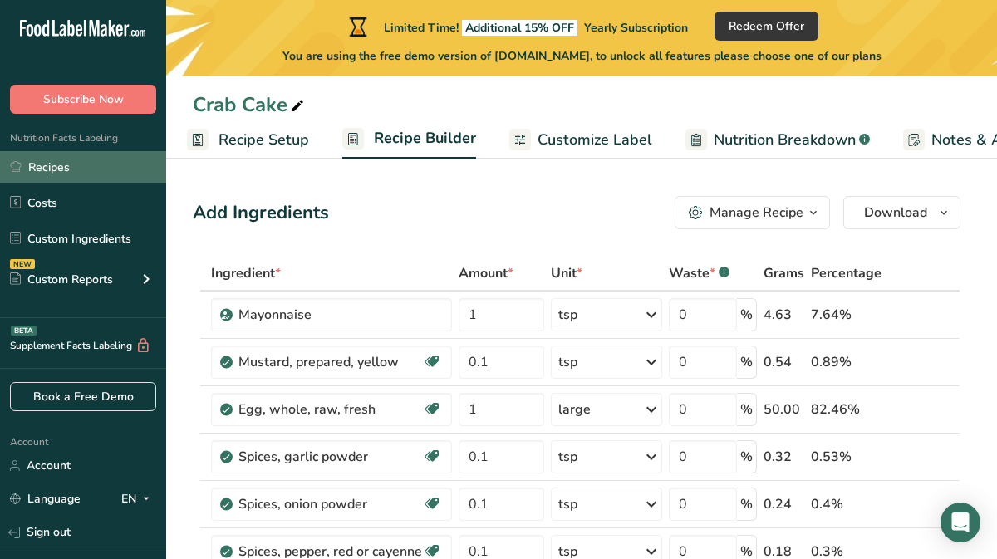
click at [76, 169] on link "Recipes" at bounding box center [83, 167] width 166 height 32
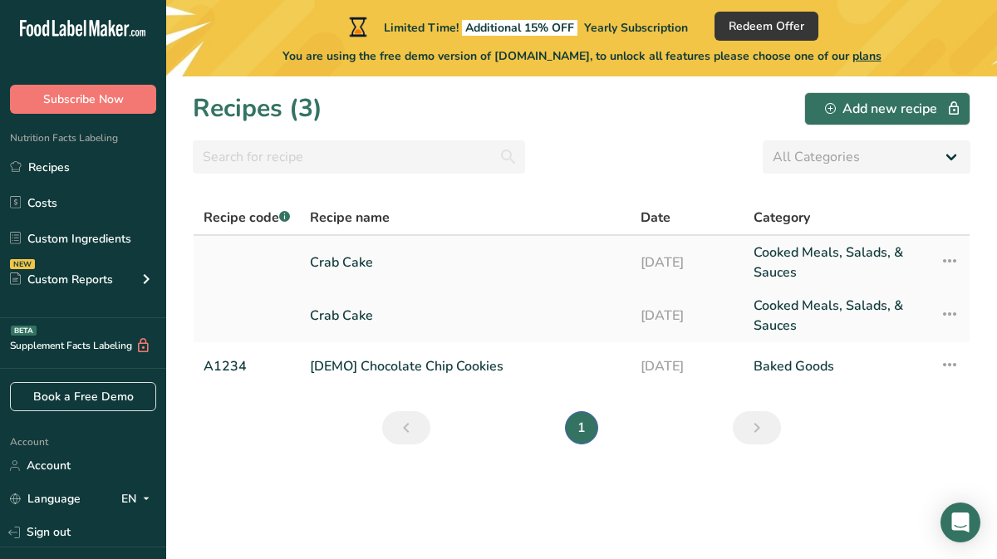
click at [944, 261] on icon at bounding box center [950, 261] width 20 height 30
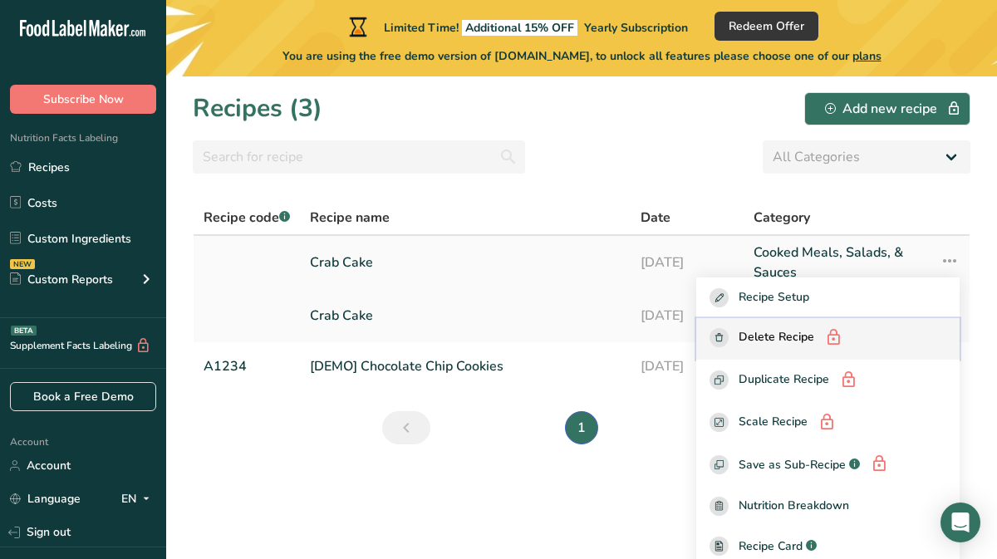
click at [815, 342] on span "Delete Recipe" at bounding box center [777, 338] width 76 height 21
click at [815, 332] on span "Delete Recipe" at bounding box center [777, 338] width 76 height 21
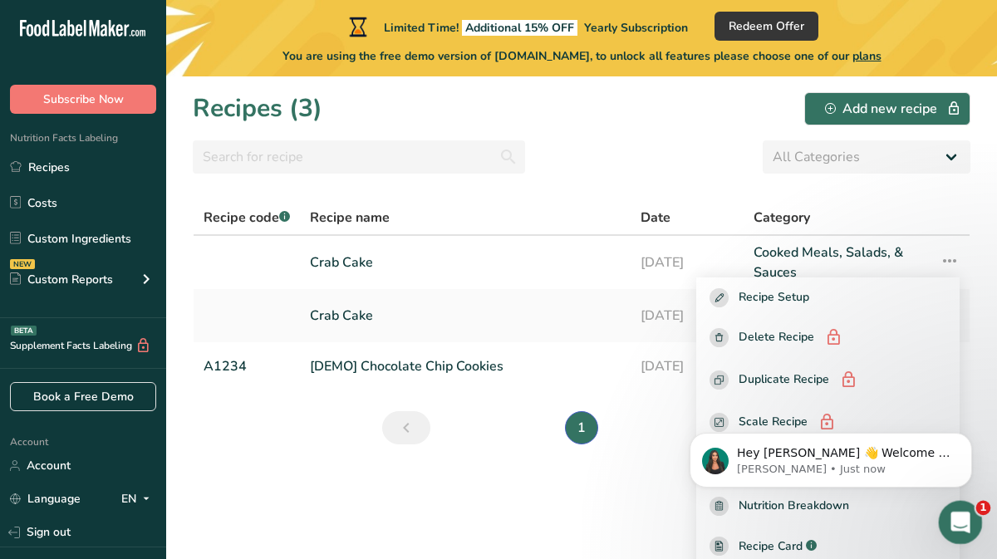
click at [960, 523] on icon "Open Intercom Messenger" at bounding box center [958, 520] width 27 height 27
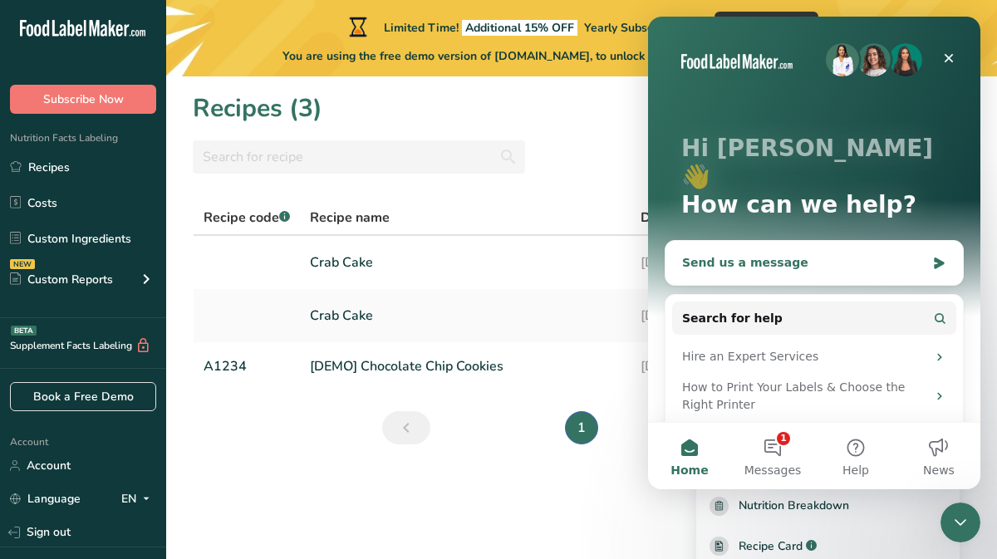
click at [858, 254] on div "Send us a message" at bounding box center [804, 262] width 244 height 17
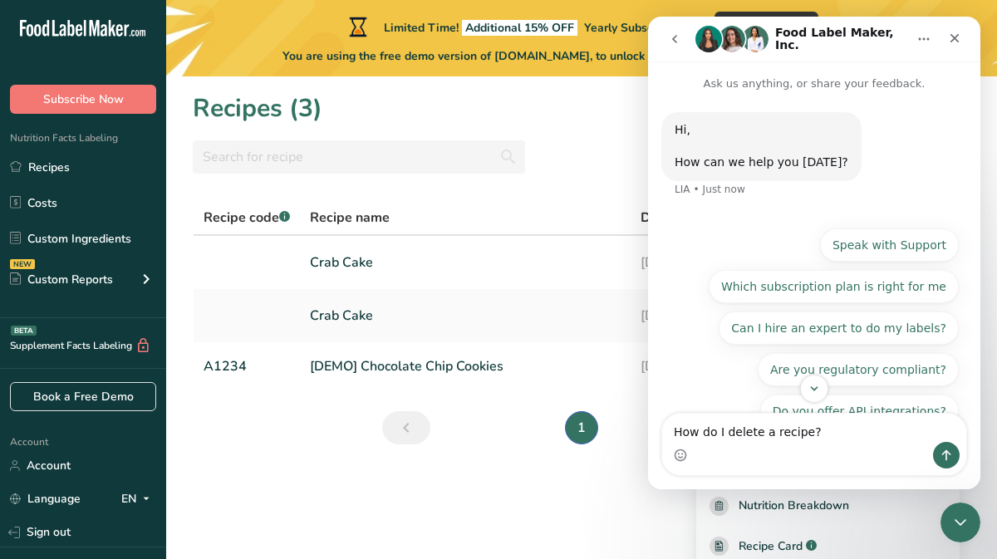
type textarea "How do I delete a recipe?"
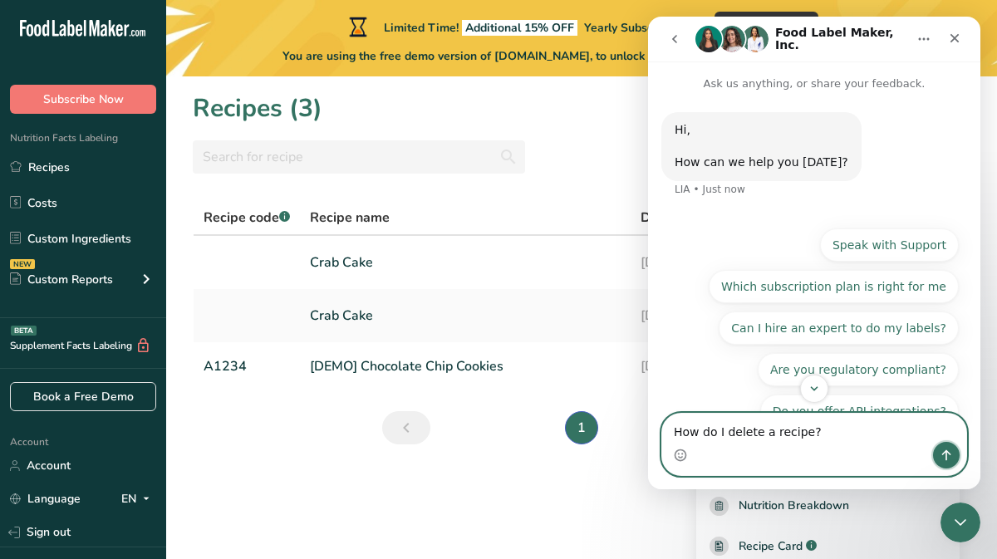
click at [948, 453] on icon "Send a message…" at bounding box center [947, 455] width 9 height 11
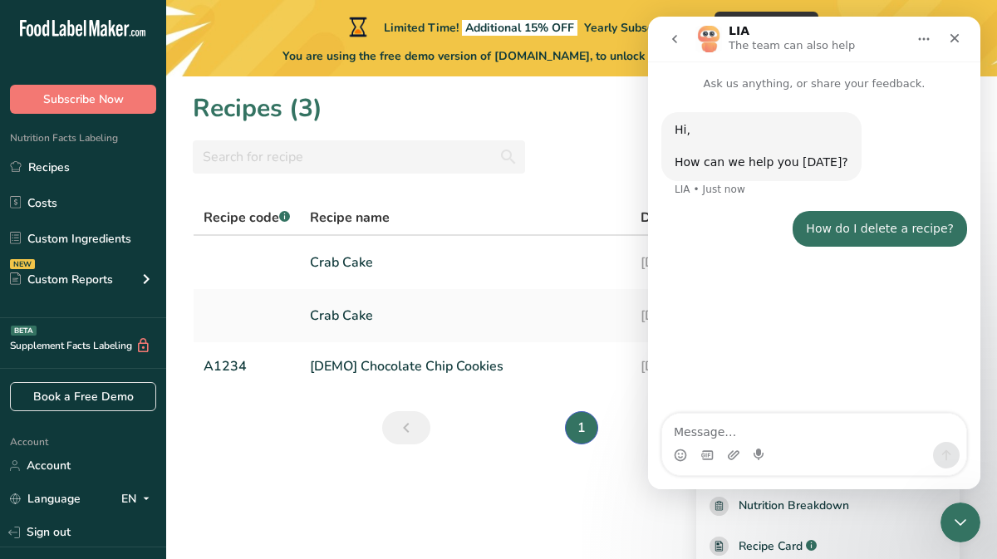
click at [670, 42] on icon "go back" at bounding box center [674, 38] width 13 height 13
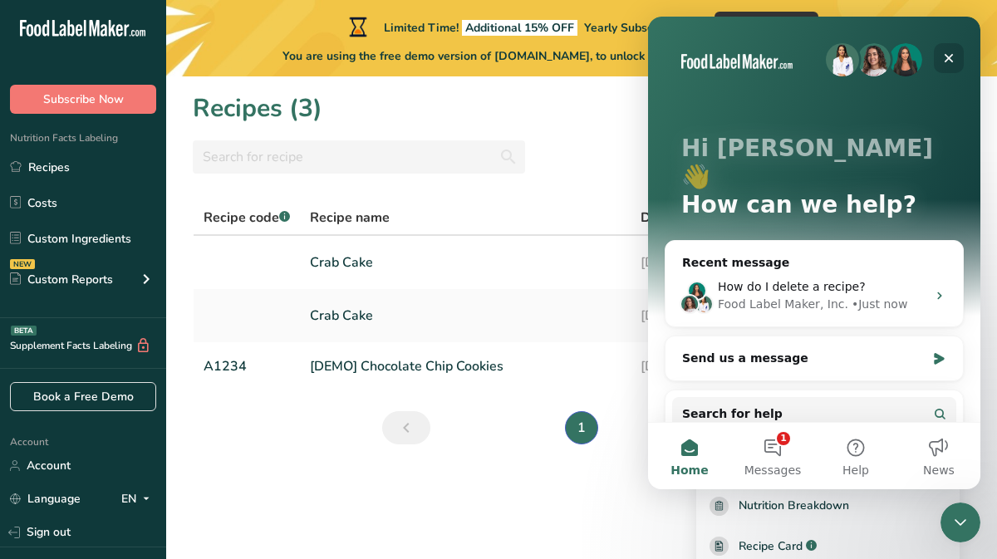
click at [946, 52] on icon "Close" at bounding box center [949, 58] width 13 height 13
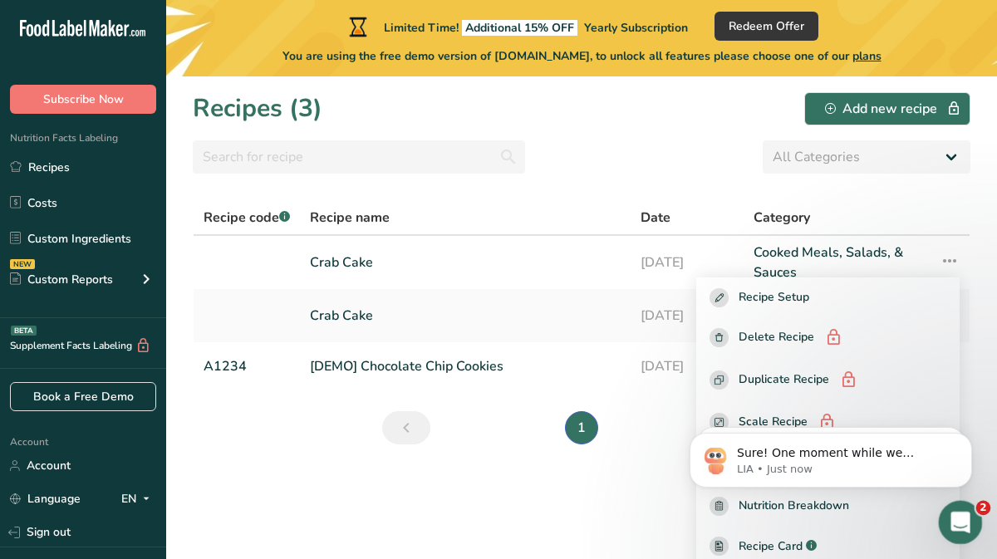
click at [961, 529] on icon "Open Intercom Messenger" at bounding box center [958, 520] width 27 height 27
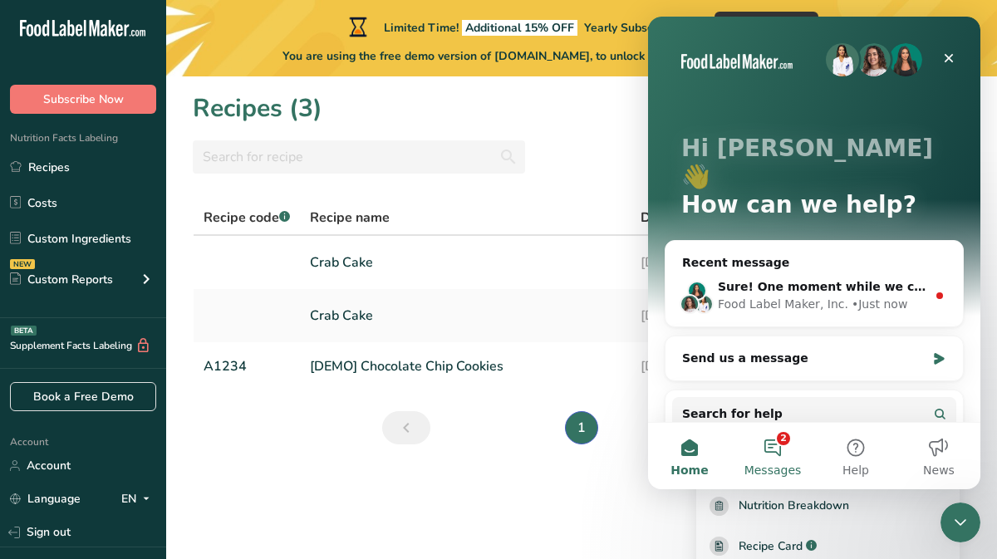
click at [767, 452] on button "2 Messages" at bounding box center [772, 456] width 83 height 66
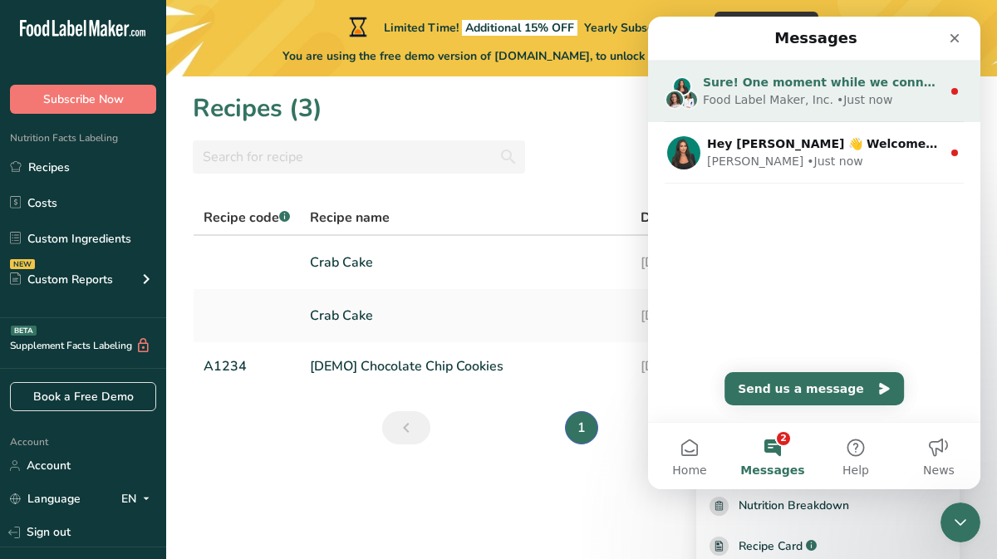
click at [800, 101] on div "Food Label Maker, Inc." at bounding box center [768, 99] width 130 height 17
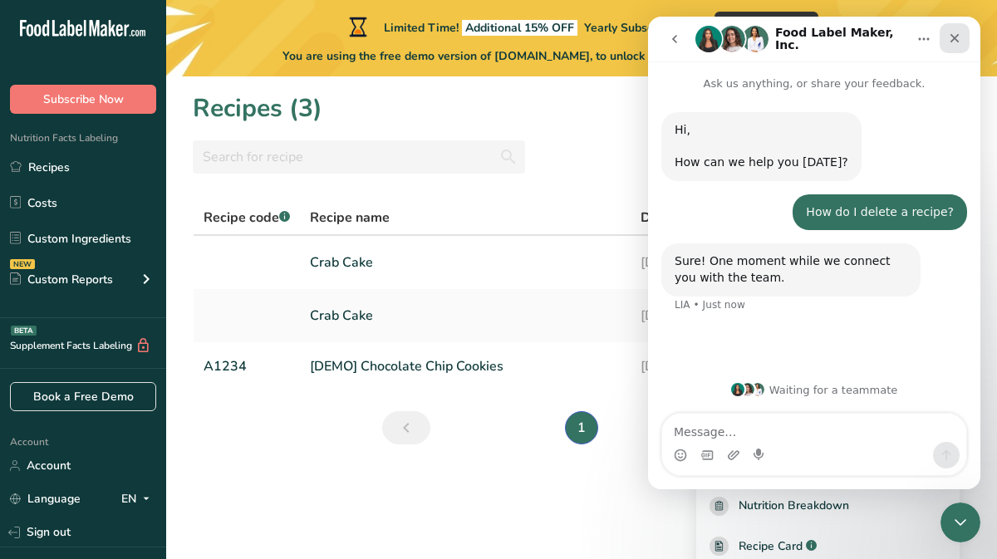
click at [954, 34] on icon "Close" at bounding box center [954, 38] width 13 height 13
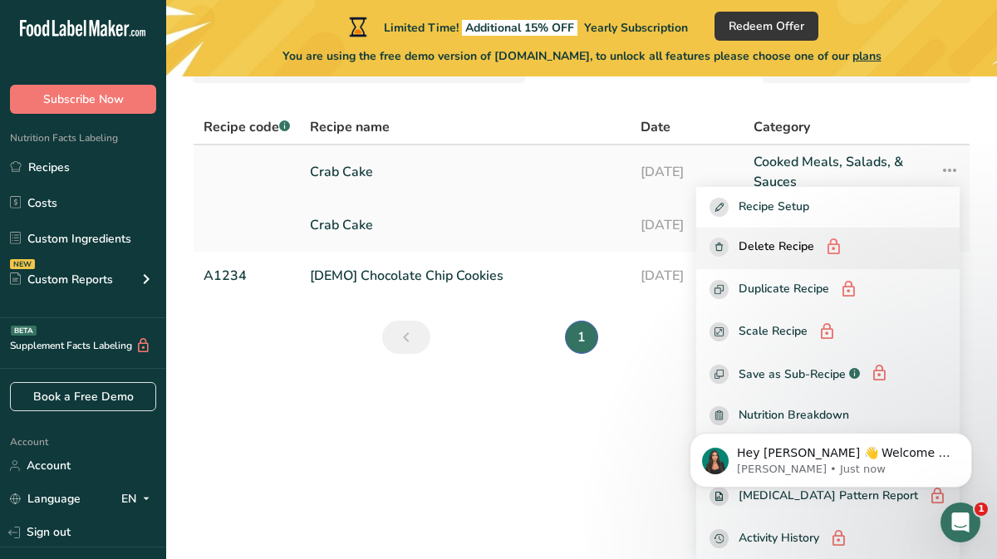
scroll to position [91, 0]
click at [815, 253] on span "Delete Recipe" at bounding box center [777, 247] width 76 height 21
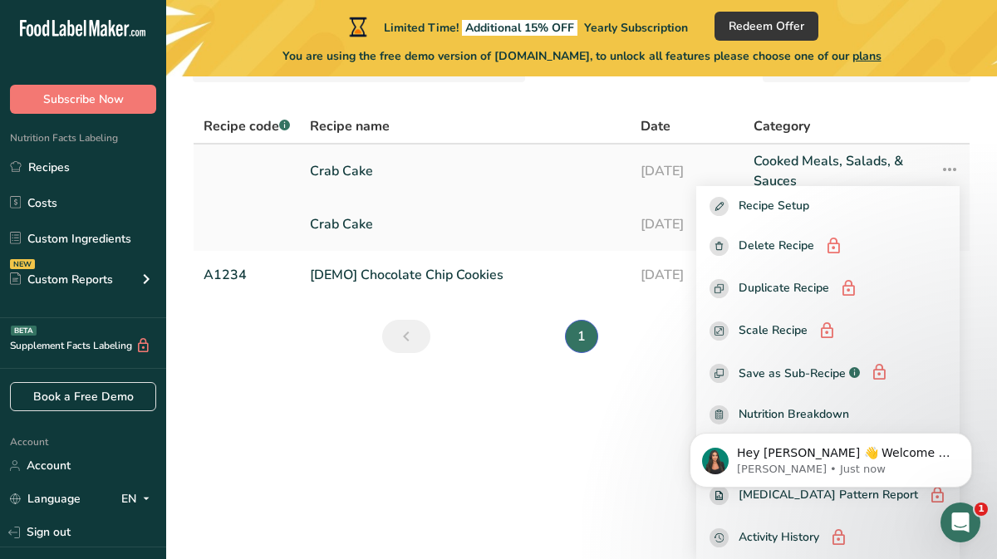
click at [948, 160] on icon at bounding box center [950, 170] width 20 height 30
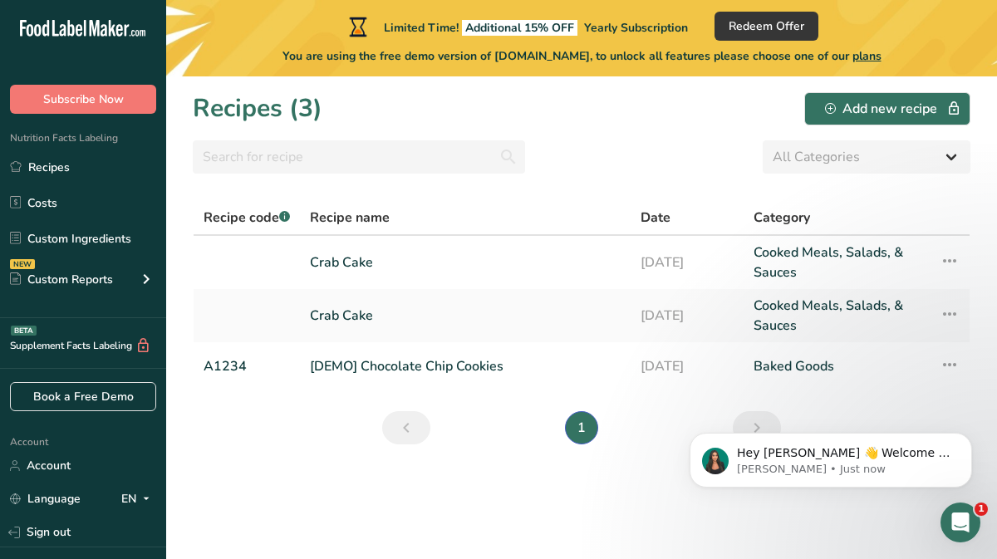
scroll to position [0, 0]
click at [949, 255] on icon at bounding box center [950, 261] width 20 height 30
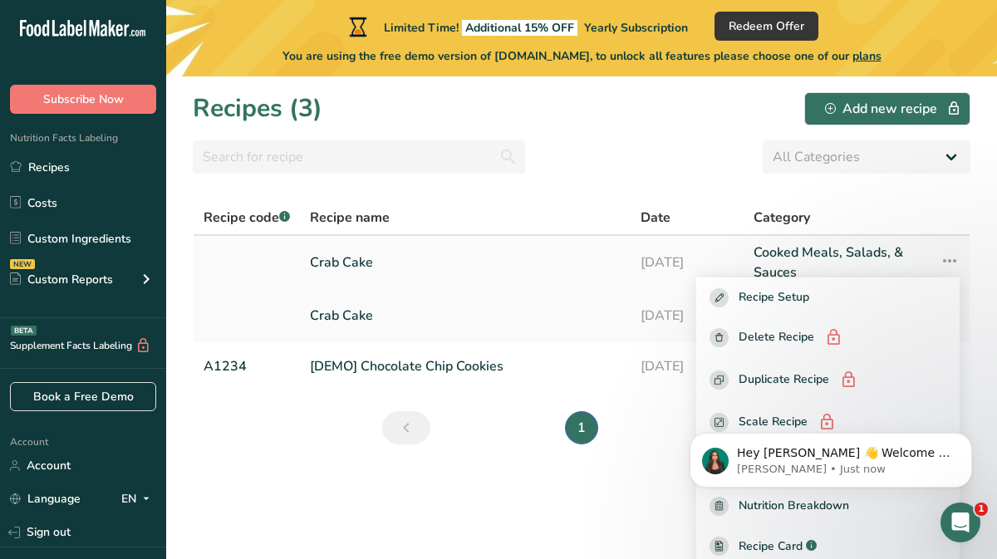
click at [949, 255] on icon at bounding box center [950, 261] width 20 height 30
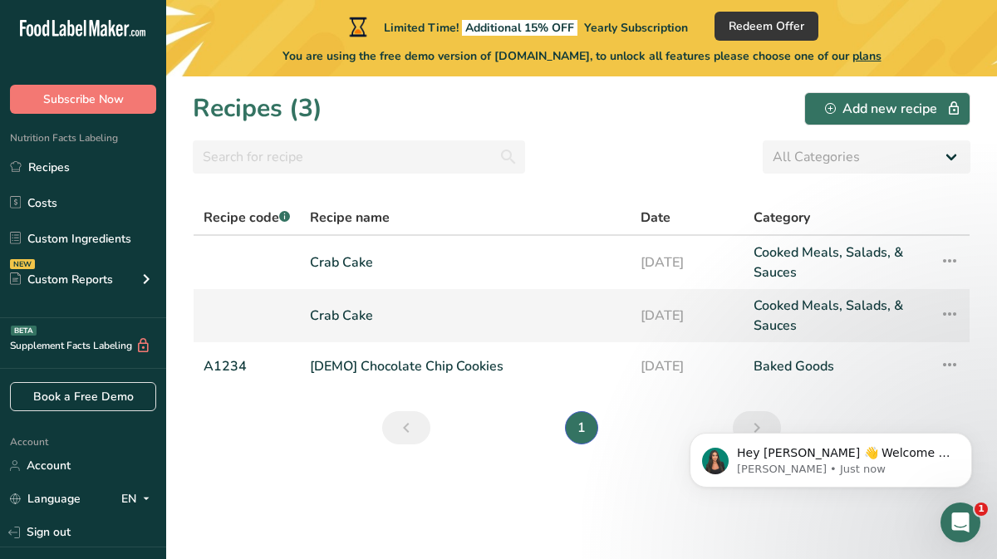
click at [945, 310] on icon at bounding box center [950, 314] width 20 height 30
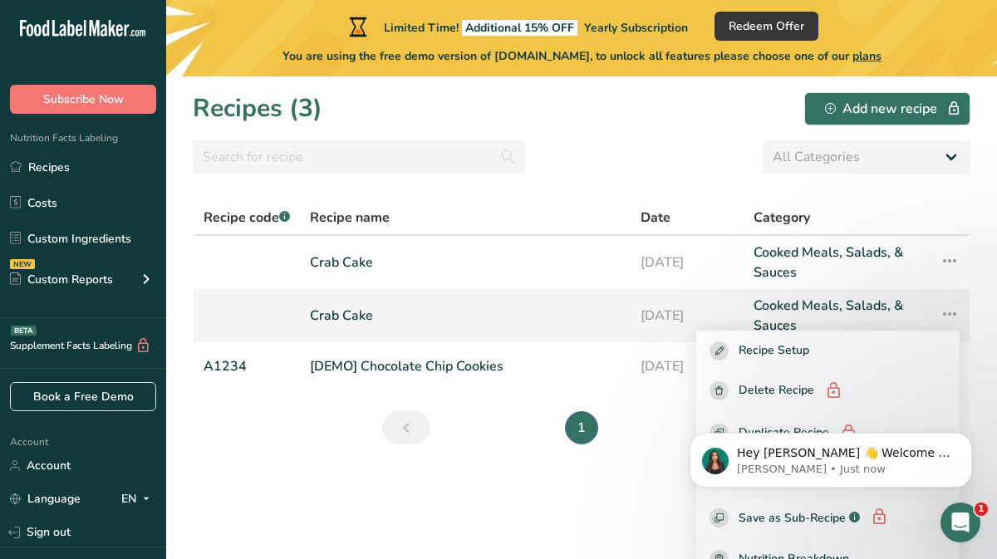
click at [945, 311] on icon at bounding box center [950, 314] width 20 height 30
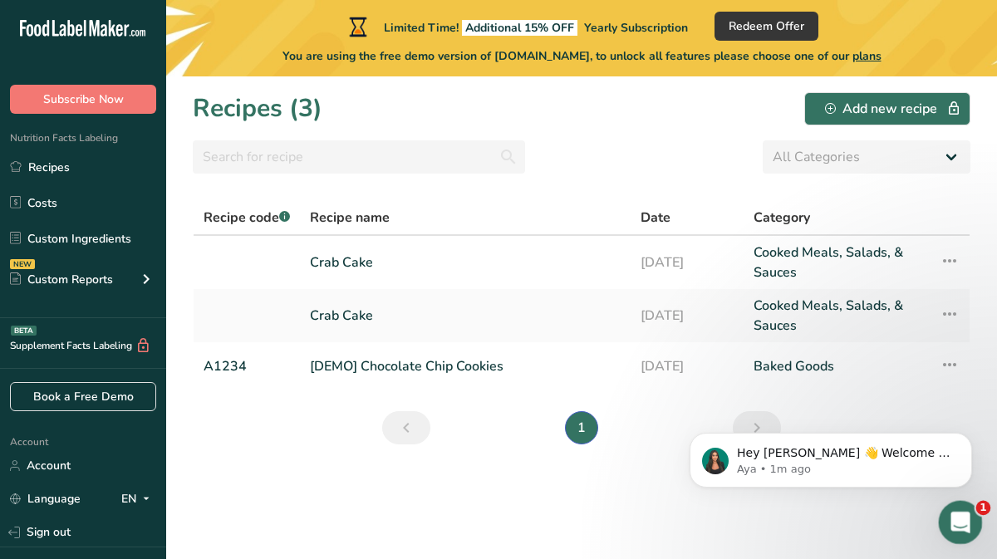
click at [959, 526] on icon "Open Intercom Messenger" at bounding box center [958, 520] width 27 height 27
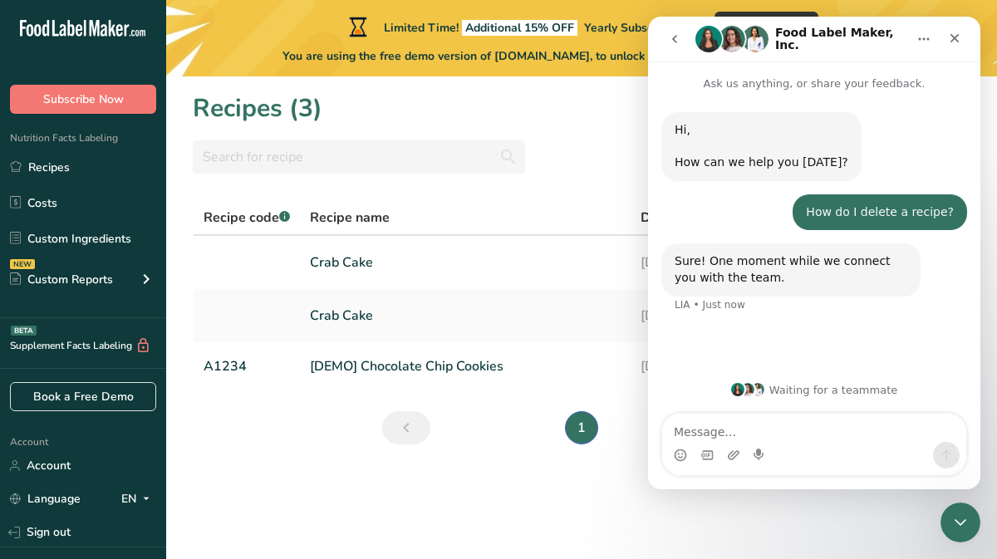
click at [823, 430] on textarea "Message…" at bounding box center [814, 428] width 304 height 28
type textarea "I see where I can delete but it has a lock on it."
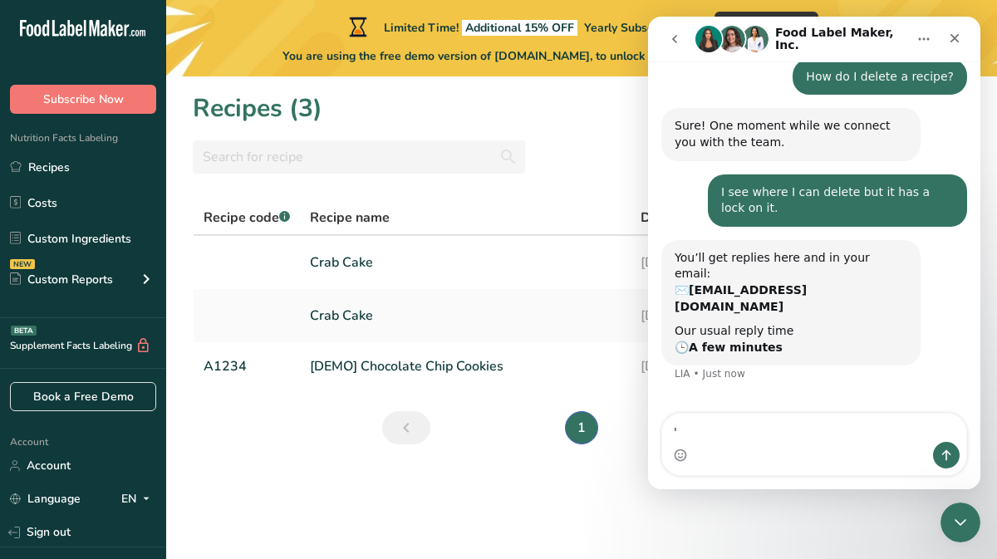
scroll to position [136, 0]
type textarea "'"
click at [957, 41] on icon "Close" at bounding box center [955, 38] width 9 height 9
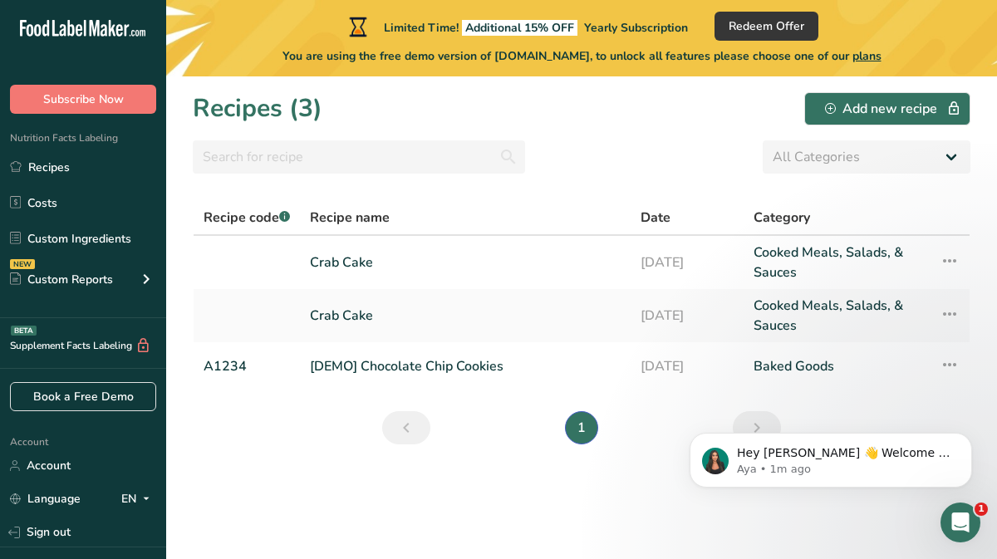
scroll to position [0, 0]
click at [249, 249] on link at bounding box center [247, 263] width 86 height 40
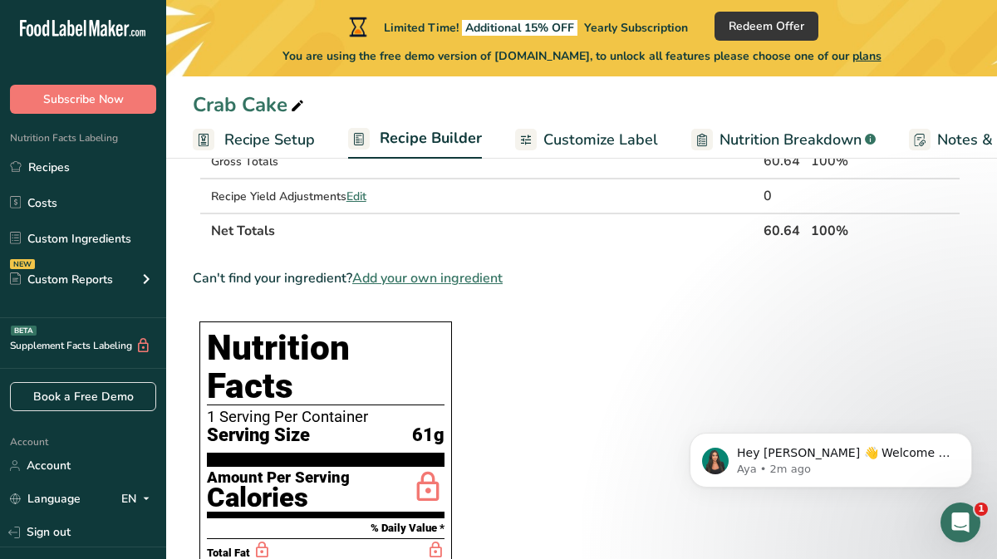
scroll to position [582, 0]
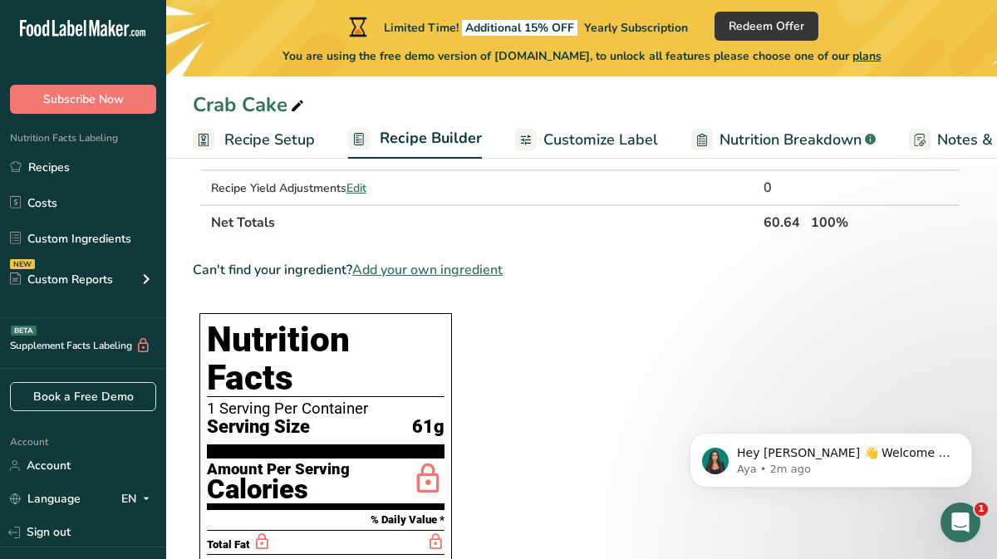
click at [423, 417] on span "61g" at bounding box center [428, 427] width 32 height 21
click at [422, 417] on span "61g" at bounding box center [428, 427] width 32 height 21
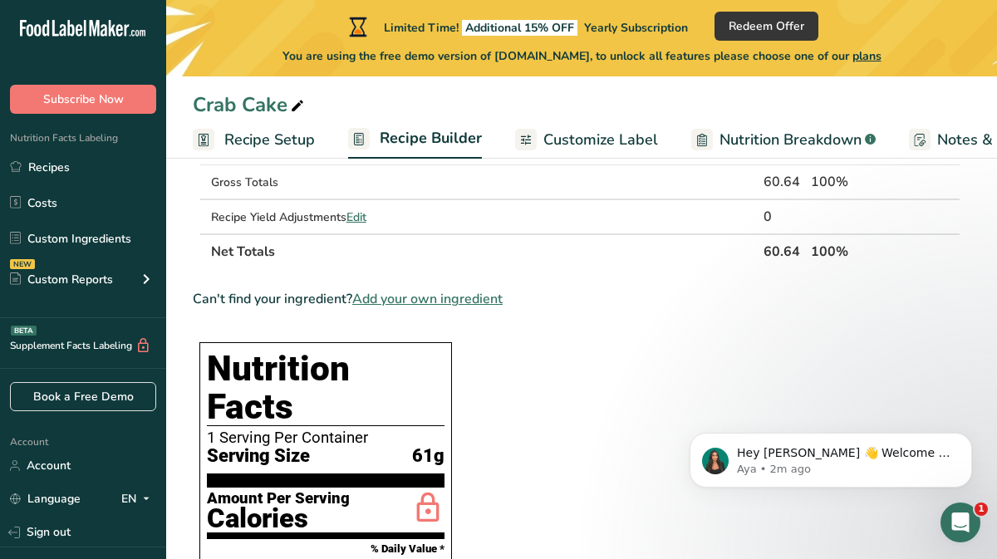
scroll to position [556, 0]
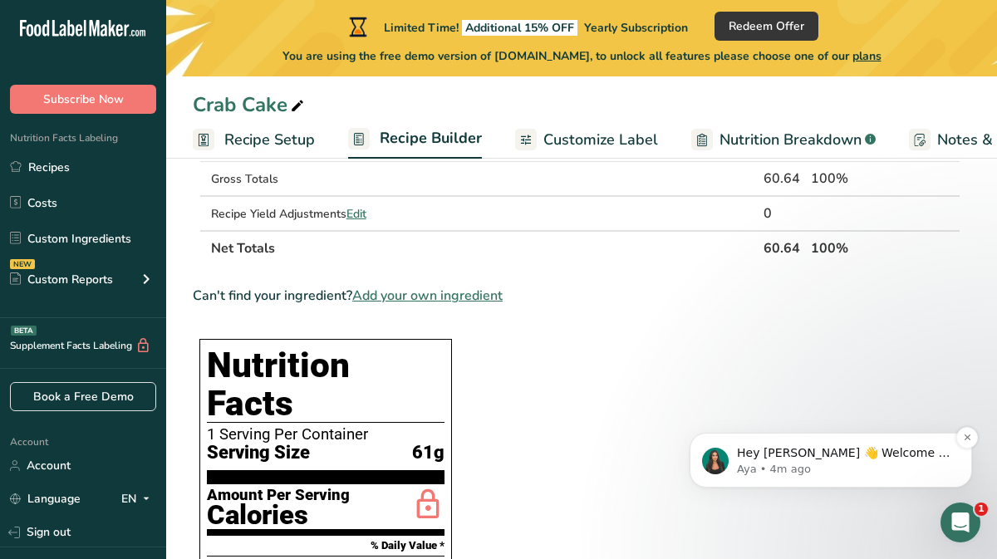
click at [874, 462] on p "Aya • 4m ago" at bounding box center [844, 469] width 214 height 15
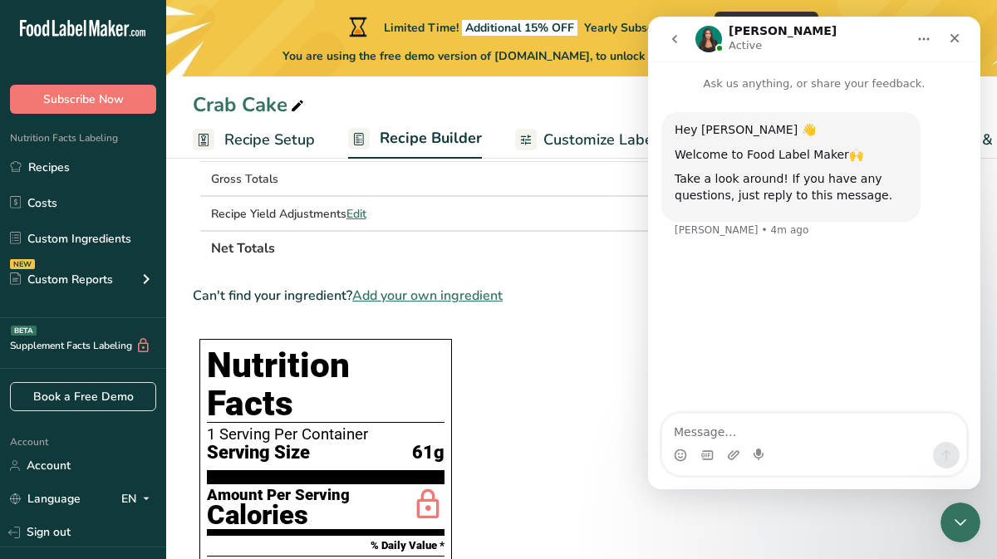
click at [874, 446] on div "Intercom messenger" at bounding box center [814, 455] width 304 height 27
click at [953, 40] on icon "Close" at bounding box center [954, 38] width 13 height 13
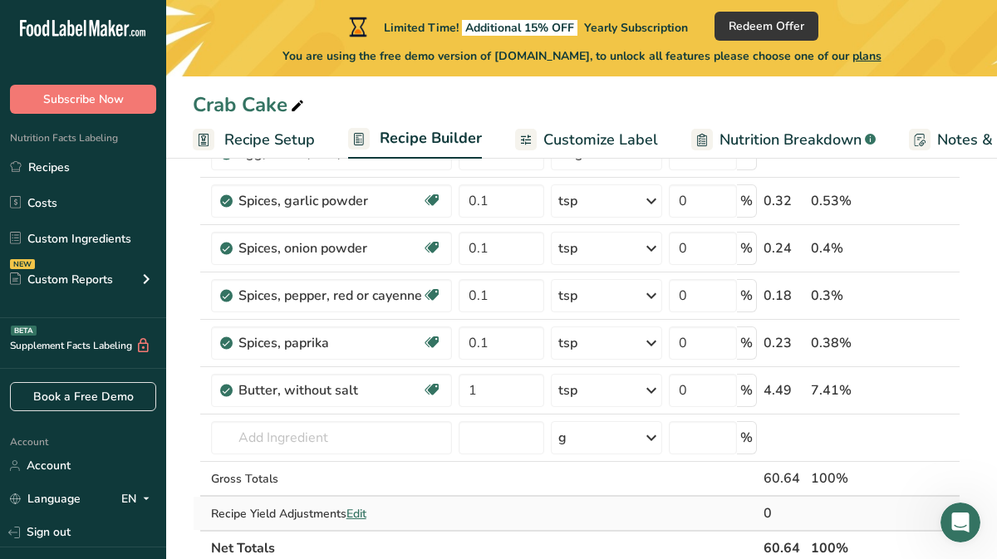
scroll to position [273, 0]
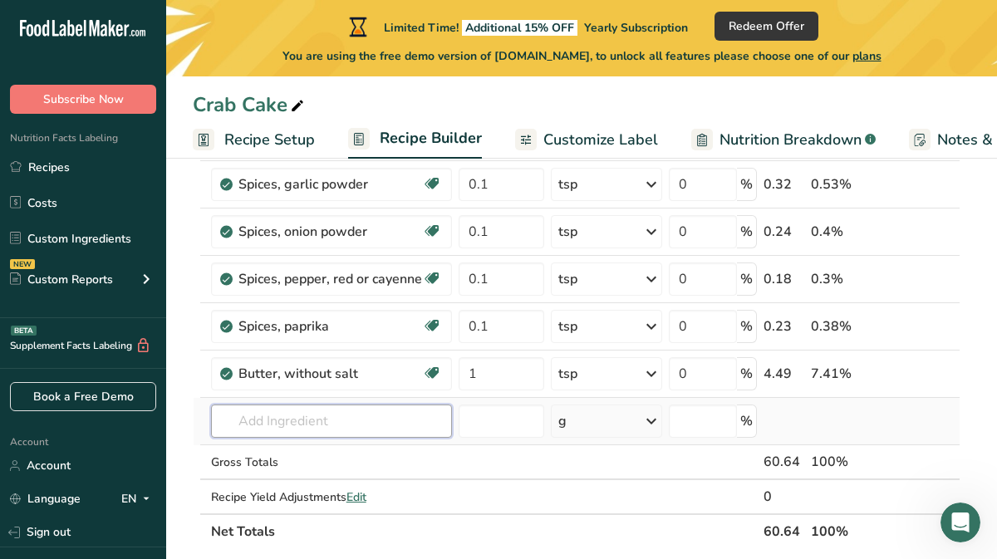
click at [371, 421] on input "text" at bounding box center [331, 421] width 241 height 33
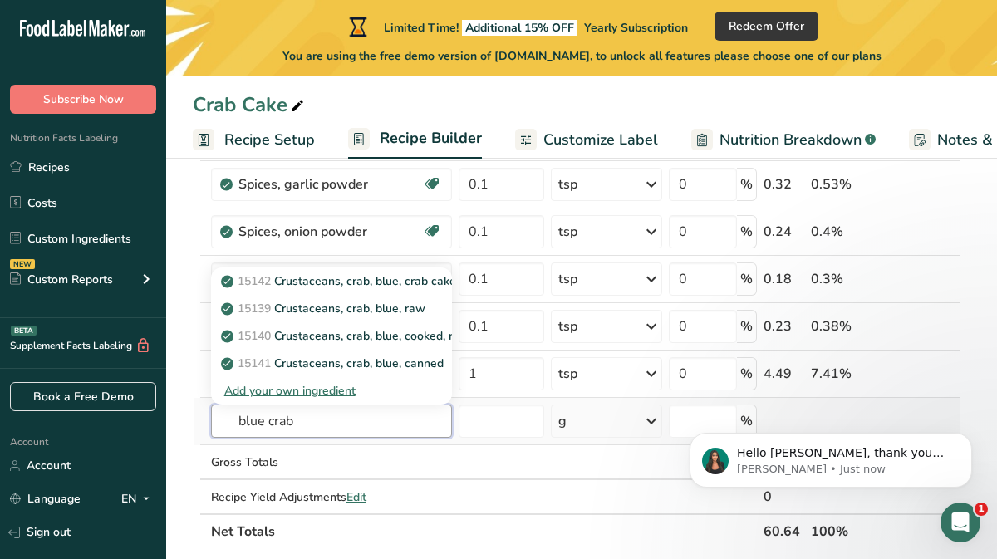
scroll to position [0, 0]
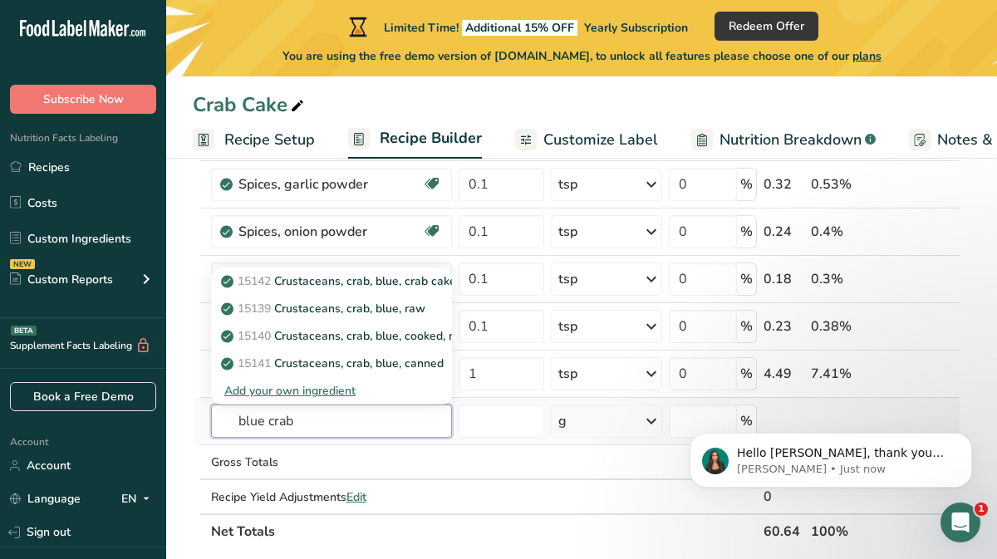
type input "blue crab"
click at [341, 389] on div "Add your own ingredient" at bounding box center [331, 390] width 214 height 17
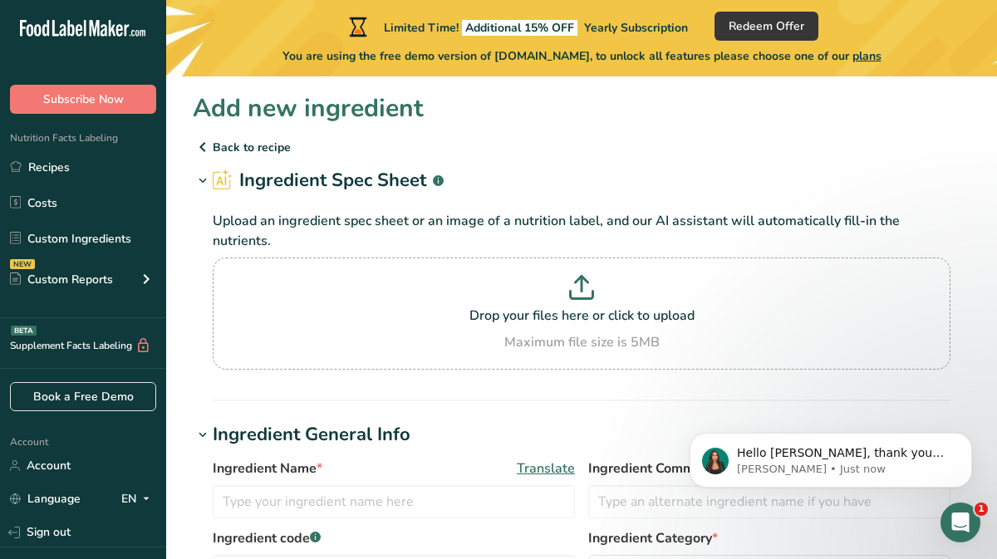
click at [201, 144] on icon at bounding box center [203, 147] width 20 height 30
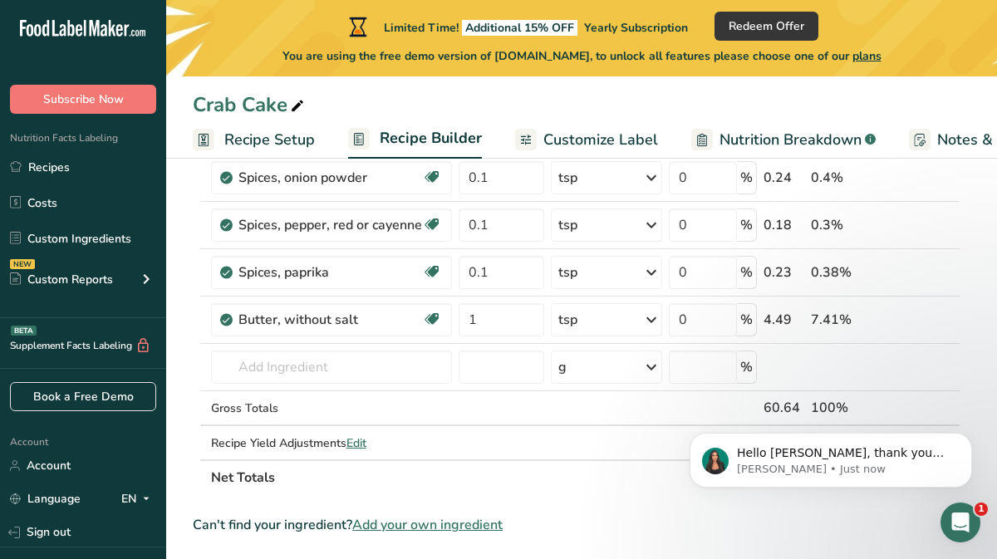
scroll to position [336, 0]
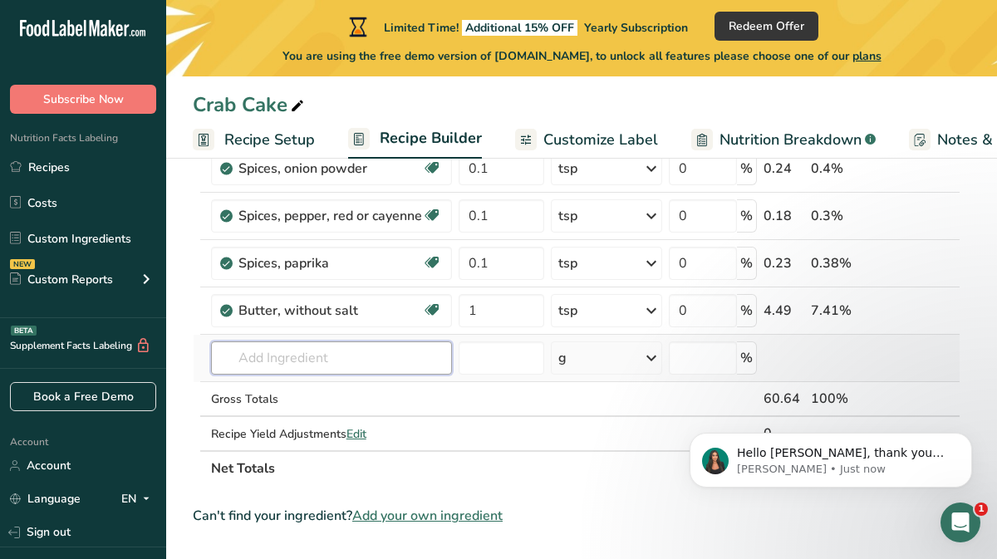
click at [340, 365] on input "text" at bounding box center [331, 358] width 241 height 33
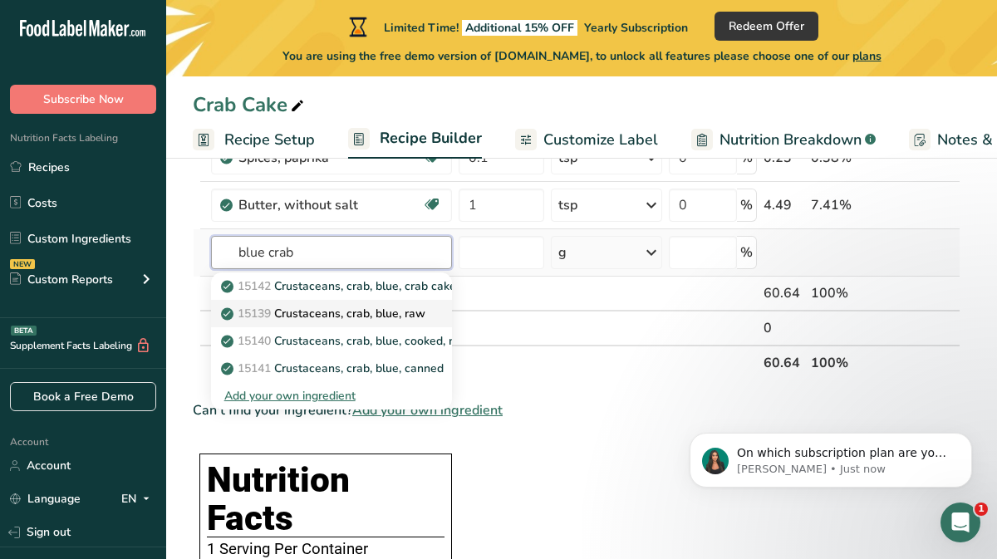
scroll to position [444, 0]
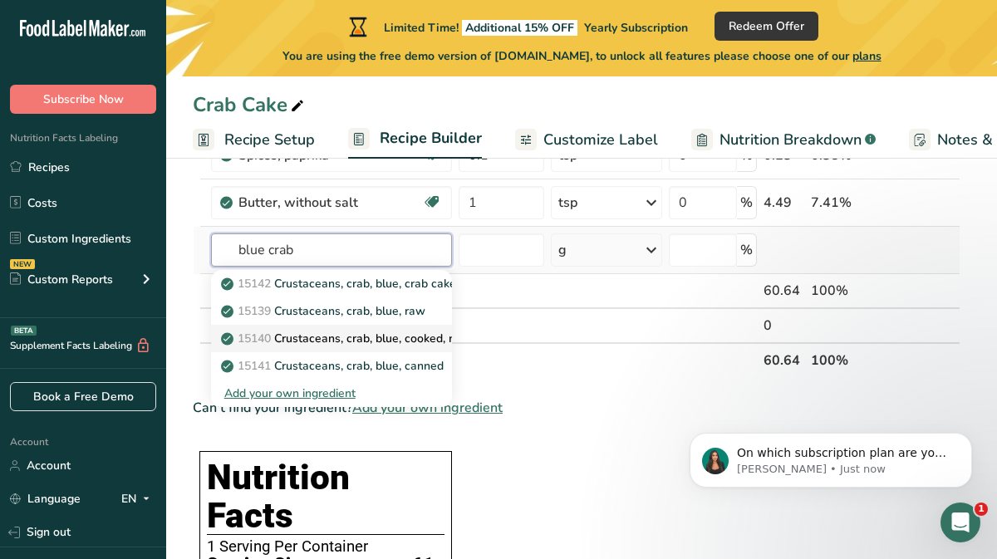
type input "blue crab"
click at [336, 337] on p "15140 Crustaceans, crab, blue, cooked, moist heat" at bounding box center [364, 338] width 281 height 17
type input "Crustaceans, crab, blue, cooked, moist heat"
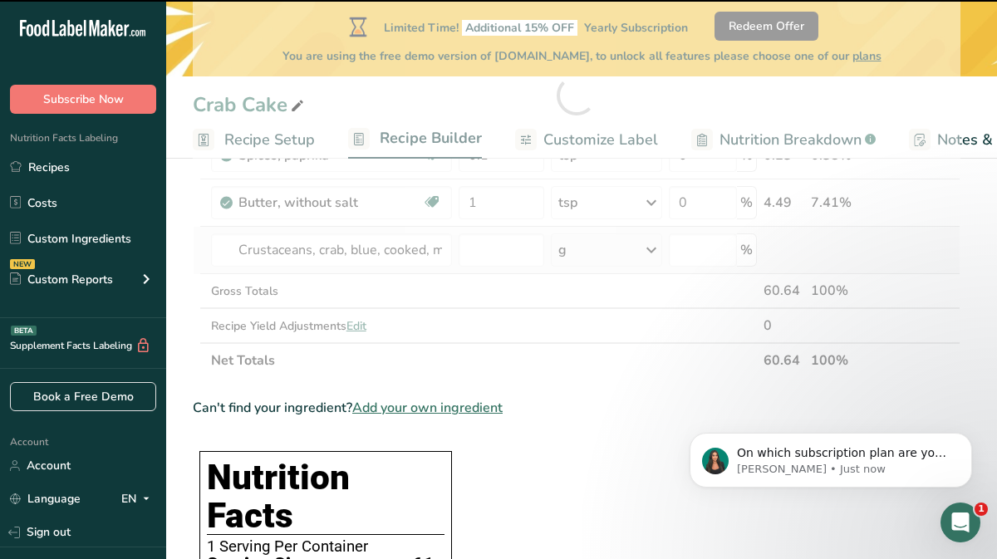
type input "0"
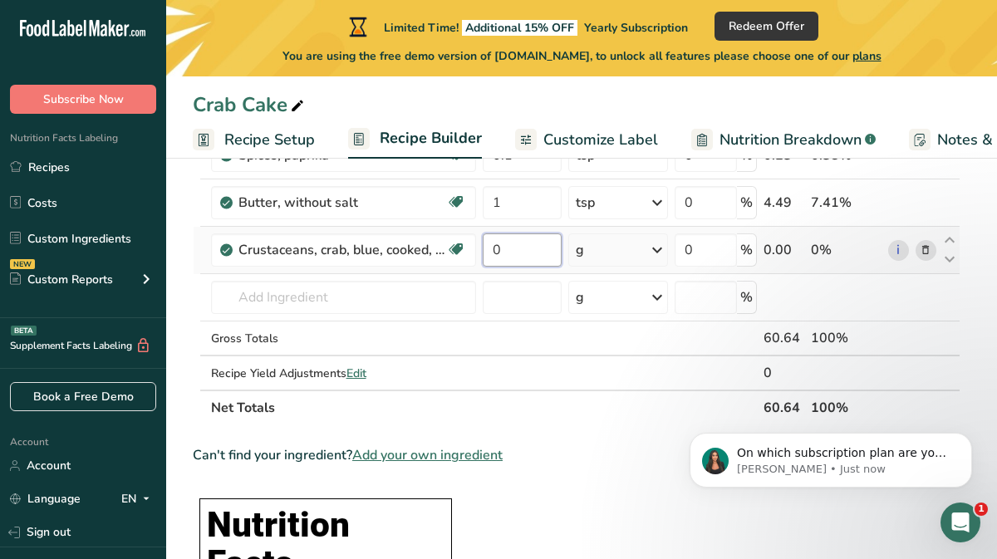
drag, startPoint x: 501, startPoint y: 251, endPoint x: 485, endPoint y: 254, distance: 16.8
click at [485, 254] on input "0" at bounding box center [522, 250] width 79 height 33
type input "5"
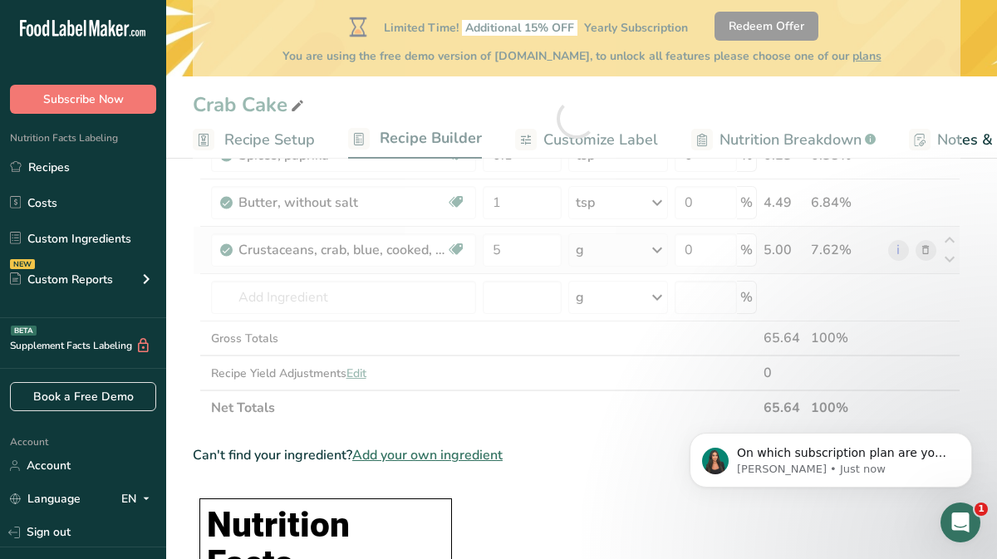
click at [659, 253] on div "Ingredient * Amount * Unit * Waste * .a-a{fill:#347362;}.b-a{fill:#fff;} Grams …" at bounding box center [577, 118] width 768 height 613
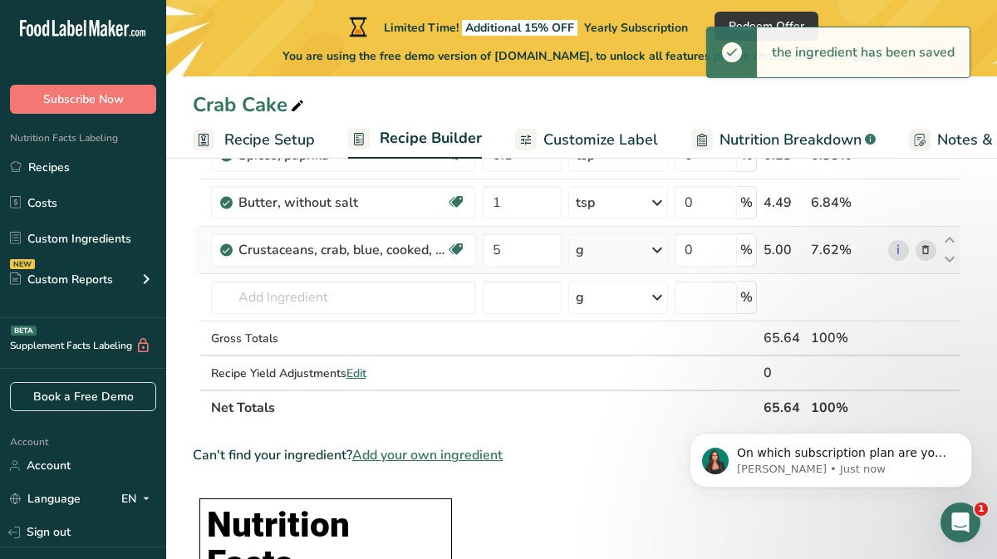
click at [659, 253] on icon at bounding box center [657, 250] width 20 height 30
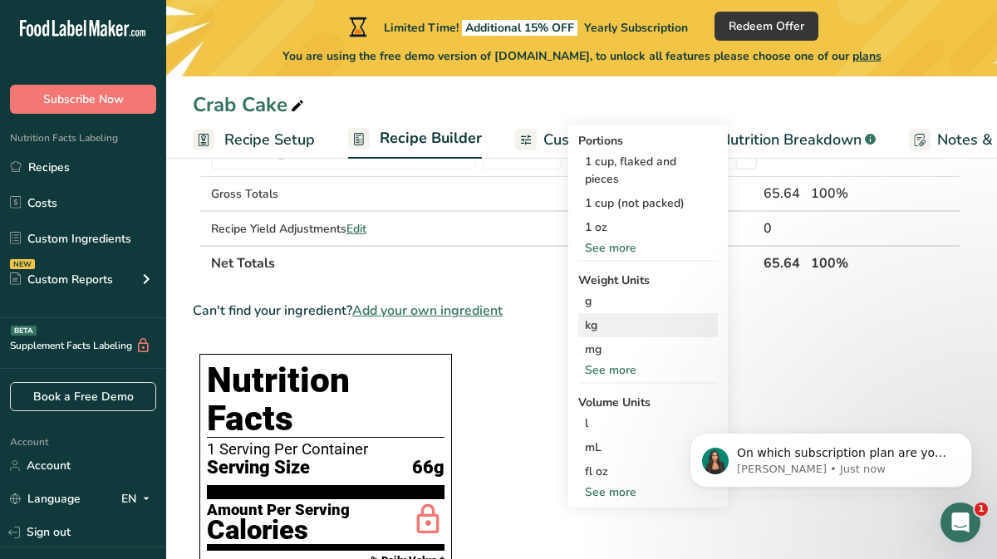
scroll to position [590, 0]
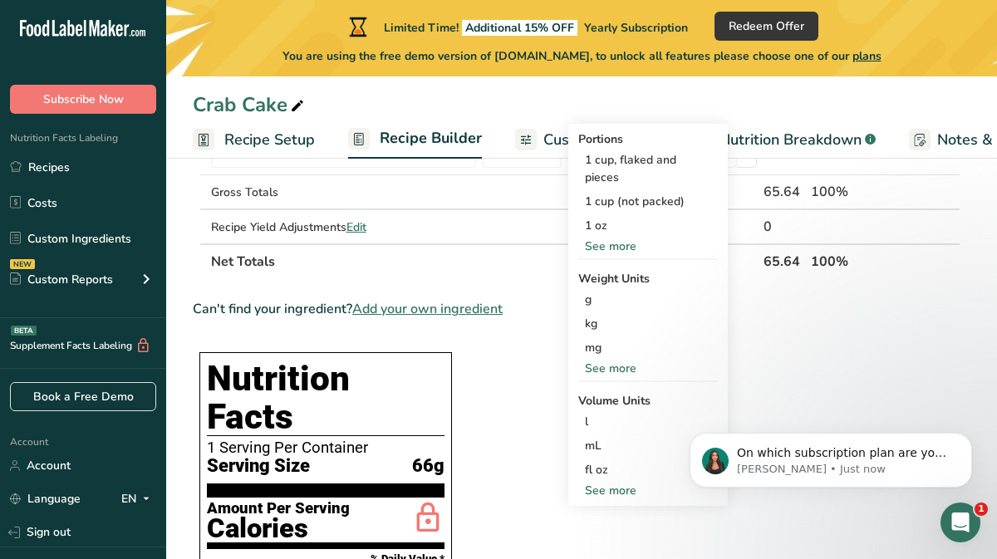
click at [621, 488] on div "See more" at bounding box center [648, 490] width 140 height 17
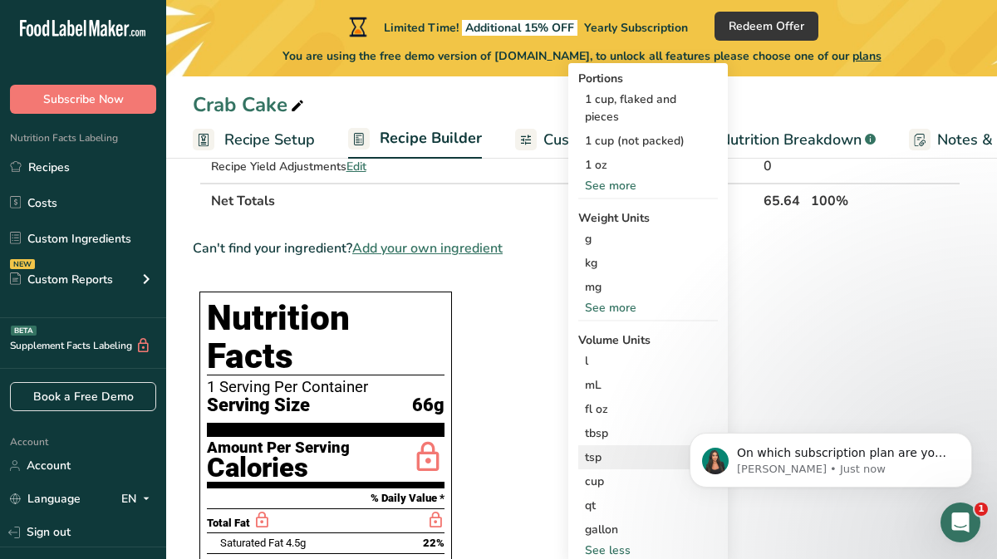
scroll to position [646, 0]
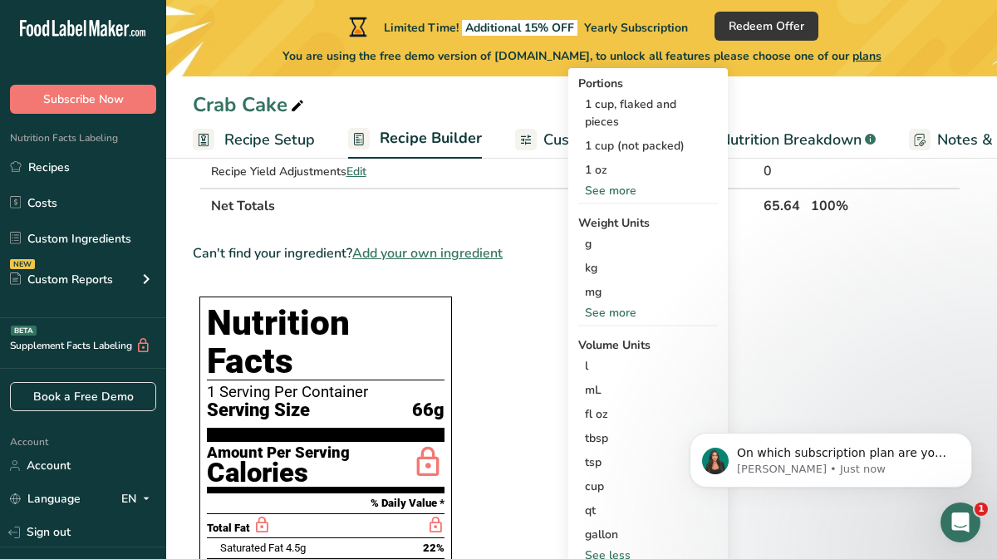
click at [626, 189] on div "See more" at bounding box center [648, 190] width 140 height 17
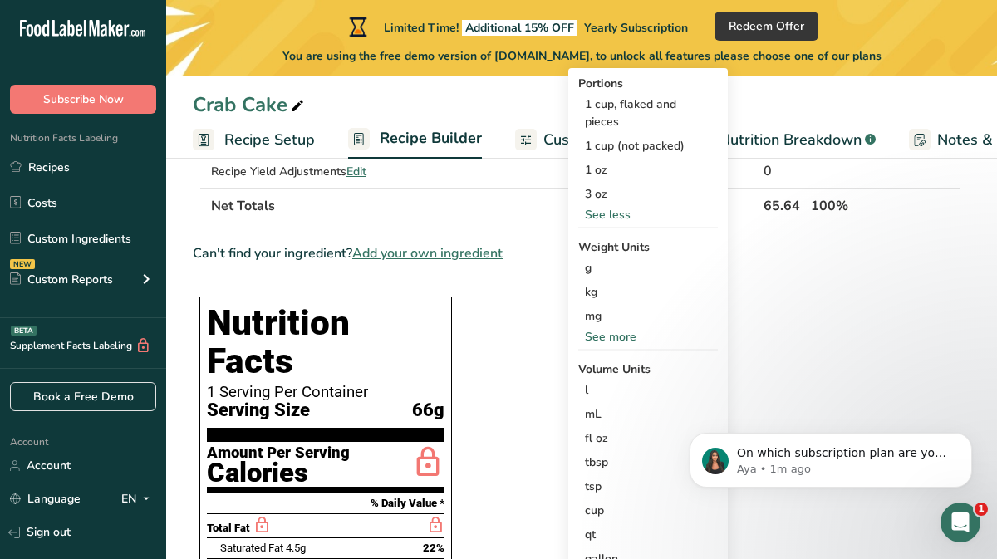
click at [631, 331] on div "See more" at bounding box center [648, 336] width 140 height 17
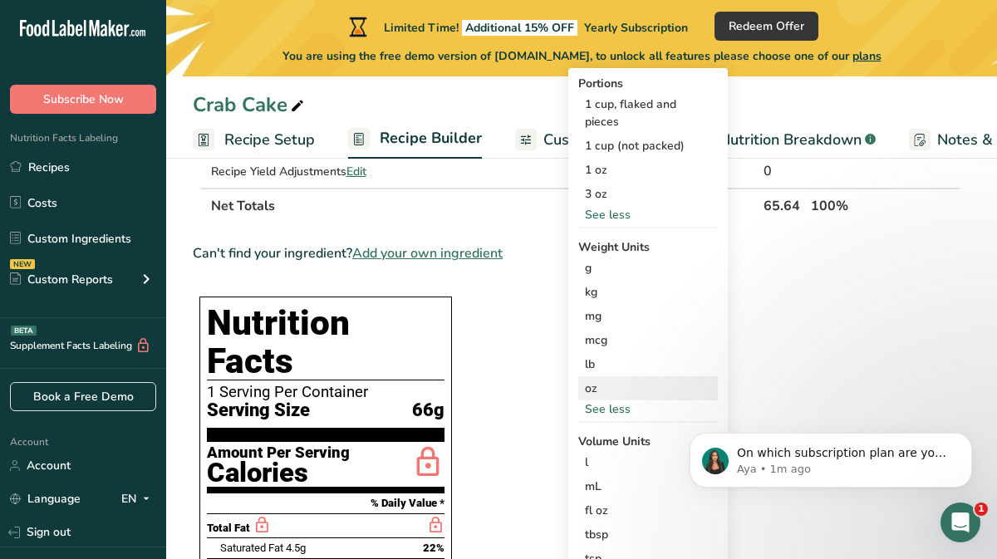
click at [604, 395] on div "oz" at bounding box center [648, 389] width 140 height 24
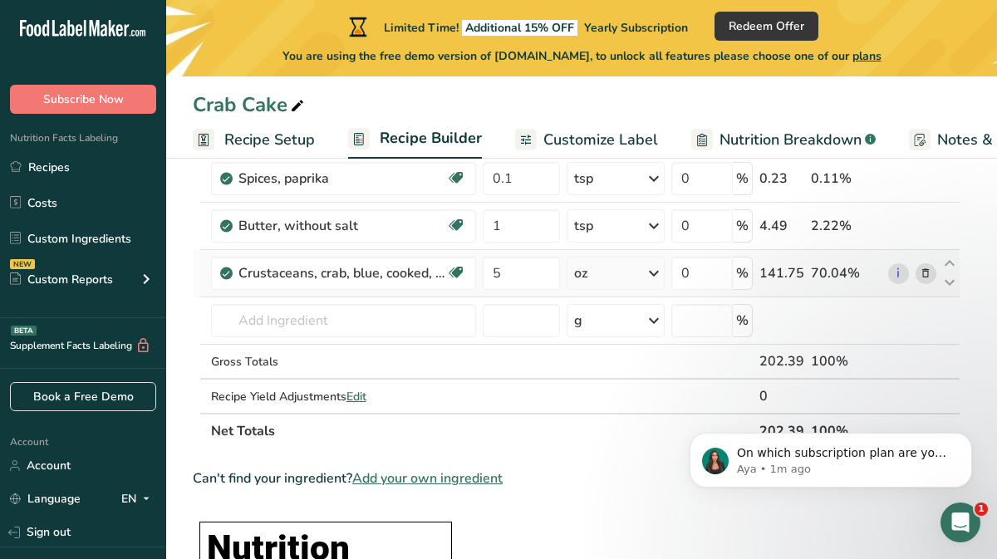
scroll to position [418, 0]
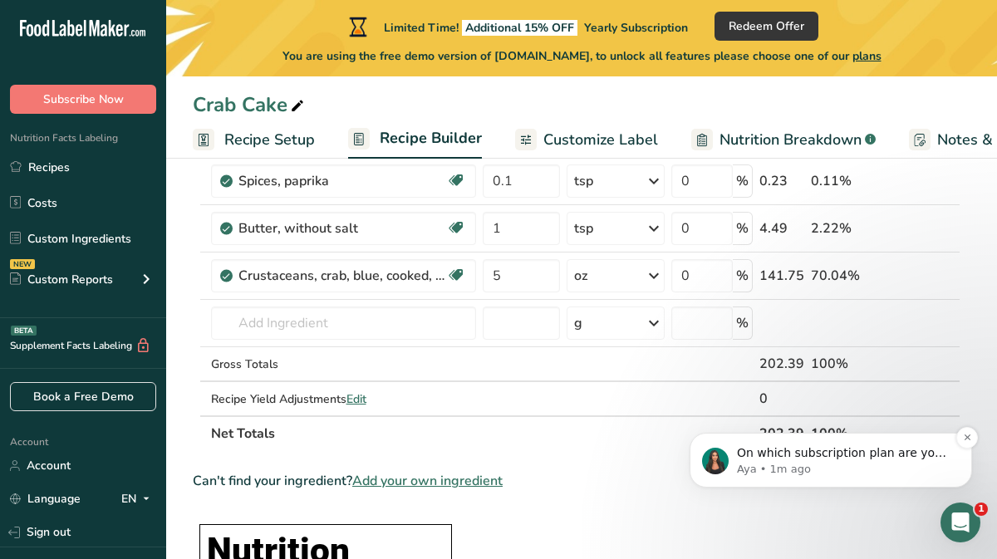
click at [832, 460] on p "On which subscription plan are you on?" at bounding box center [844, 454] width 214 height 17
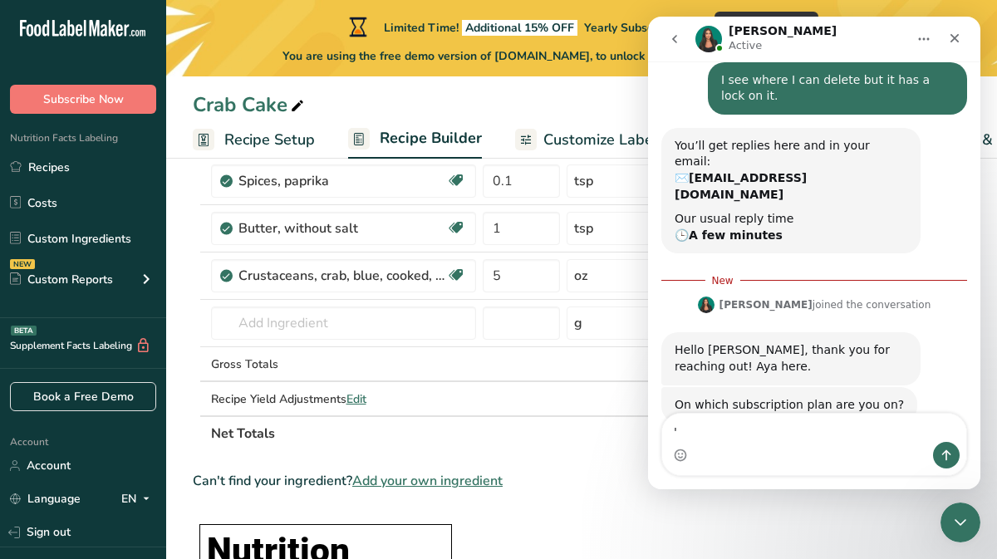
scroll to position [259, 0]
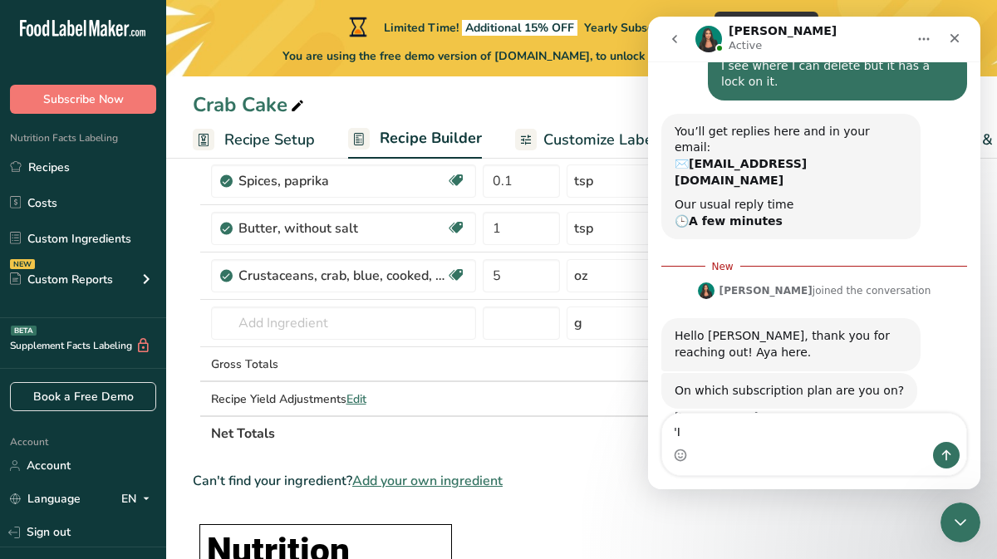
type textarea "'"
type textarea "I'm trying out the demo."
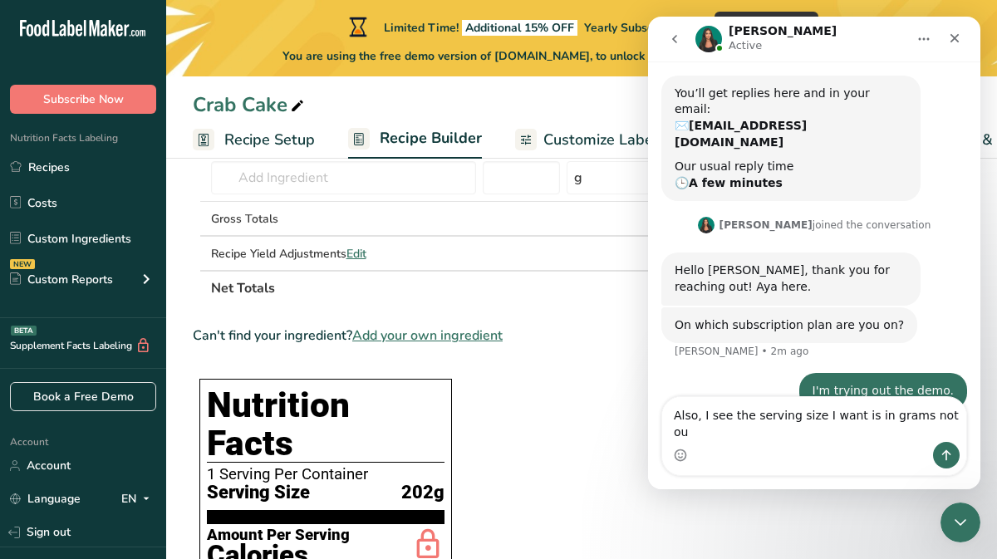
scroll to position [281, 0]
type textarea "Also, I wan the serving size to be in ounces not grams."
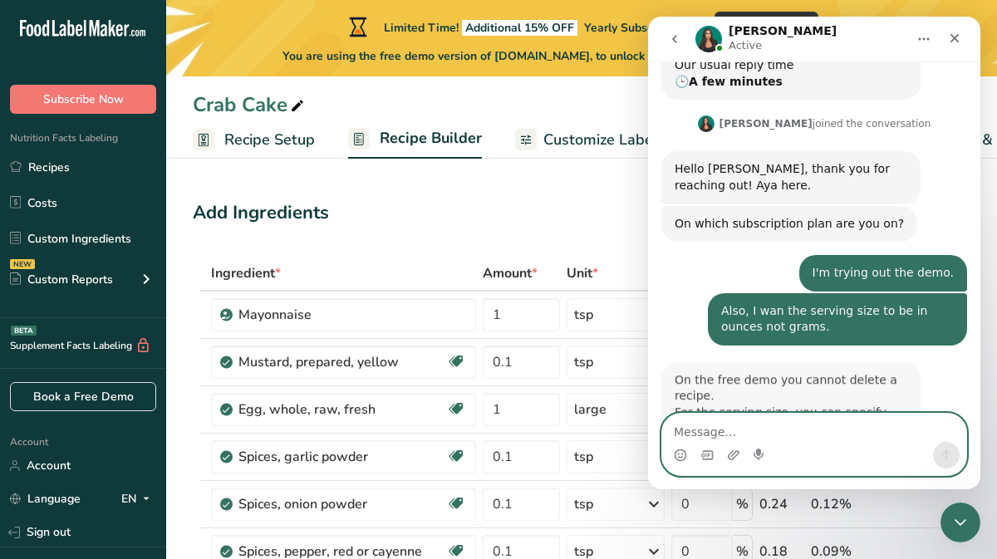
scroll to position [466, 0]
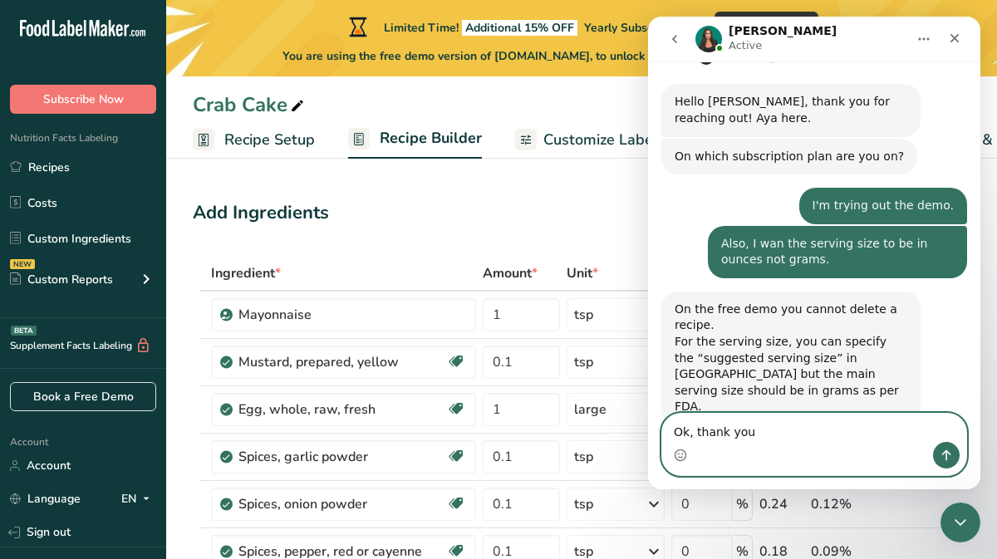
type textarea "Ok, thank you."
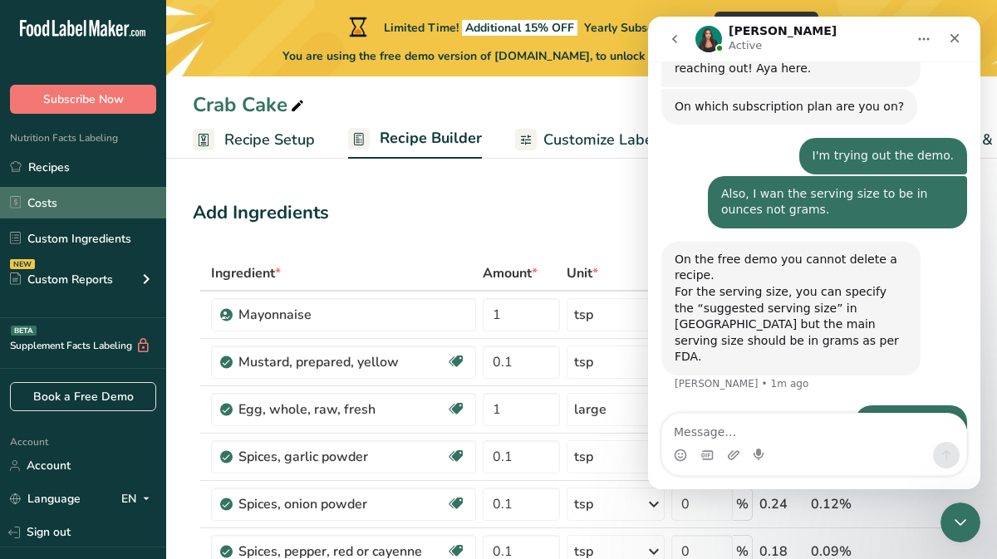
click at [66, 207] on link "Costs" at bounding box center [83, 203] width 166 height 32
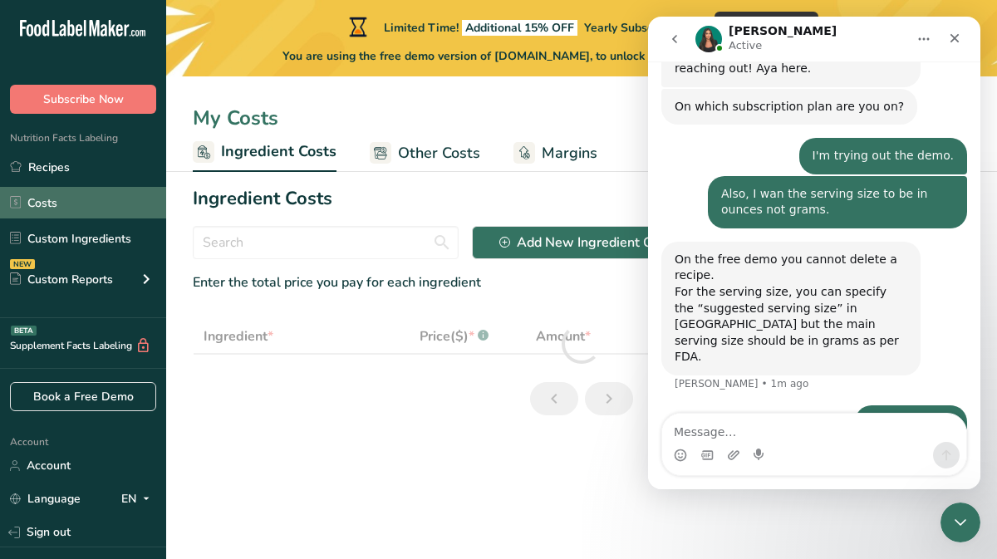
select select "1"
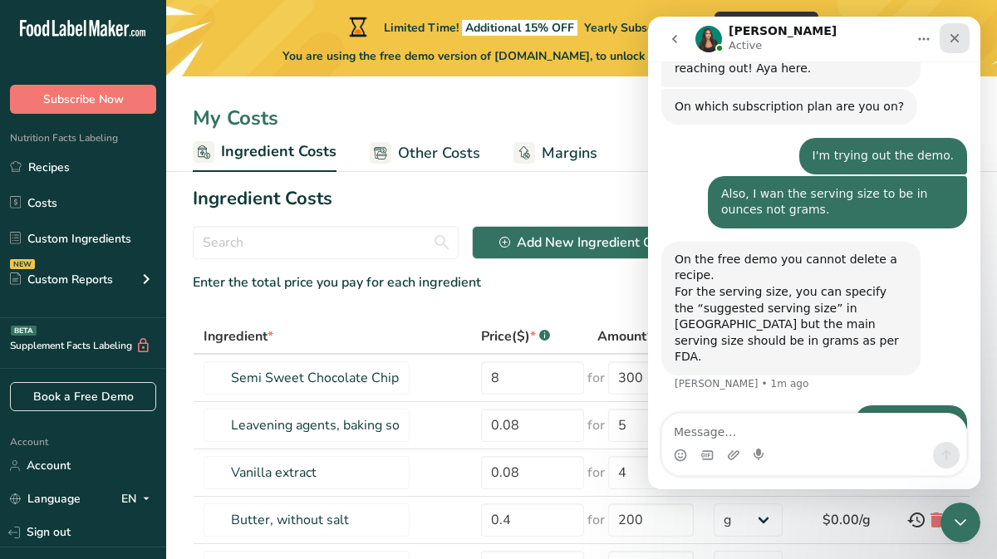
click at [957, 41] on icon "Close" at bounding box center [954, 38] width 13 height 13
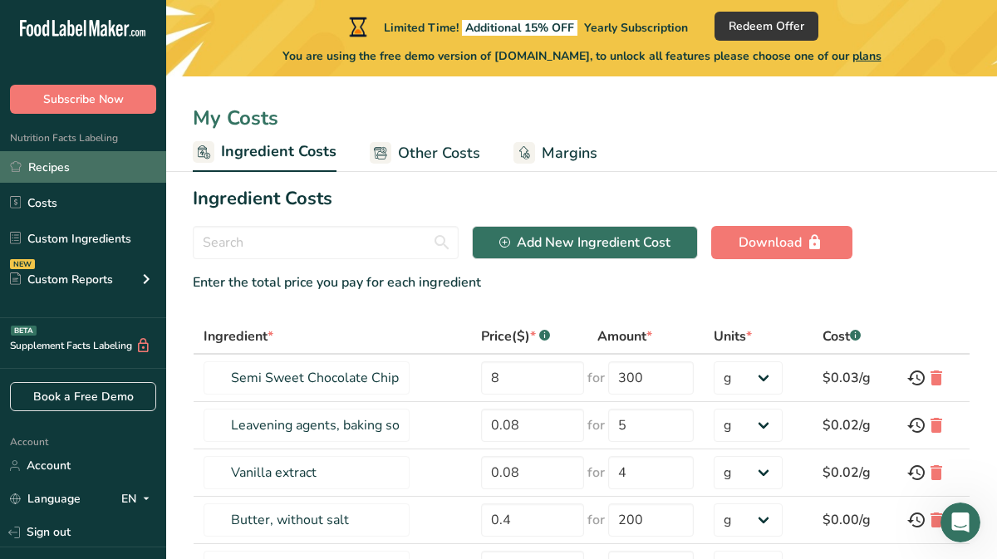
click at [58, 162] on link "Recipes" at bounding box center [83, 167] width 166 height 32
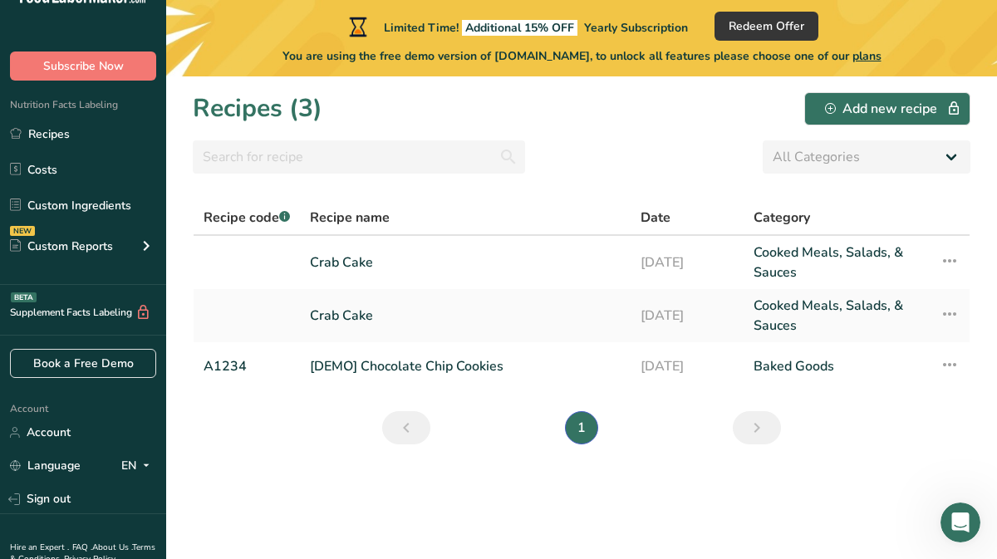
scroll to position [31, 0]
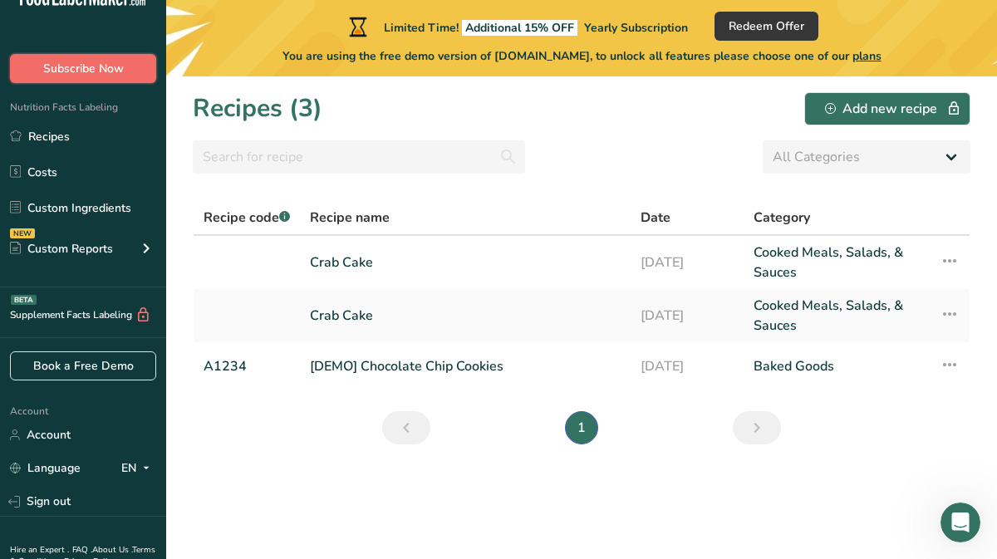
click at [101, 77] on button "Subscribe Now" at bounding box center [83, 68] width 146 height 29
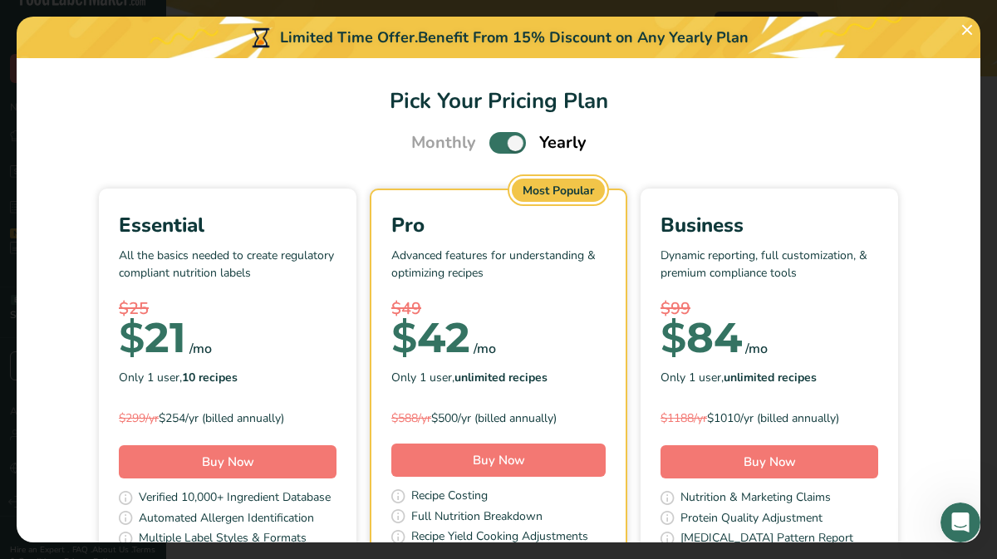
scroll to position [580, 0]
click at [493, 140] on span "Pick Your Pricing Plan Modal" at bounding box center [508, 142] width 37 height 21
click at [493, 140] on input "Pick Your Pricing Plan Modal" at bounding box center [495, 143] width 11 height 11
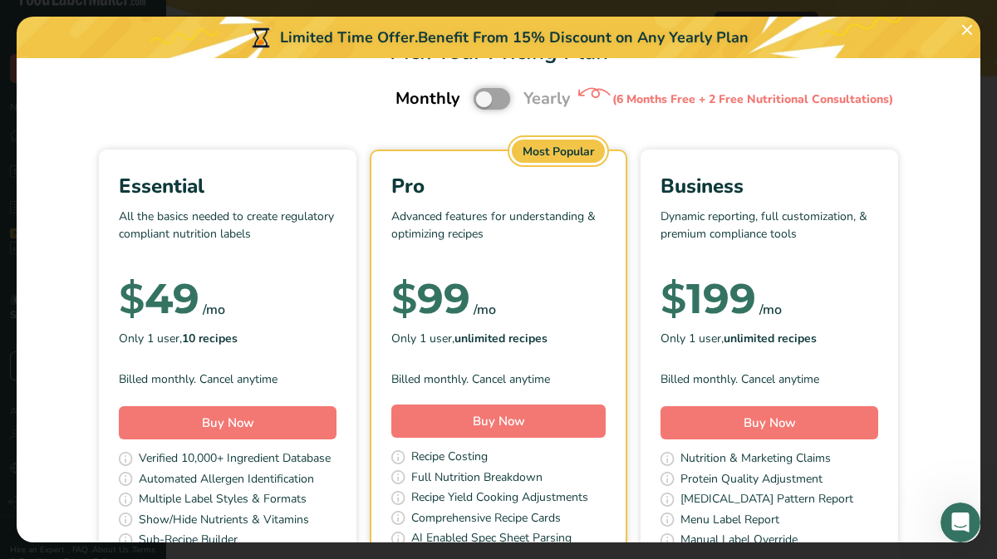
scroll to position [46, 0]
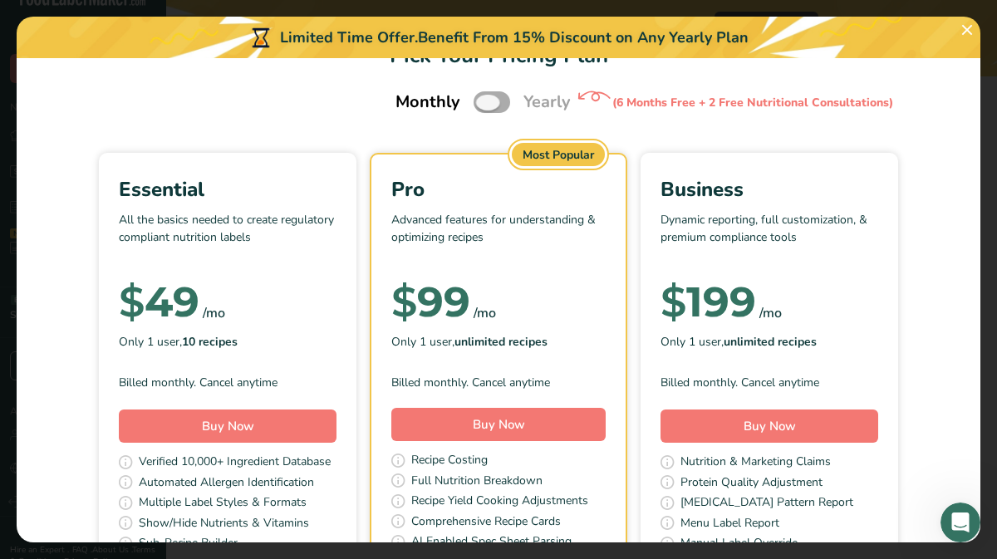
click at [501, 100] on span "Pick Your Pricing Plan Modal" at bounding box center [492, 101] width 37 height 21
click at [485, 100] on input "Pick Your Pricing Plan Modal" at bounding box center [479, 102] width 11 height 11
checkbox input "true"
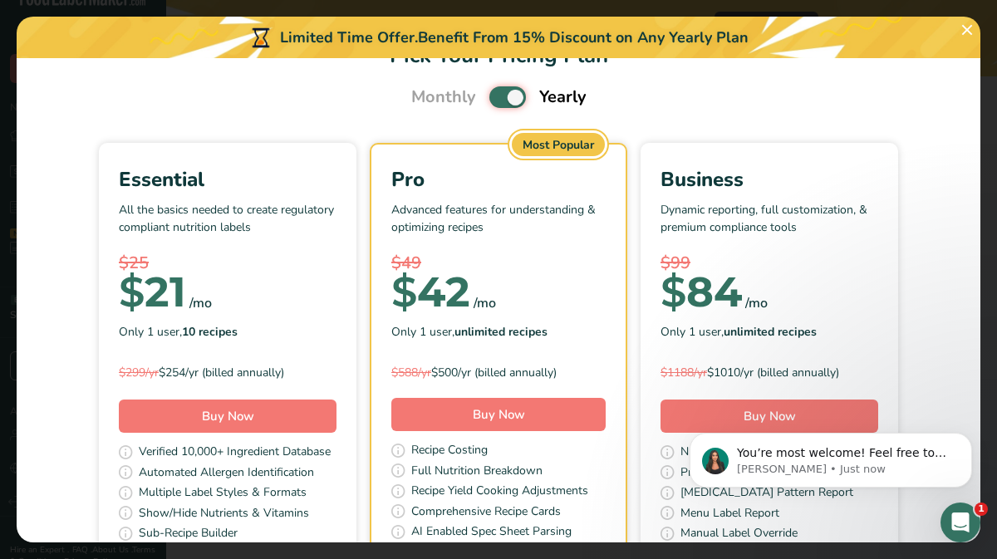
scroll to position [582, 0]
select select "1"
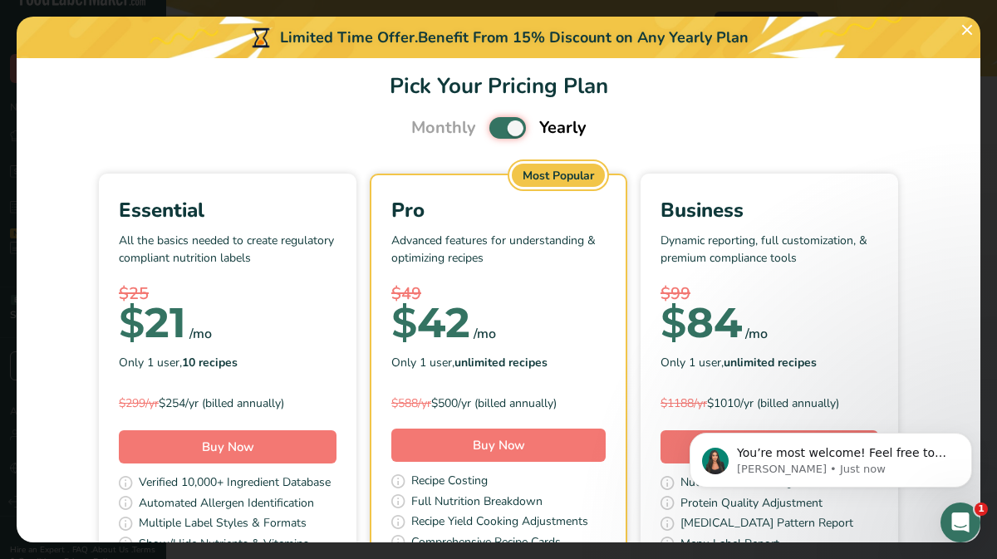
scroll to position [16, 0]
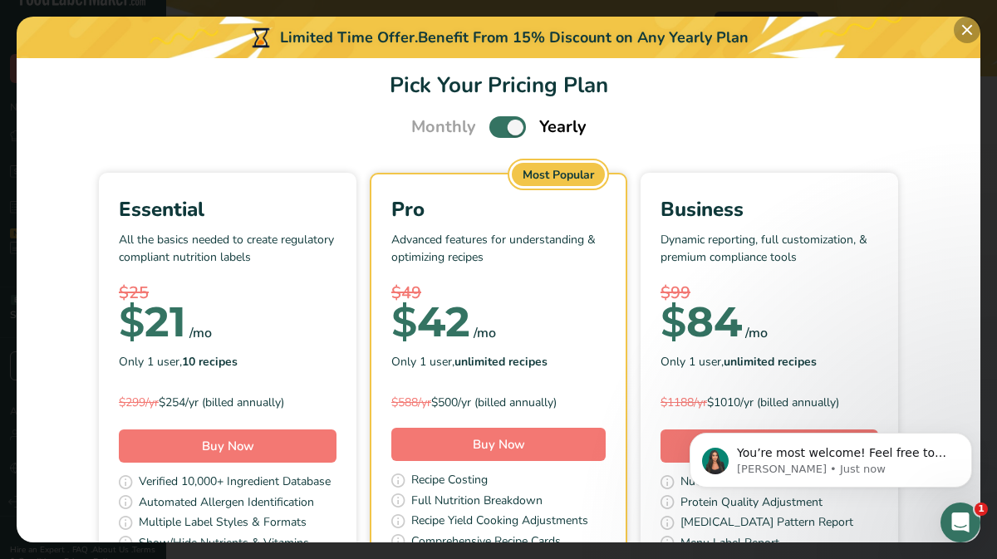
click at [967, 32] on button "Pick Your Pricing Plan Modal" at bounding box center [967, 30] width 27 height 27
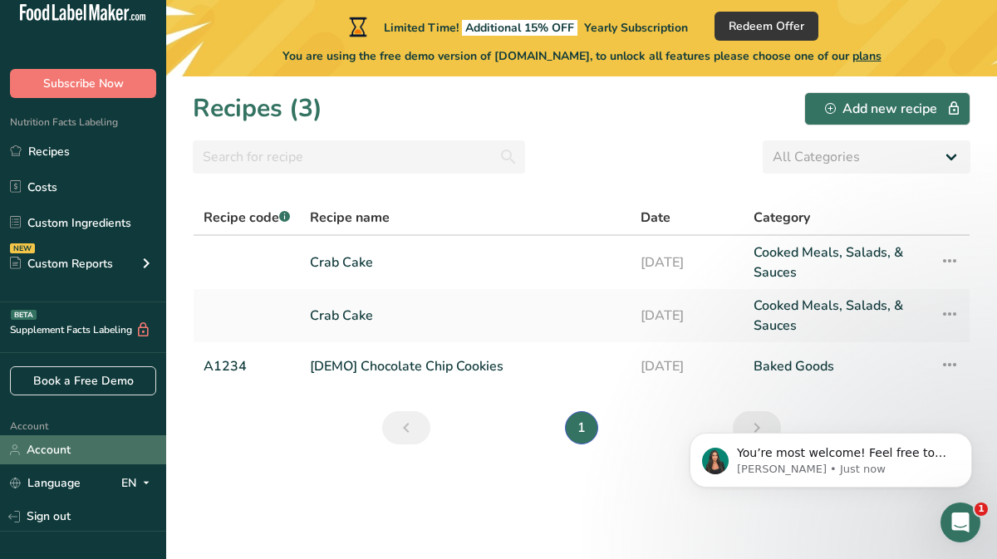
click at [61, 449] on link "Account" at bounding box center [83, 450] width 166 height 29
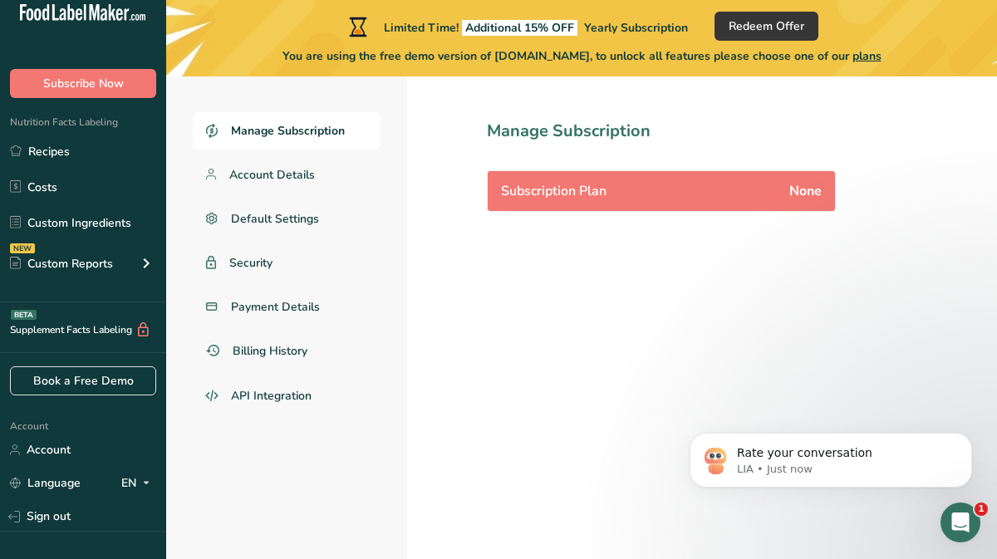
scroll to position [617, 0]
click at [972, 517] on icon "Open Intercom Messenger" at bounding box center [958, 520] width 27 height 27
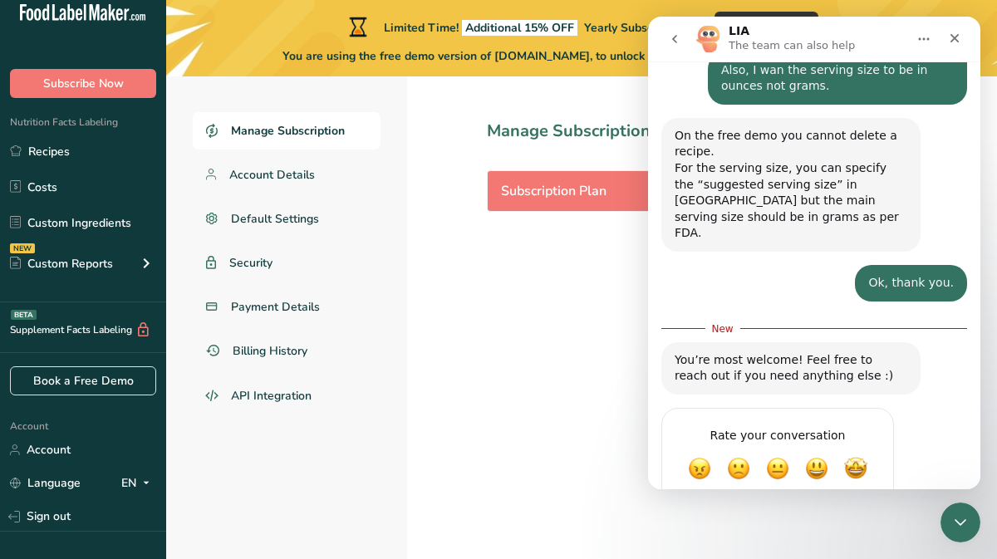
scroll to position [644, 0]
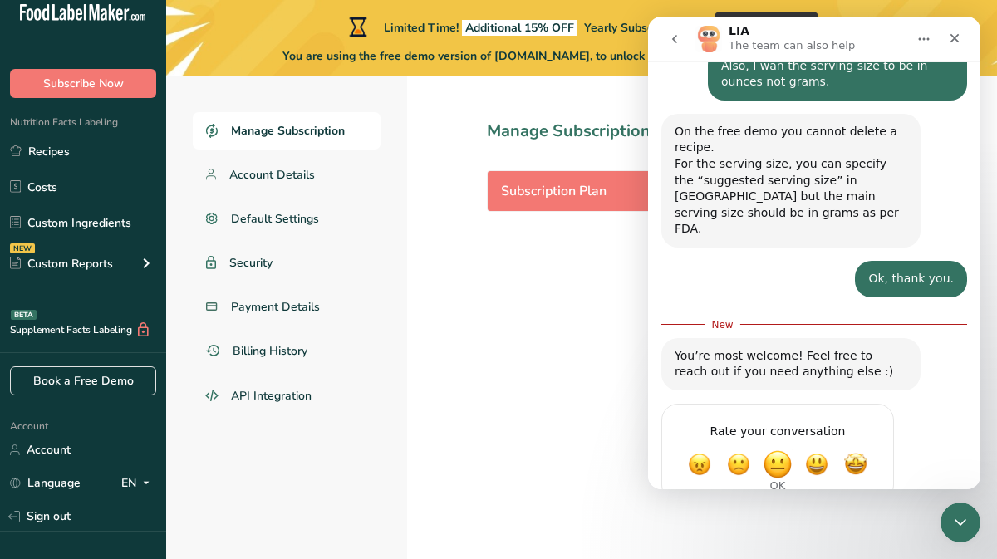
click at [776, 450] on span "OK" at bounding box center [778, 465] width 30 height 30
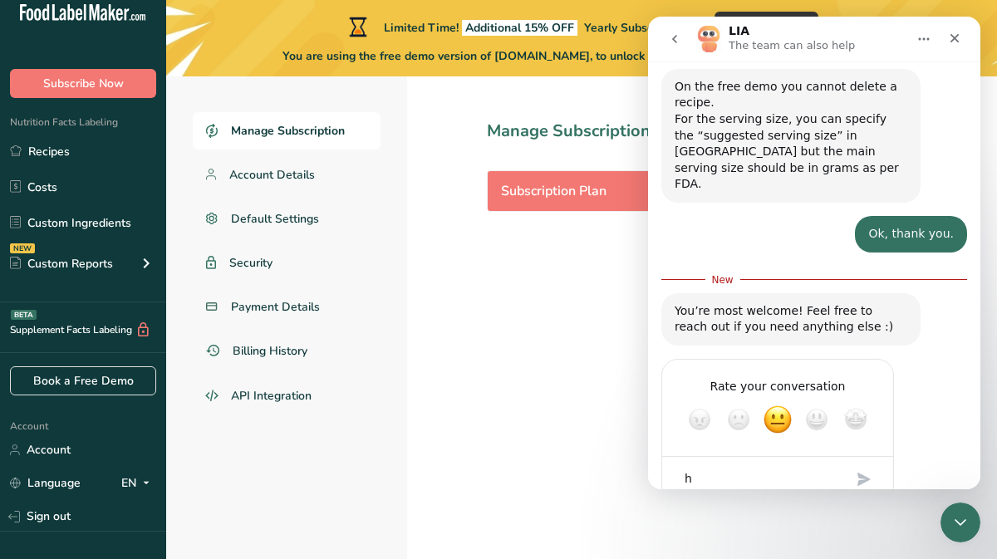
type textarea "h"
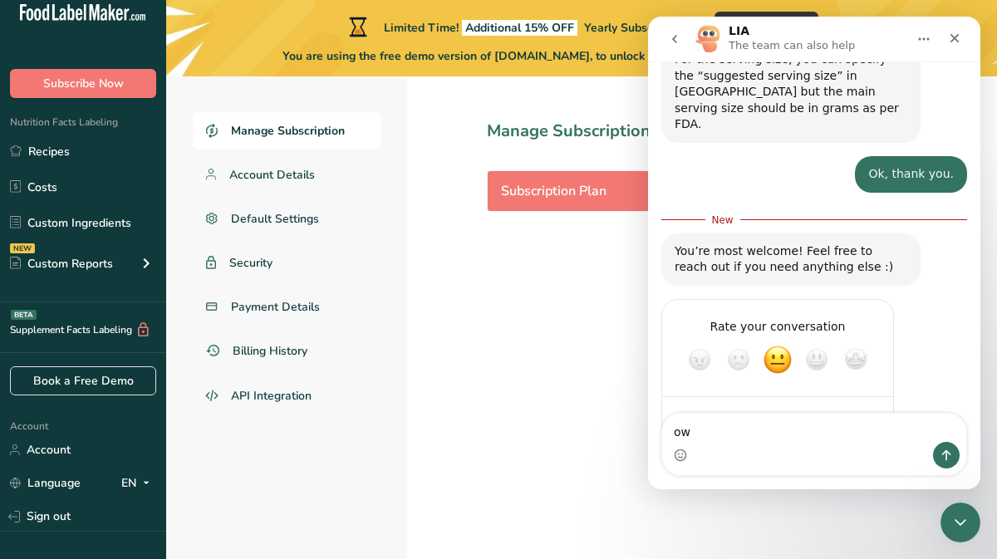
type textarea "o"
type textarea "How do I delete the account?"
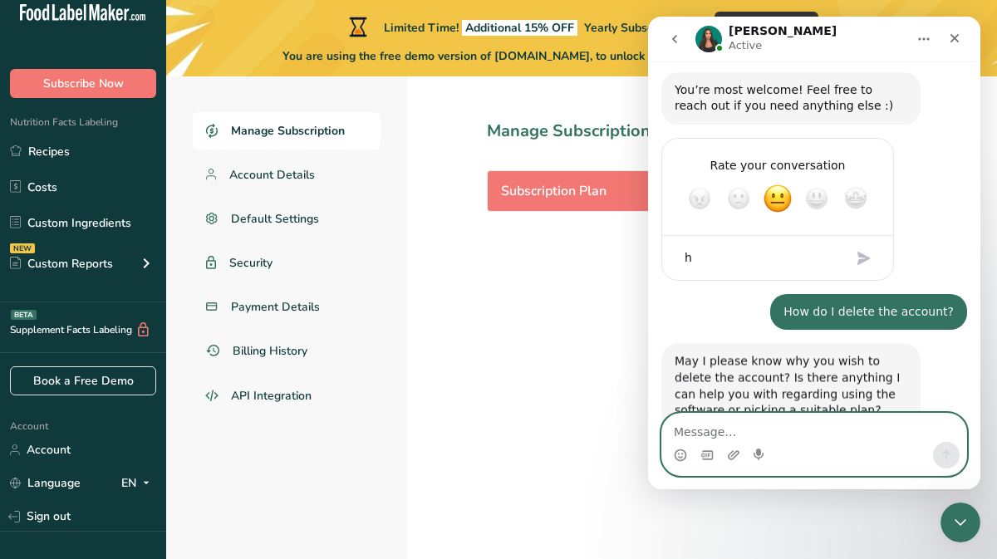
scroll to position [886, 0]
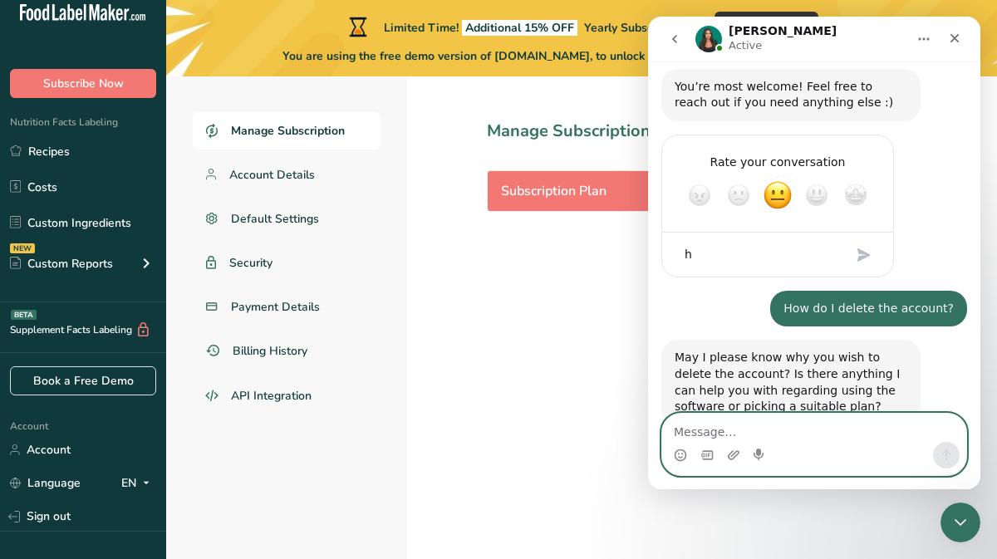
click at [809, 436] on textarea "Message…" at bounding box center [814, 428] width 304 height 28
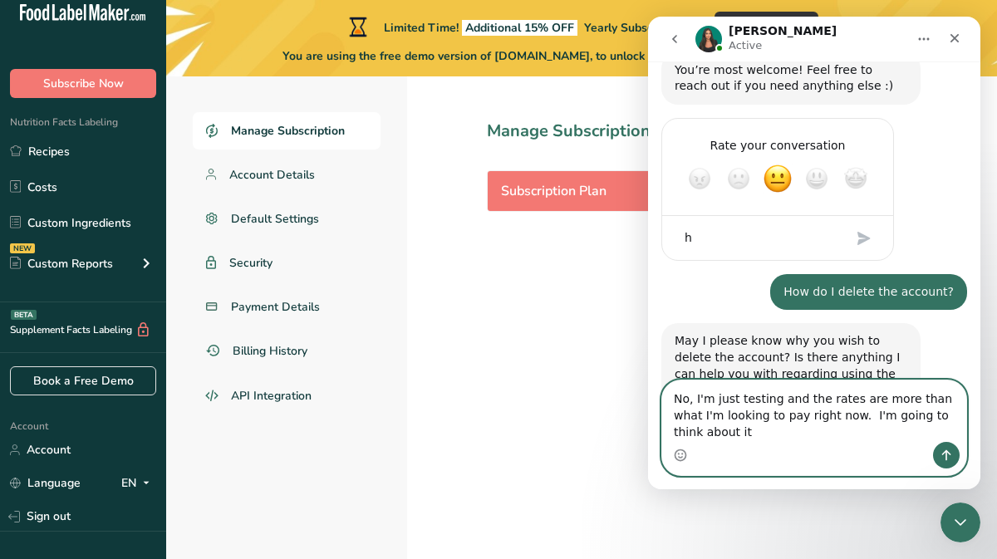
scroll to position [919, 0]
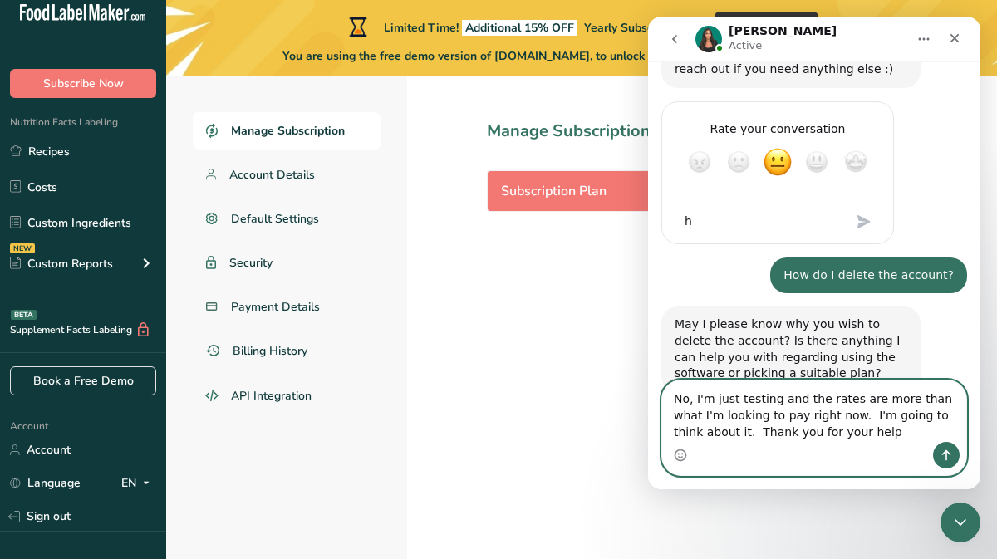
type textarea "No, I'm just testing and the rates are more than what I'm looking to pay right …"
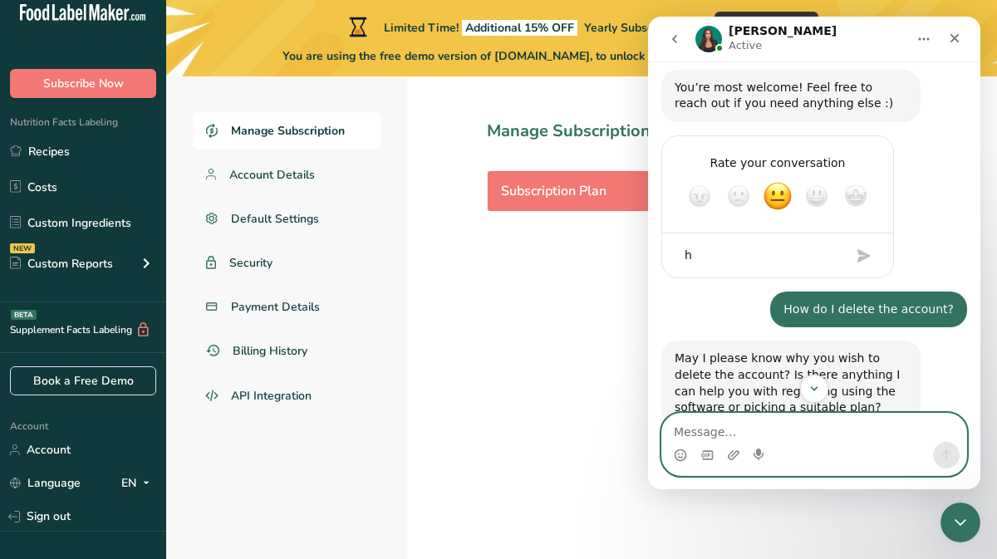
scroll to position [882, 0]
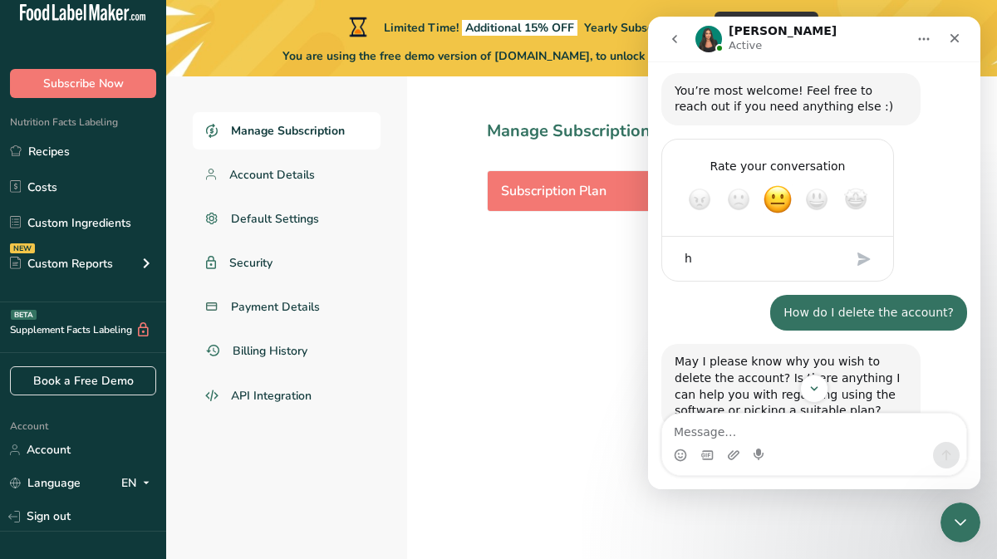
type textarea "h"
click at [732, 241] on textarea "h" at bounding box center [761, 259] width 173 height 36
click at [819, 185] on span "Great" at bounding box center [817, 200] width 30 height 30
click at [859, 243] on div "Submit" at bounding box center [864, 259] width 33 height 33
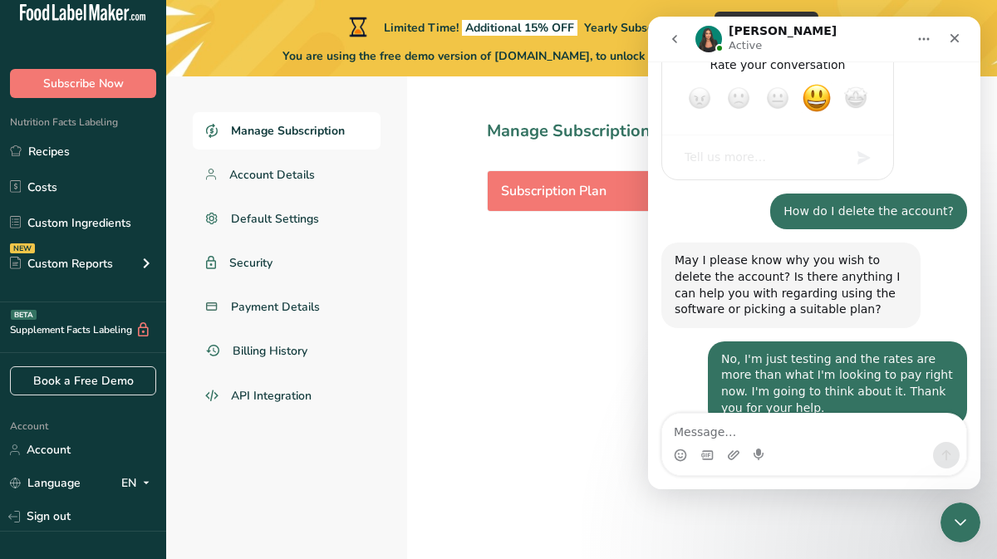
scroll to position [1066, 0]
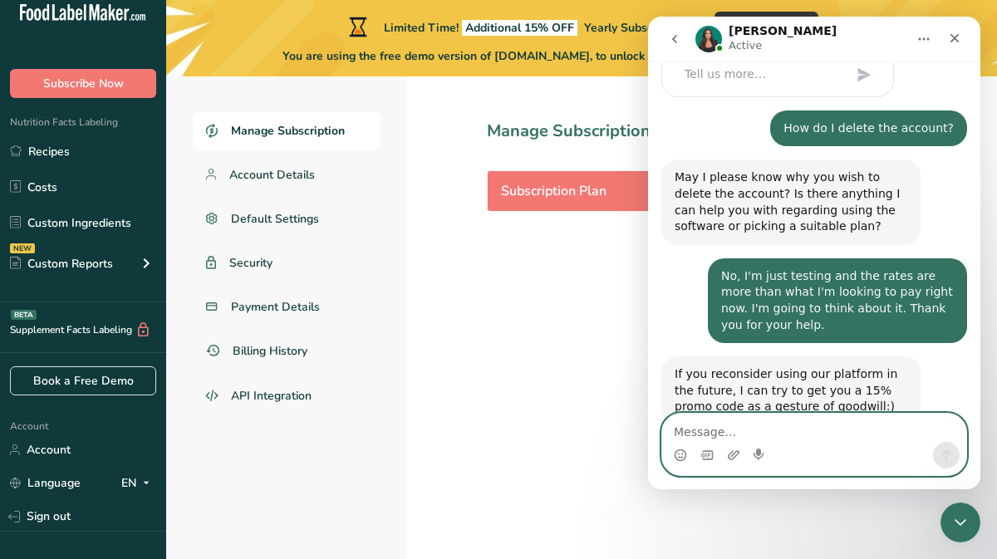
click at [757, 425] on textarea "Message…" at bounding box center [814, 428] width 304 height 28
type textarea "Thank you, I appreciate that."
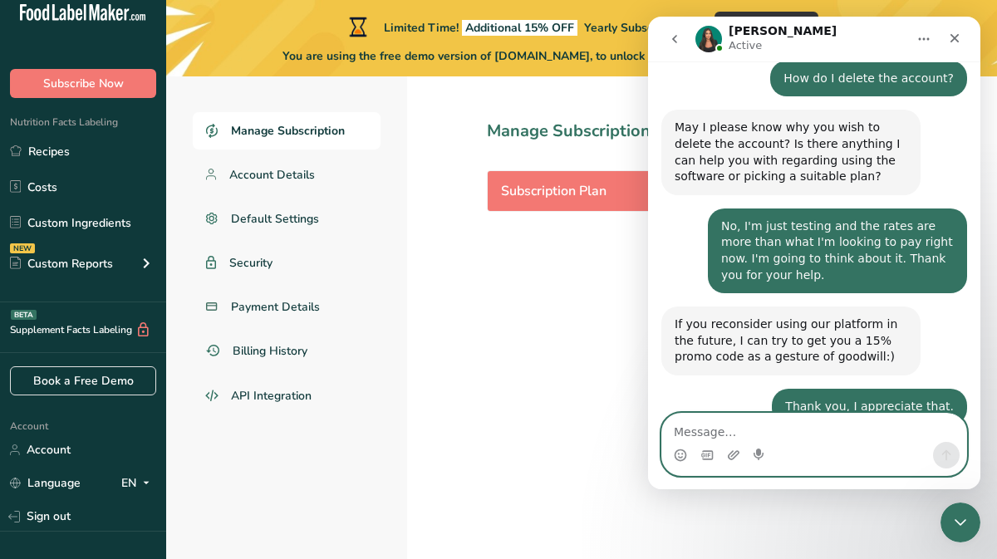
scroll to position [1165, 0]
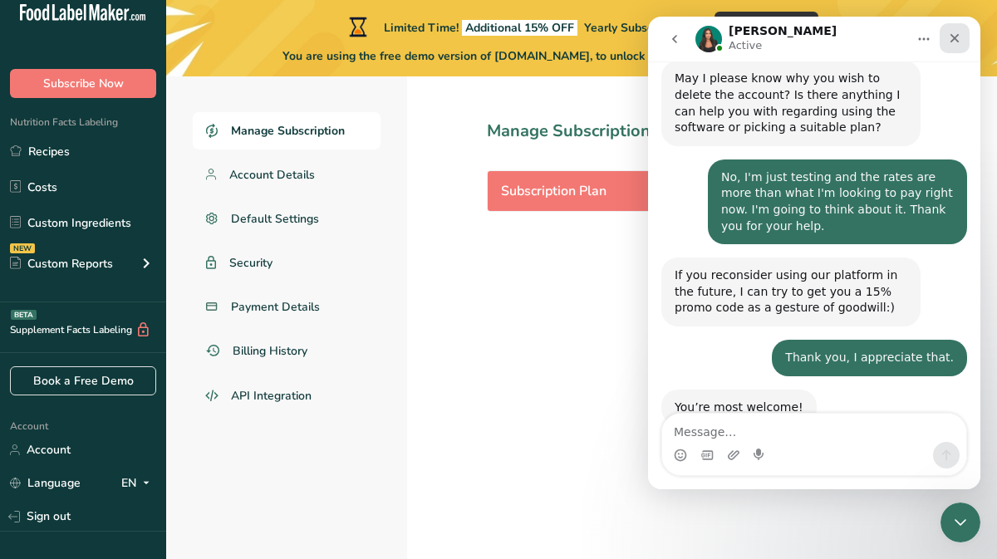
click at [955, 38] on icon "Close" at bounding box center [955, 38] width 9 height 9
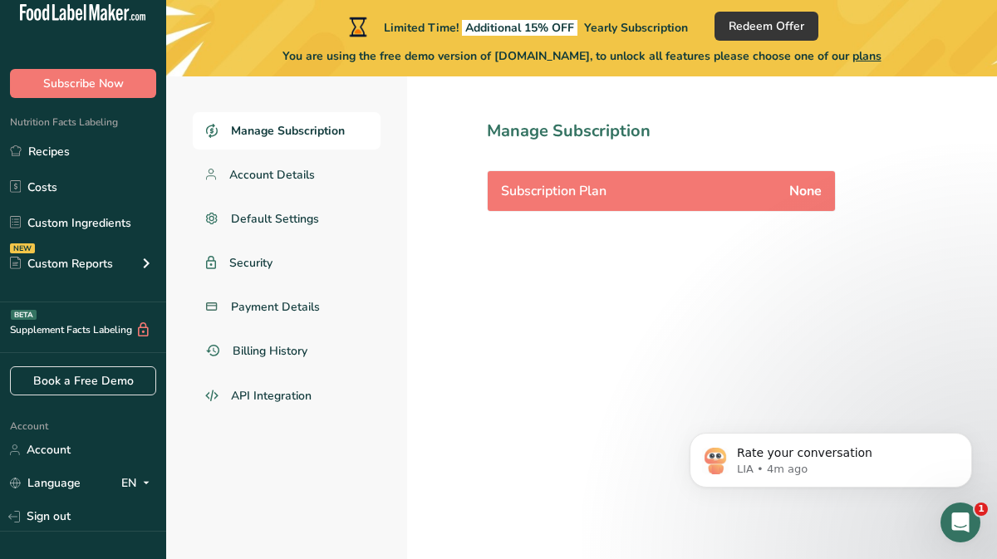
scroll to position [1245, 0]
